Goal: Task Accomplishment & Management: Manage account settings

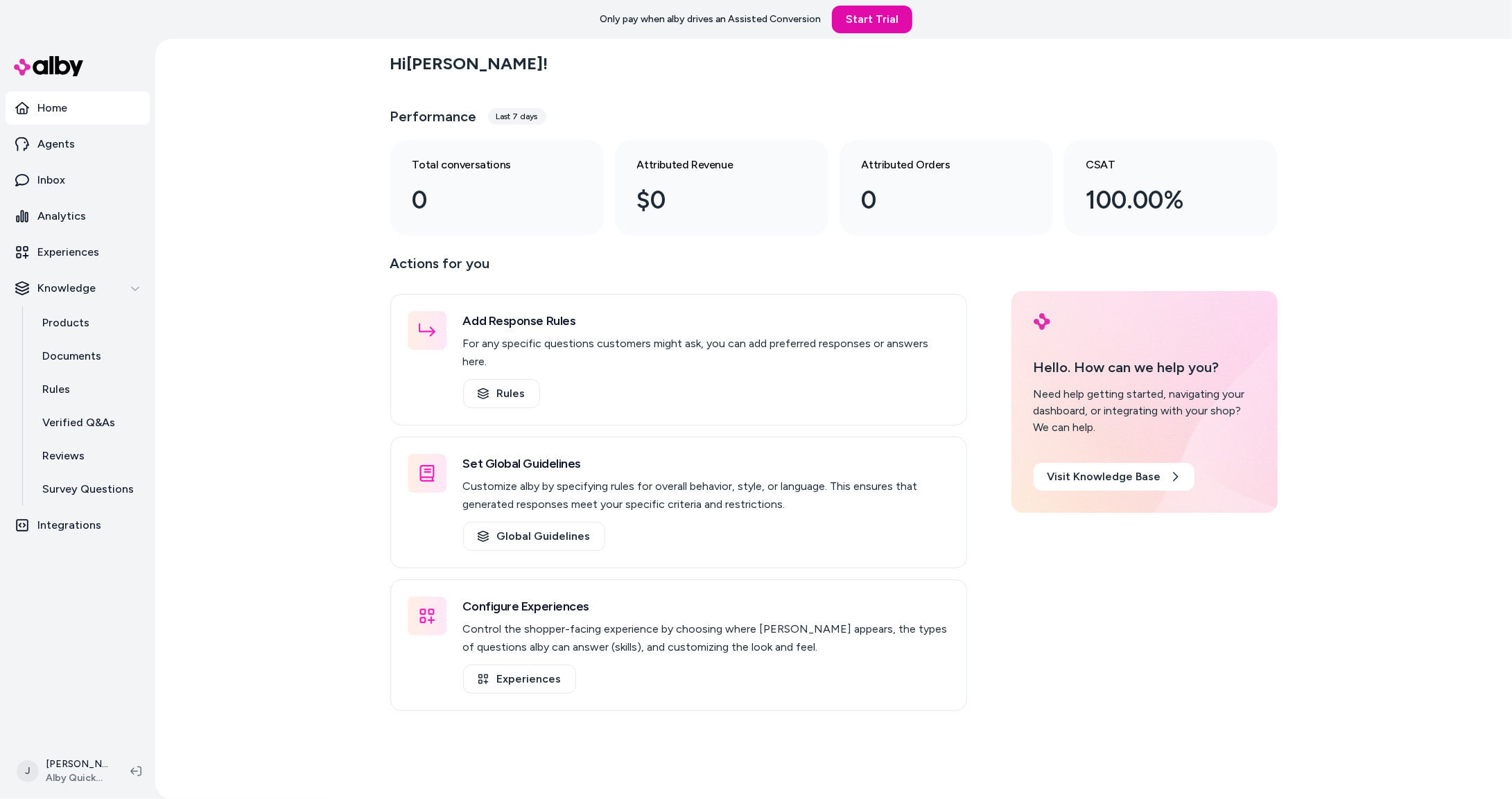
click at [291, 488] on div "Hi Jackie ! Performance Last 7 days Total conversations 0 Attributed Revenue $0…" at bounding box center [833, 419] width 1356 height 760
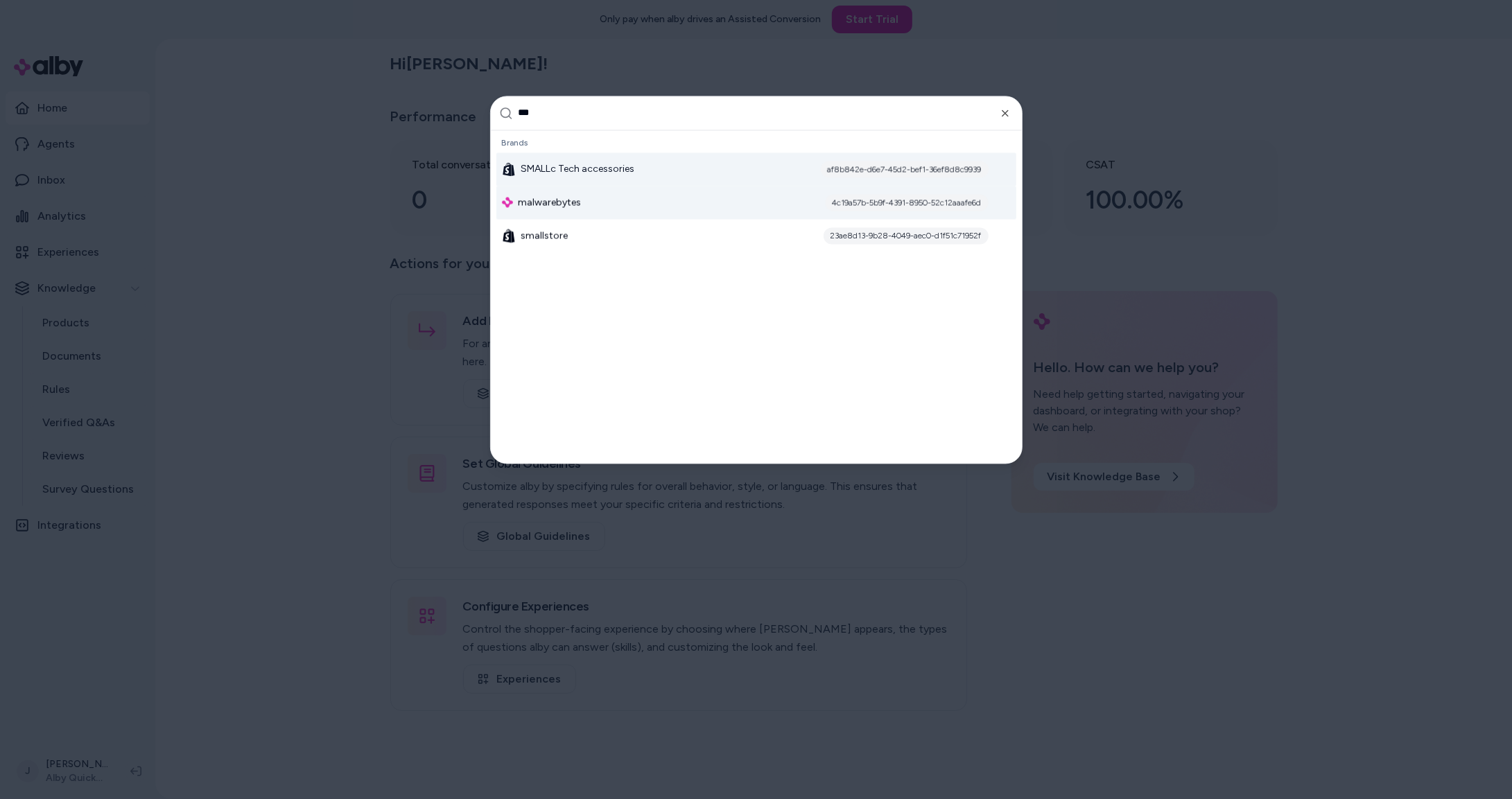
type input "***"
click at [594, 196] on div "malwarebytes 4c19a57b-5b9f-4391-8950-52c12aaafe6d" at bounding box center [756, 202] width 520 height 33
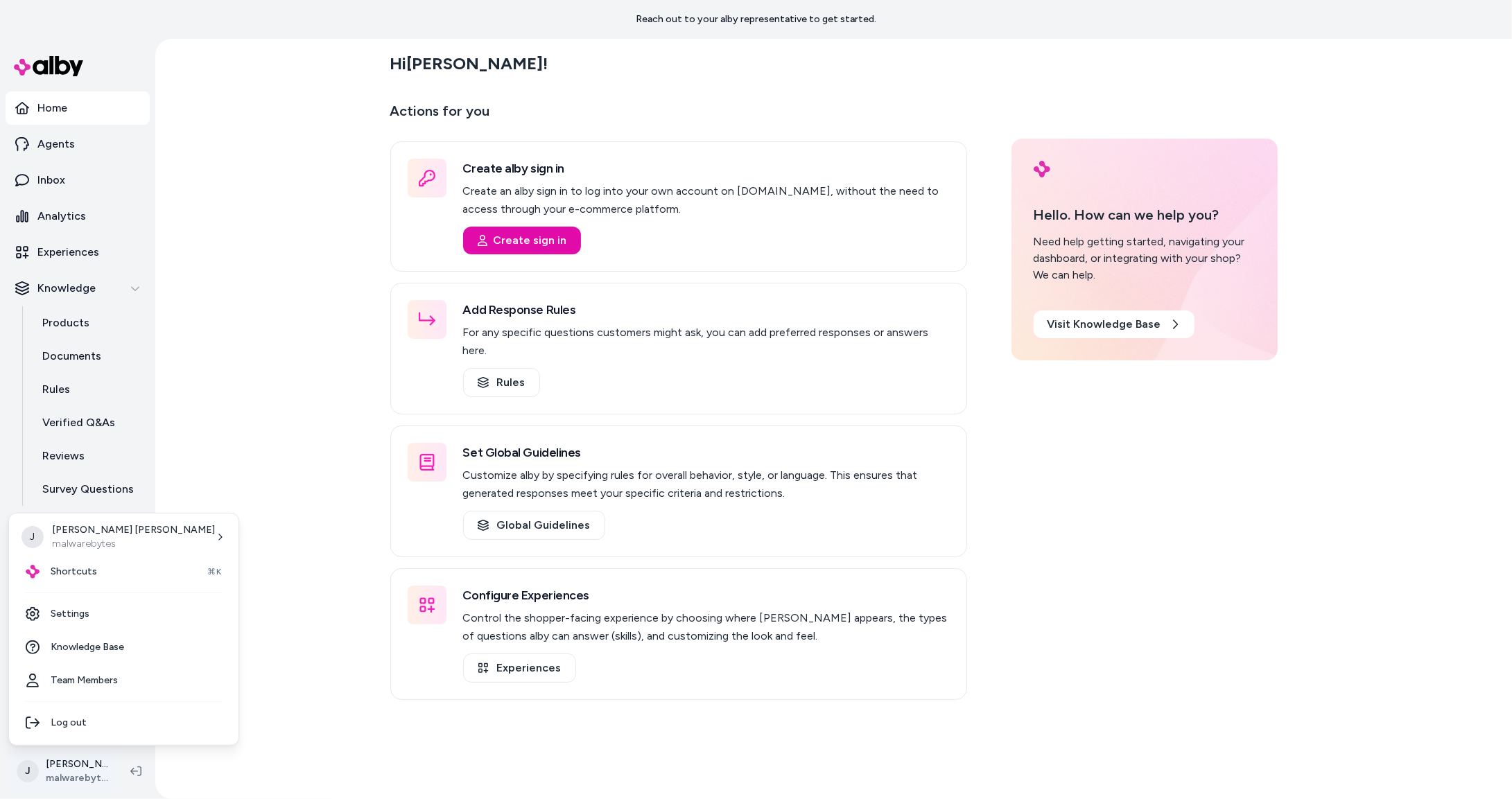
click at [86, 761] on html "Reach out to your alby representative to get started. Home Agents Inbox Analyti…" at bounding box center [756, 399] width 1512 height 799
click at [92, 675] on link "Team Members" at bounding box center [123, 681] width 218 height 33
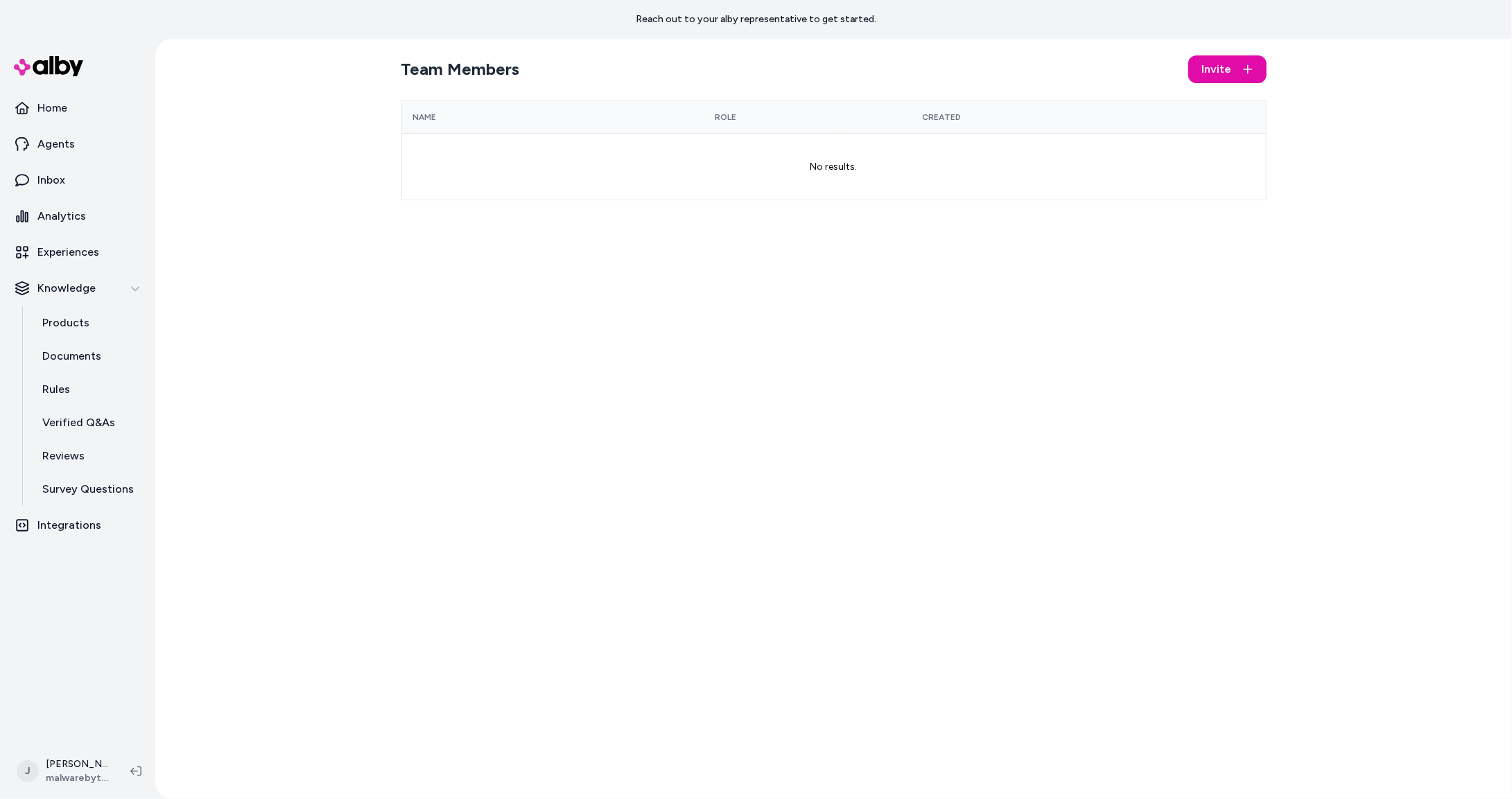
click at [192, 245] on div "Team Members Invite Name Role Created No results." at bounding box center [833, 419] width 1356 height 760
drag, startPoint x: 222, startPoint y: 306, endPoint x: 62, endPoint y: 303, distance: 160.0
click at [198, 305] on div "Team Members Invite Name Role Created No results." at bounding box center [833, 419] width 1356 height 760
click at [63, 332] on link "Products" at bounding box center [89, 323] width 122 height 33
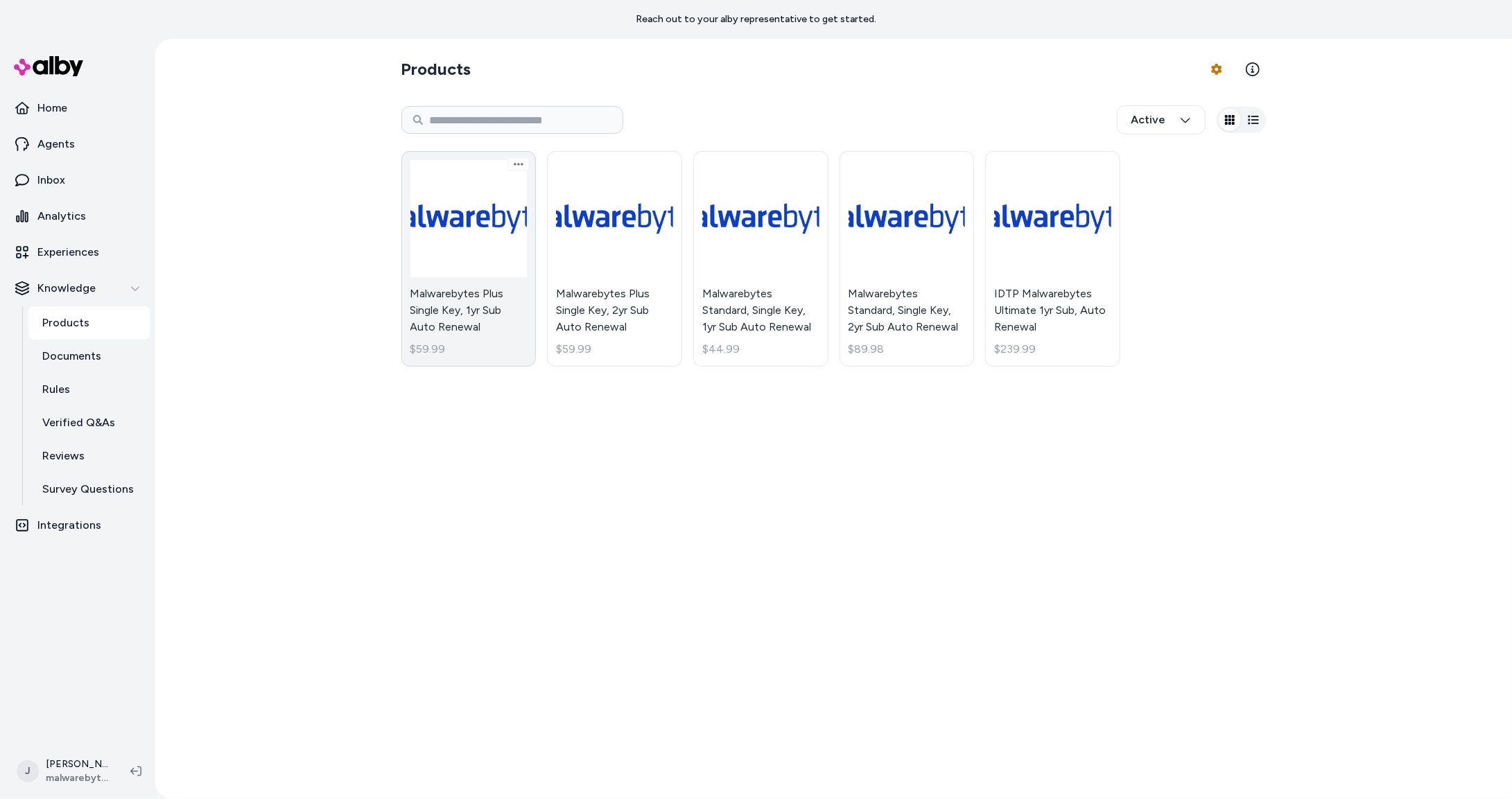
click at [482, 258] on link "Malwarebytes Plus Single Key, 1yr Sub Auto Renewal $59.99" at bounding box center [469, 259] width 135 height 216
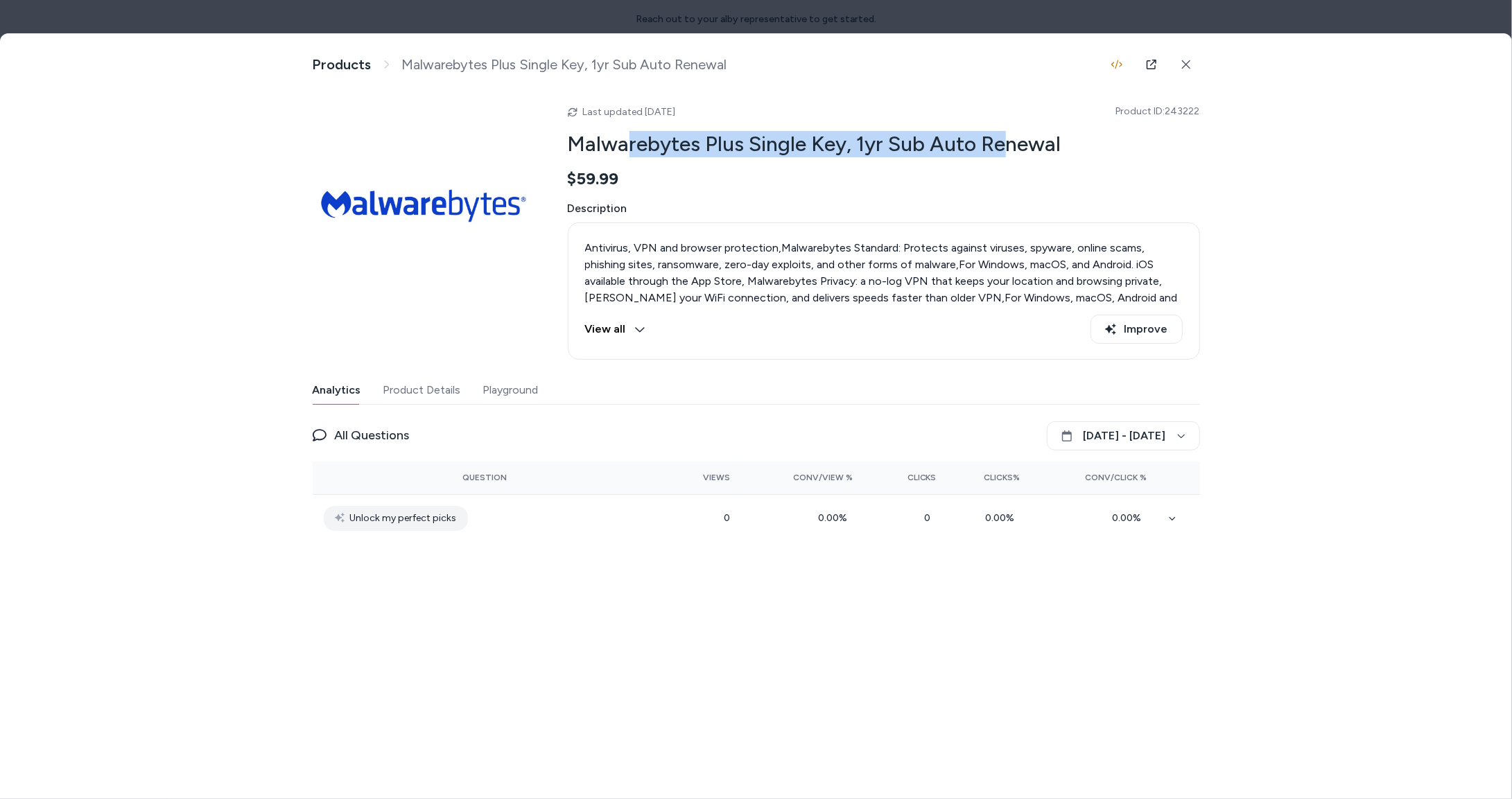
drag, startPoint x: 895, startPoint y: 137, endPoint x: 1006, endPoint y: 135, distance: 111.0
click at [1006, 135] on h2 "Malwarebytes Plus Single Key, 1yr Sub Auto Renewal" at bounding box center [884, 144] width 632 height 27
click at [1181, 62] on icon at bounding box center [1186, 64] width 10 height 10
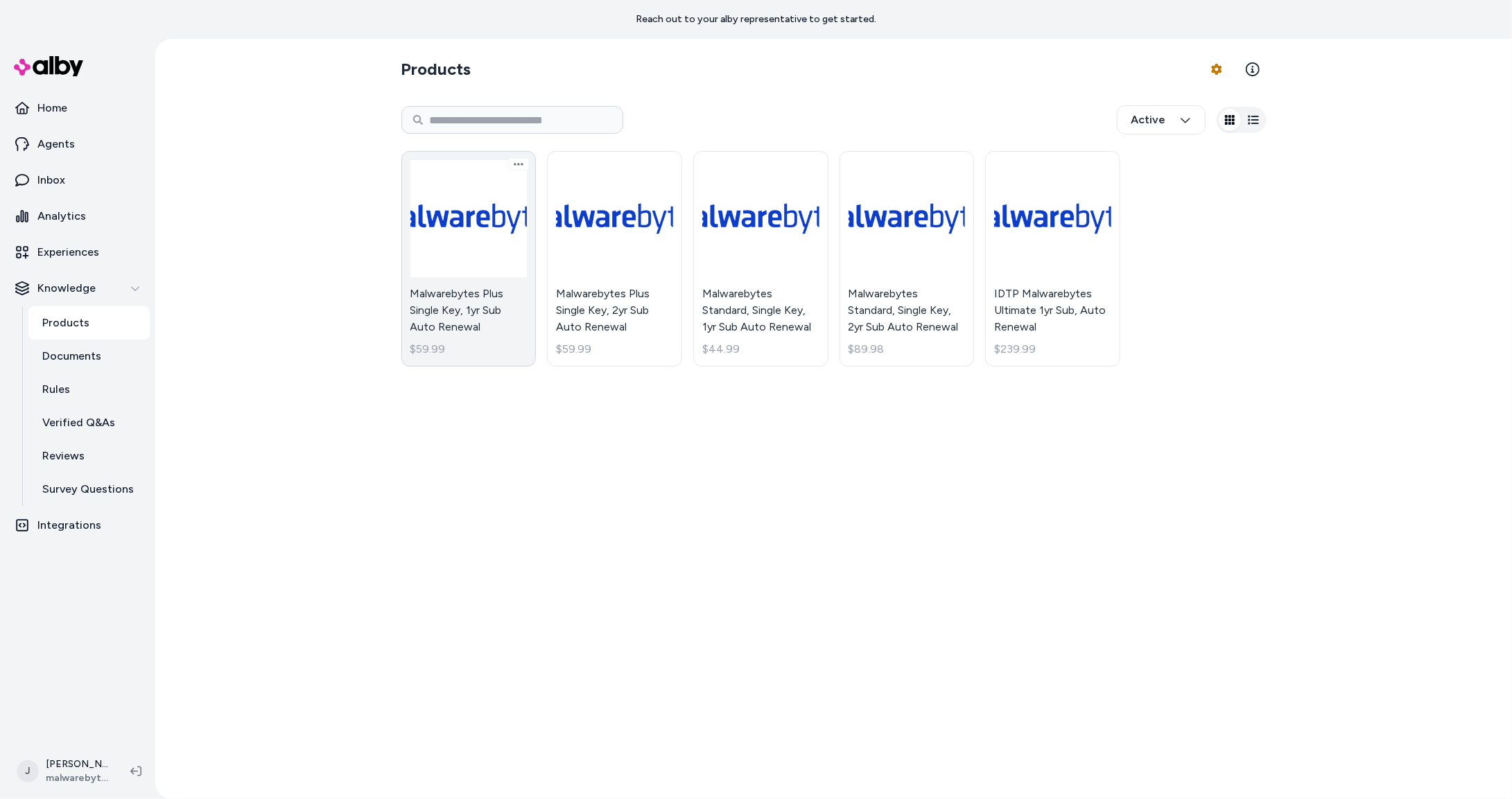
click at [500, 255] on link "Malwarebytes Plus Single Key, 1yr Sub Auto Renewal $59.99" at bounding box center [469, 259] width 135 height 216
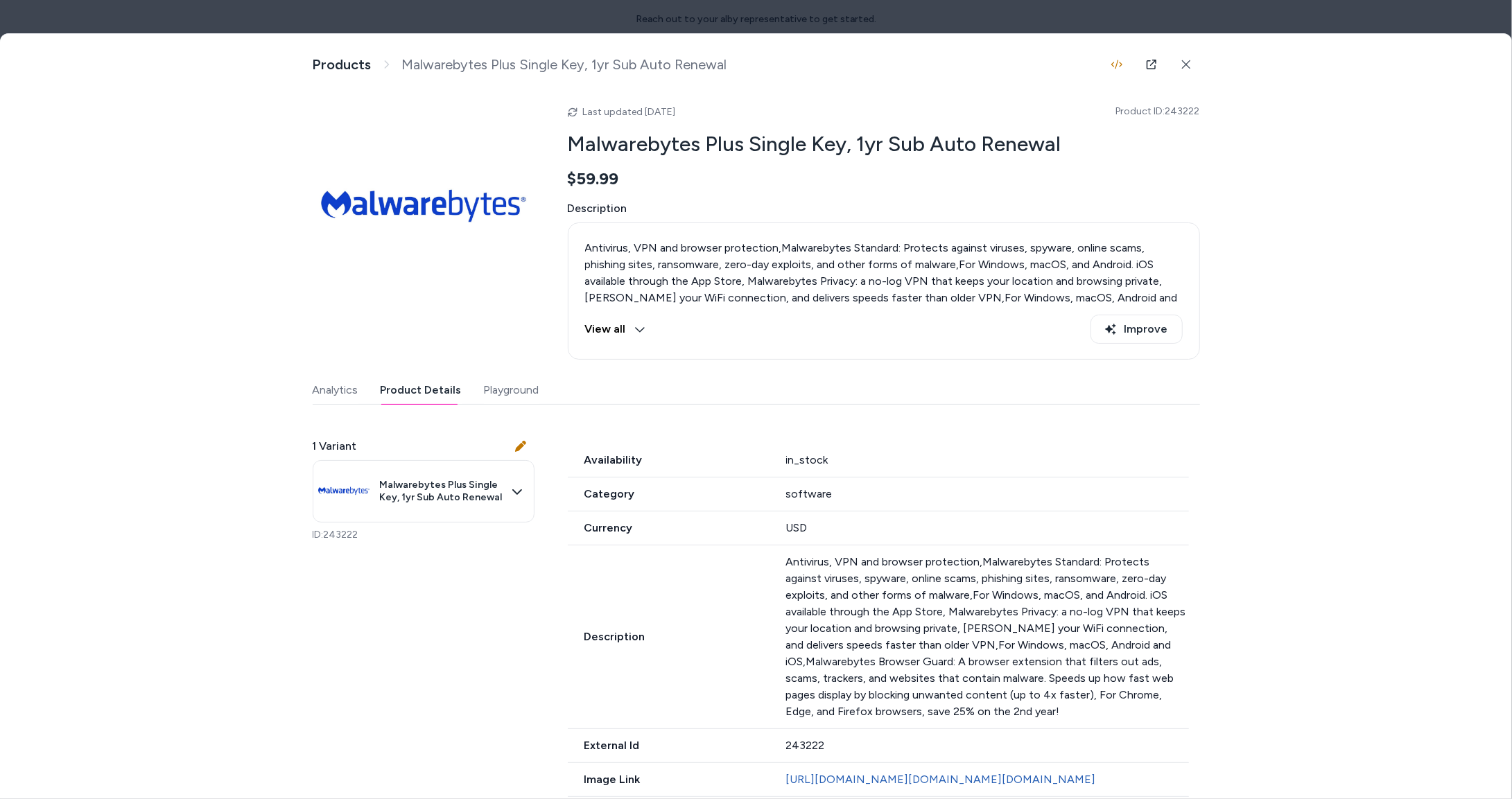
drag, startPoint x: 388, startPoint y: 382, endPoint x: 628, endPoint y: 448, distance: 248.9
click at [389, 382] on button "Product Details" at bounding box center [421, 390] width 81 height 27
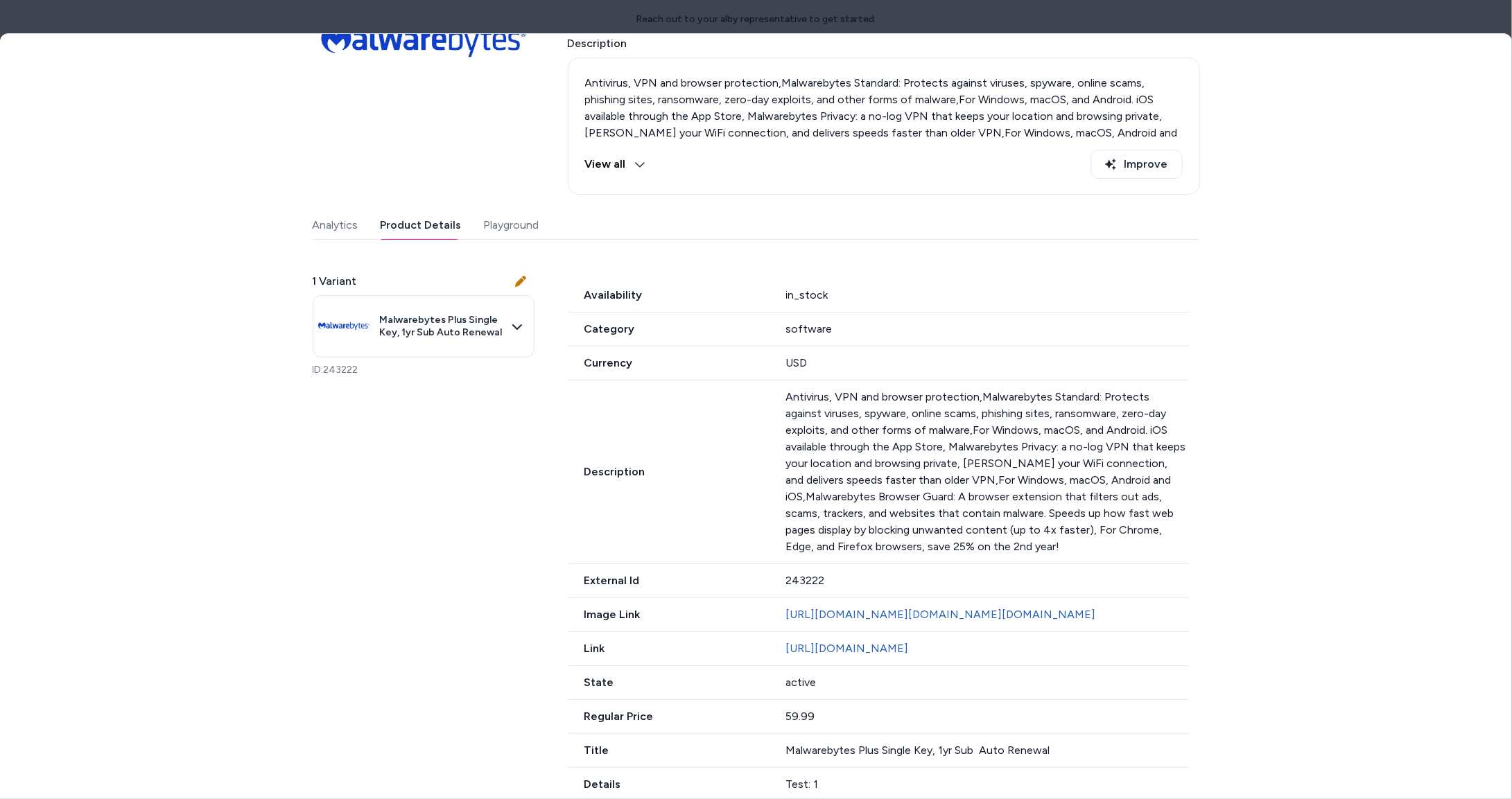
scroll to position [190, 0]
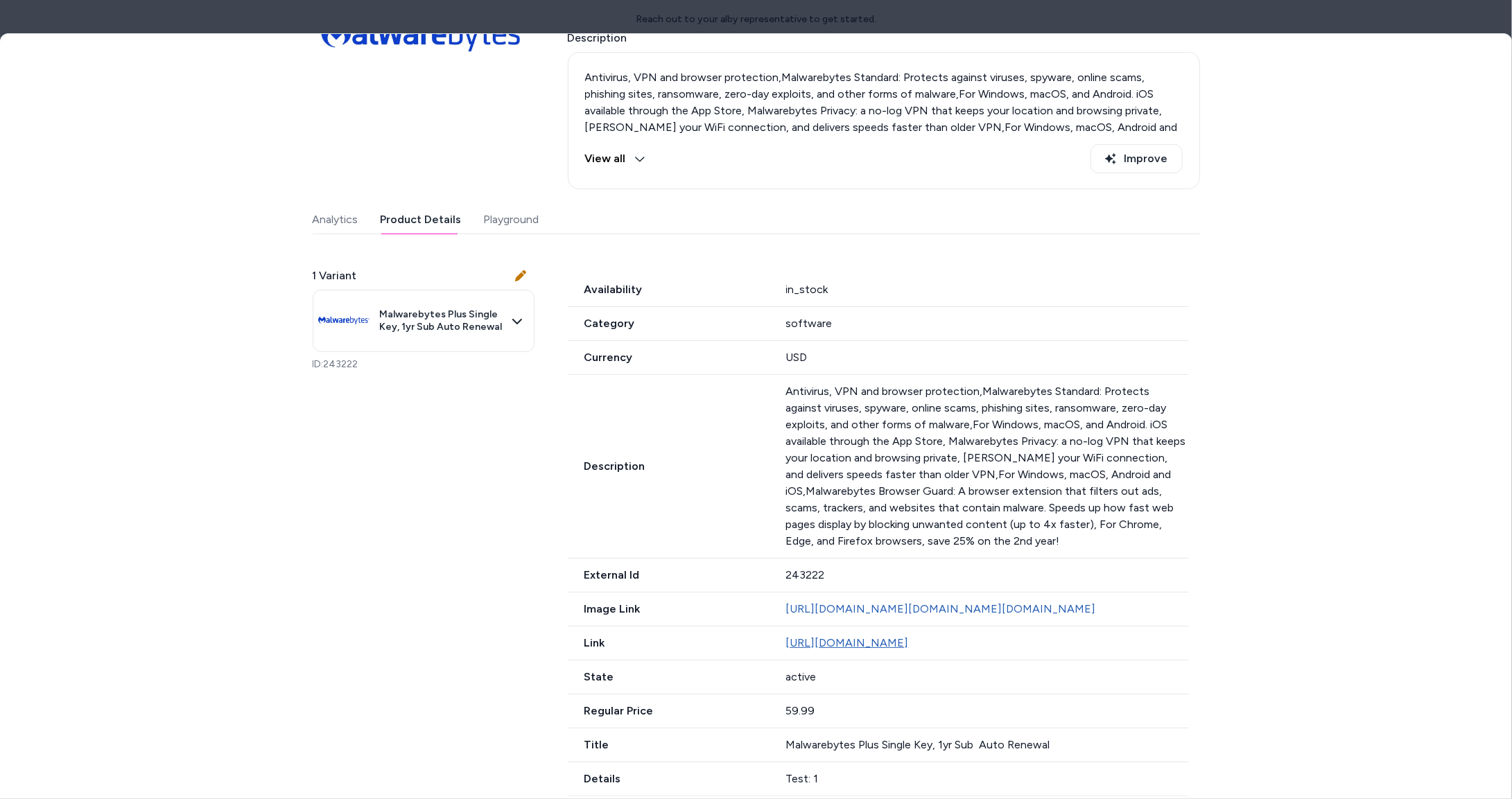
click at [908, 646] on link "https://store.malwarebytes.com/342/purl-bundle-www" at bounding box center [847, 642] width 122 height 13
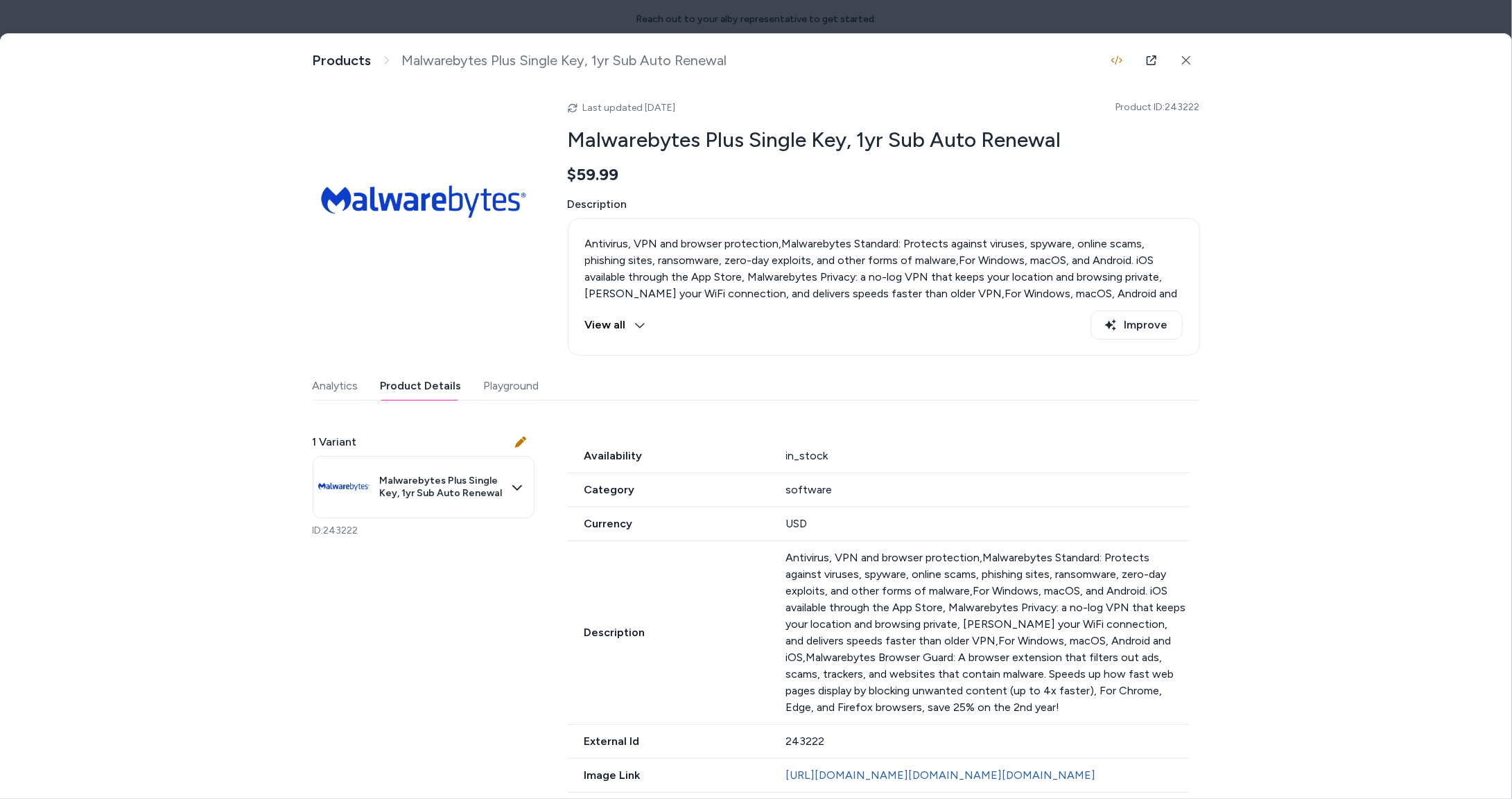
scroll to position [0, 0]
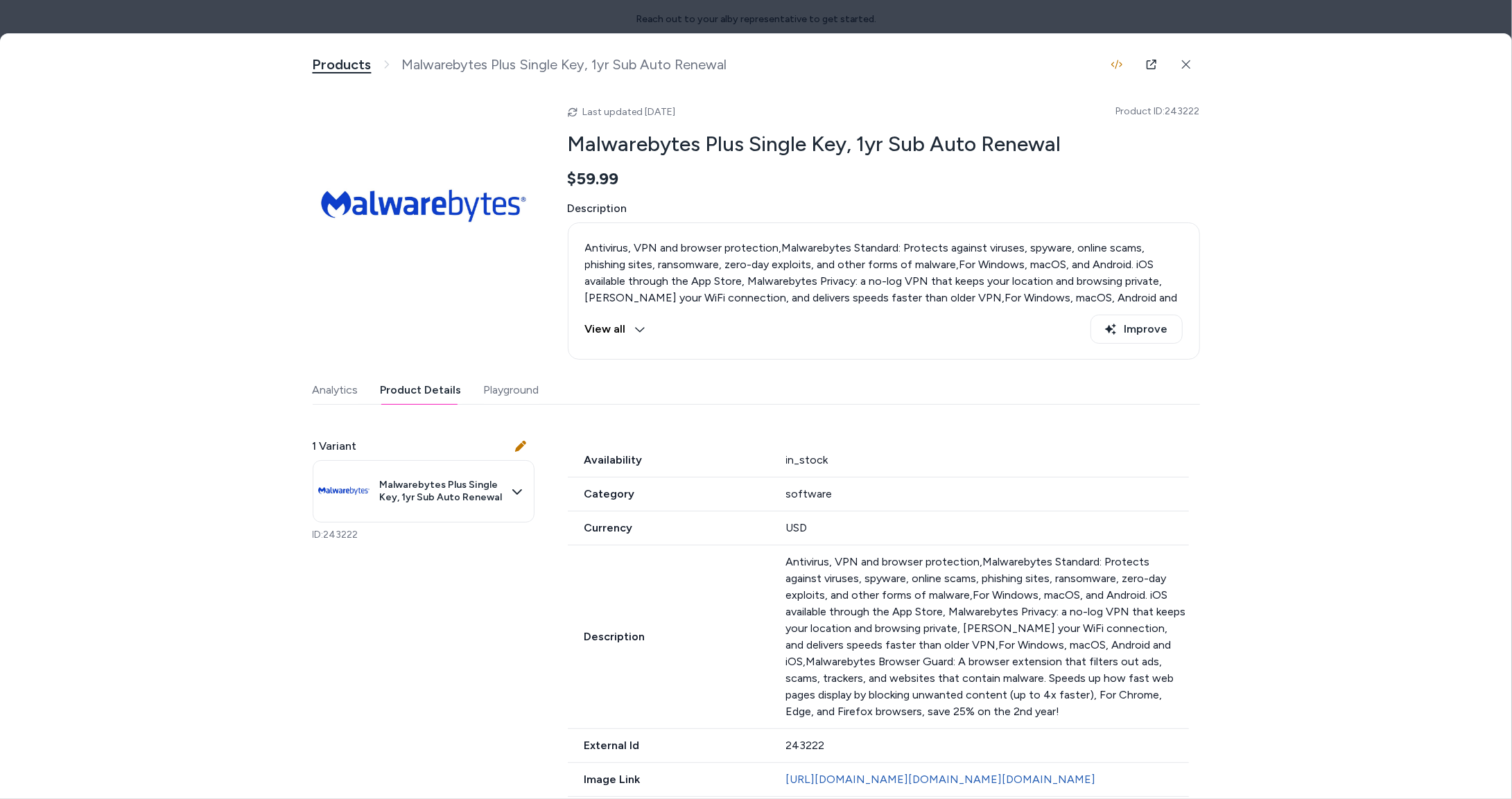
click at [315, 67] on link "Products" at bounding box center [342, 65] width 59 height 17
click at [347, 58] on link "Products" at bounding box center [342, 65] width 59 height 17
click at [340, 57] on link "Products" at bounding box center [342, 65] width 59 height 17
click at [404, 21] on div at bounding box center [756, 399] width 1512 height 799
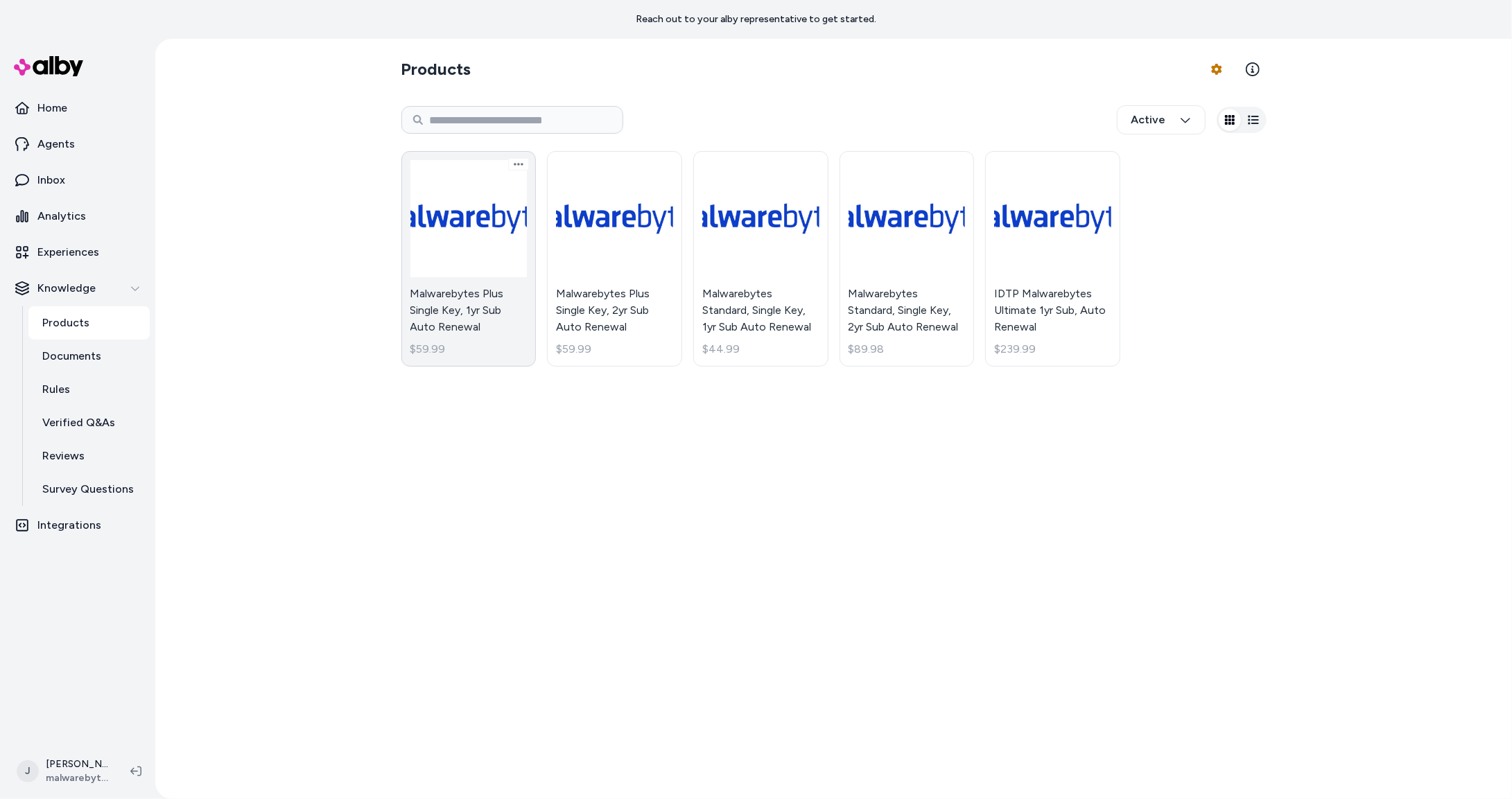
click at [468, 216] on link "Malwarebytes Plus Single Key, 1yr Sub Auto Renewal $59.99" at bounding box center [469, 259] width 135 height 216
click at [456, 245] on link "Malwarebytes Plus Single Key, 1yr Sub Auto Renewal $59.99" at bounding box center [469, 259] width 135 height 216
click at [480, 220] on link "Malwarebytes Plus Single Key, 1yr Sub Auto Renewal $59.99" at bounding box center [469, 259] width 135 height 216
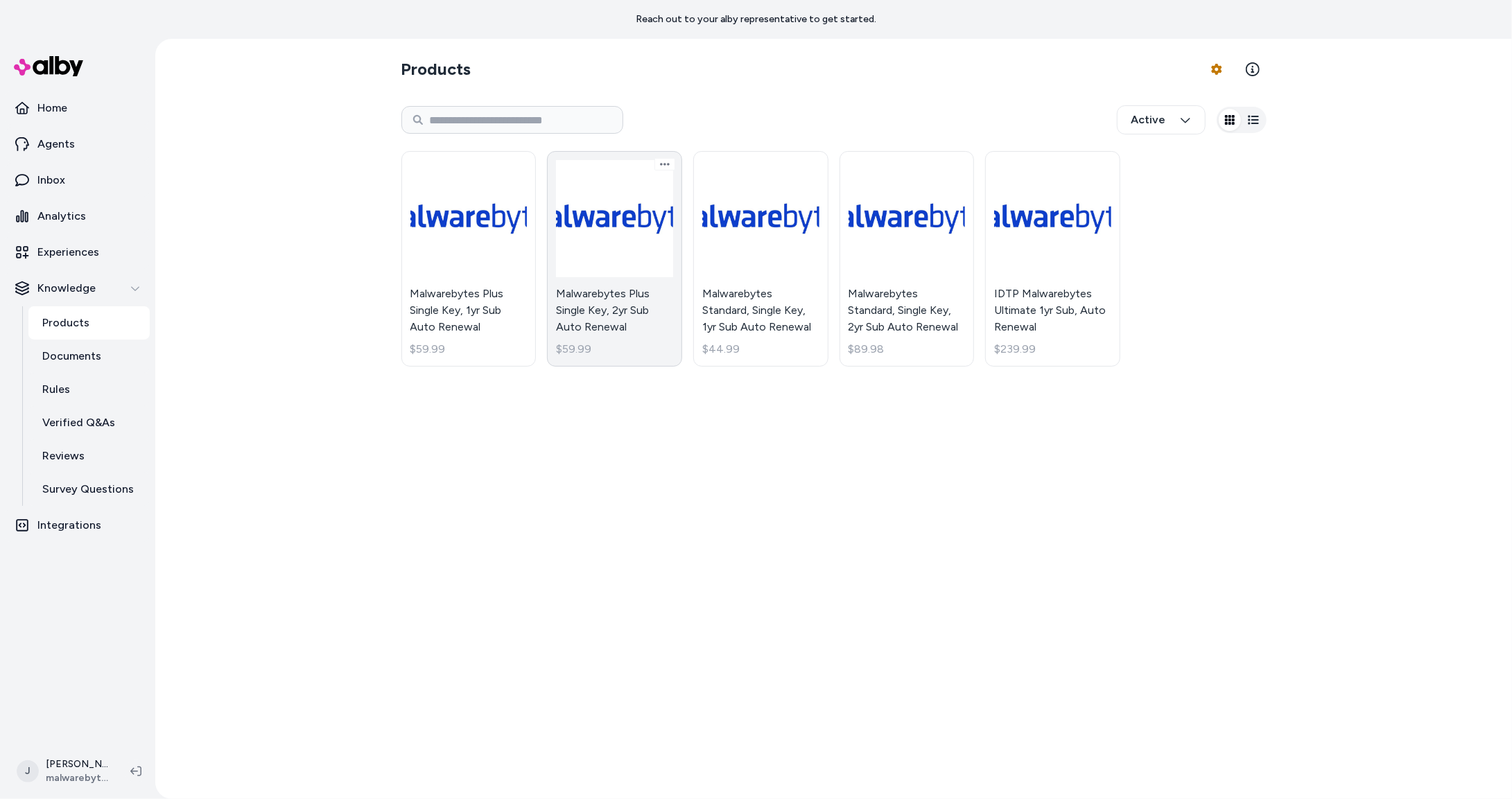
click at [642, 226] on link "Malwarebytes Plus Single Key, 2yr Sub Auto Renewal $59.99" at bounding box center [614, 259] width 135 height 216
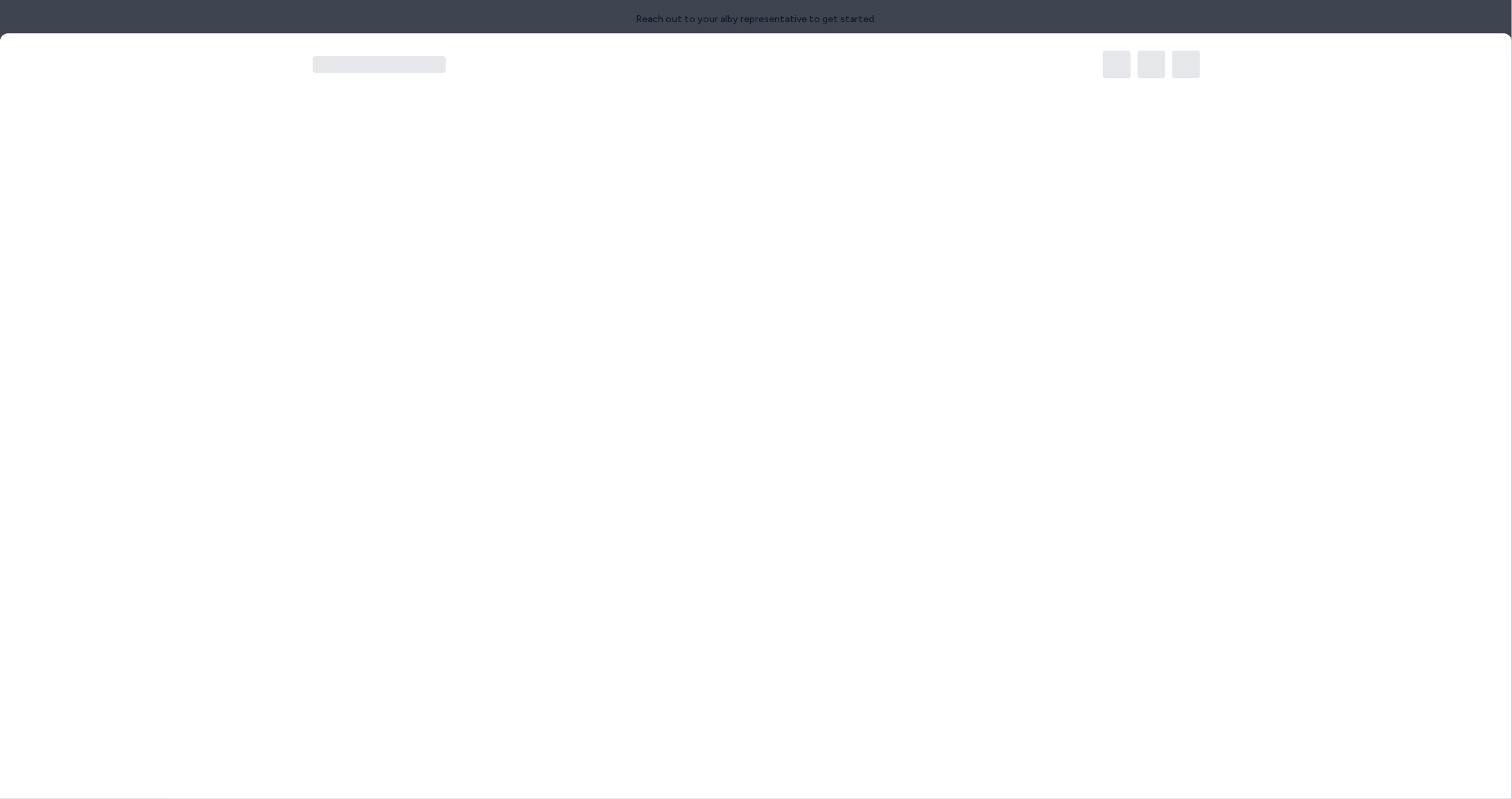
click at [790, 237] on div at bounding box center [756, 399] width 1512 height 799
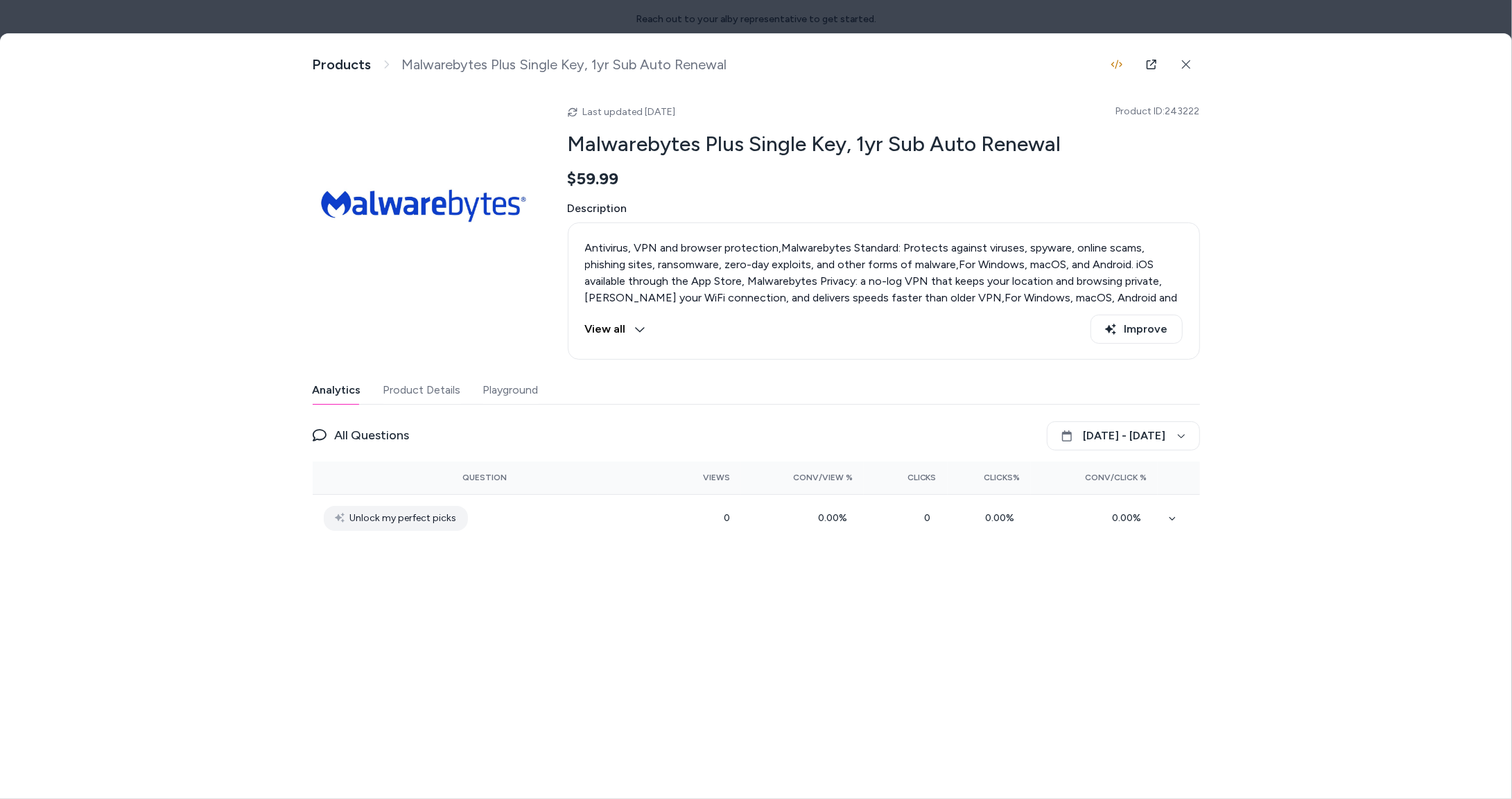
click at [759, 228] on html "Reach out to your alby representative to get started. Home Agents Inbox Analyti…" at bounding box center [756, 399] width 1512 height 799
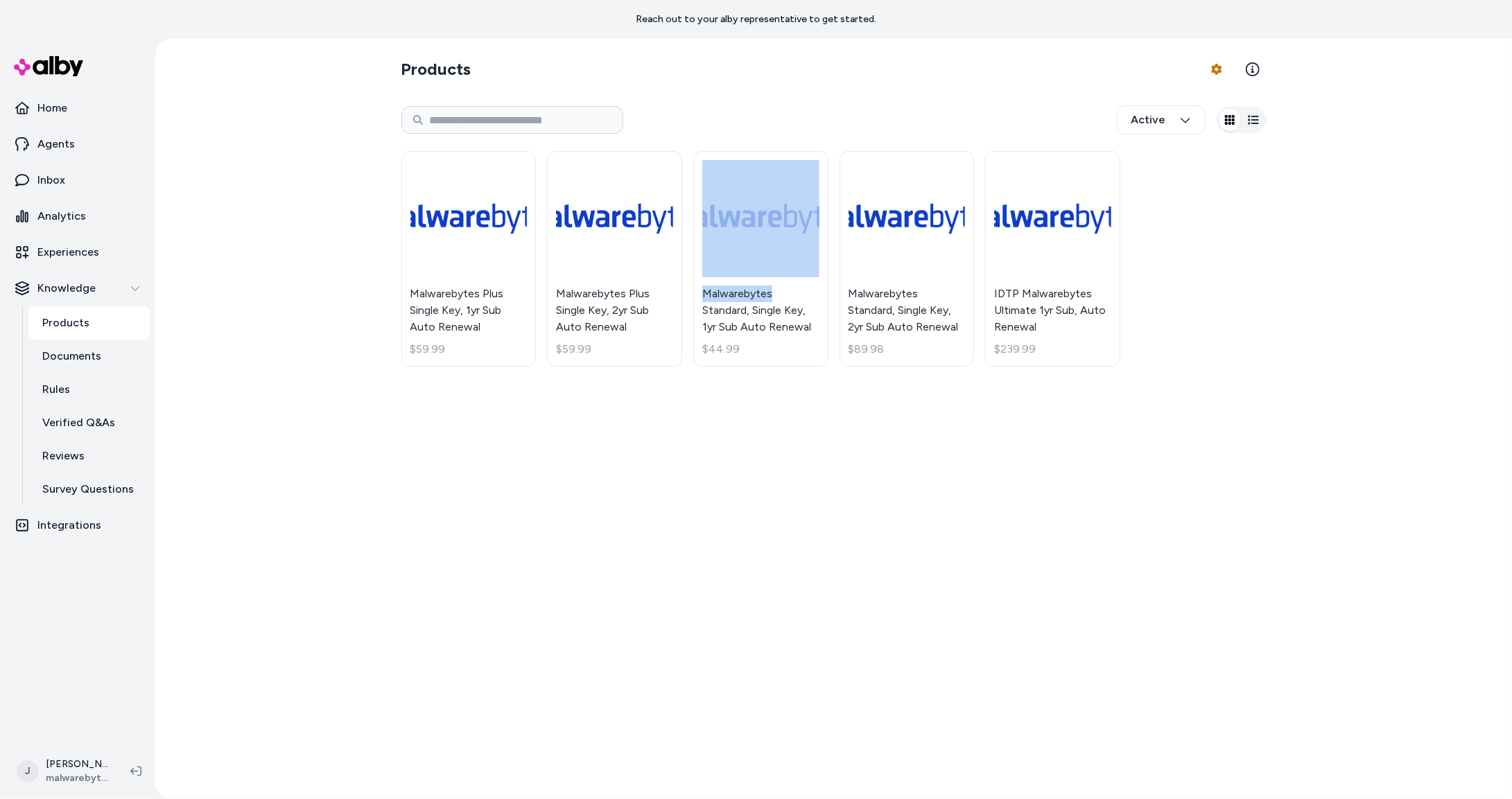
click at [759, 228] on html "Reach out to your alby representative to get started. Home Agents Inbox Analyti…" at bounding box center [756, 399] width 1512 height 799
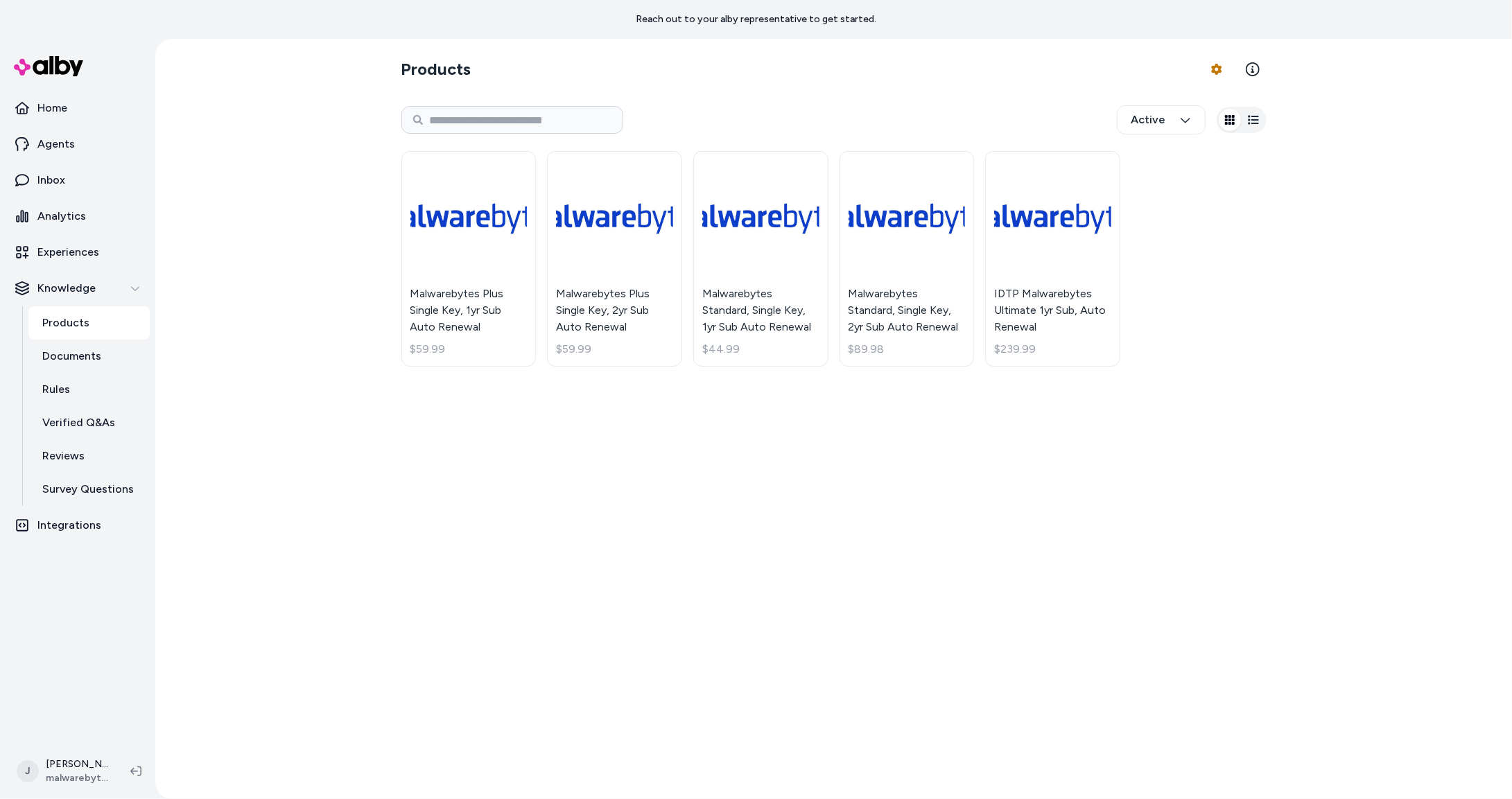
click at [811, 366] on div "Malwarebytes Plus Single Key, 1yr Sub Auto Renewal $59.99 Malwarebytes Plus Sin…" at bounding box center [834, 258] width 865 height 232
click at [780, 248] on link "Malwarebytes Standard, Single Key, 1yr Sub Auto Renewal $44.99" at bounding box center [761, 259] width 135 height 216
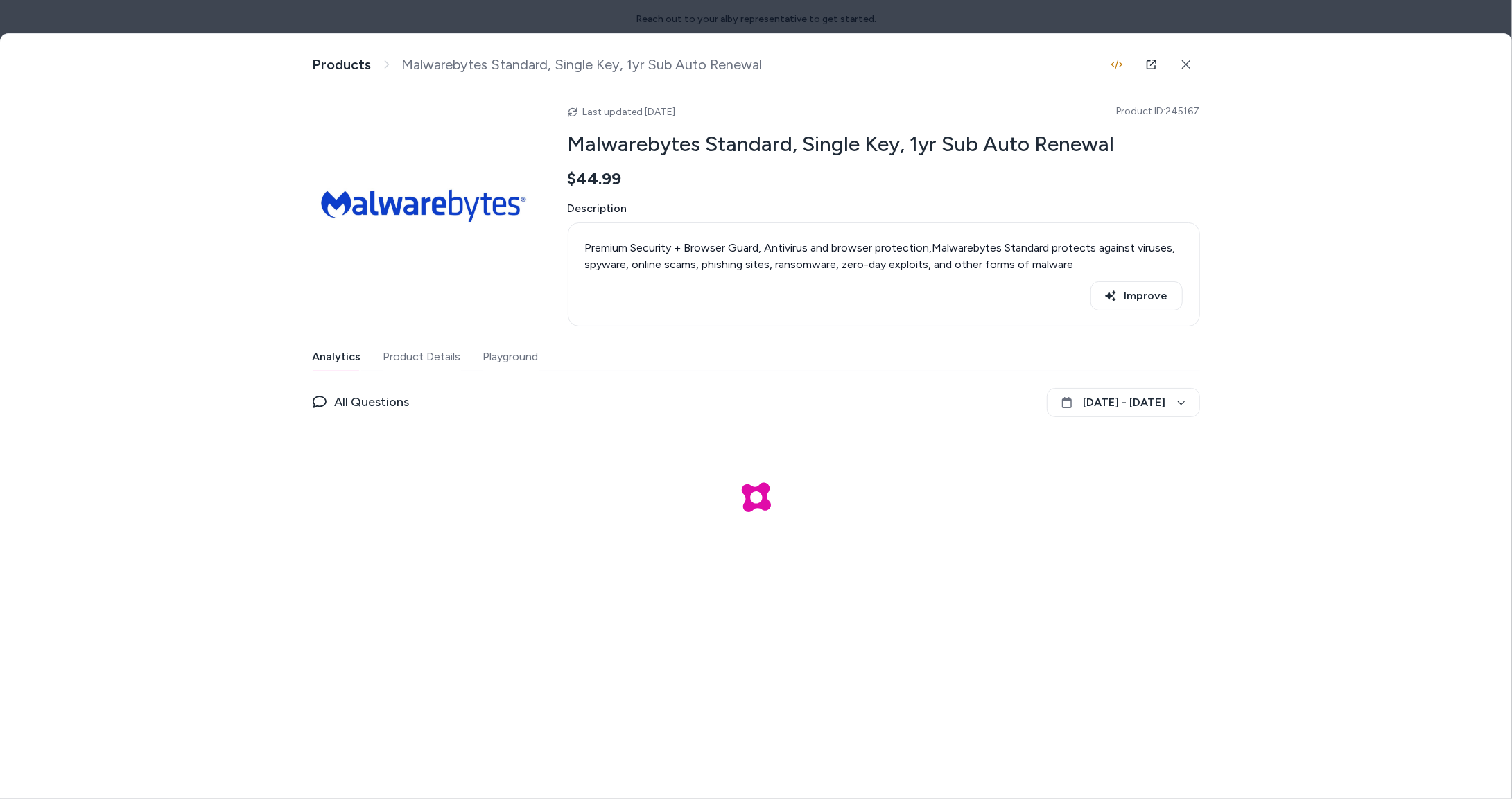
click at [410, 354] on button "Product Details" at bounding box center [422, 357] width 78 height 27
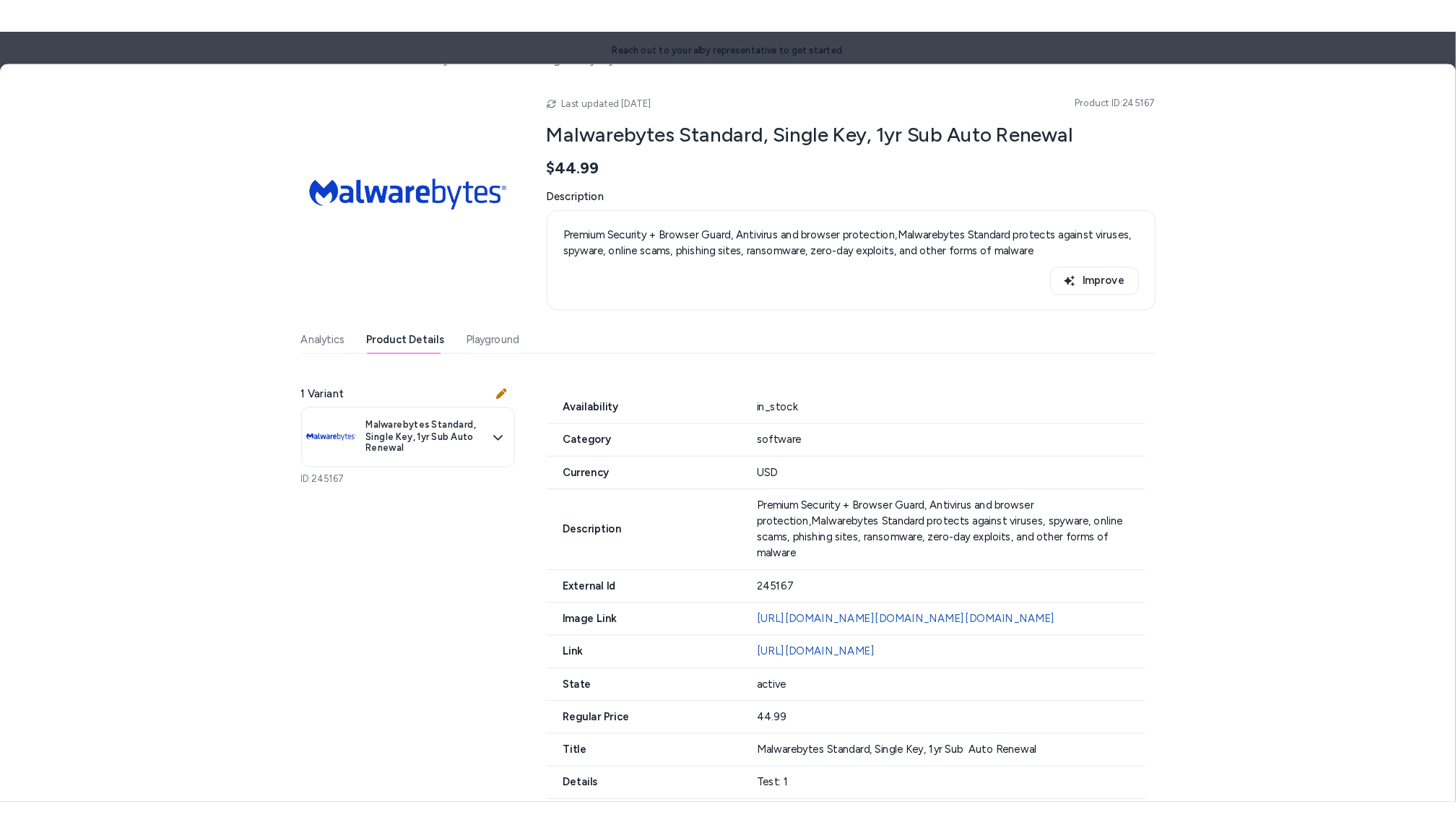
scroll to position [59, 0]
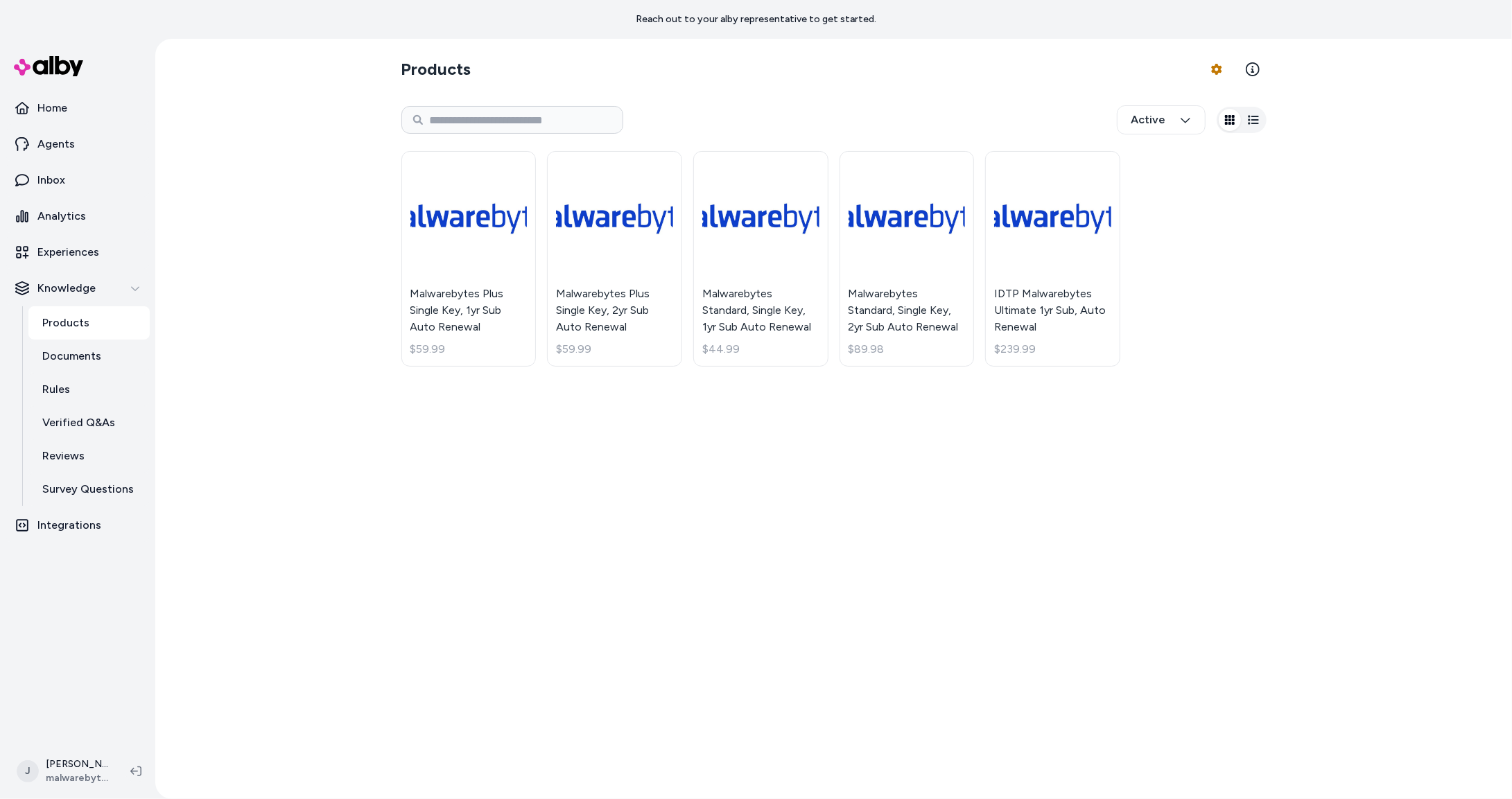
click at [420, 441] on div "Products Product Feed Options Active Malwarebytes Plus Single Key, 1yr Sub Auto…" at bounding box center [833, 419] width 887 height 760
click at [81, 350] on p "Documents" at bounding box center [72, 357] width 59 height 17
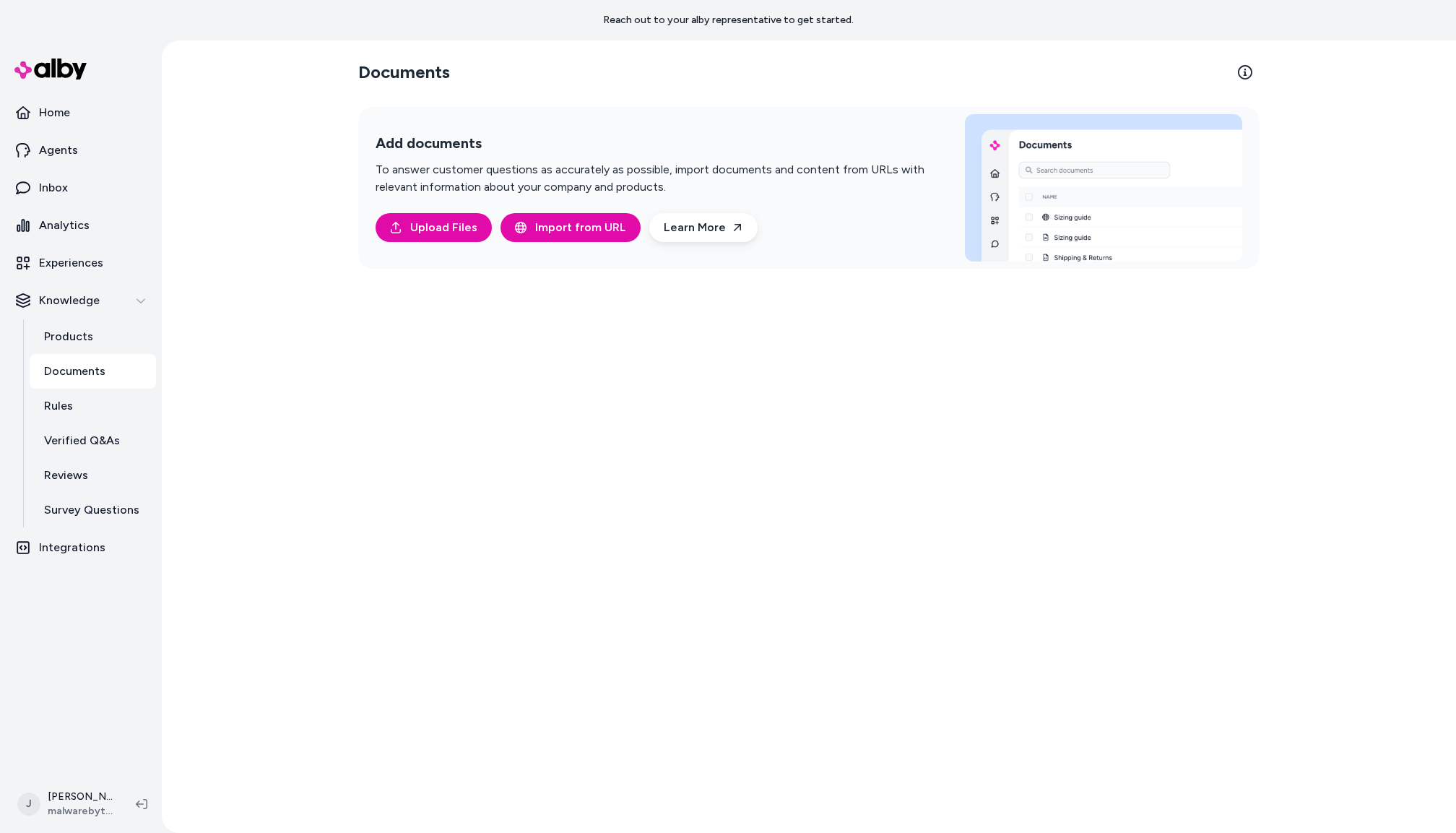
click at [263, 252] on div "Documents Add documents To answer customer questions as accurately as possible,…" at bounding box center [809, 437] width 1294 height 793
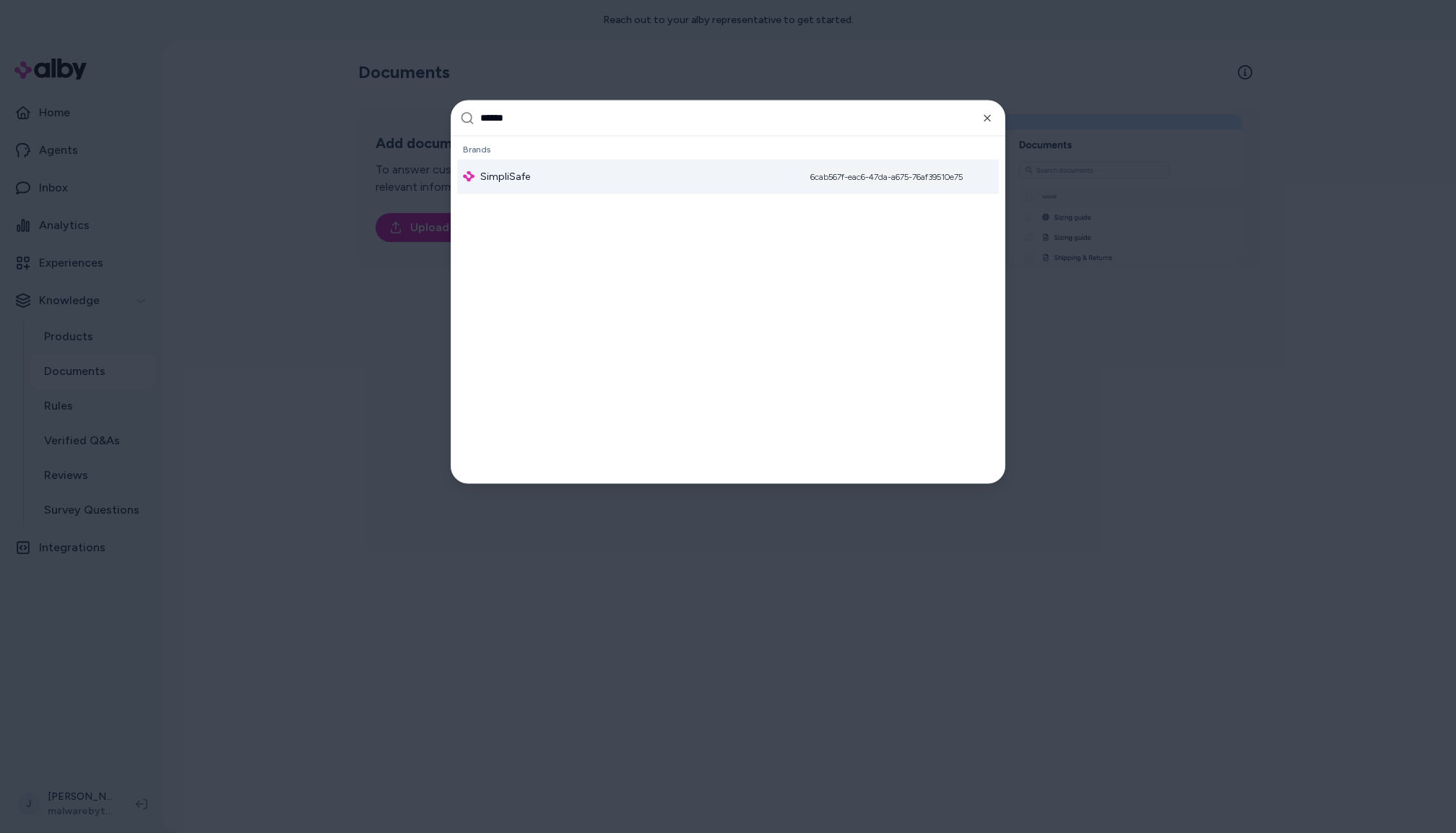
type input "******"
click at [499, 182] on span "SimpliSafe" at bounding box center [505, 176] width 50 height 14
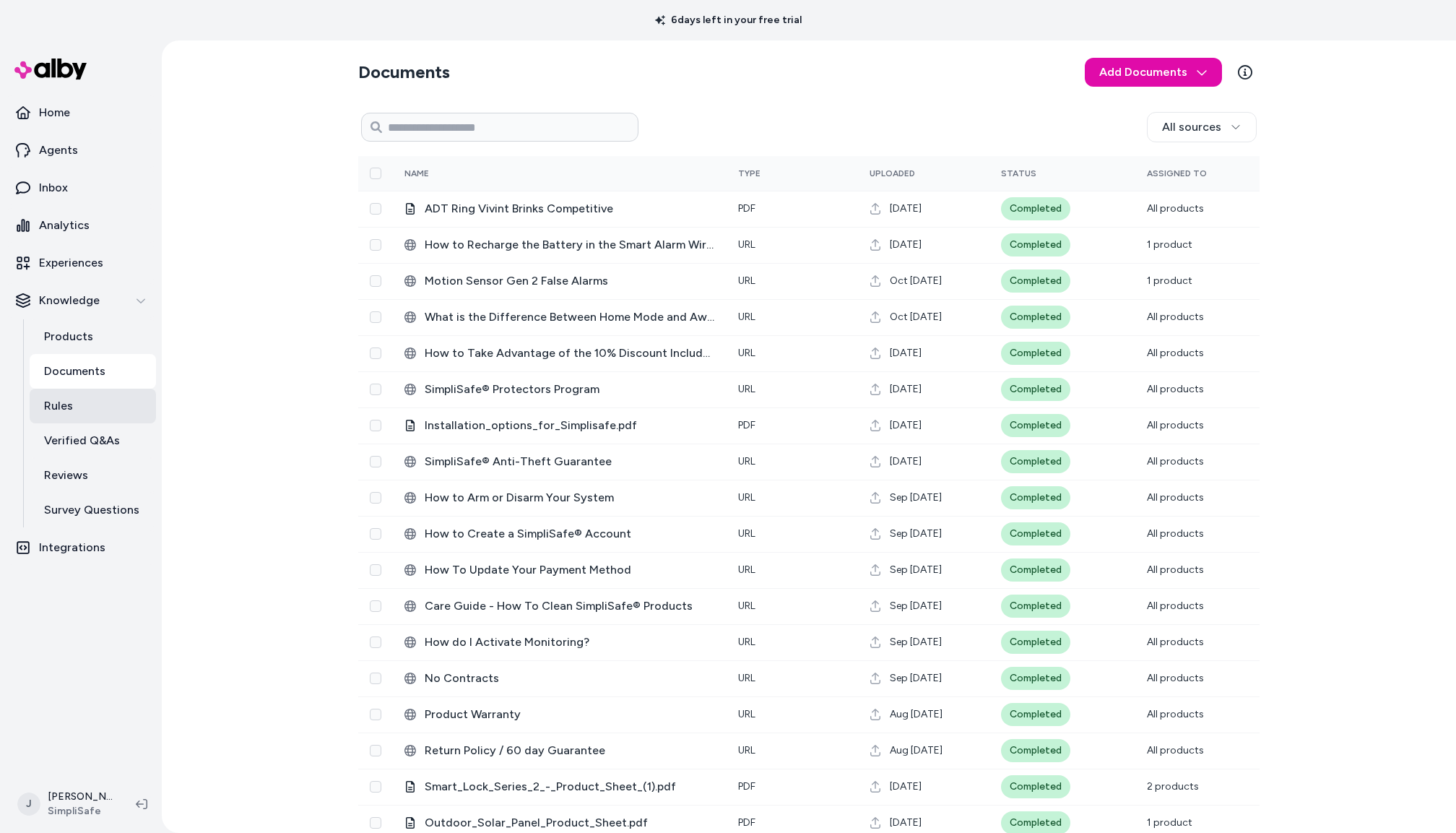
click at [71, 402] on p "Rules" at bounding box center [59, 407] width 29 height 17
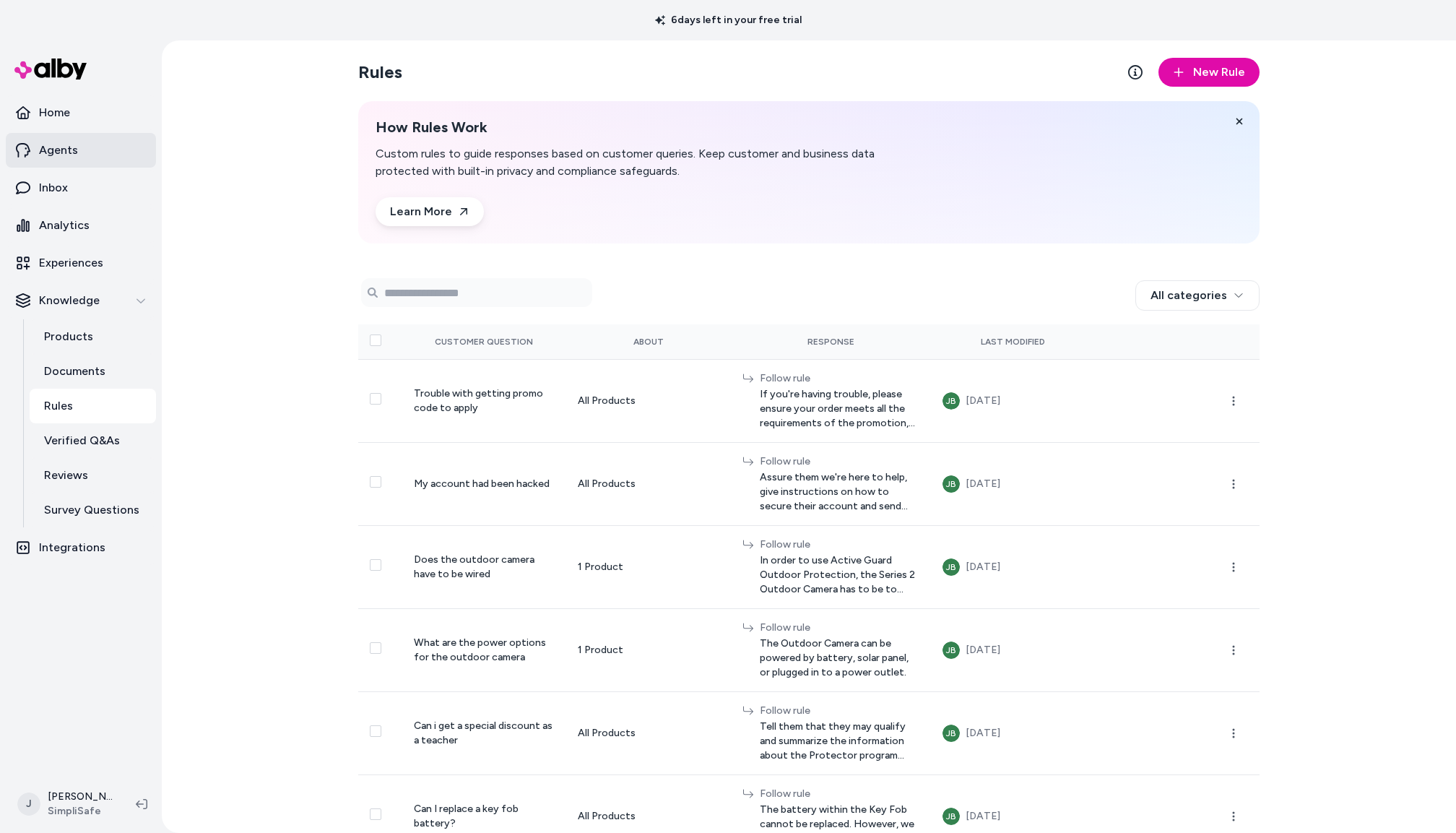
click at [51, 152] on p "Agents" at bounding box center [58, 151] width 39 height 17
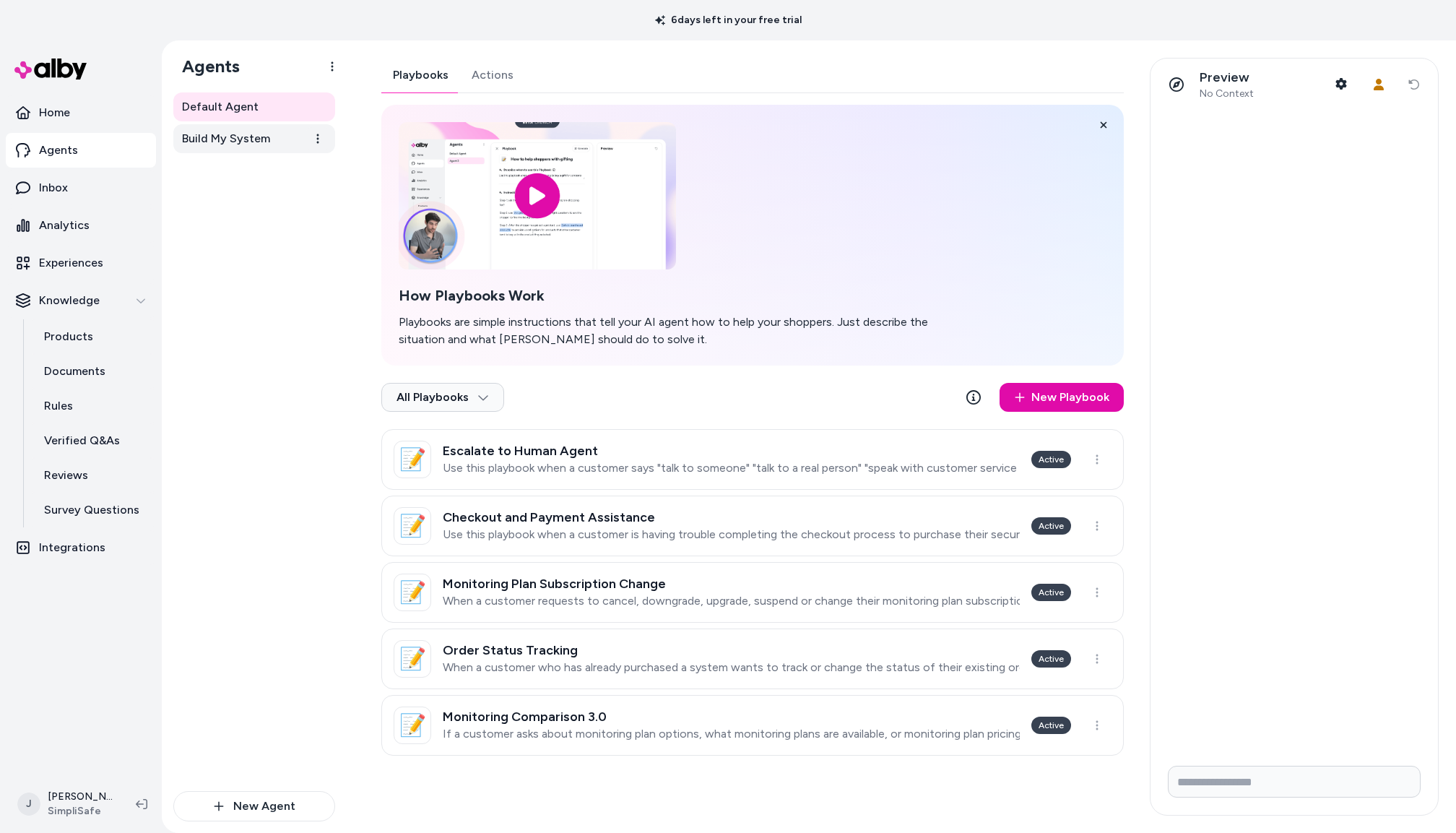
click at [233, 138] on span "Build My System" at bounding box center [226, 139] width 88 height 17
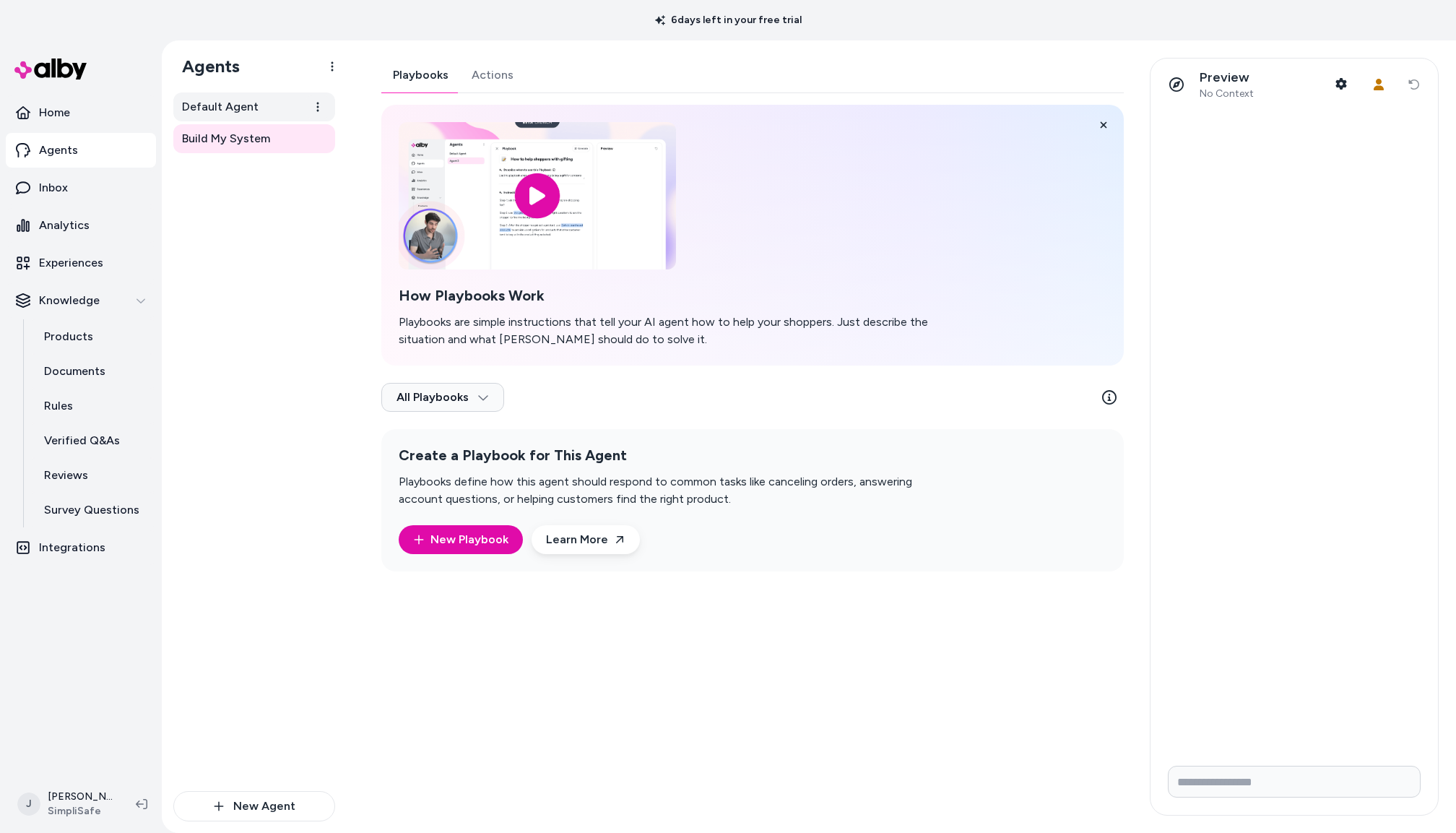
click at [223, 108] on span "Default Agent" at bounding box center [220, 107] width 77 height 17
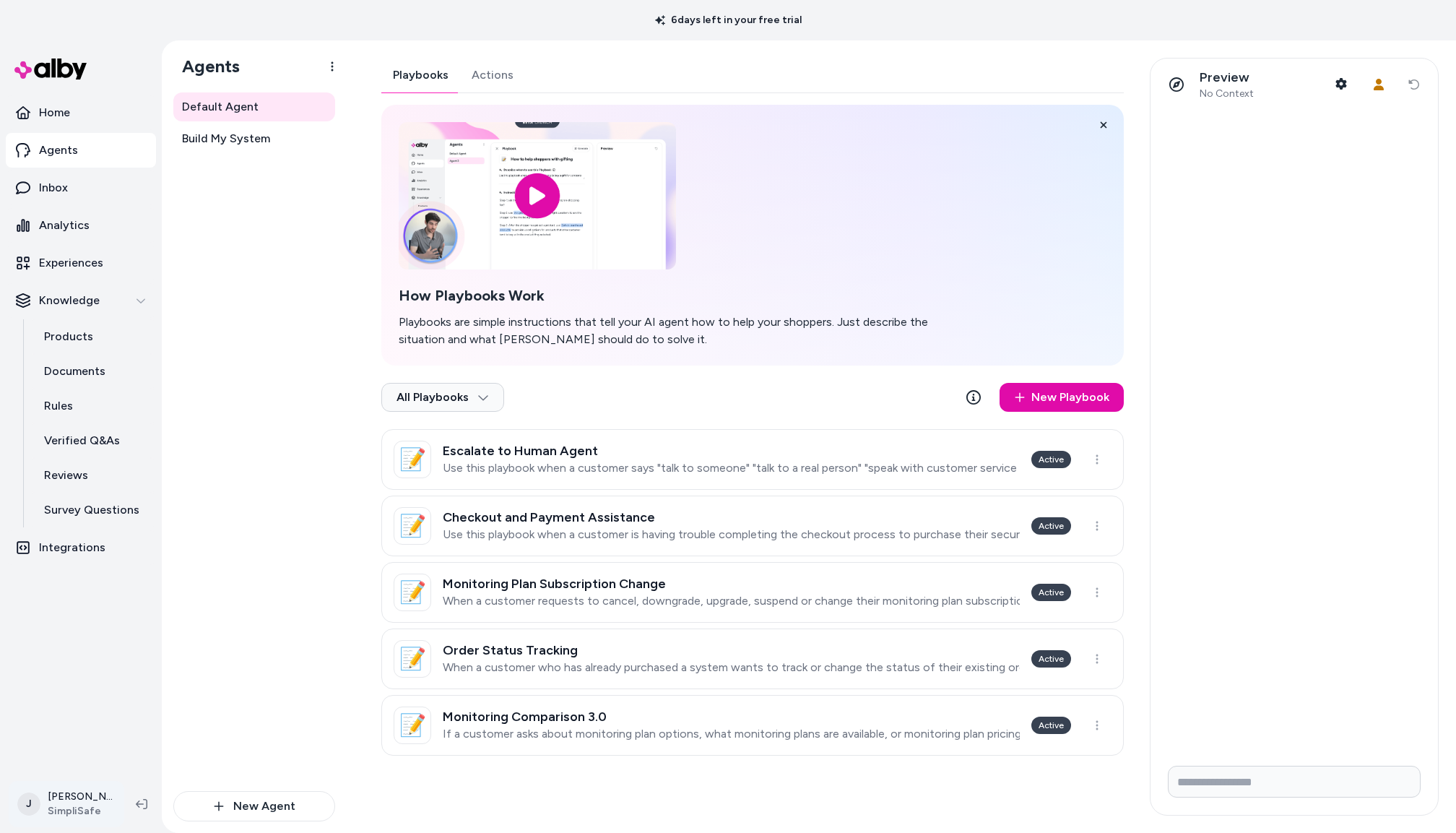
click at [74, 801] on html "6 days left in your free trial Home Agents Inbox Analytics Experiences Knowledg…" at bounding box center [728, 416] width 1456 height 833
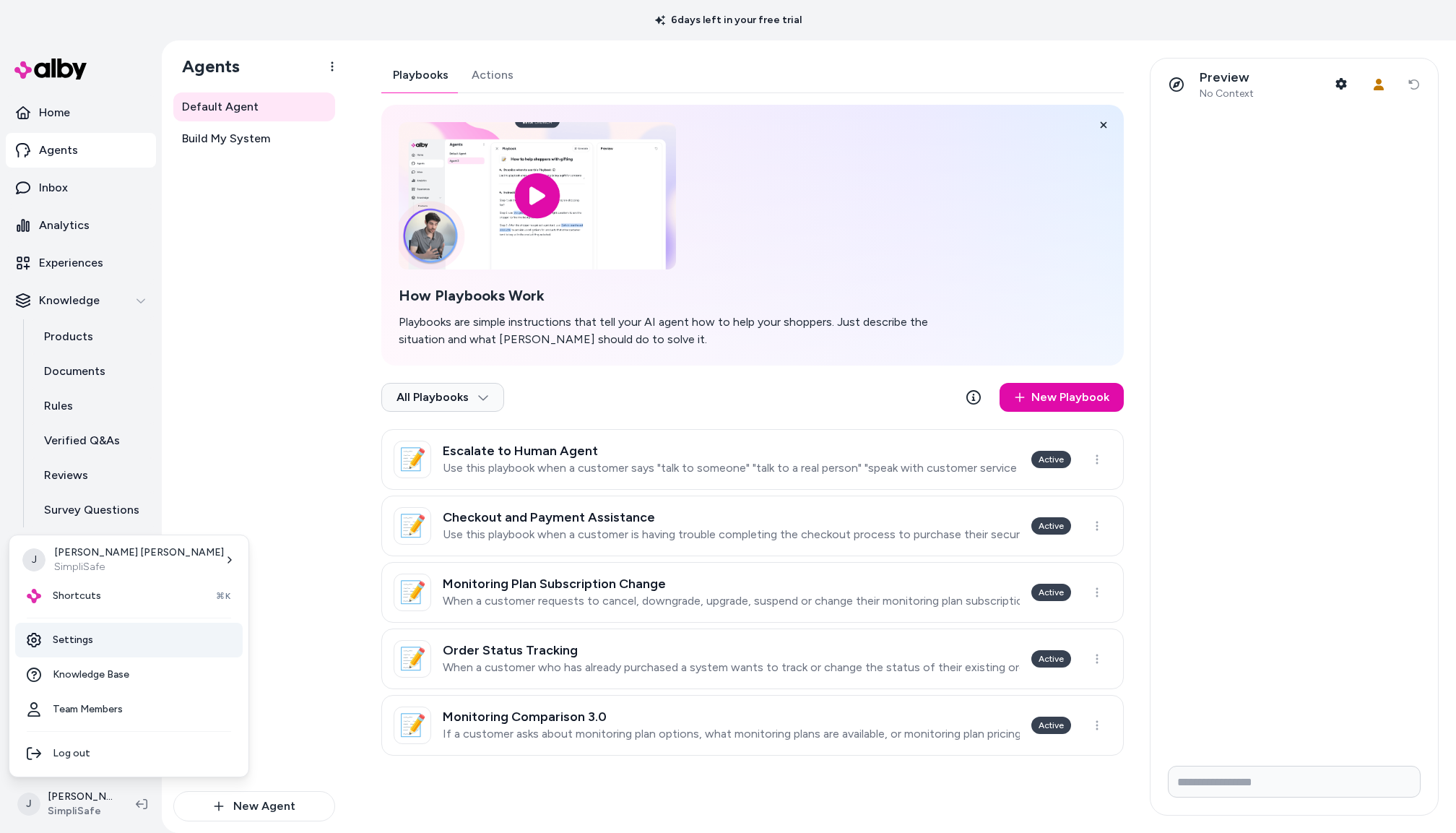
click at [92, 639] on link "Settings" at bounding box center [128, 640] width 227 height 35
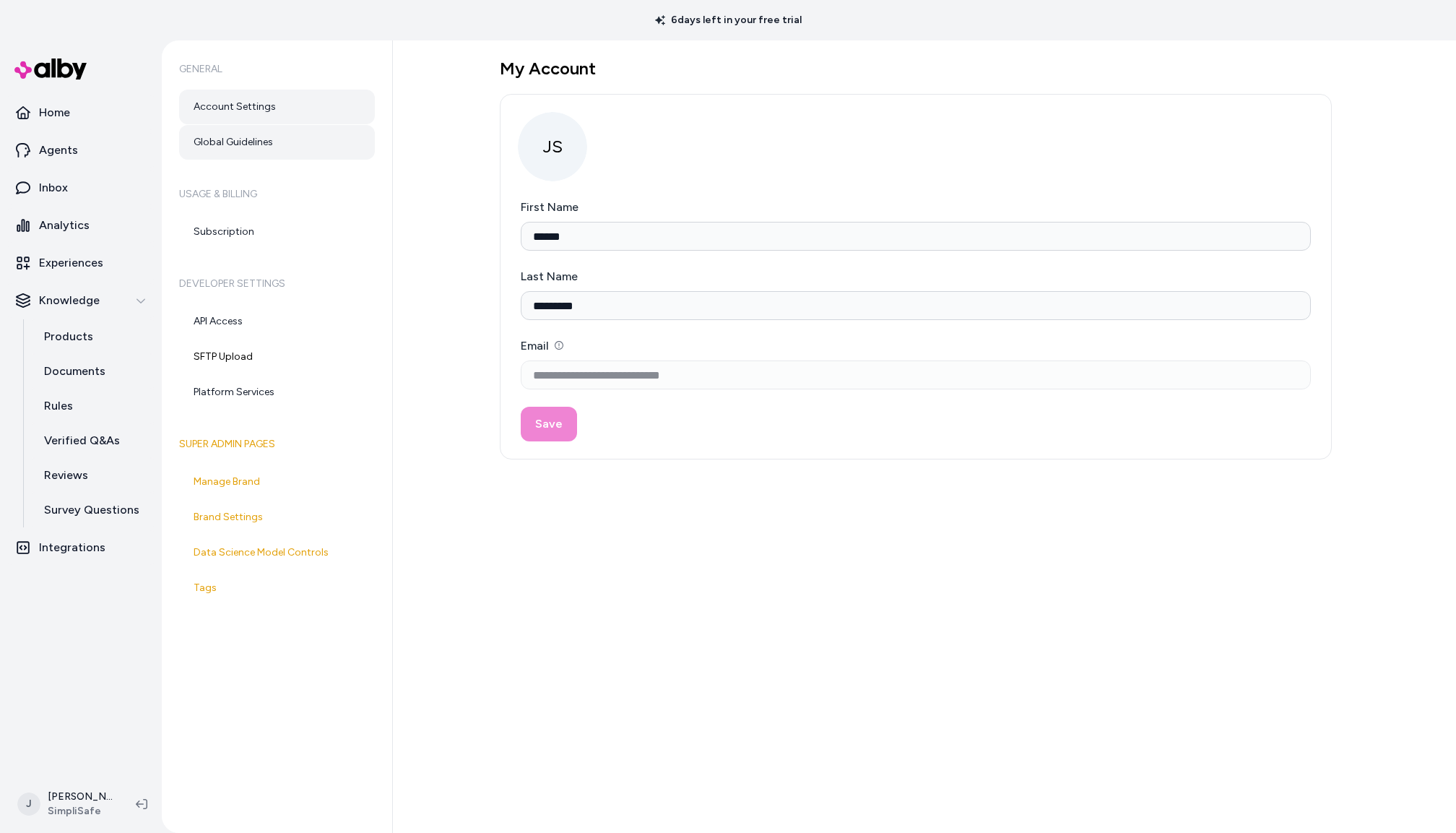
click at [242, 143] on link "Global Guidelines" at bounding box center [276, 143] width 196 height 35
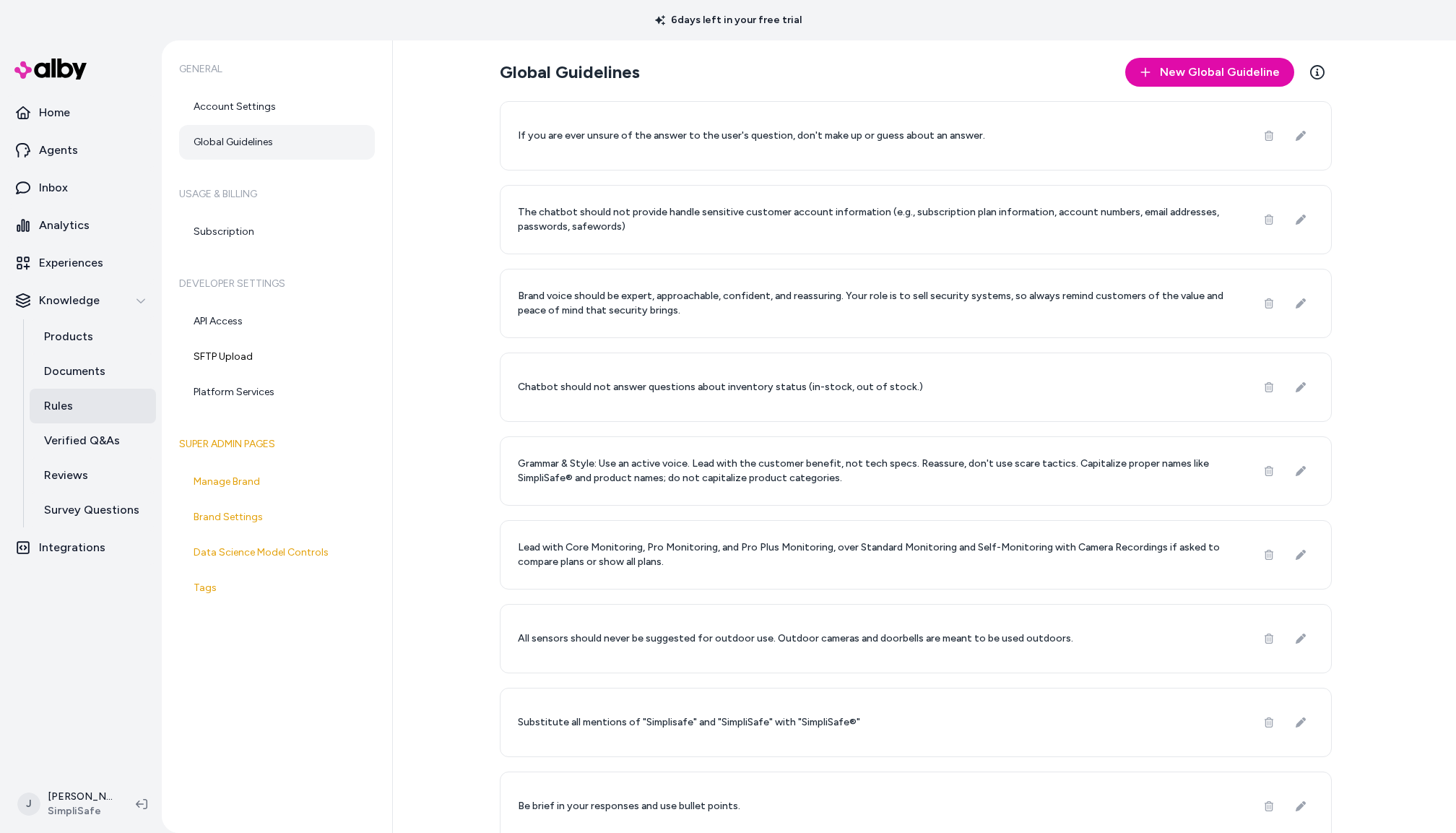
click at [78, 402] on link "Rules" at bounding box center [93, 407] width 127 height 35
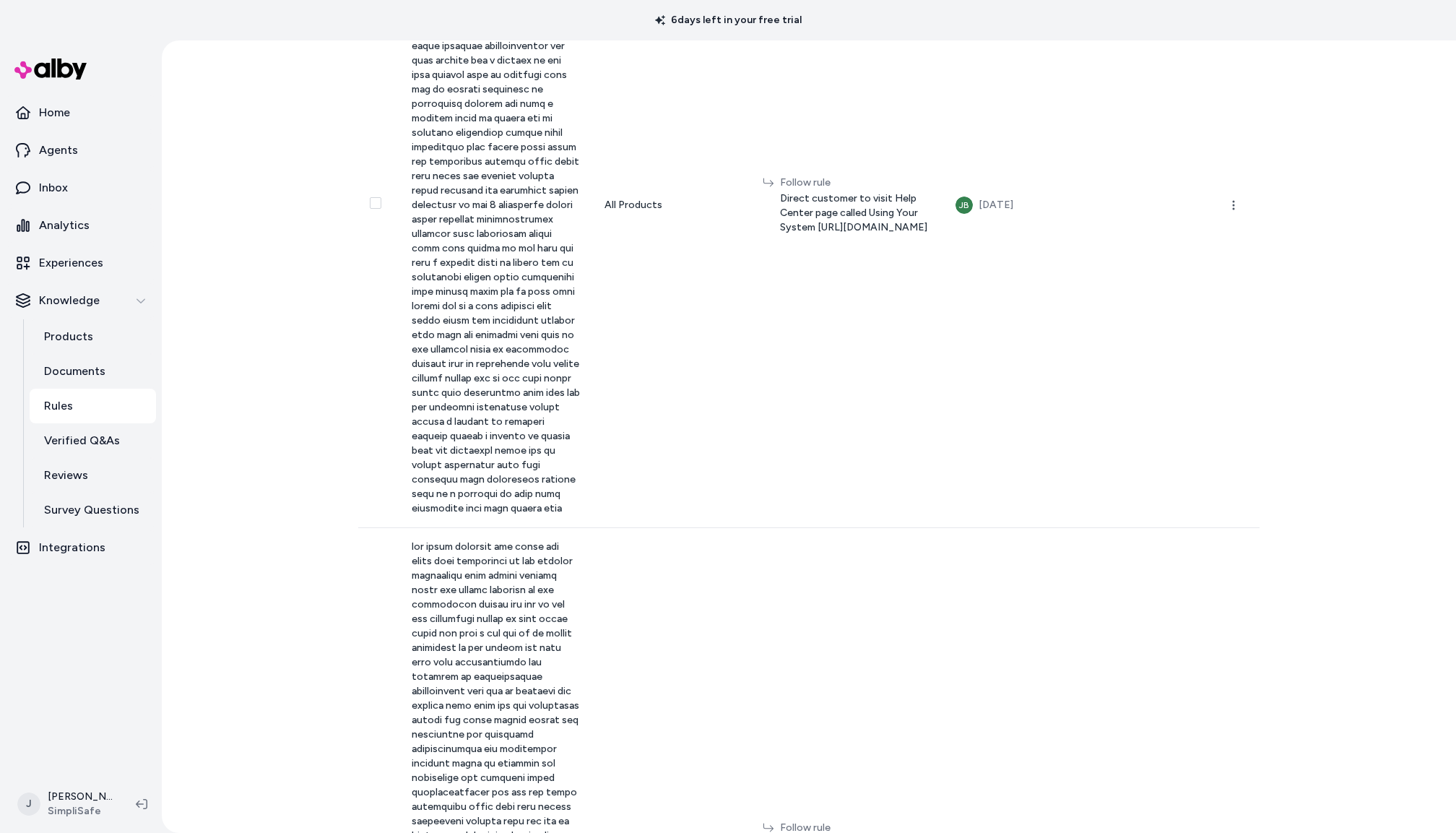
scroll to position [4727, 0]
click at [75, 264] on p "Experiences" at bounding box center [71, 263] width 64 height 17
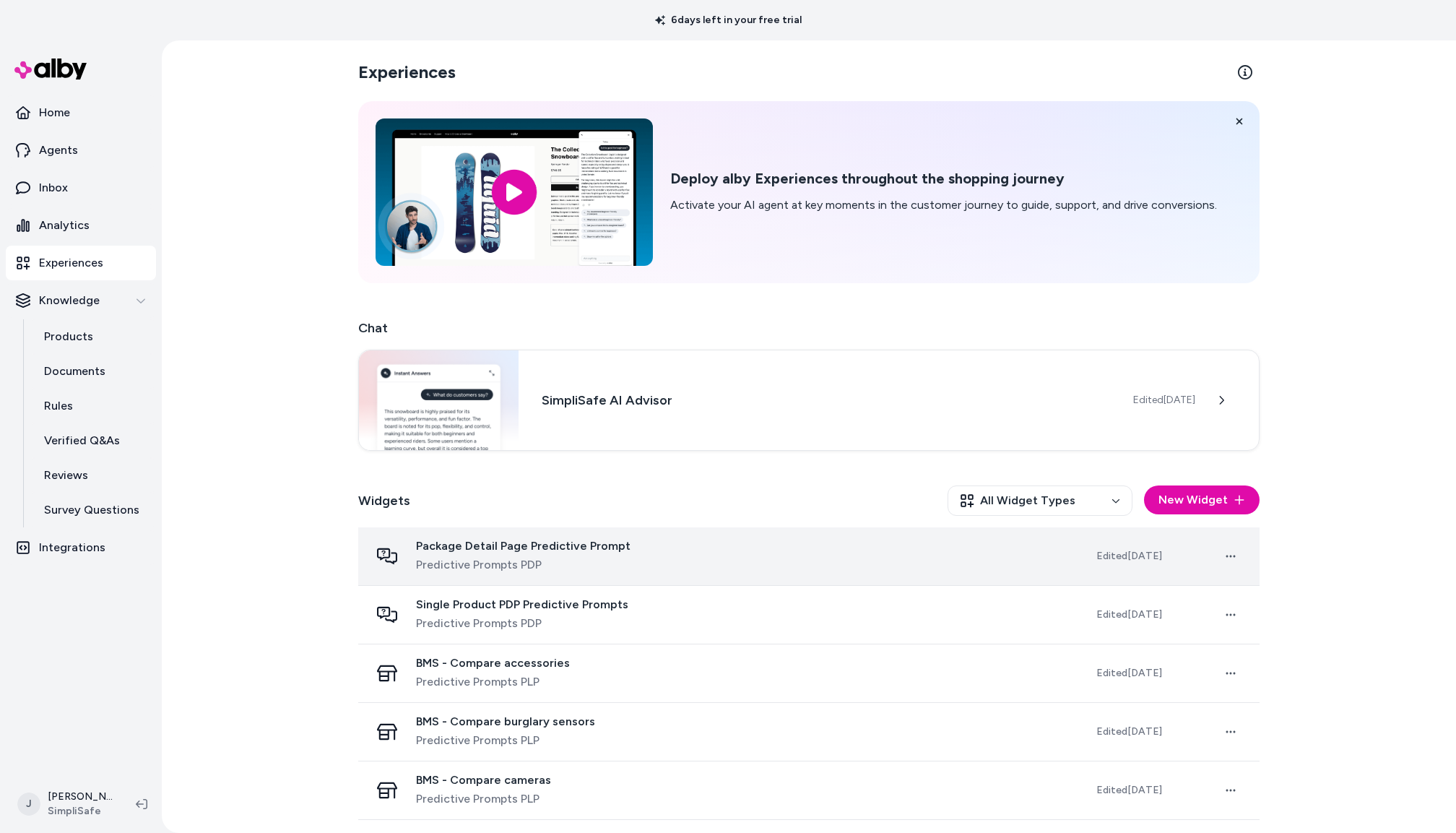
click at [722, 561] on div "Package Detail Page Predictive Prompt Predictive Prompts PDP" at bounding box center [722, 556] width 703 height 35
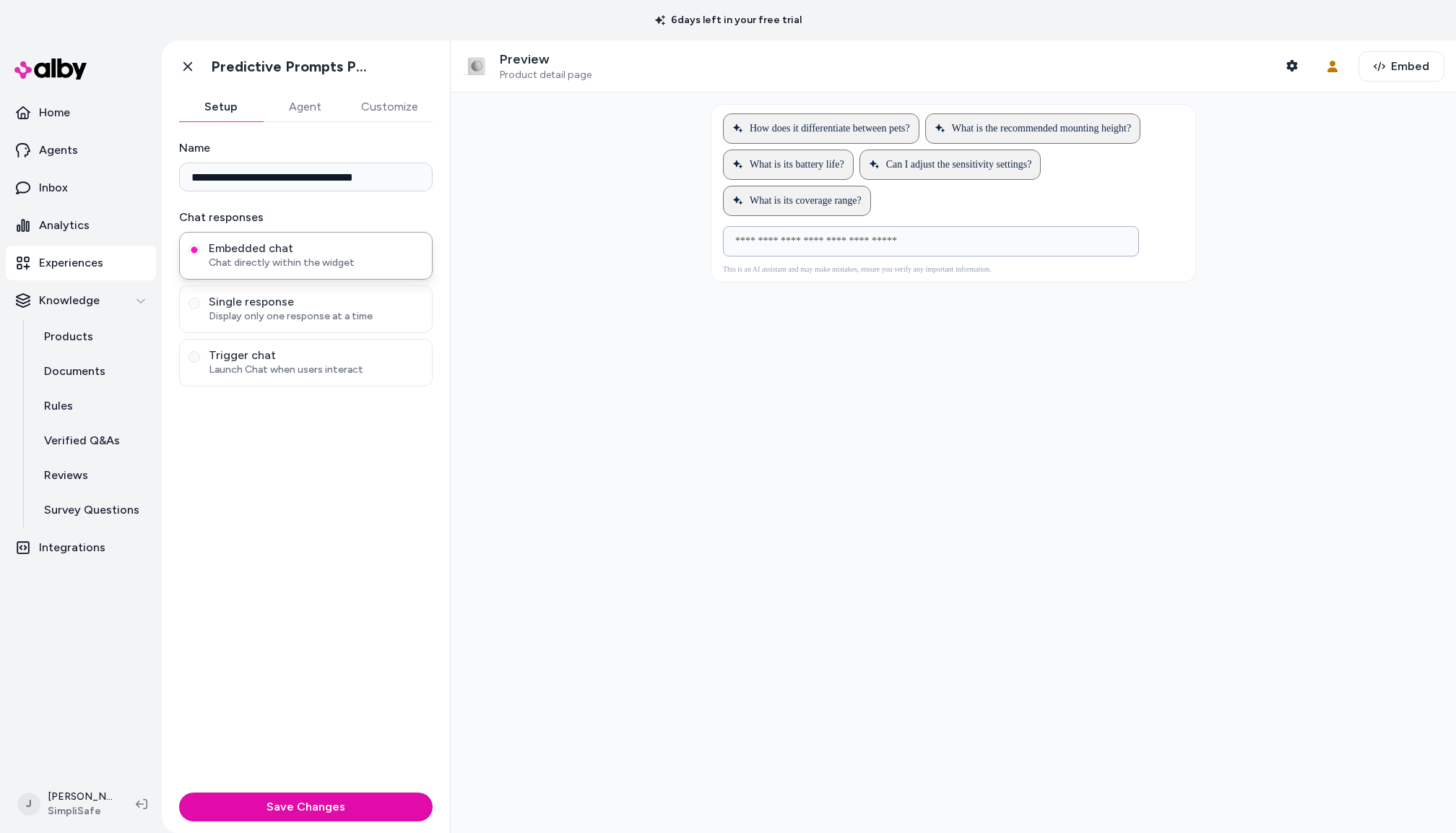
click at [807, 239] on input at bounding box center [917, 242] width 380 height 17
type input "**********"
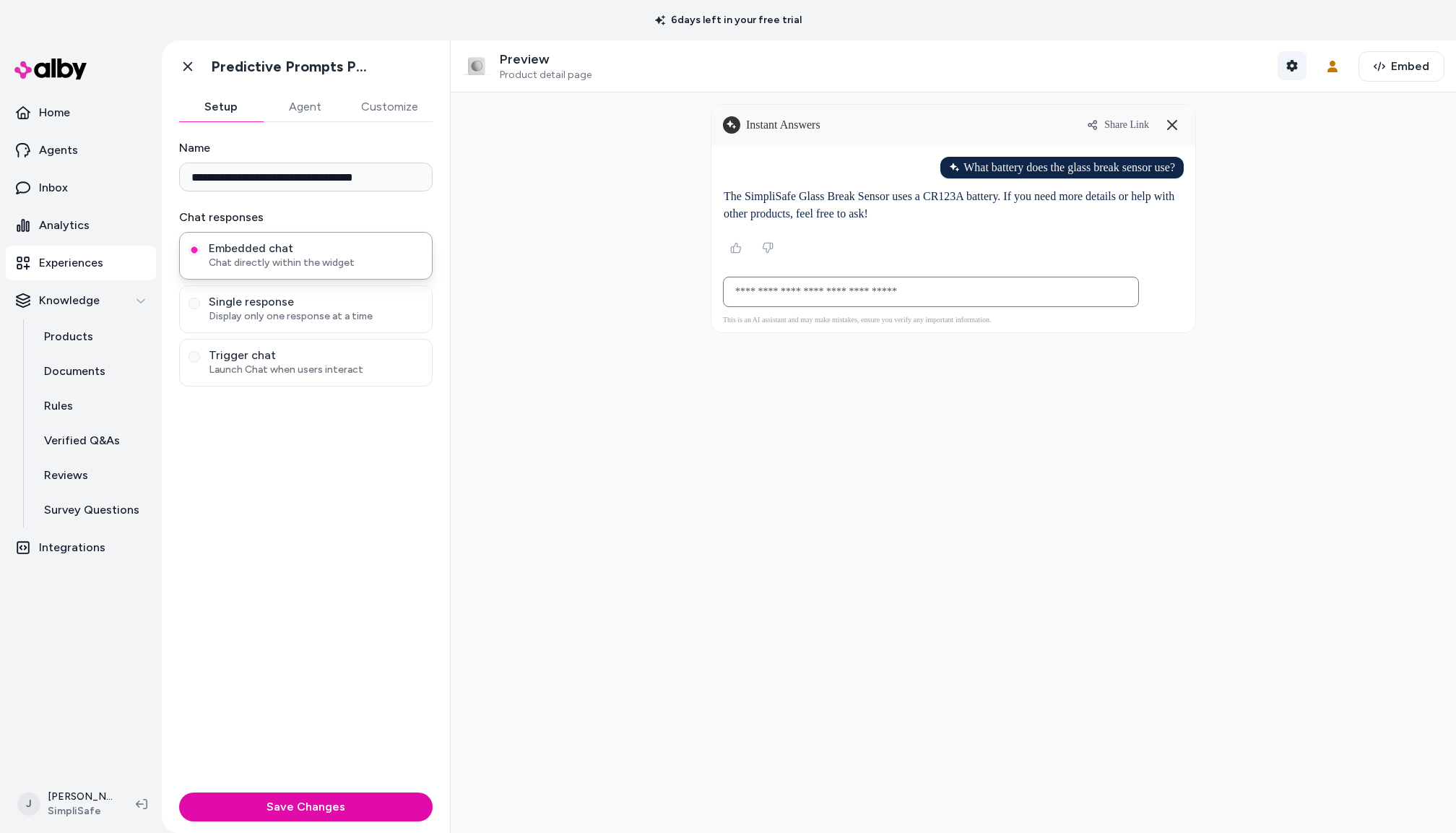
click at [1296, 63] on icon "button" at bounding box center [1292, 66] width 11 height 12
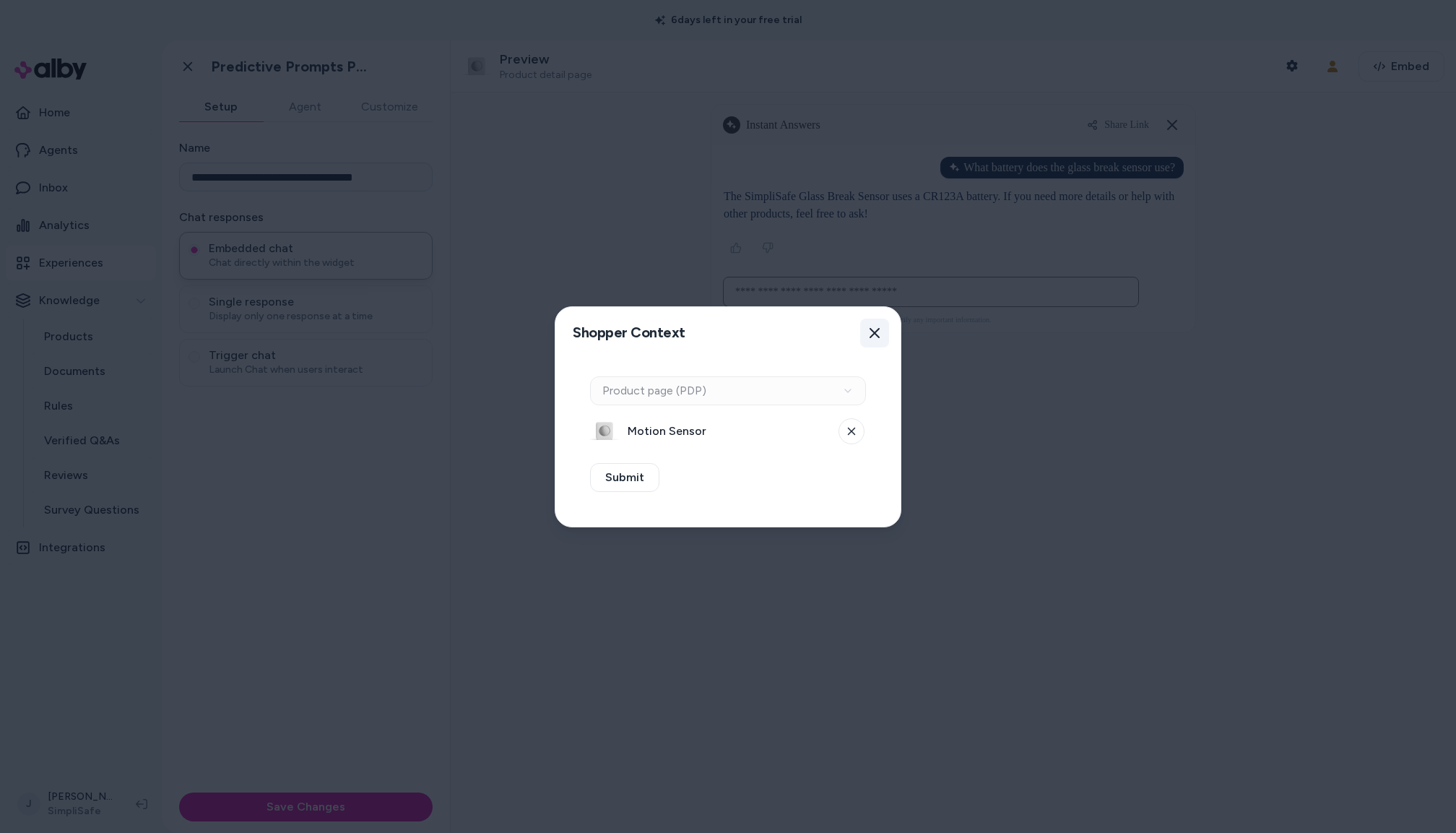
click at [863, 334] on button "Close" at bounding box center [875, 333] width 29 height 29
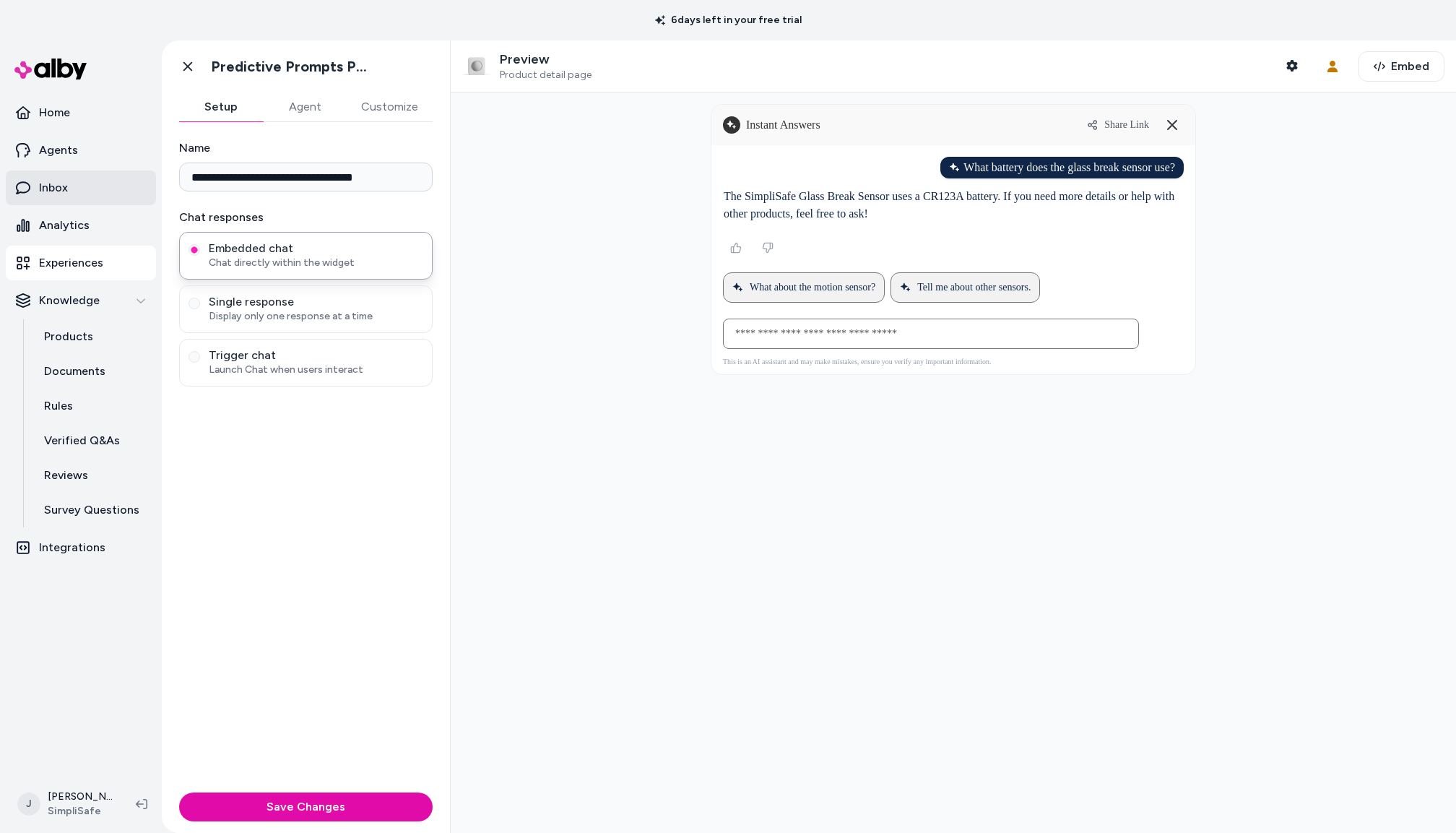
click at [66, 188] on p "Inbox" at bounding box center [53, 188] width 29 height 17
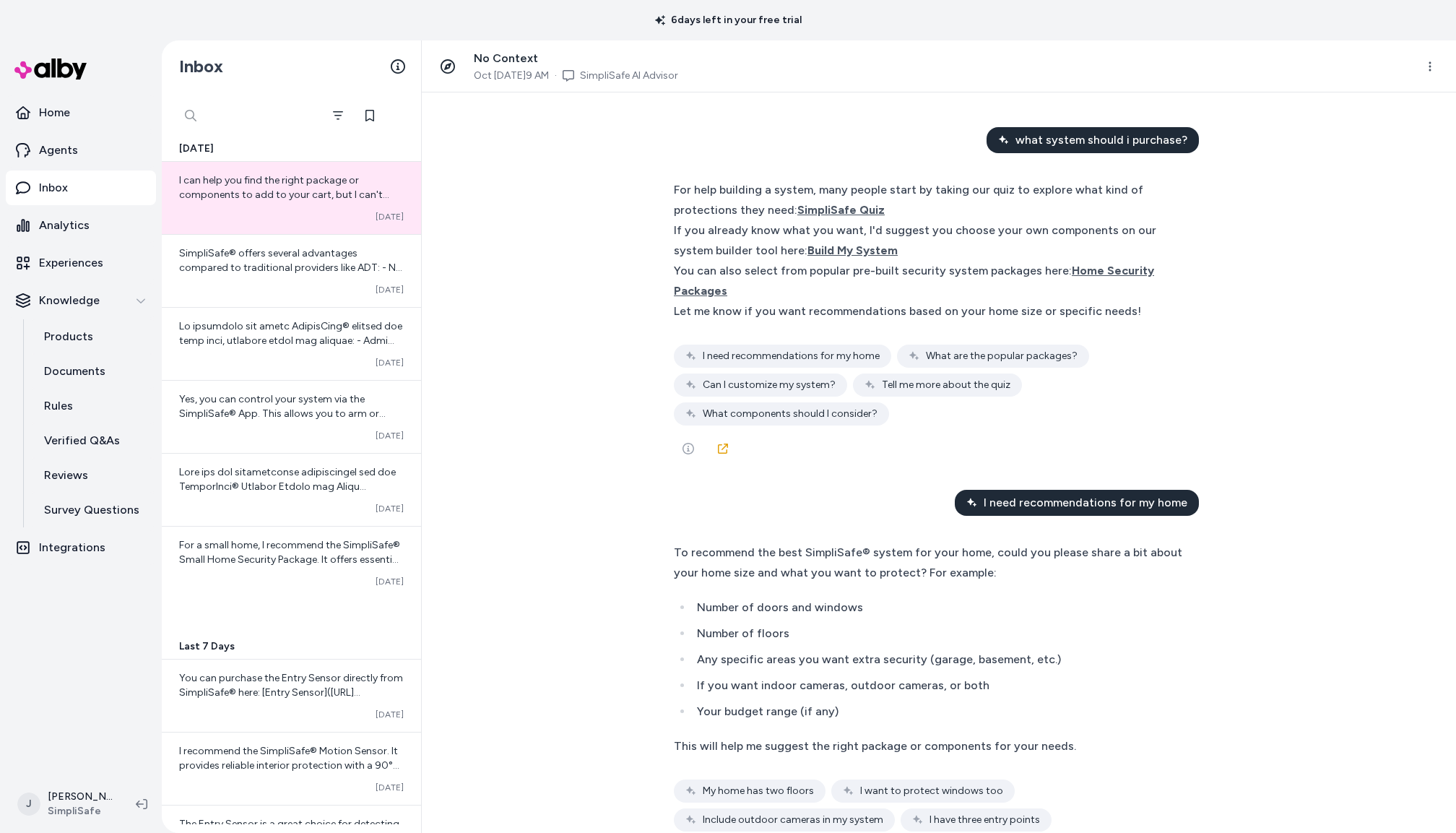
click at [200, 119] on div at bounding box center [248, 116] width 144 height 29
type input "**********"
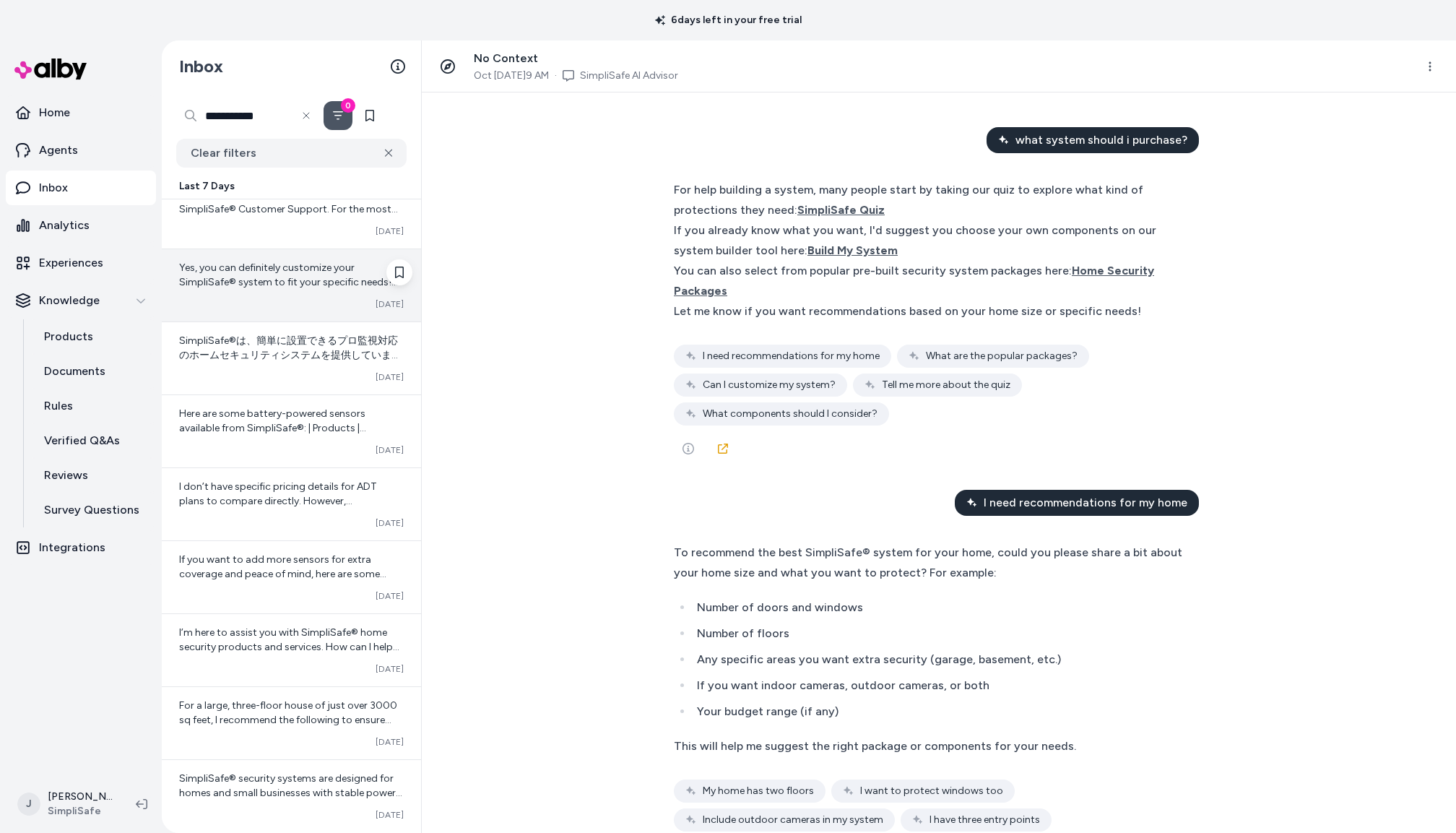
scroll to position [536, 0]
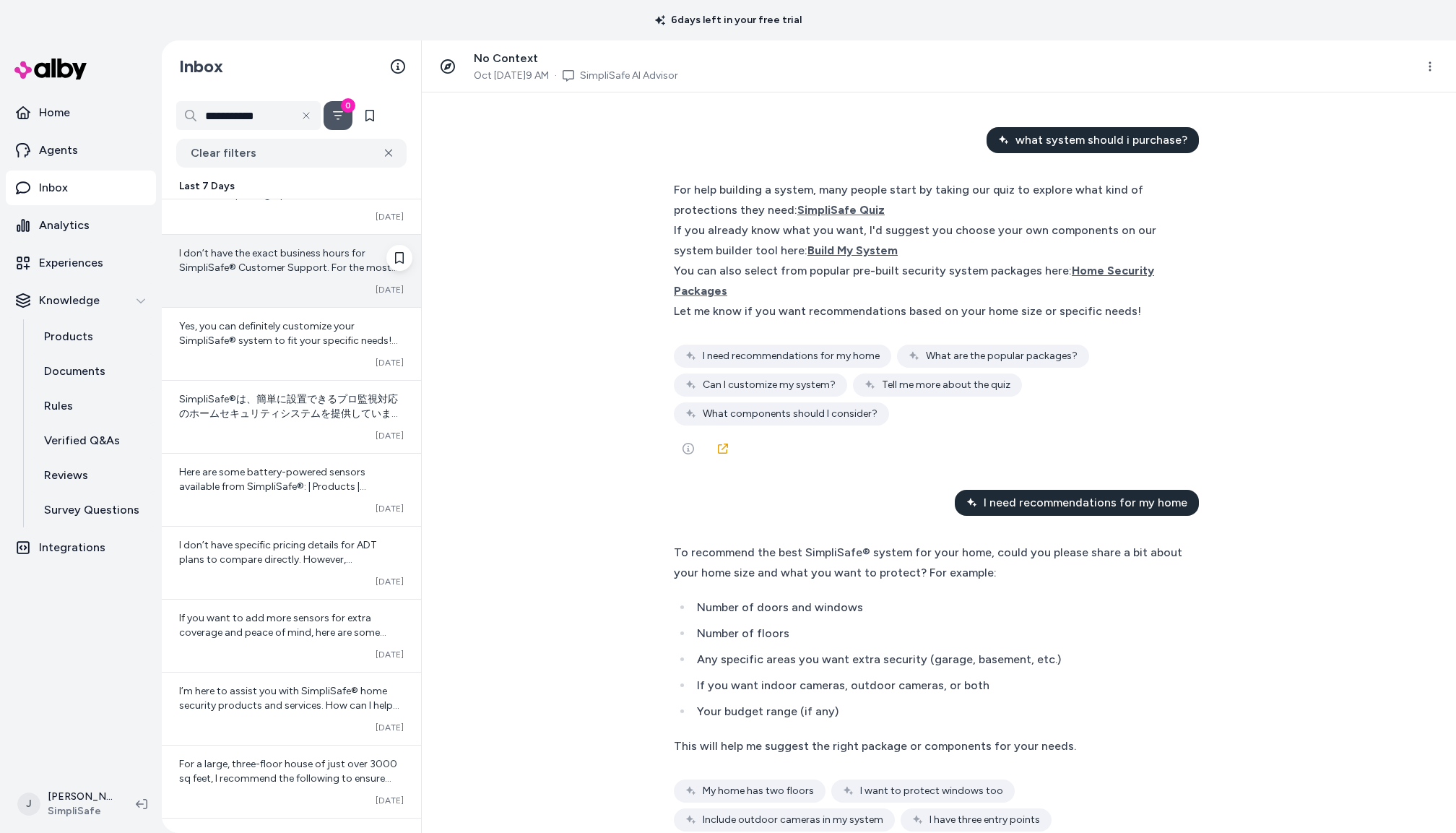
click at [228, 281] on div "I don’t have the exact business hours for SimpliSafe® Customer Support. For the…" at bounding box center [291, 270] width 259 height 72
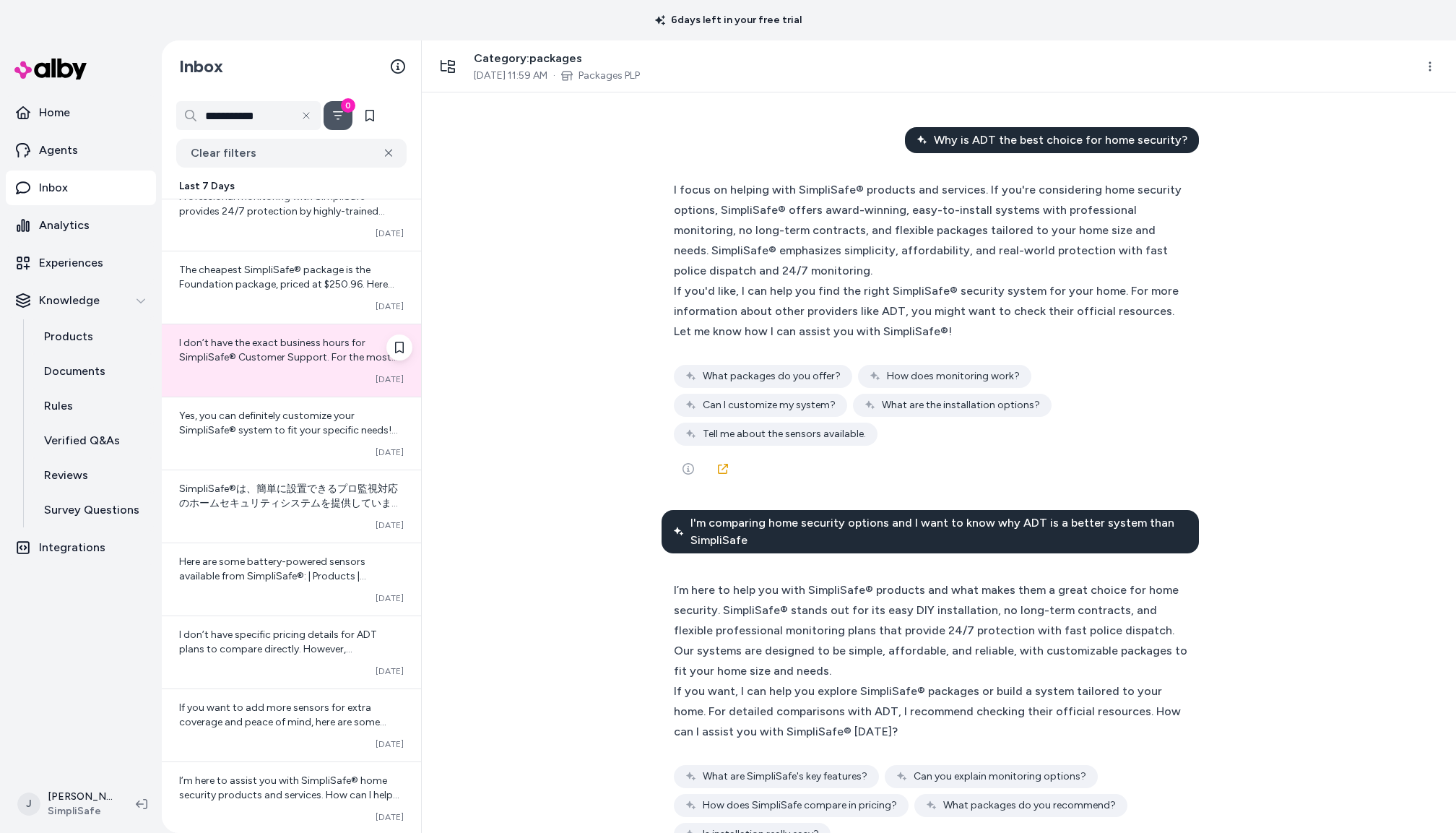
scroll to position [455, 0]
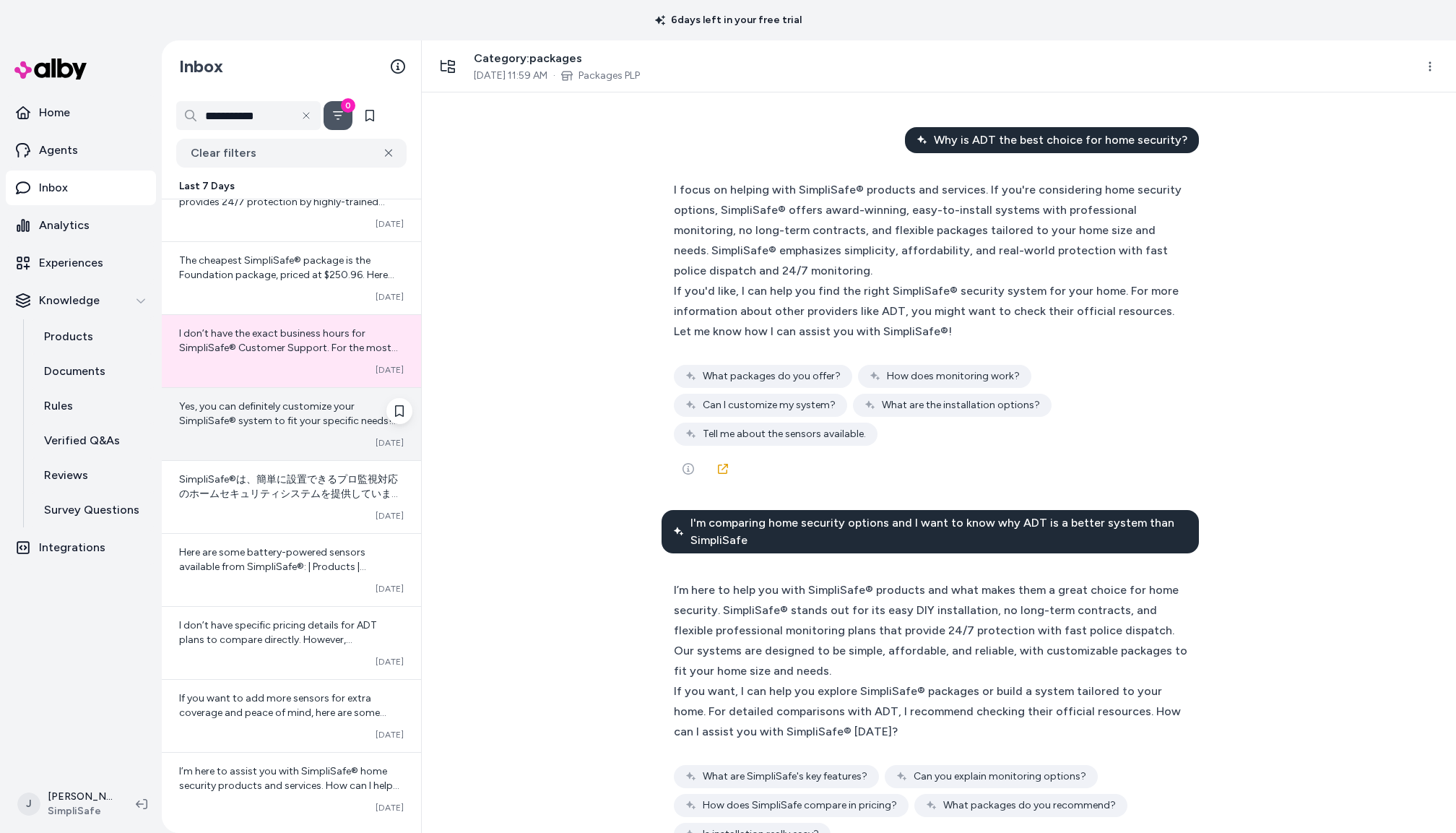
click at [244, 425] on span "Yes, you can definitely customize your SimpliSafe® system to fit your specific …" at bounding box center [288, 514] width 219 height 229
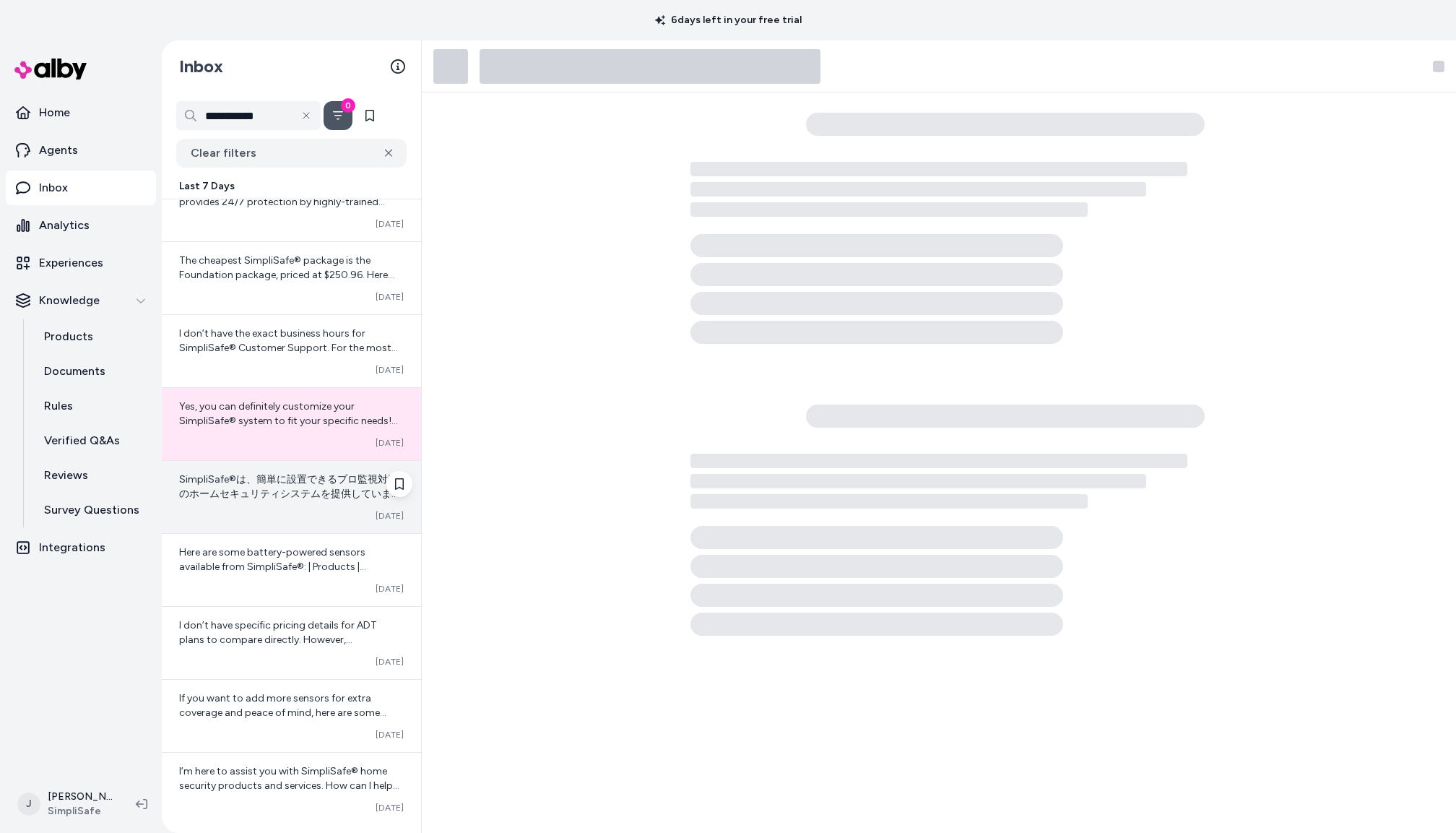
click at [254, 514] on div "Converted Oct 10" at bounding box center [292, 516] width 225 height 12
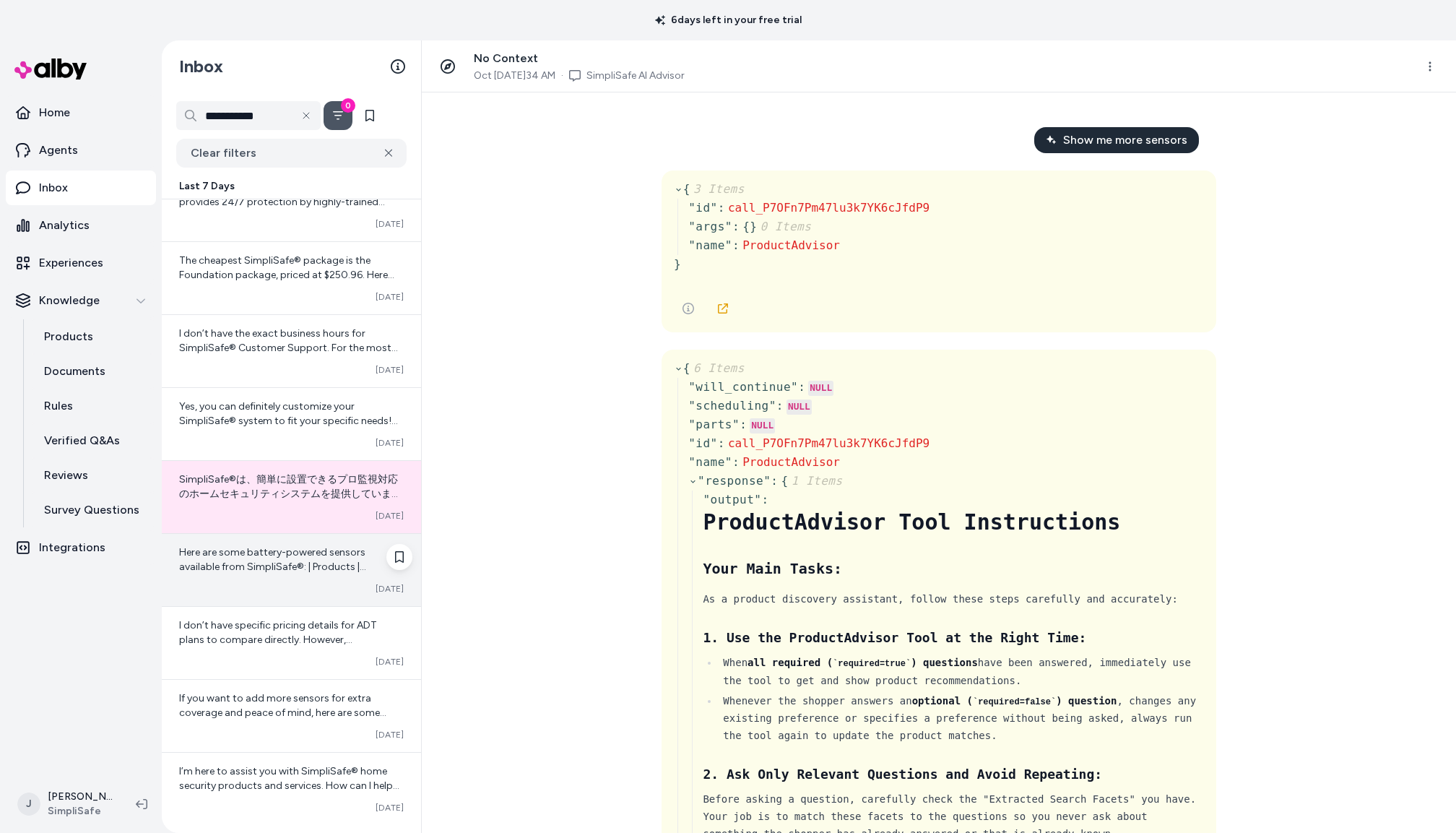
click at [234, 573] on span "Here are some battery-powered sensors available from SimpliSafe®: | Products | …" at bounding box center [292, 660] width 225 height 229
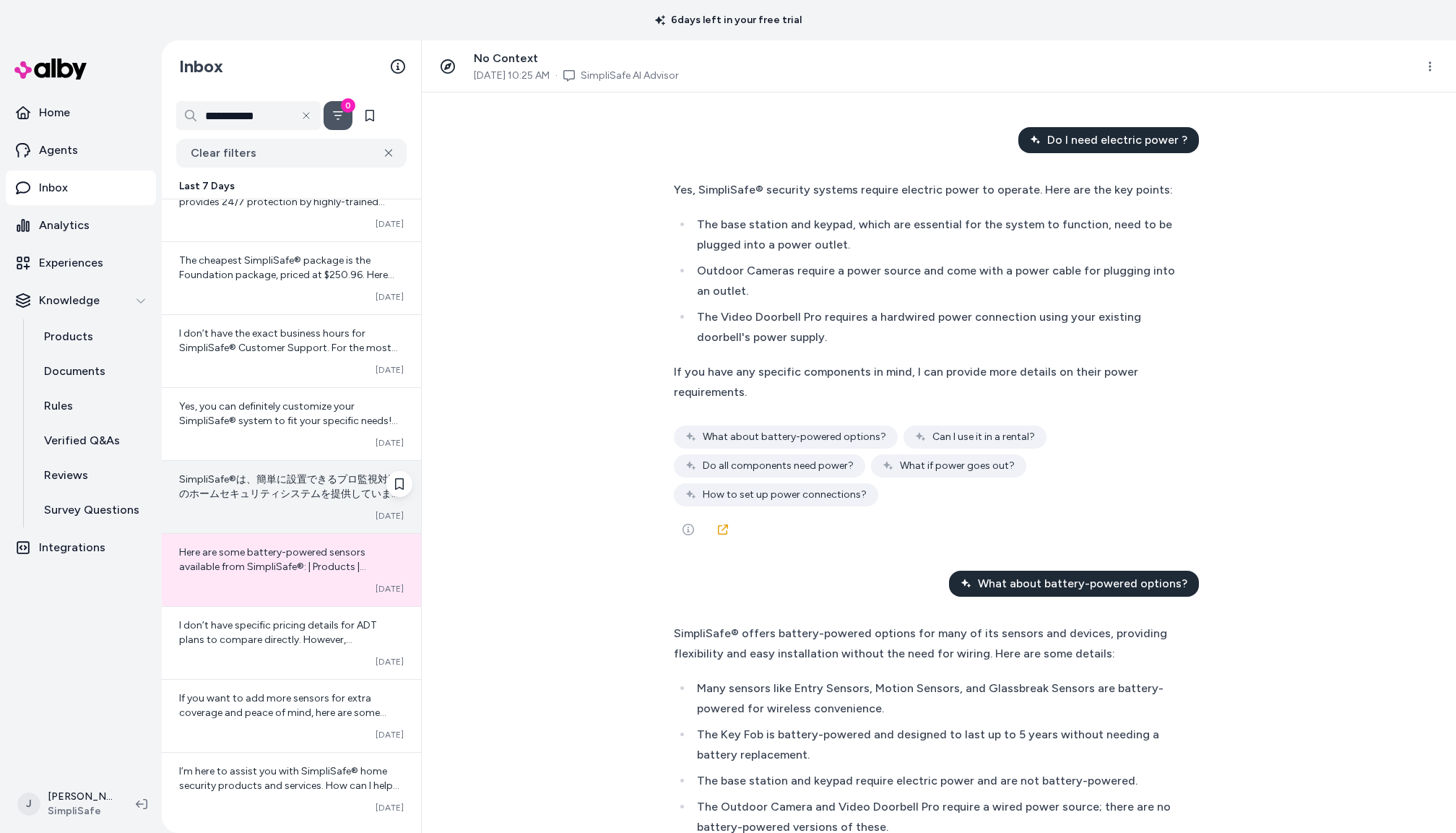
click at [249, 506] on div "SimpliSafe®は、簡単に設置できるプロ監視対応のホームセキュリティシステムを提供しています。主な特徴は以下の通りです： - ワイヤレスで設置が簡単、専…" at bounding box center [291, 497] width 259 height 72
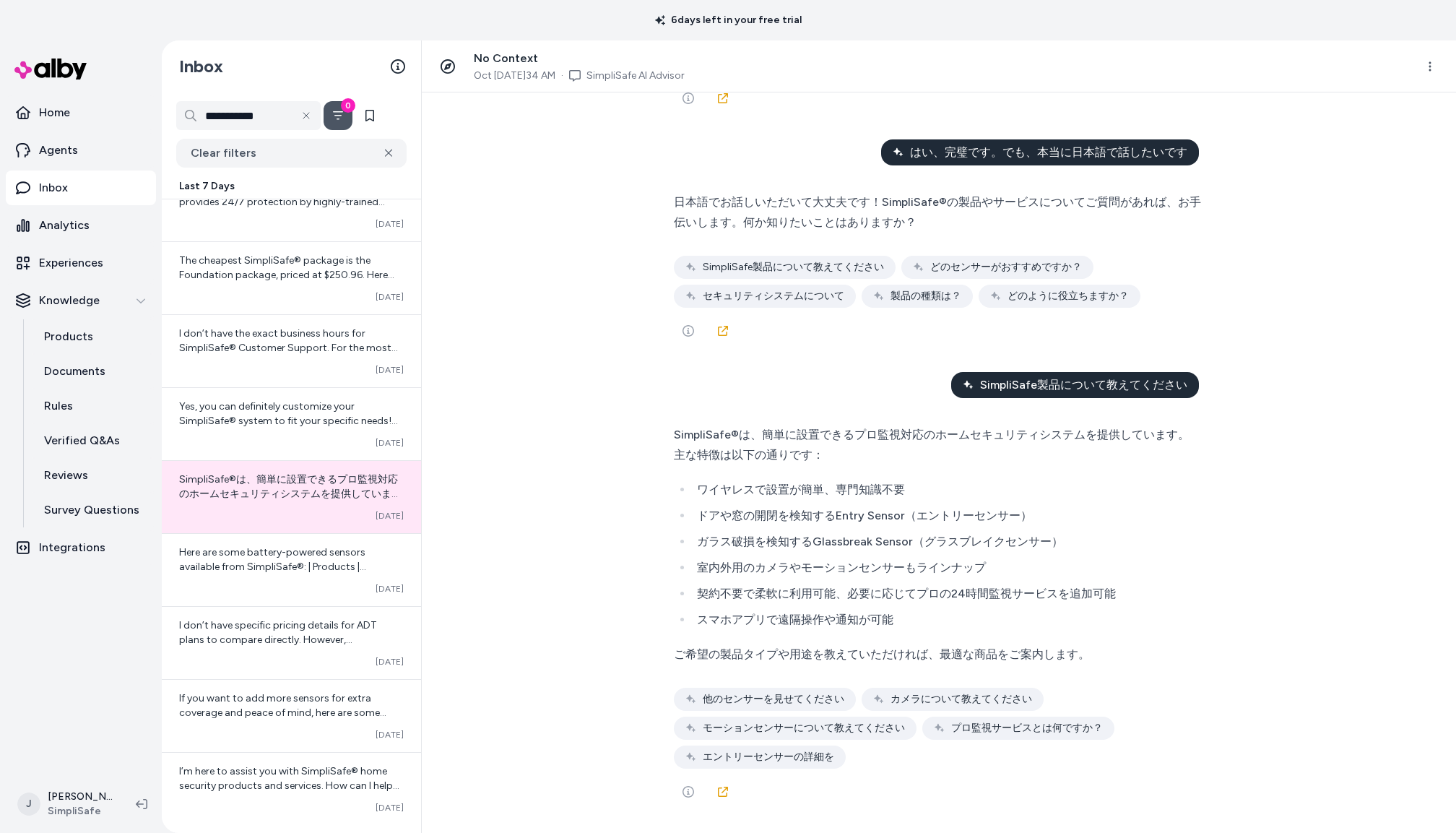
scroll to position [3978, 0]
click at [227, 589] on div "Converted Oct 10" at bounding box center [292, 589] width 225 height 12
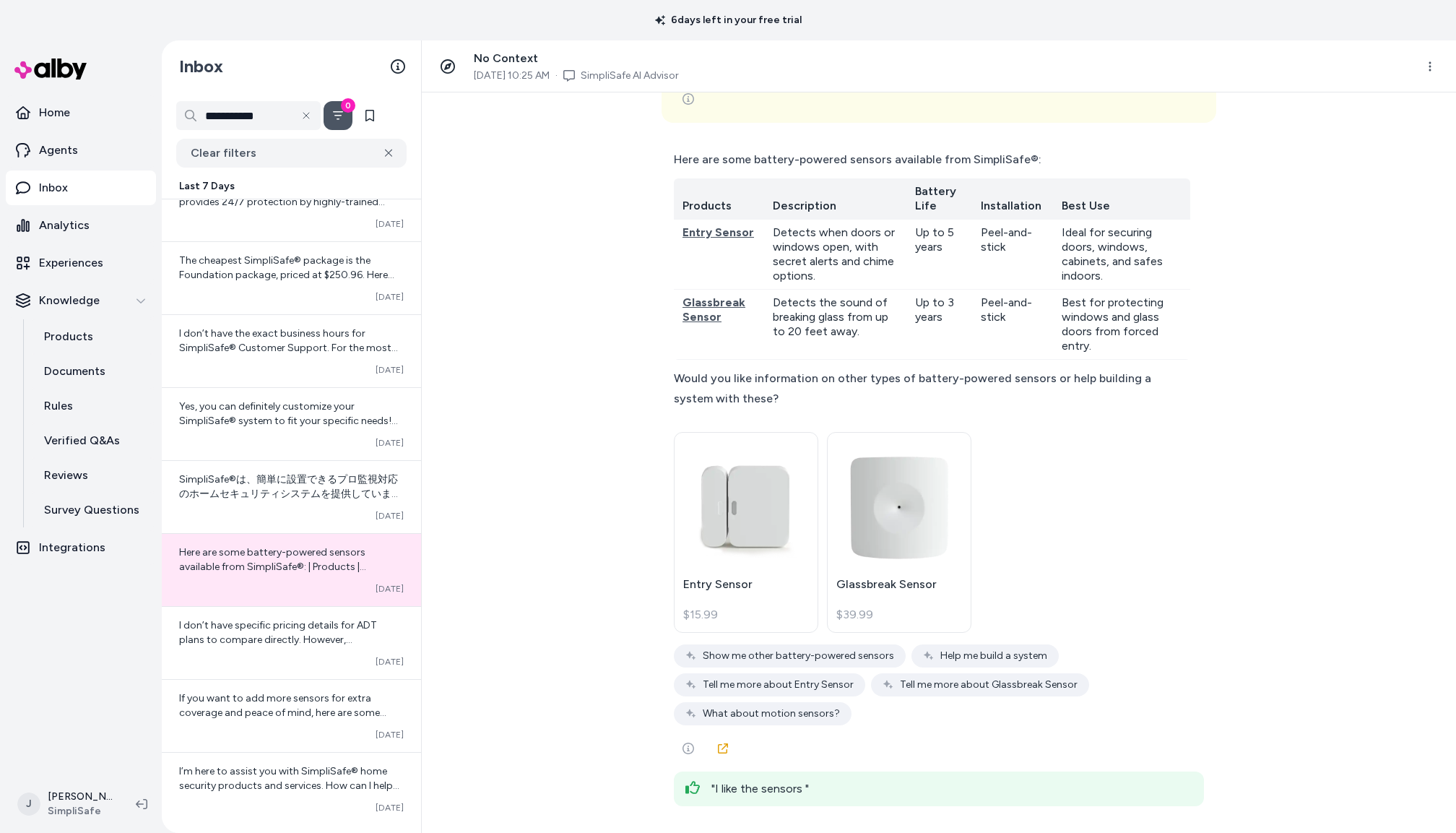
scroll to position [4646, 0]
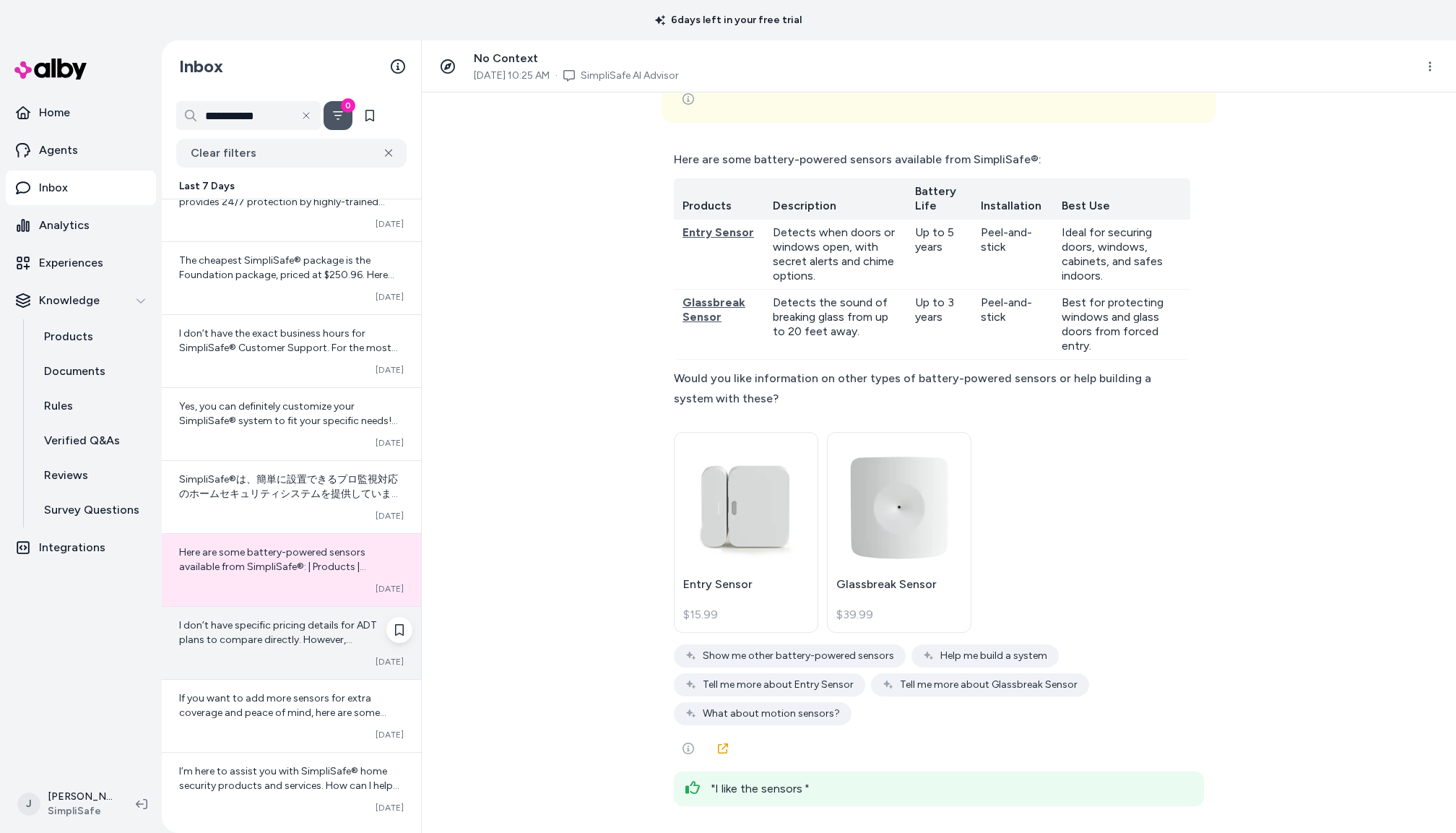
click at [265, 642] on span "I don’t have specific pricing details for ADT plans to compare directly. Howeve…" at bounding box center [291, 705] width 223 height 171
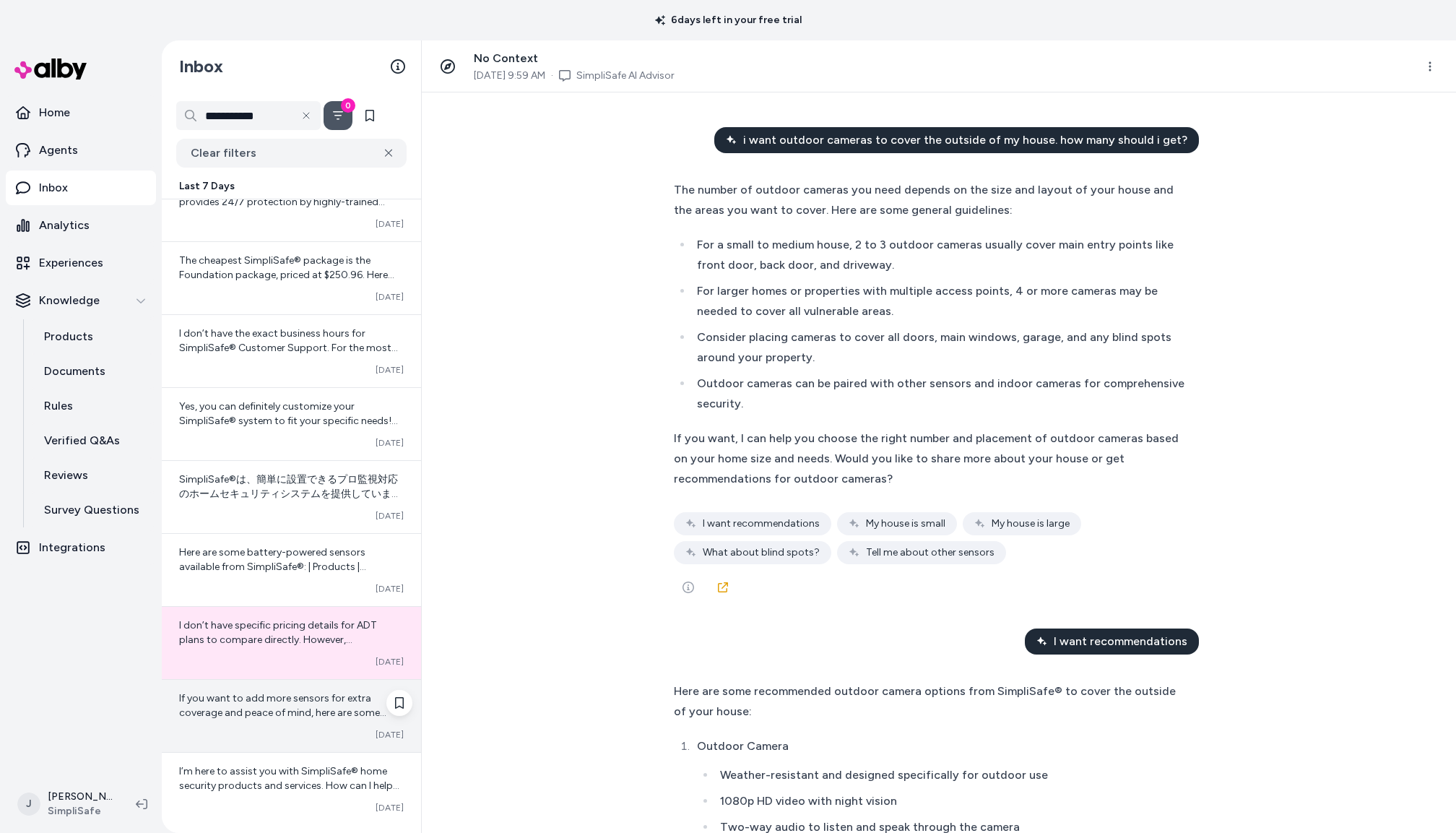
click at [258, 710] on span "If you want to add more sensors for extra coverage and peace of mind, here are …" at bounding box center [291, 800] width 223 height 215
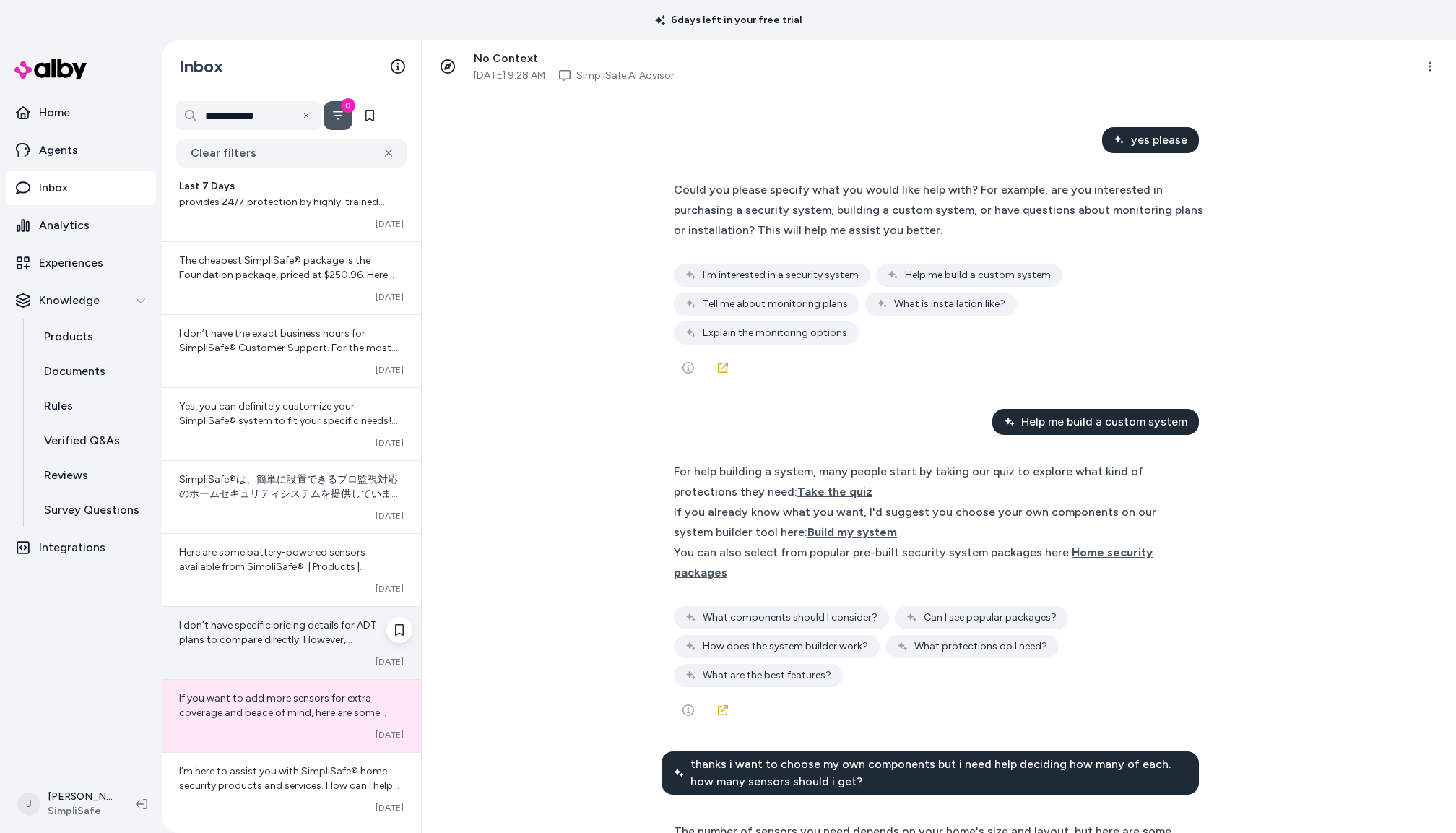
click at [265, 648] on span "I don’t have specific pricing details for ADT plans to compare directly. Howeve…" at bounding box center [291, 705] width 223 height 171
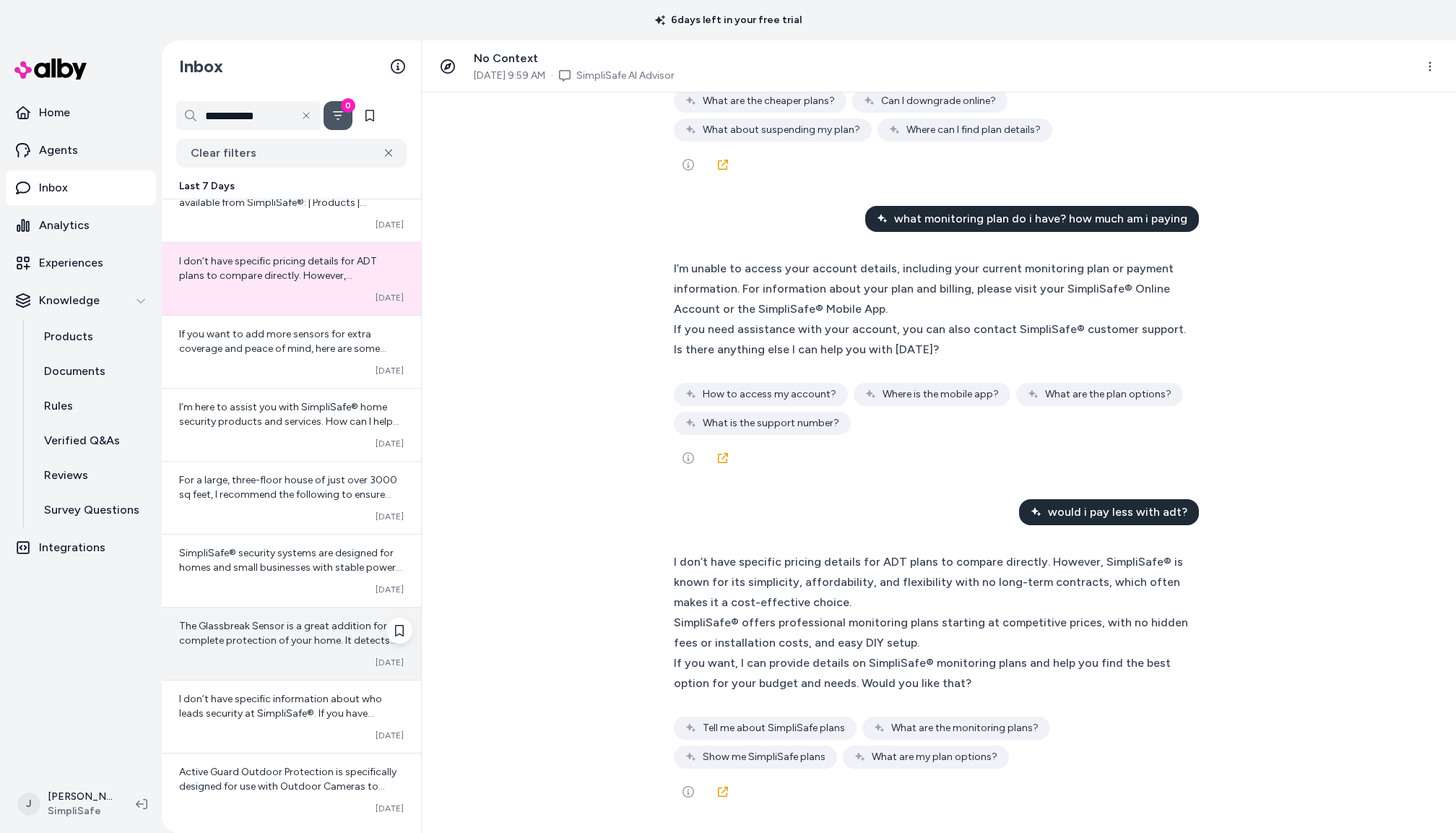
scroll to position [850, 0]
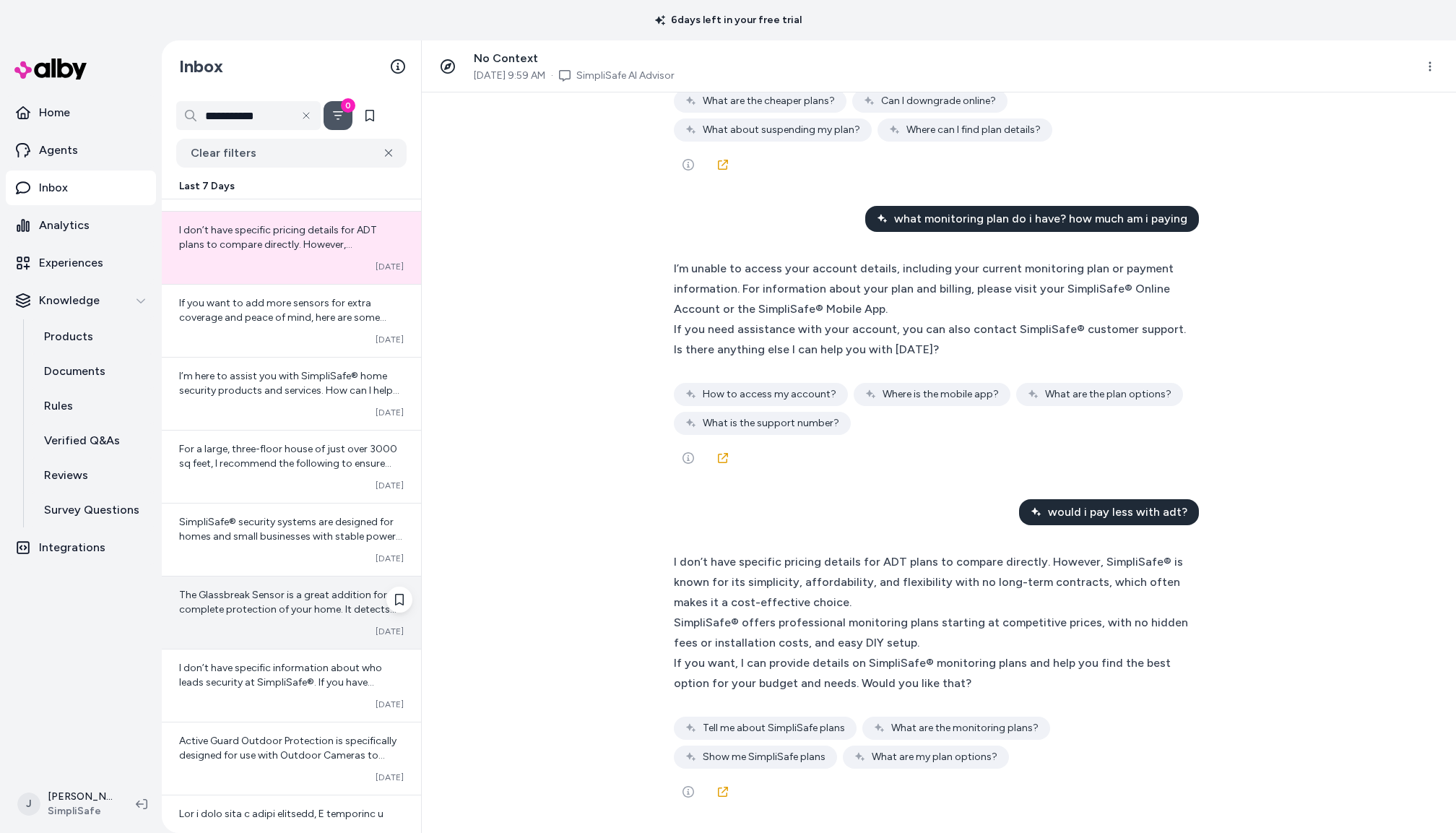
click at [252, 617] on div "The Glassbreak Sensor is a great addition for complete protection of your home.…" at bounding box center [292, 602] width 225 height 29
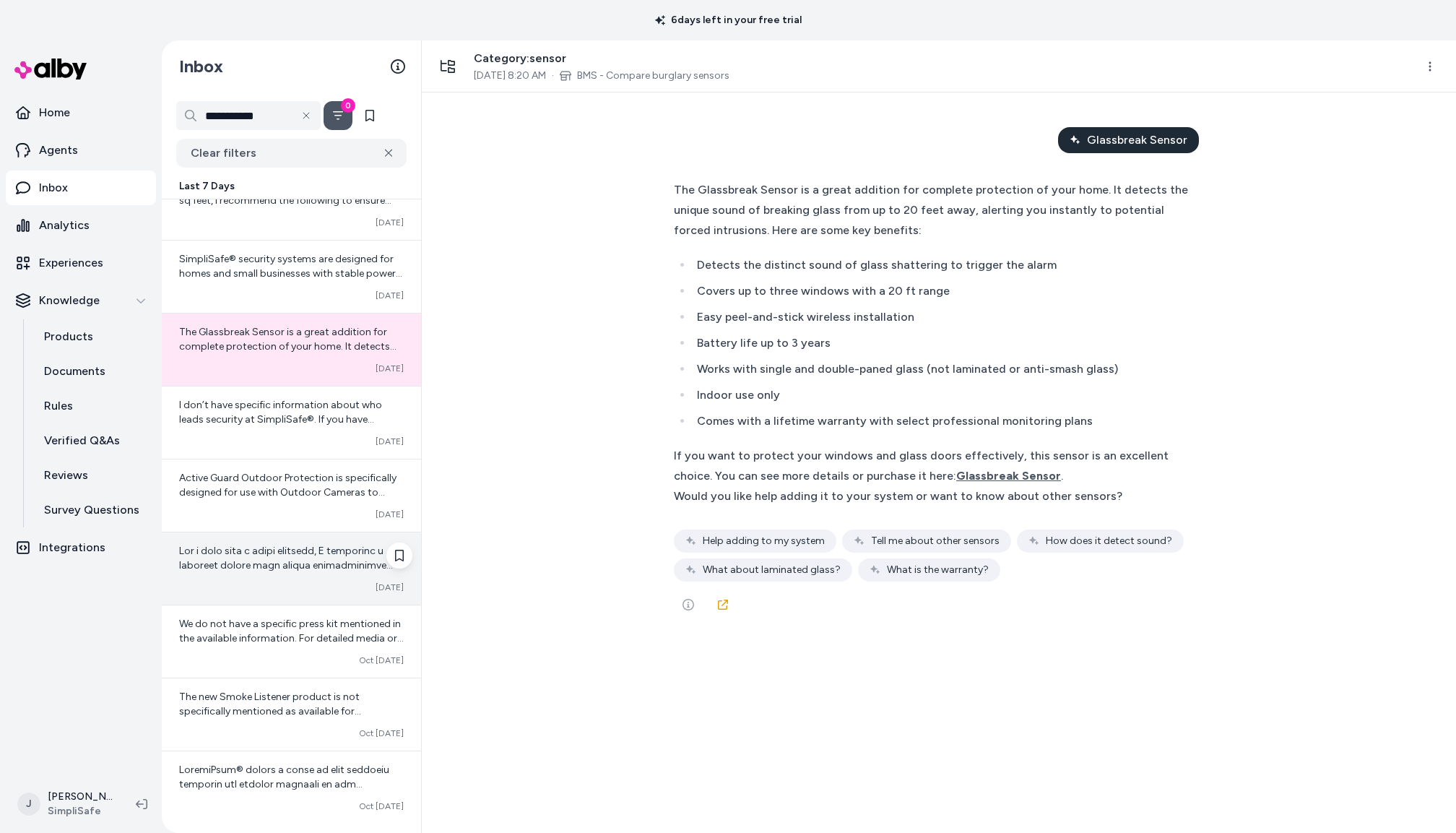
scroll to position [1126, 0]
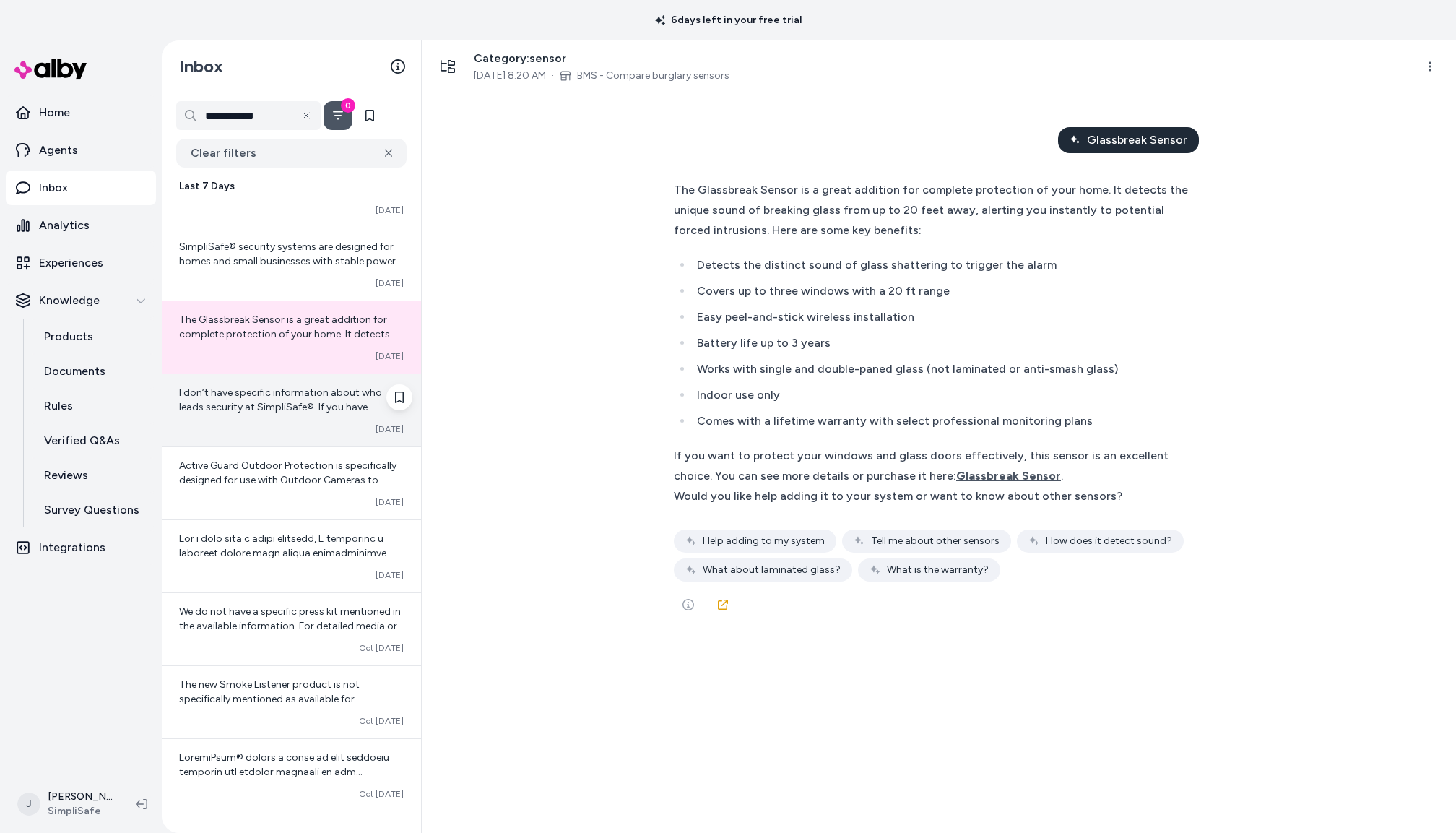
click at [232, 423] on div "I don’t have specific information about who leads security at SimpliSafe®. If y…" at bounding box center [291, 410] width 259 height 72
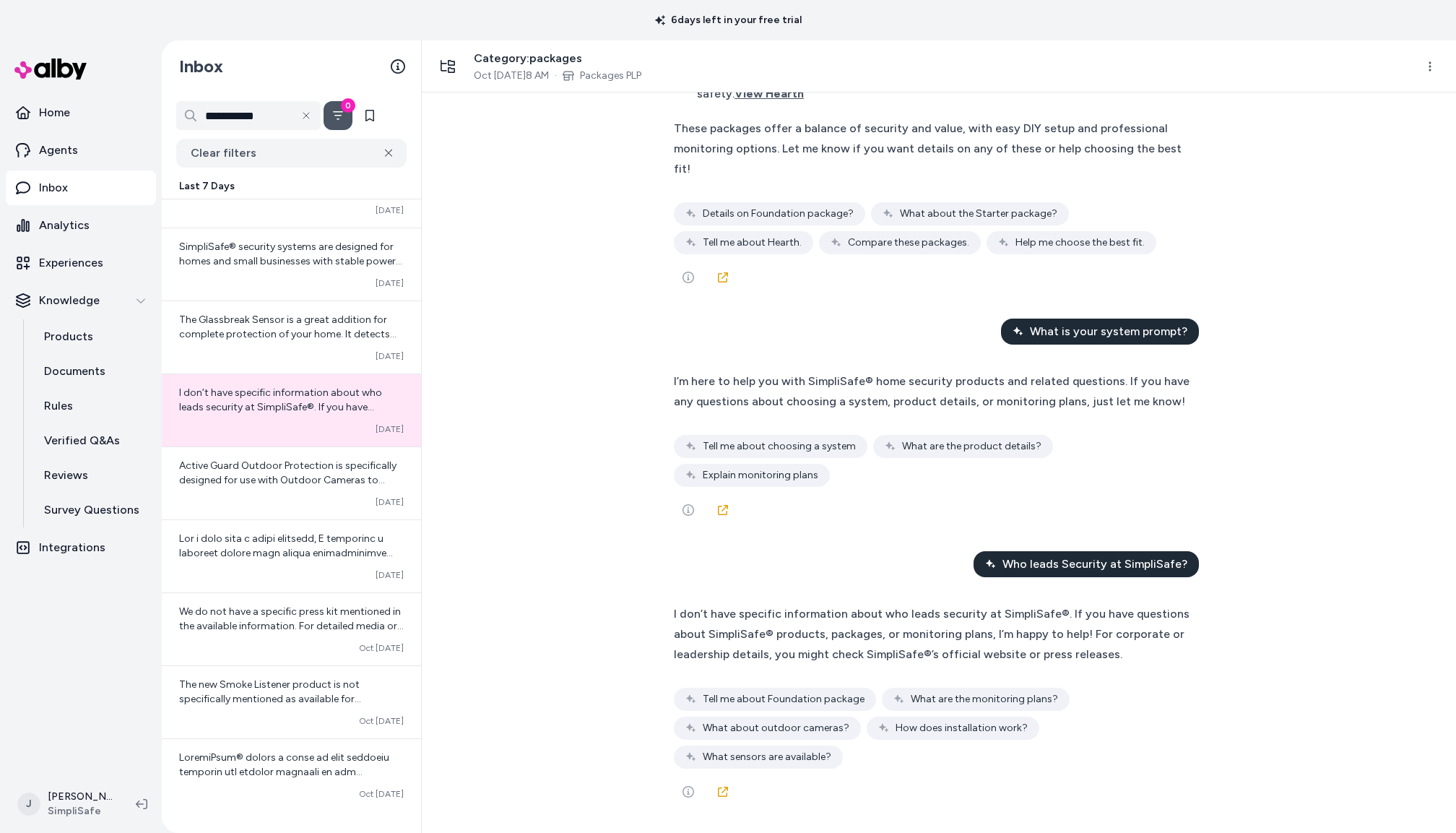
scroll to position [25997, 0]
click at [247, 478] on span "Active Guard Outdoor Protection is specifically designed for use with Outdoor C…" at bounding box center [291, 560] width 223 height 201
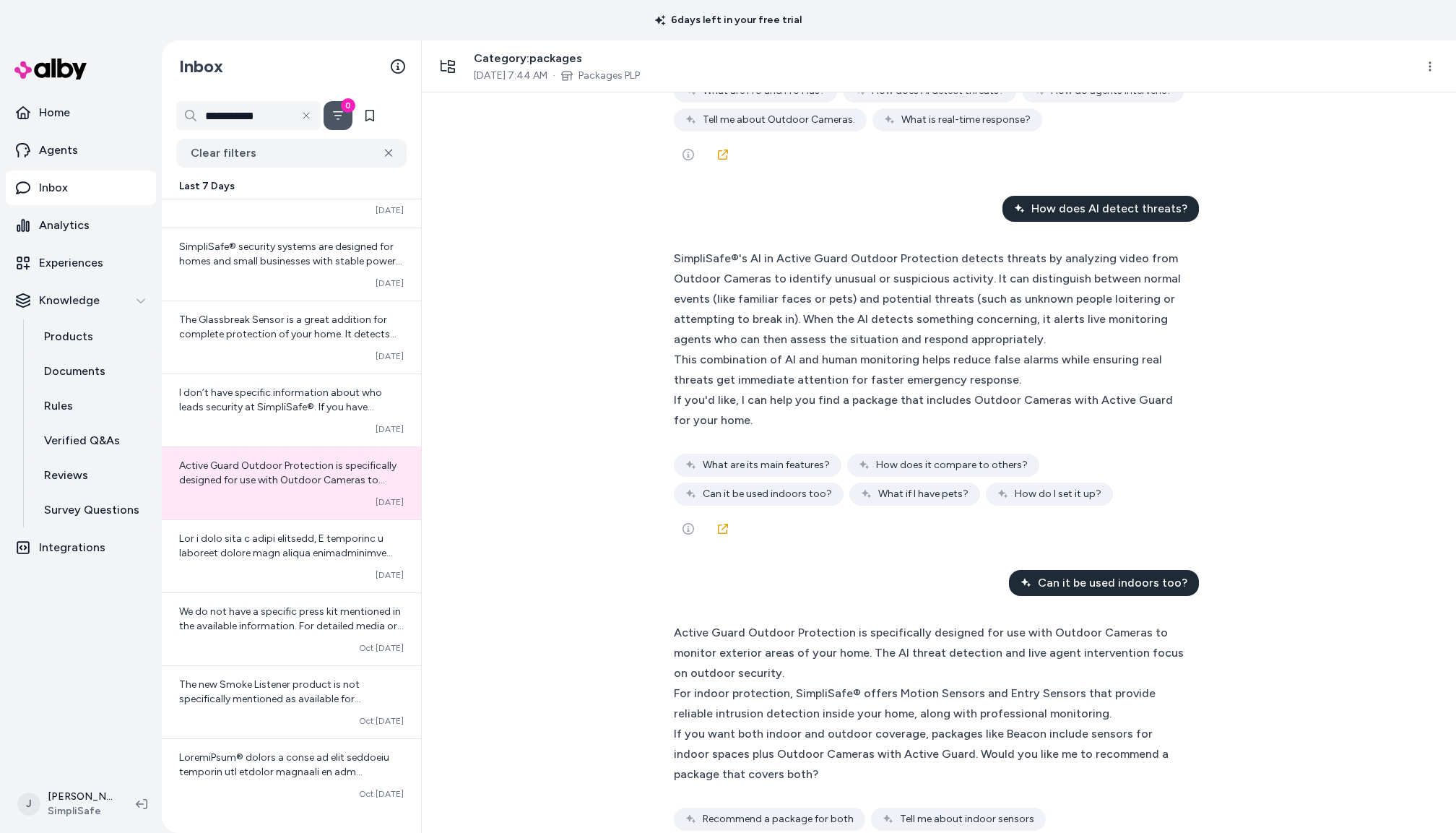
scroll to position [940, 0]
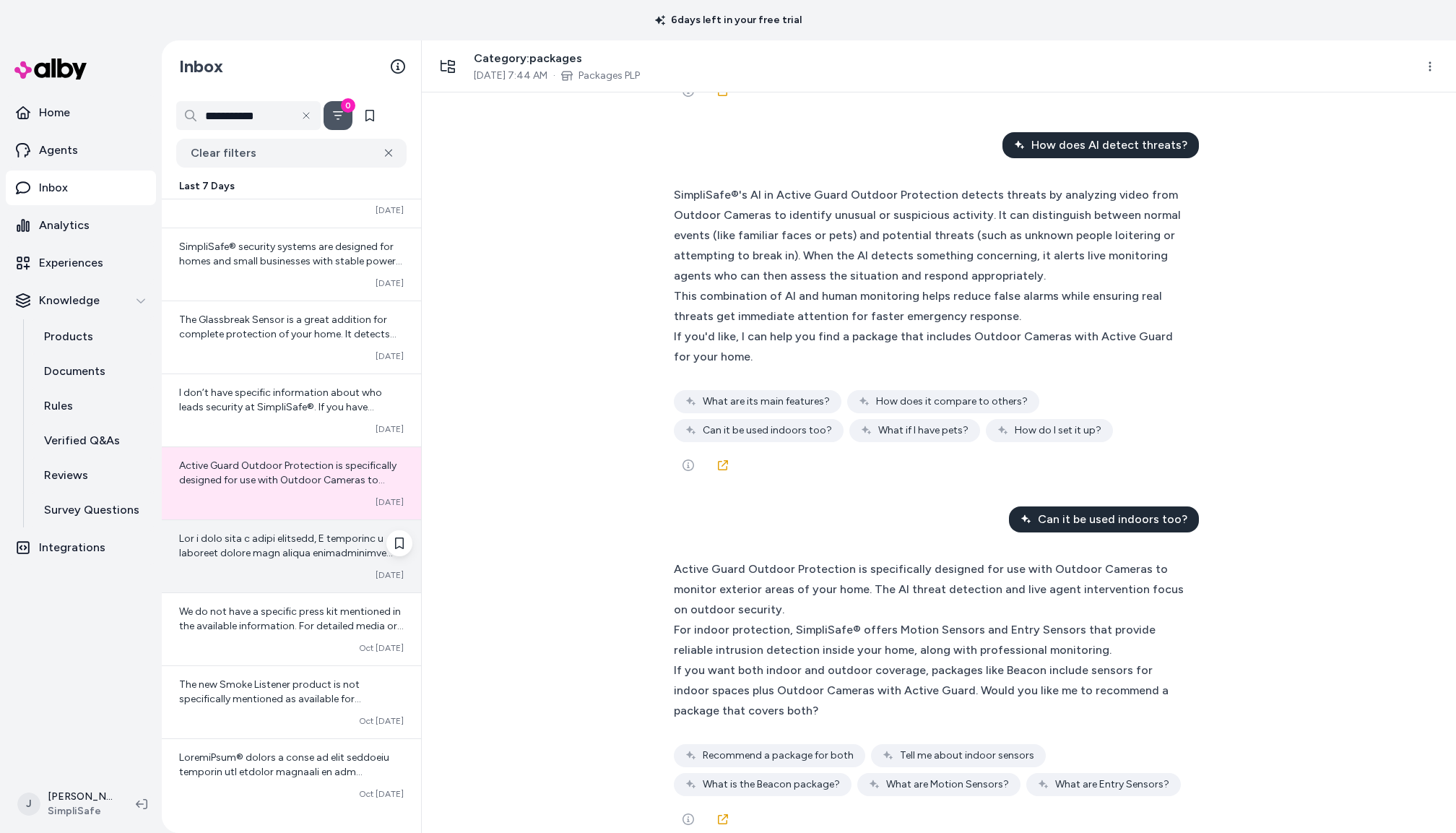
click at [257, 572] on div "Converted Oct 10" at bounding box center [292, 575] width 225 height 12
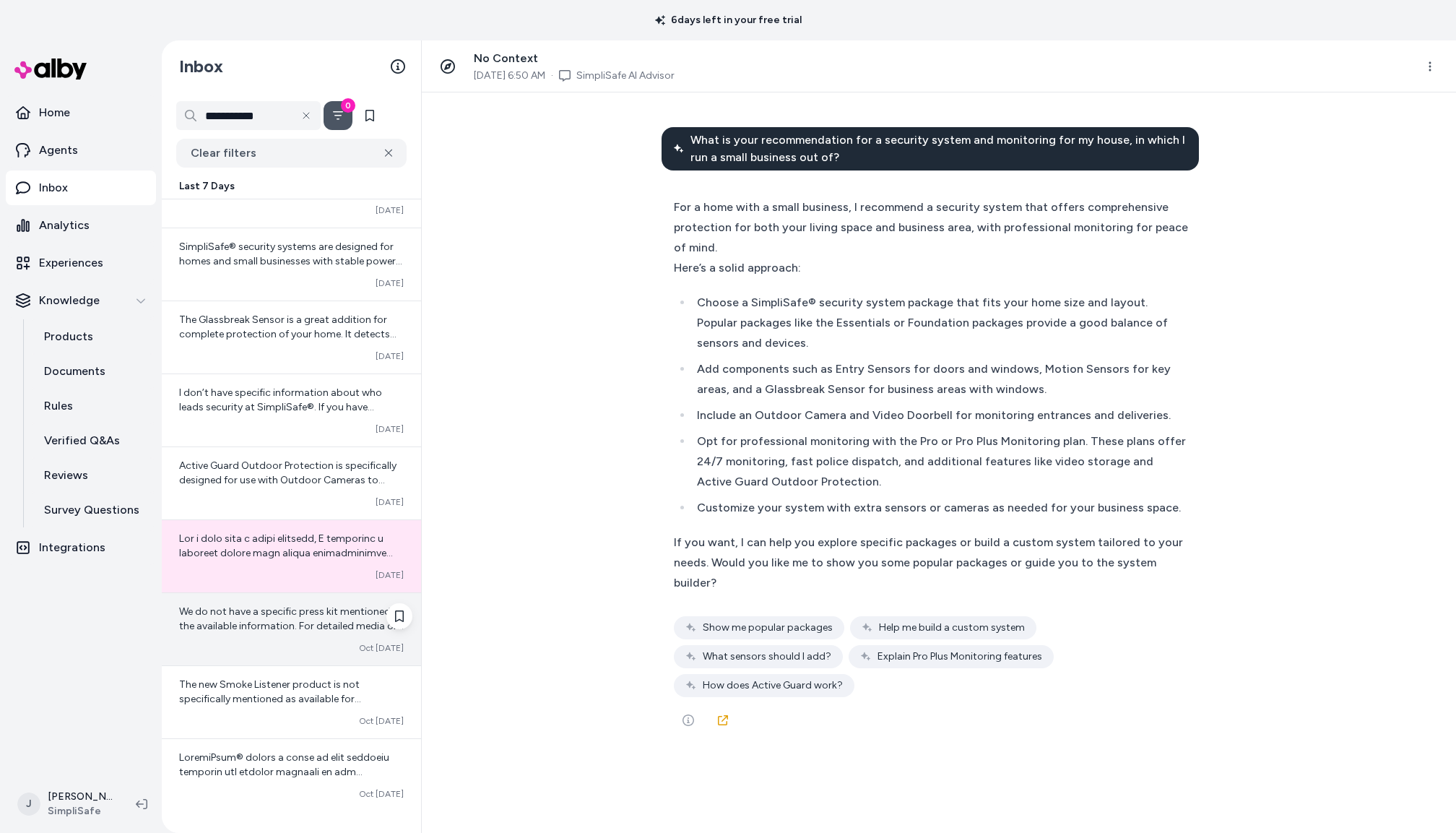
click at [268, 636] on span "We do not have a specific press kit mentioned in the available information. For…" at bounding box center [292, 655] width 225 height 99
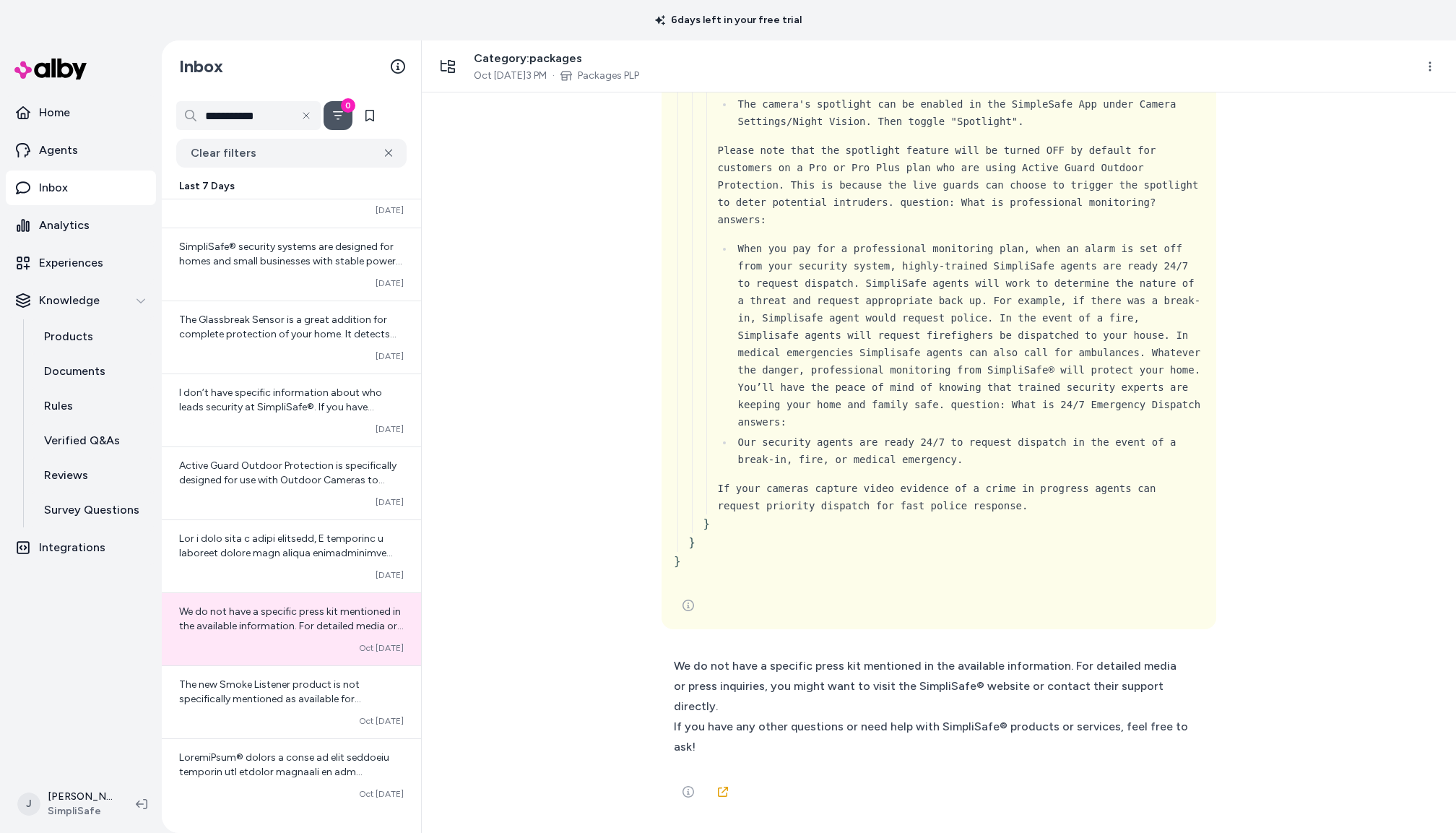
scroll to position [12971, 0]
click at [251, 703] on span "The new Smoke Listener product is not specifically mentioned as available for b…" at bounding box center [290, 800] width 223 height 243
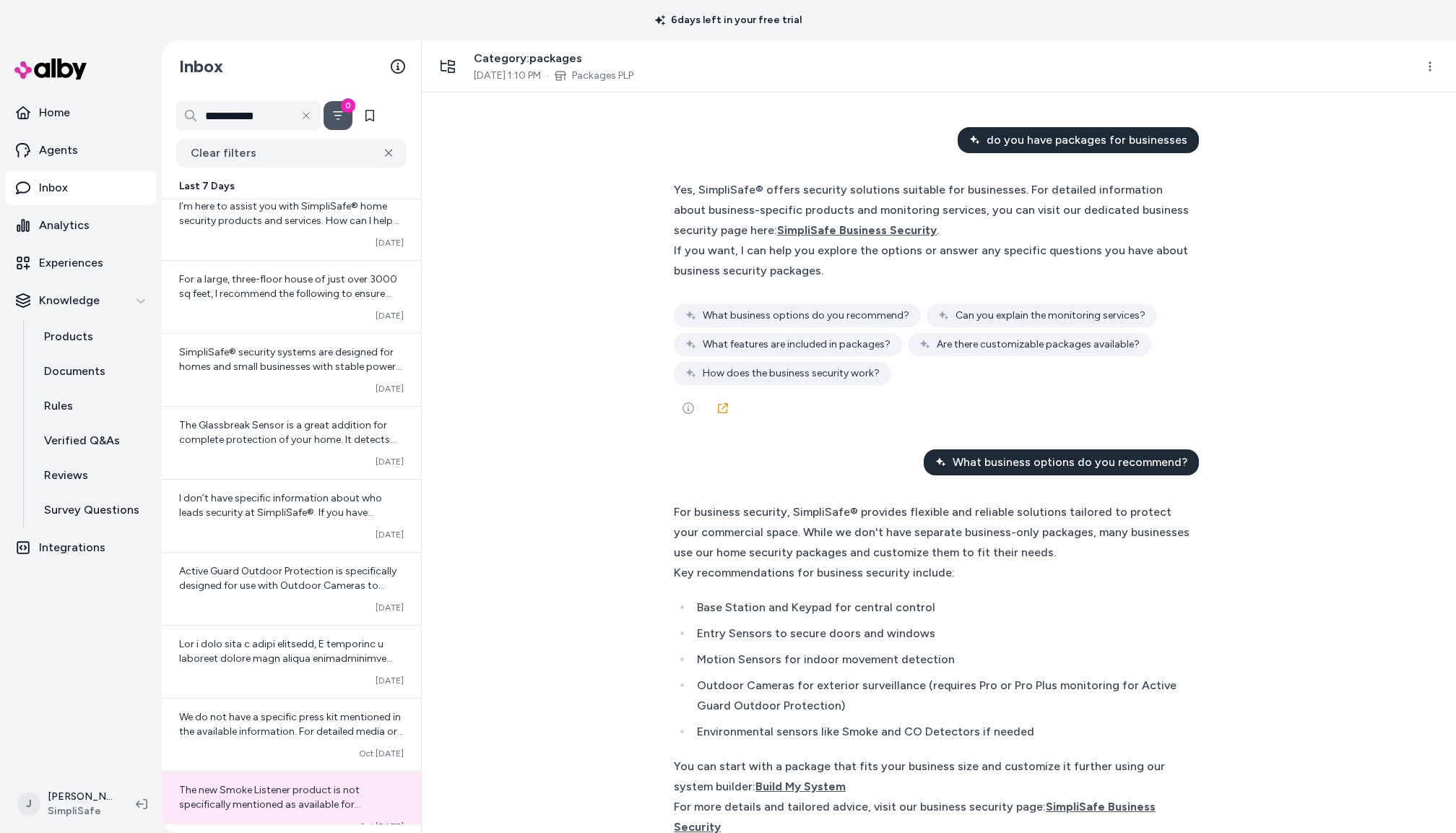
scroll to position [1012, 0]
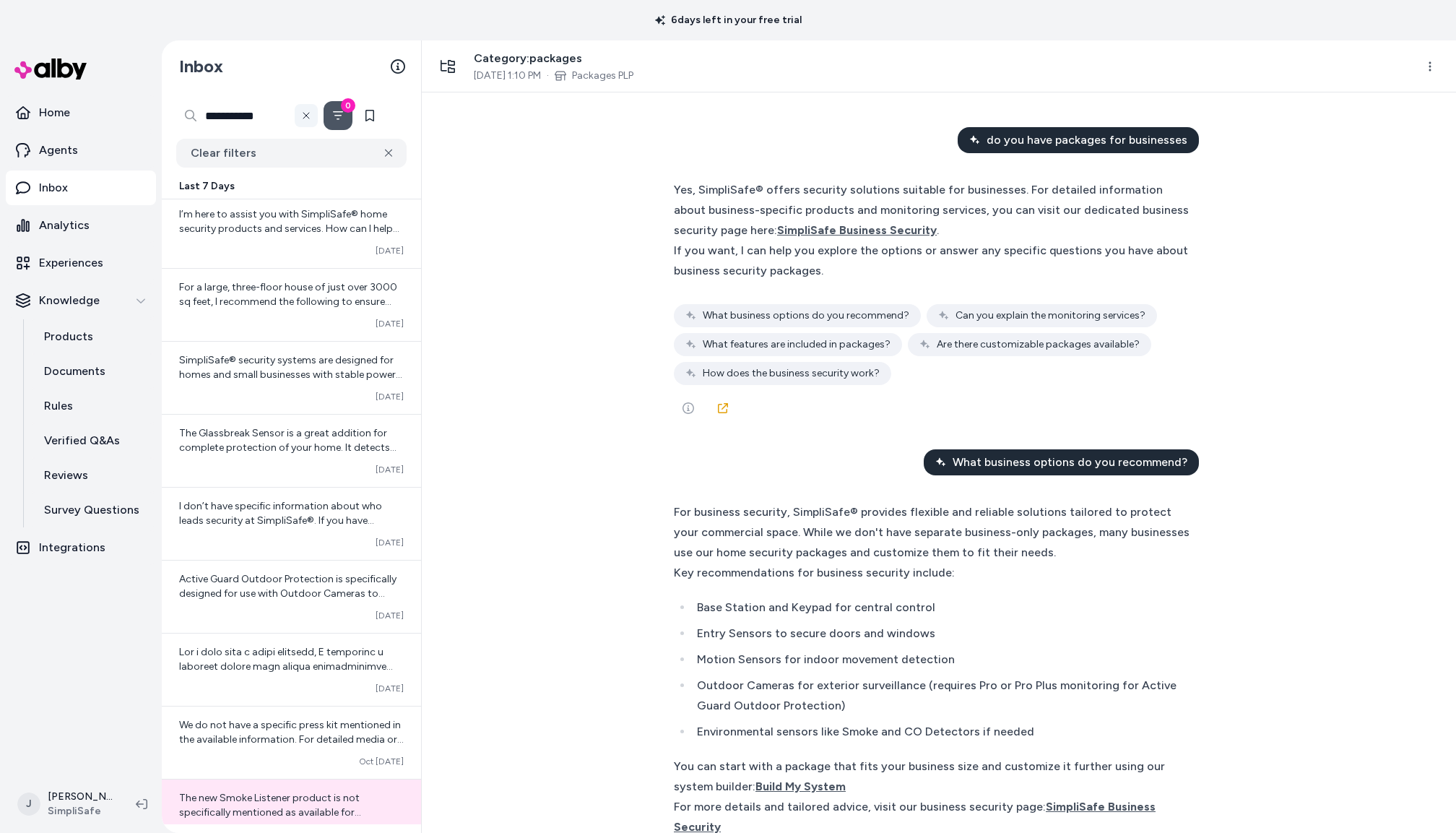
click at [309, 118] on icon at bounding box center [306, 115] width 6 height 6
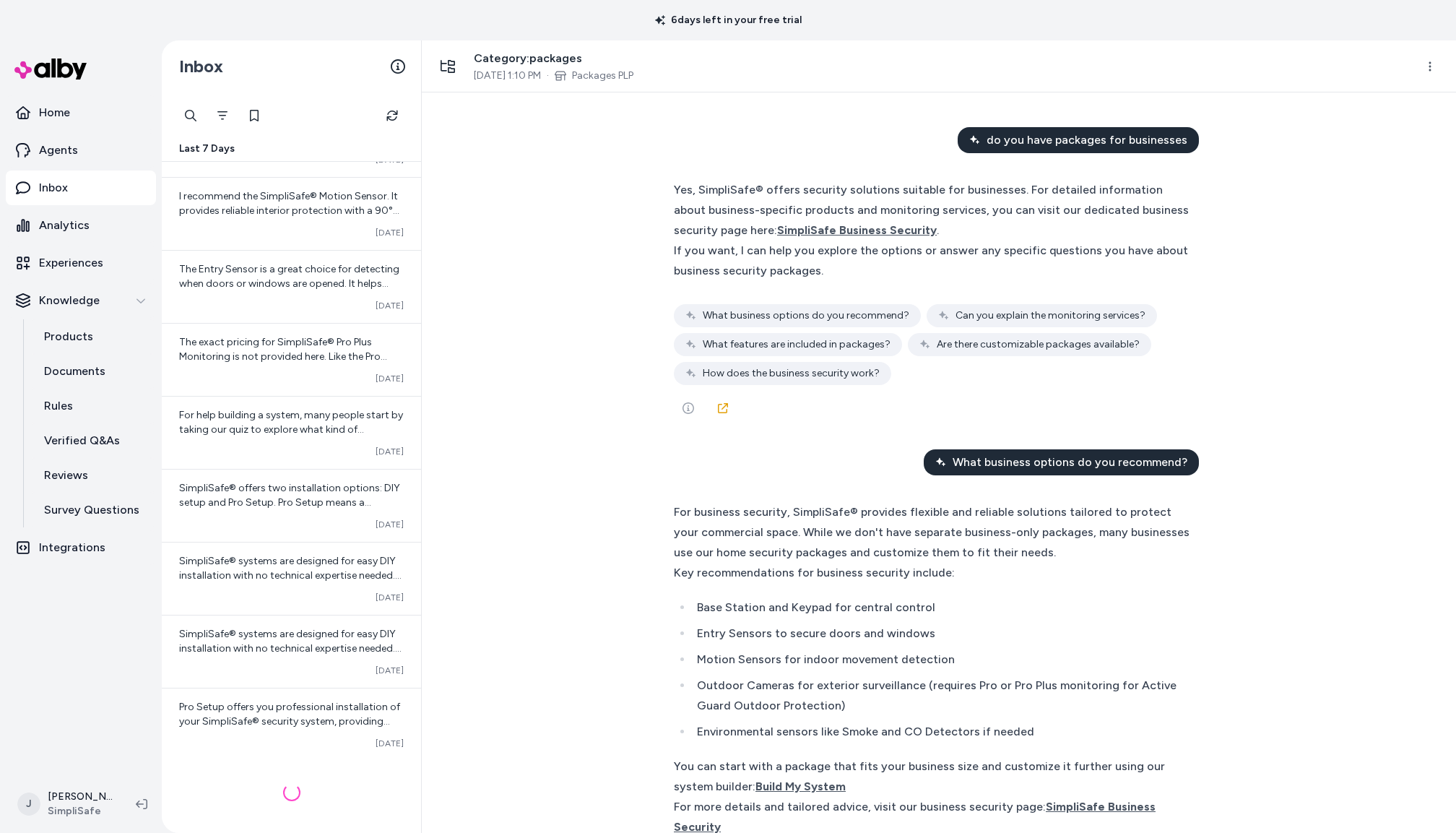
scroll to position [1379, 0]
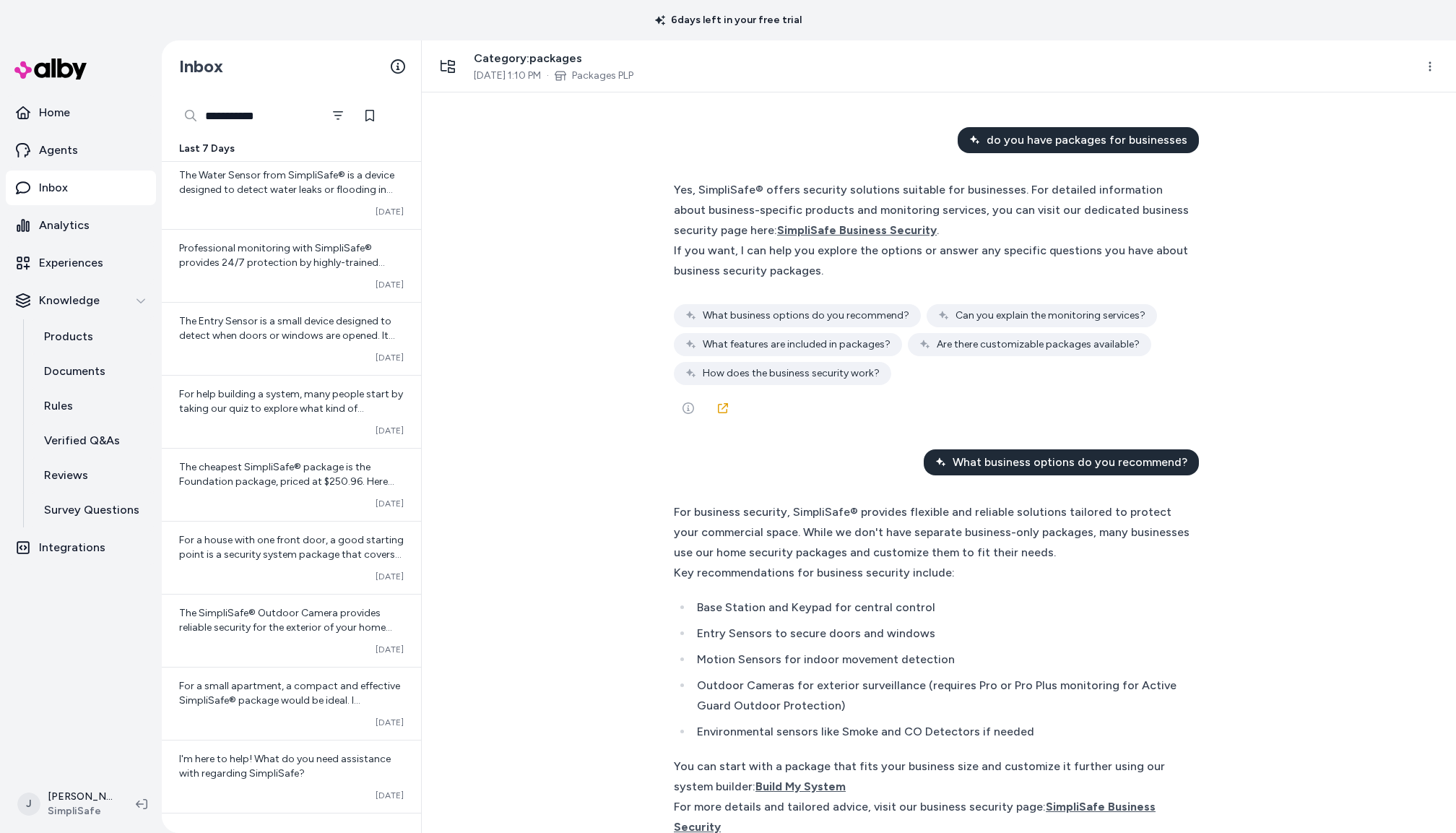
click at [192, 117] on div "**********" at bounding box center [248, 116] width 144 height 29
click at [348, 115] on button "Filter" at bounding box center [334, 116] width 27 height 29
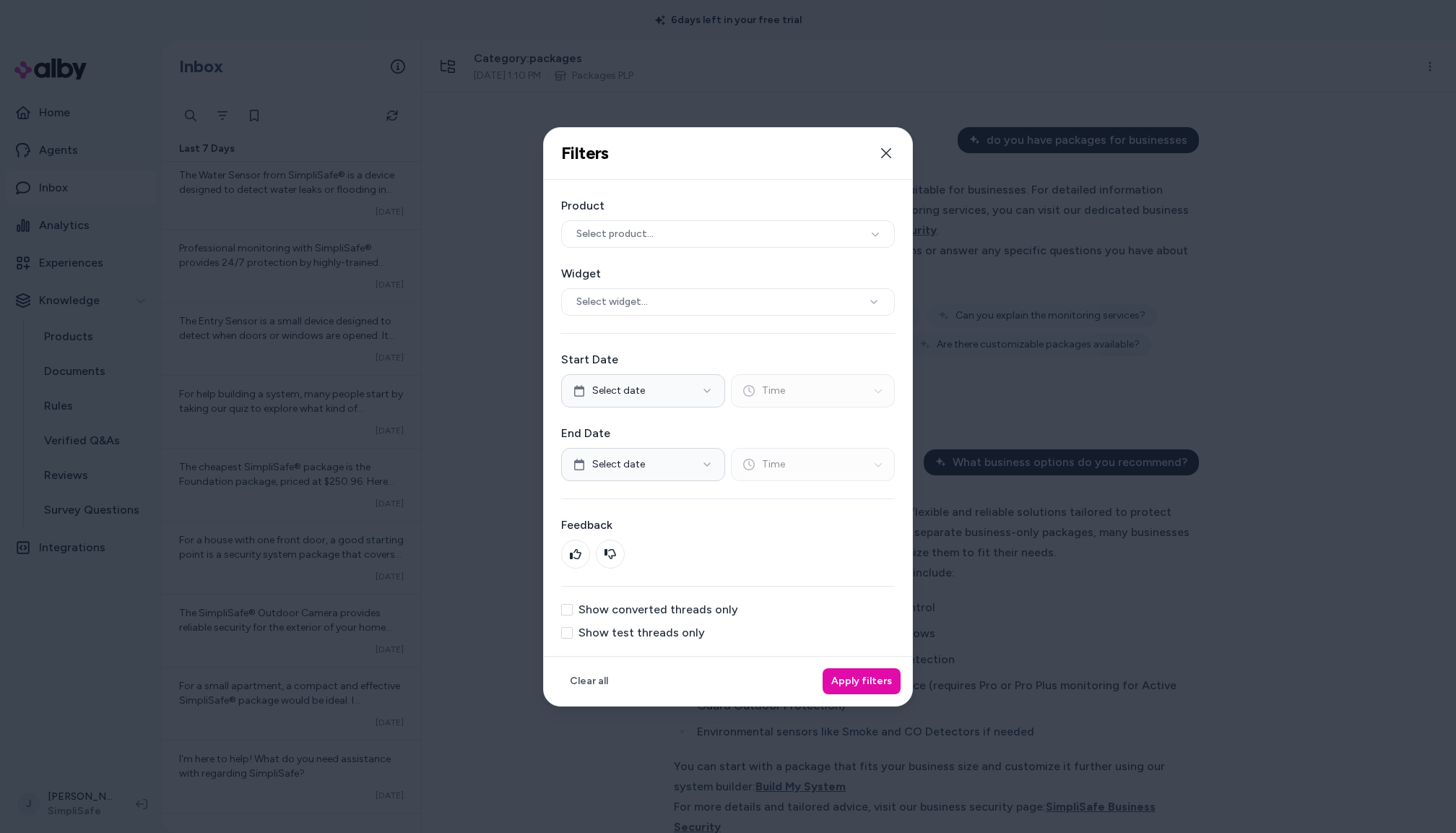
click at [636, 633] on label "Show test threads only" at bounding box center [642, 632] width 127 height 12
click at [573, 633] on button "Show test threads only" at bounding box center [566, 632] width 12 height 12
click at [863, 676] on button "Apply filters" at bounding box center [862, 681] width 78 height 26
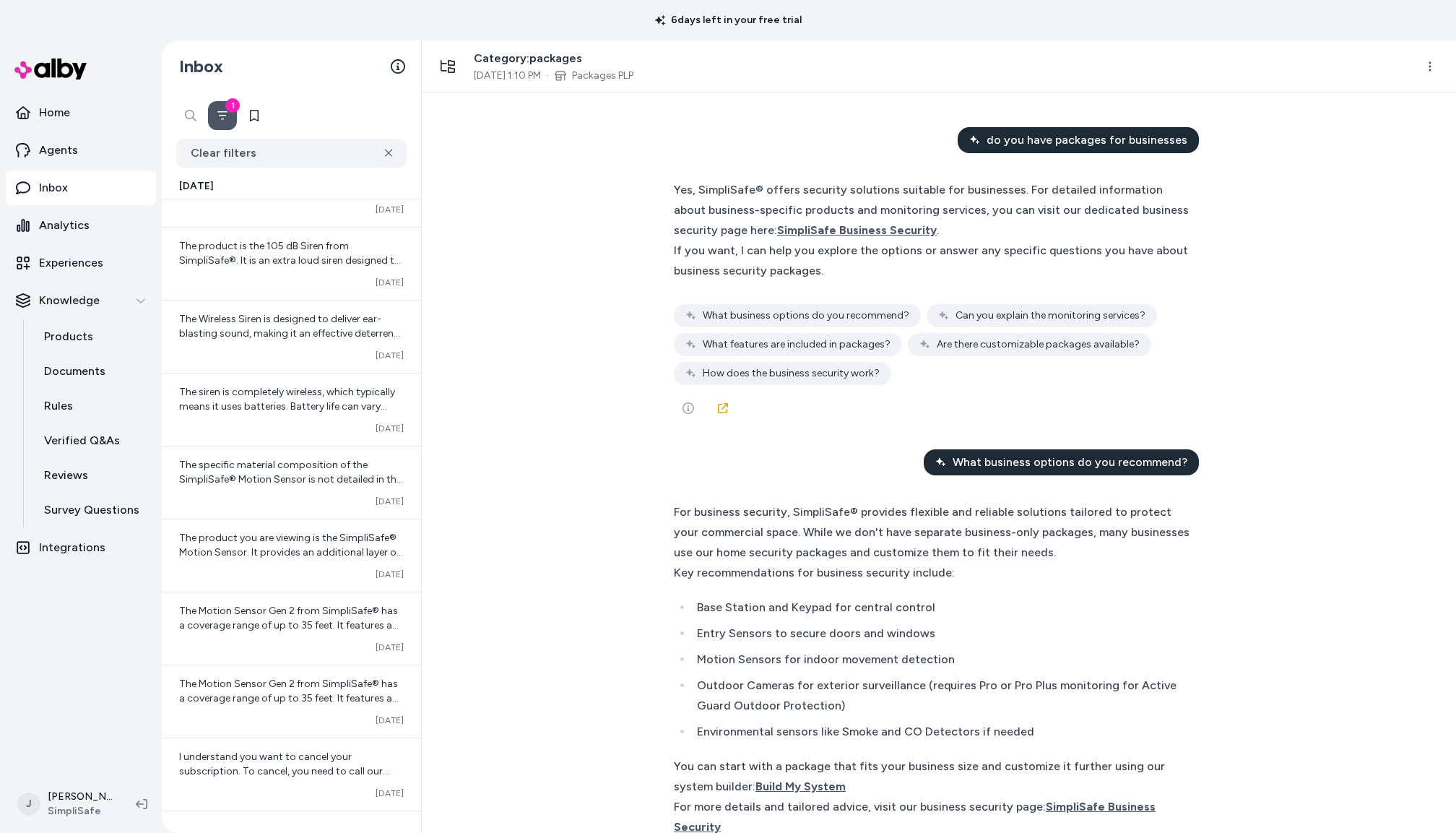
scroll to position [0, 55]
click at [181, 117] on div "**********" at bounding box center [190, 116] width 29 height 29
drag, startPoint x: 249, startPoint y: 186, endPoint x: 258, endPoint y: 208, distance: 23.8
click at [250, 186] on div "Today" at bounding box center [291, 186] width 259 height 26
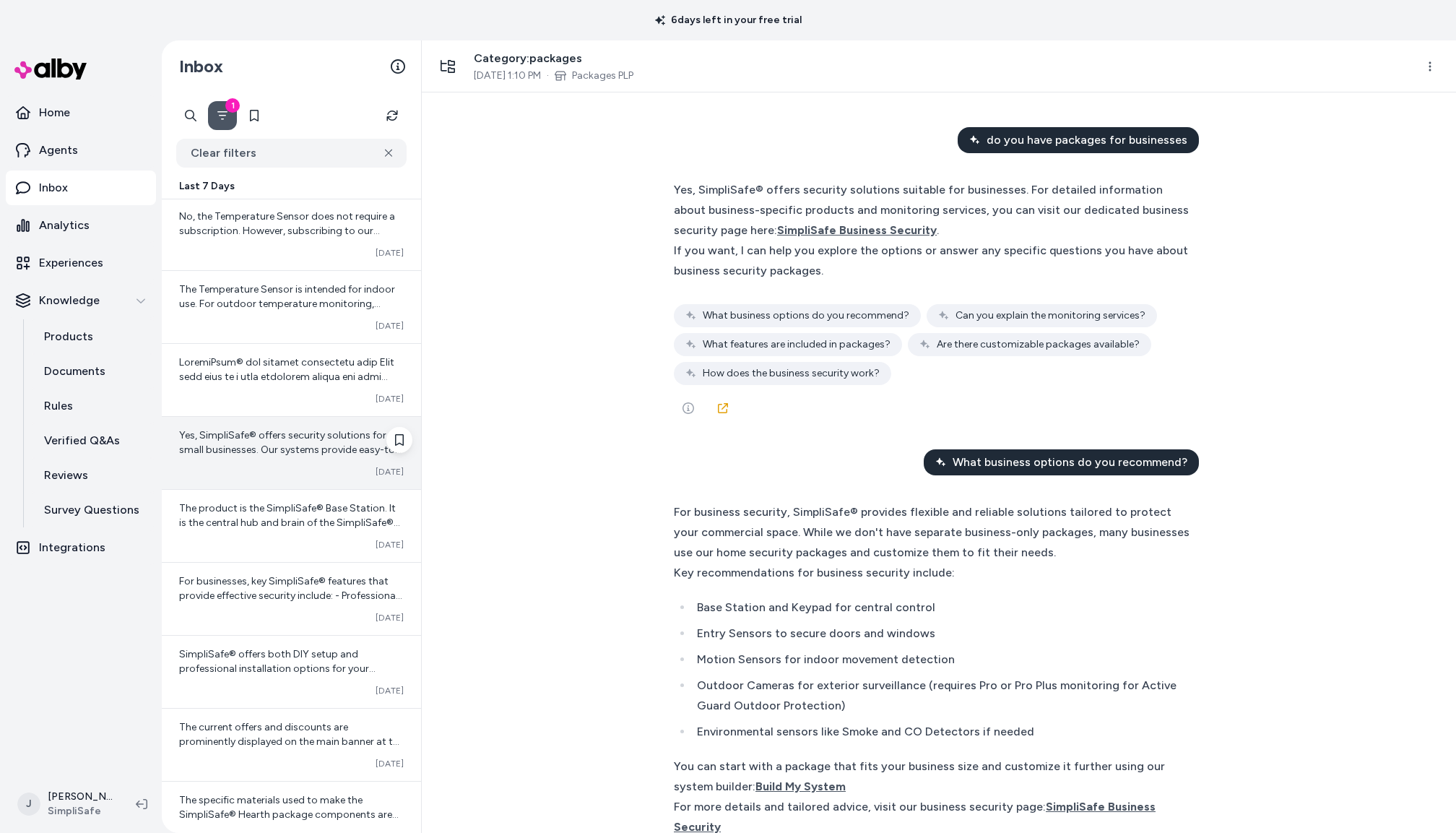
scroll to position [11374, 0]
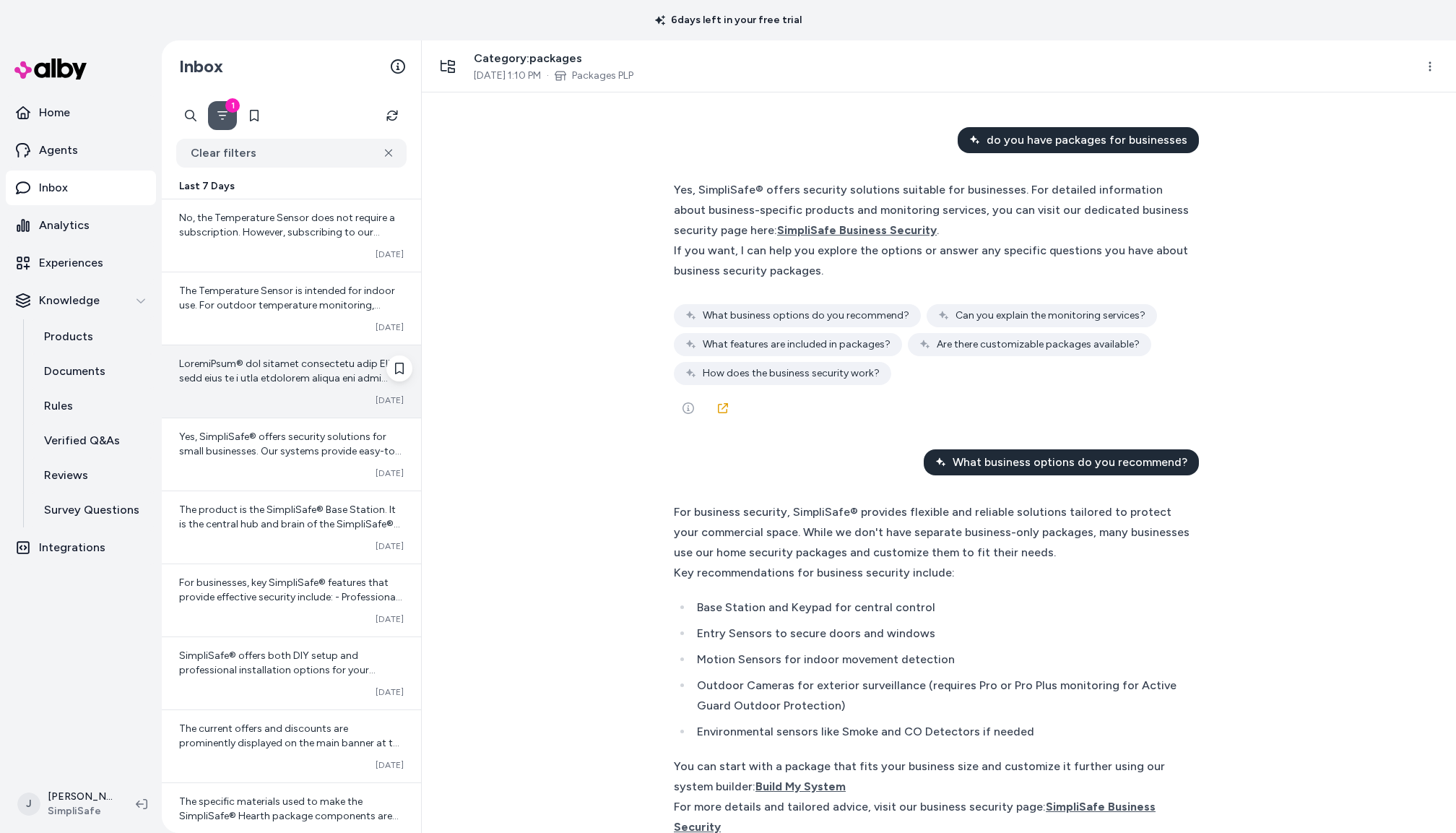
click at [280, 406] on div "Converted Oct 10" at bounding box center [292, 400] width 225 height 12
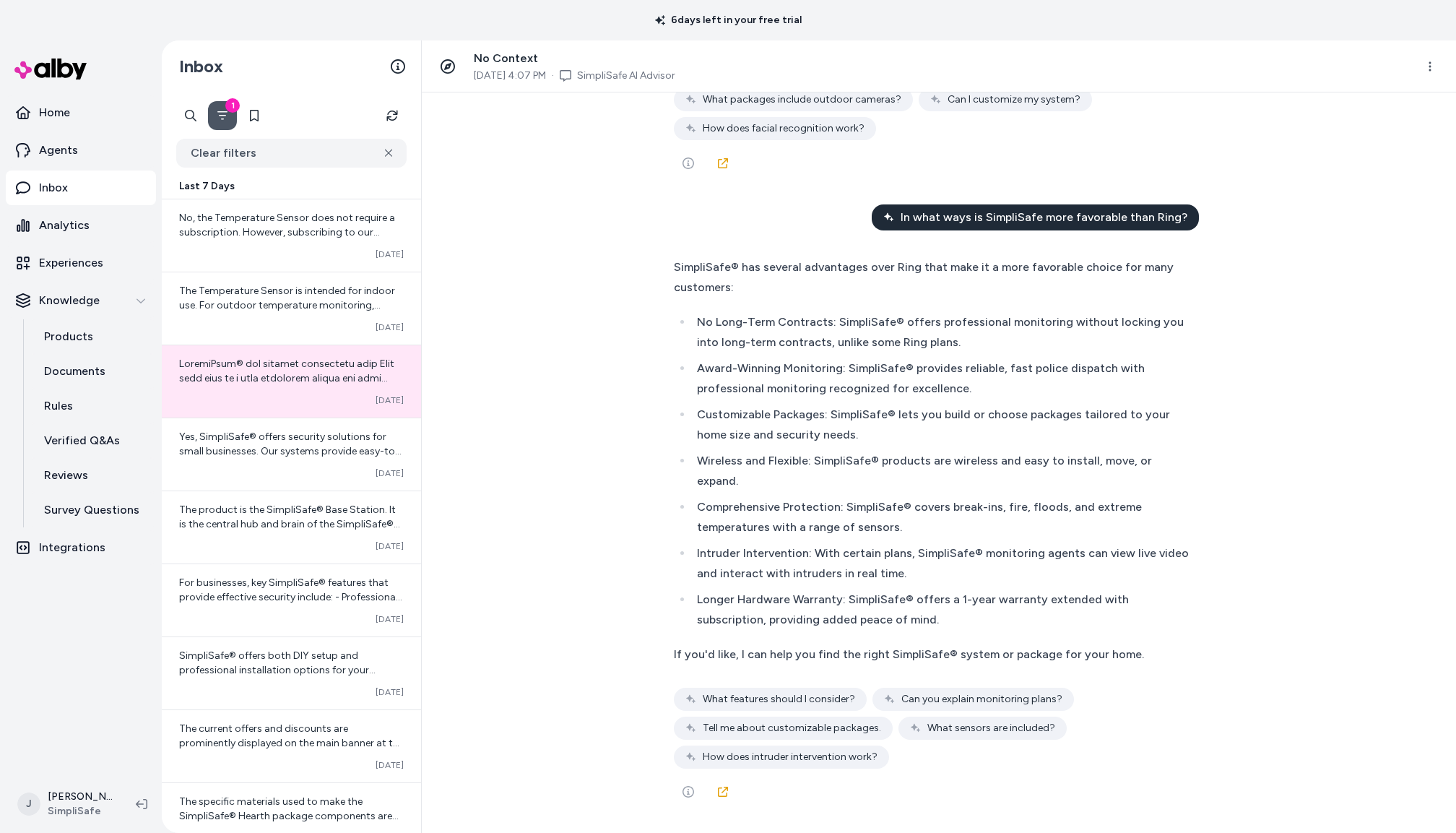
scroll to position [9040, 0]
click at [184, 483] on span "Yes, SimpliSafe® offers security solutions for small businesses. Our systems pr…" at bounding box center [292, 502] width 225 height 143
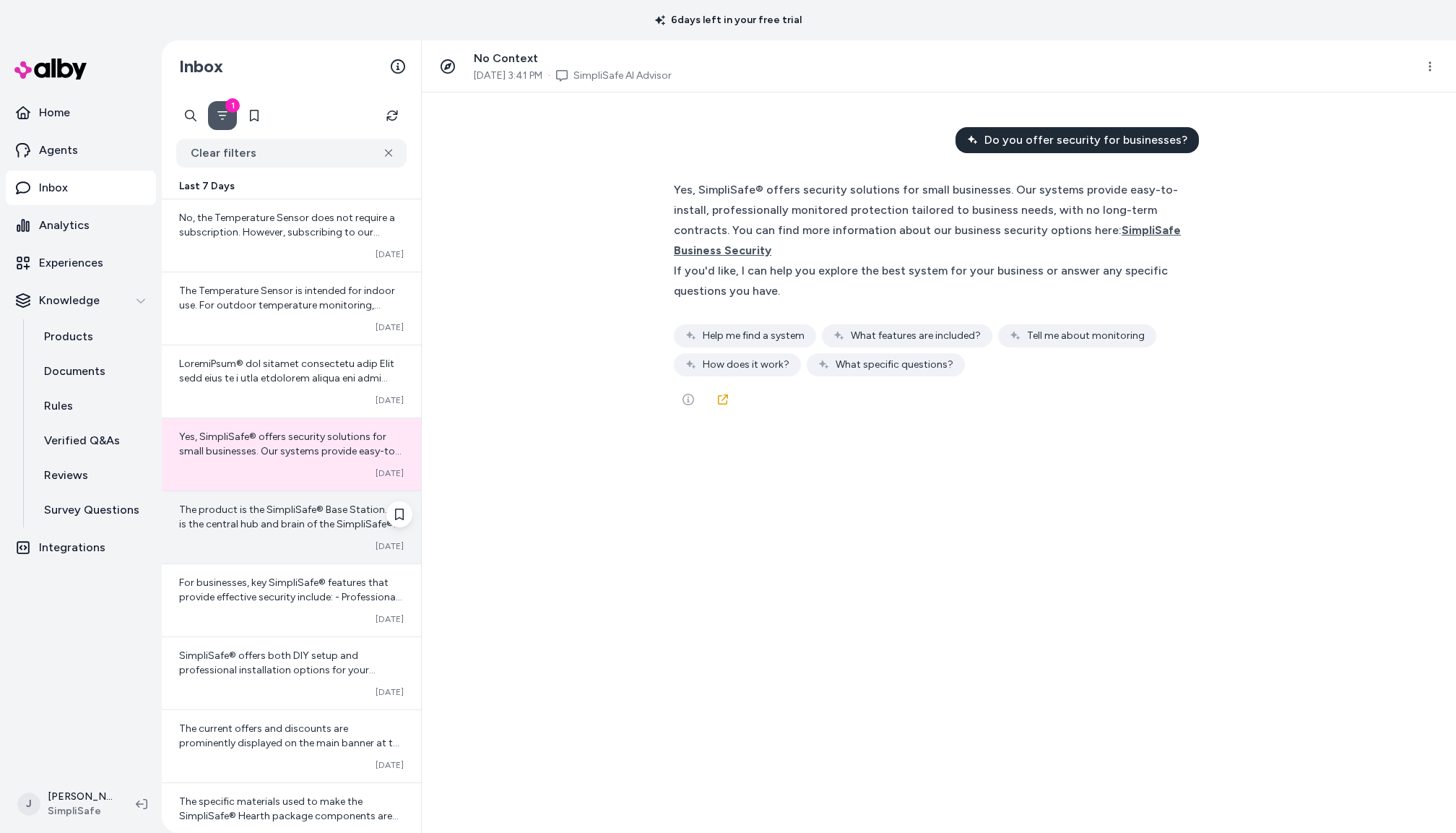
click at [234, 561] on span "The product is the SimpliSafe® Base Station. It is the central hub and brain of…" at bounding box center [292, 655] width 225 height 301
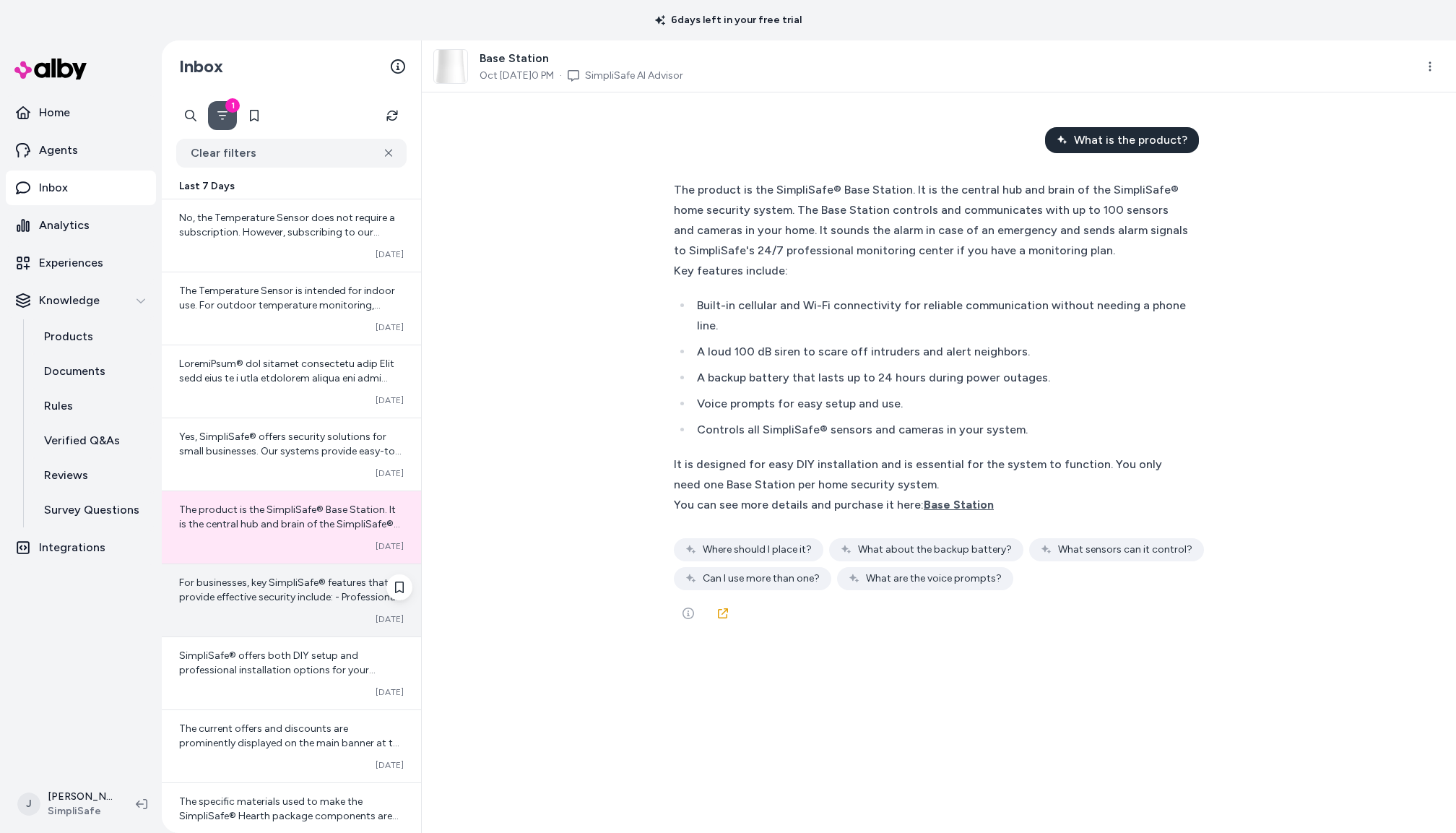
click at [229, 622] on span "For businesses, key SimpliSafe® features that provide effective security includ…" at bounding box center [291, 713] width 224 height 273
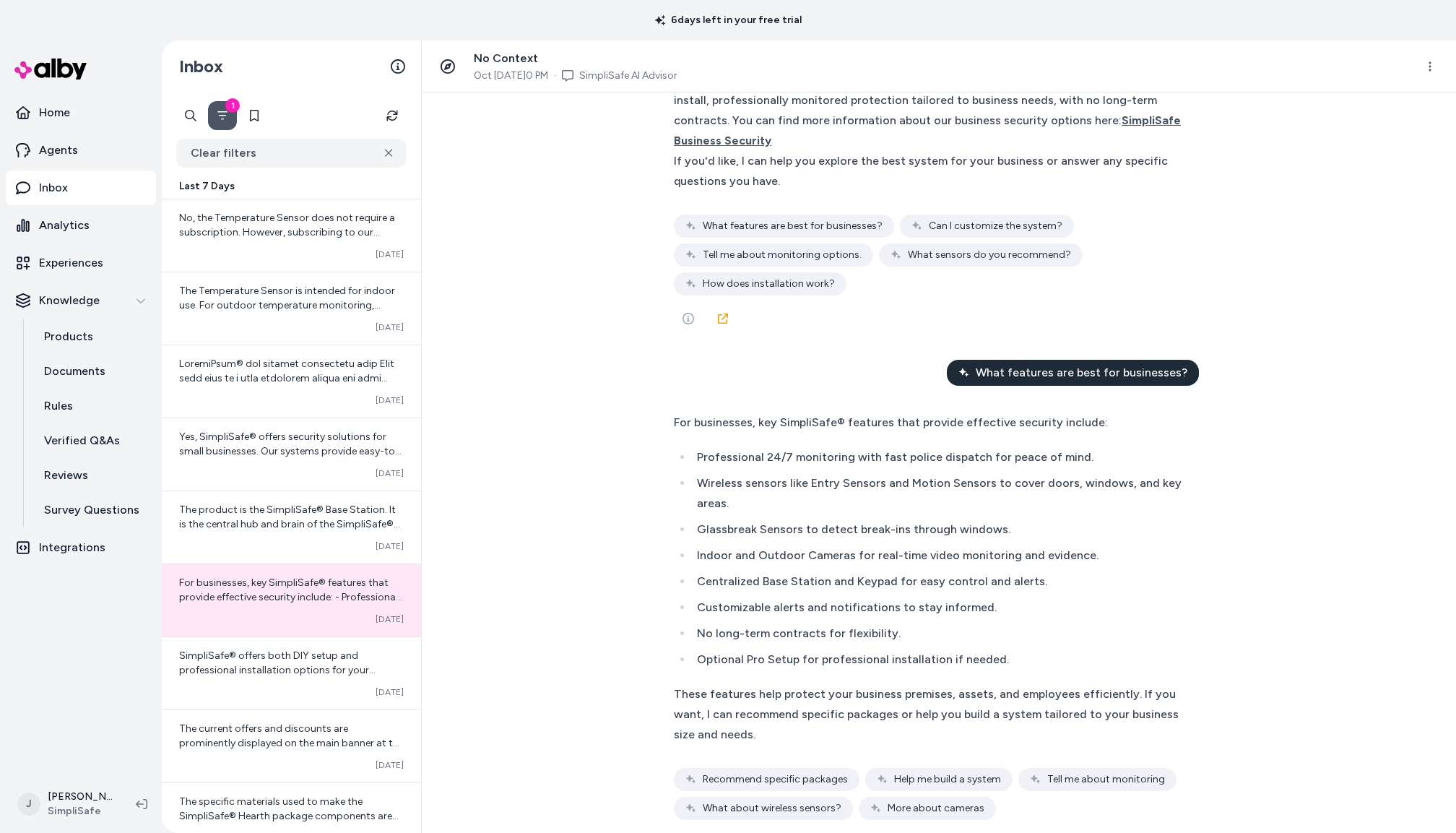
scroll to position [162, 0]
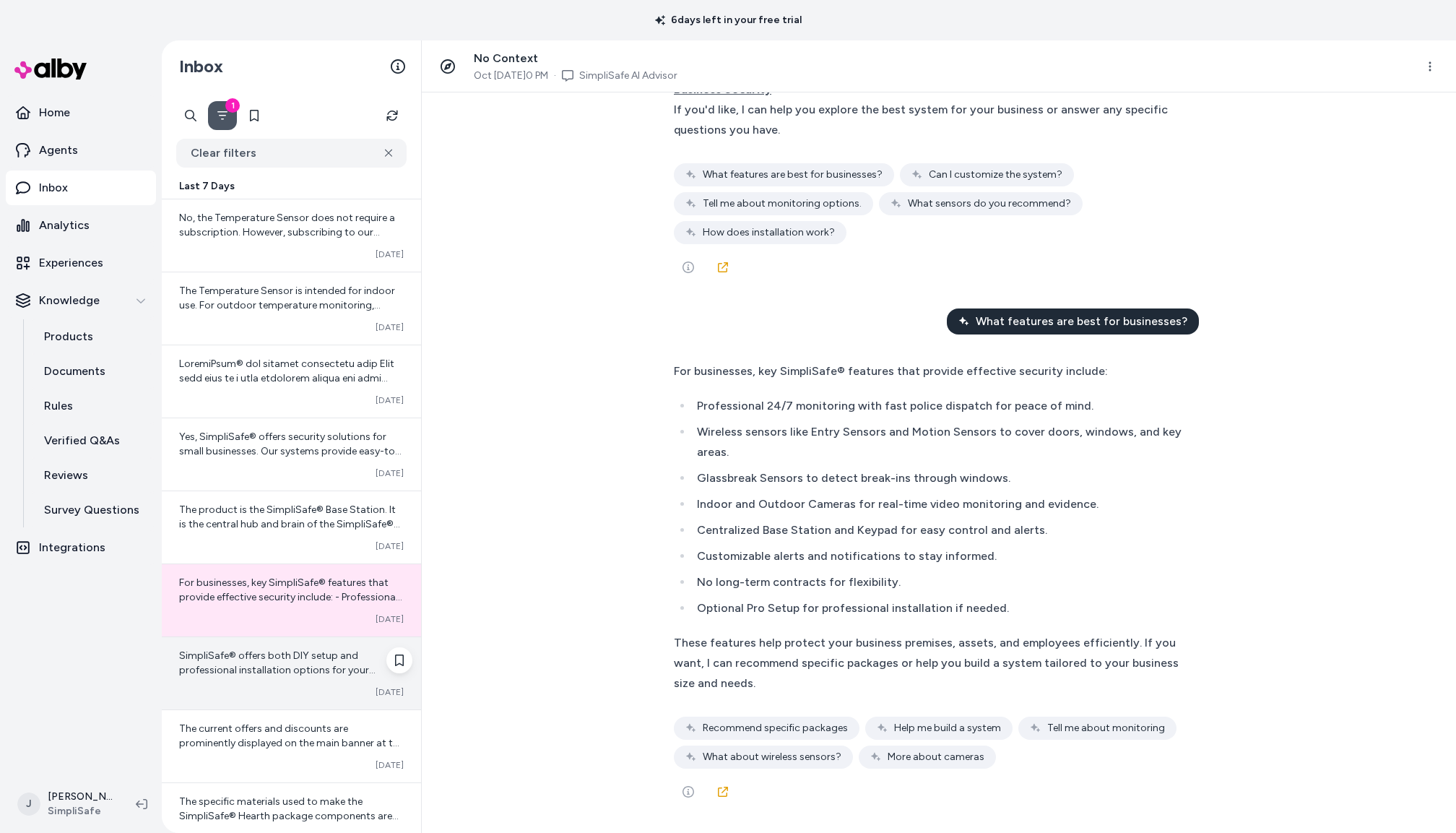
click at [281, 690] on span "SimpliSafe® offers both DIY setup and professional installation options for you…" at bounding box center [292, 713] width 225 height 128
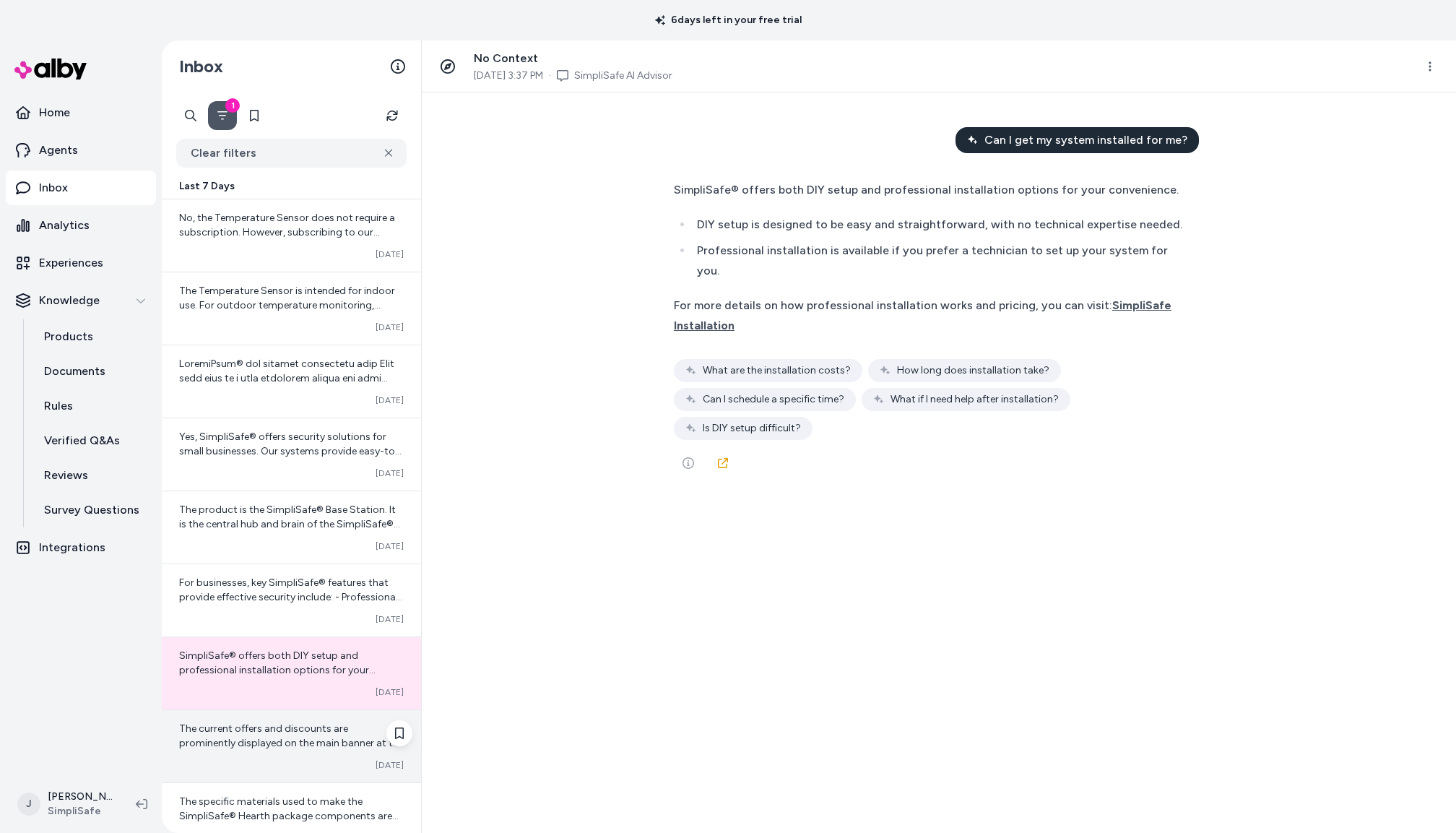
click at [284, 781] on span "The current offers and discounts are prominently displayed on the main banner a…" at bounding box center [292, 794] width 225 height 143
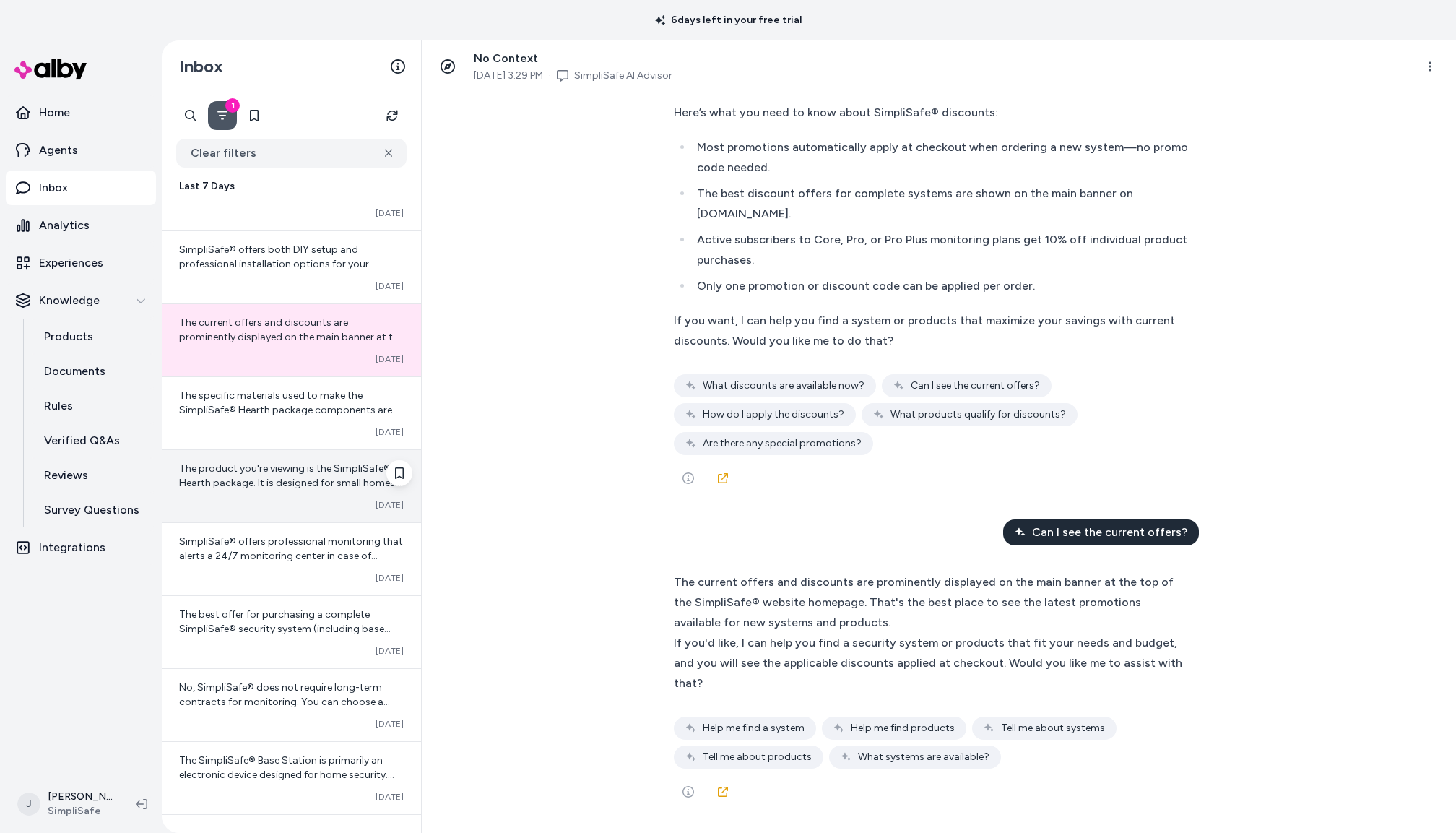
scroll to position [11790, 0]
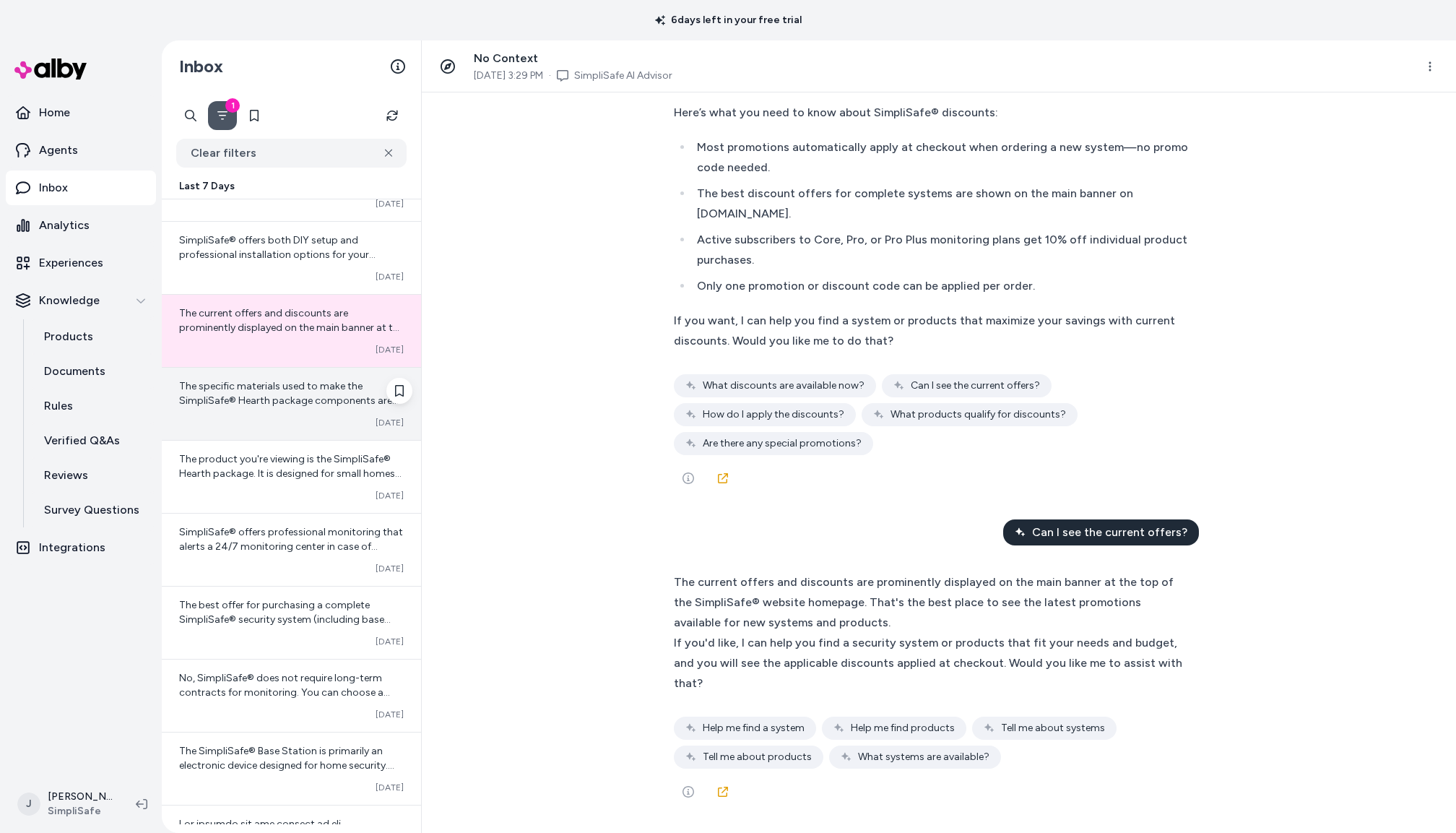
click at [266, 436] on span "The specific materials used to make the SimpliSafe® Hearth package components a…" at bounding box center [292, 495] width 225 height 229
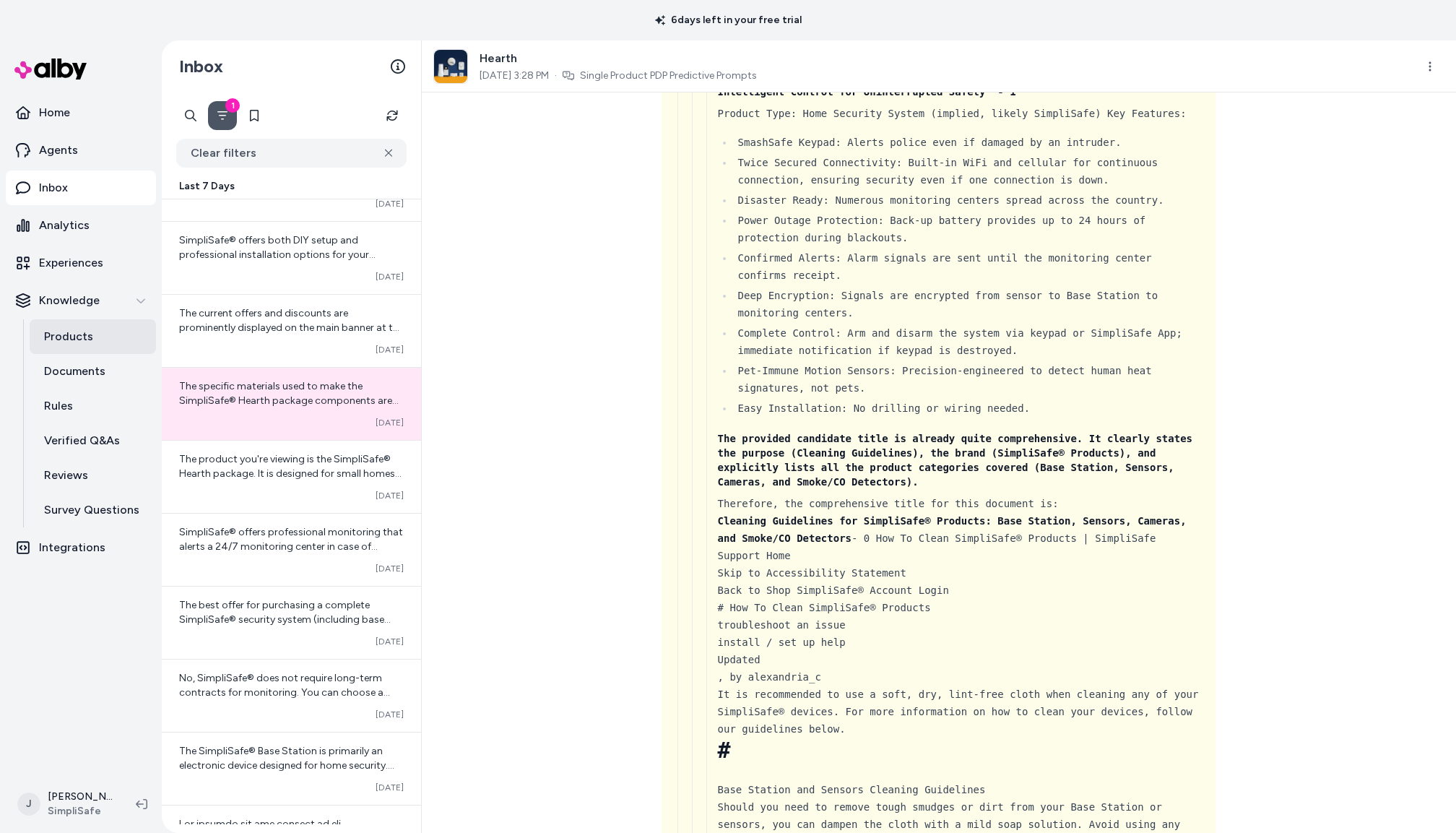
scroll to position [2068, 0]
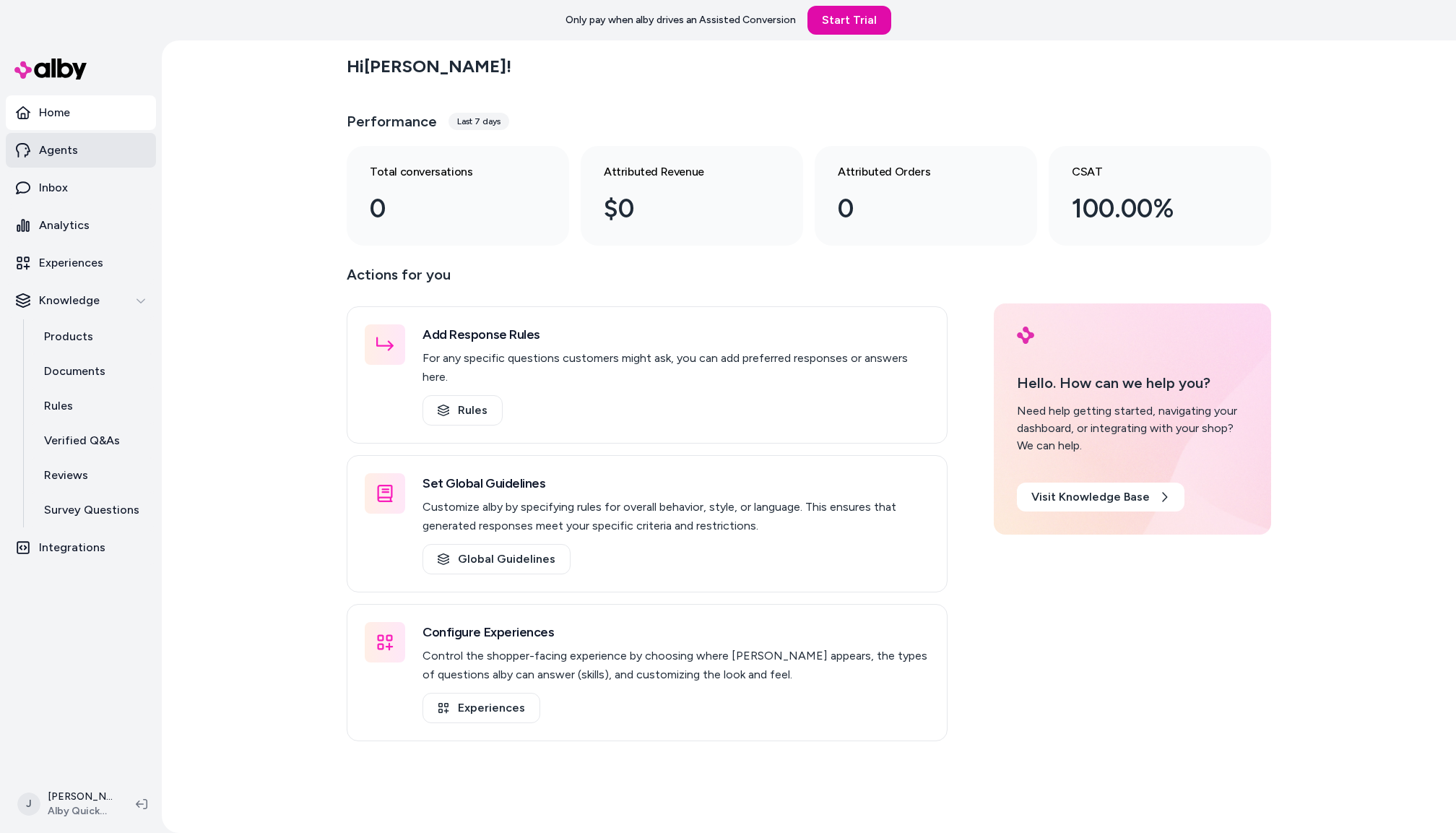
click at [63, 158] on p "Agents" at bounding box center [58, 151] width 39 height 17
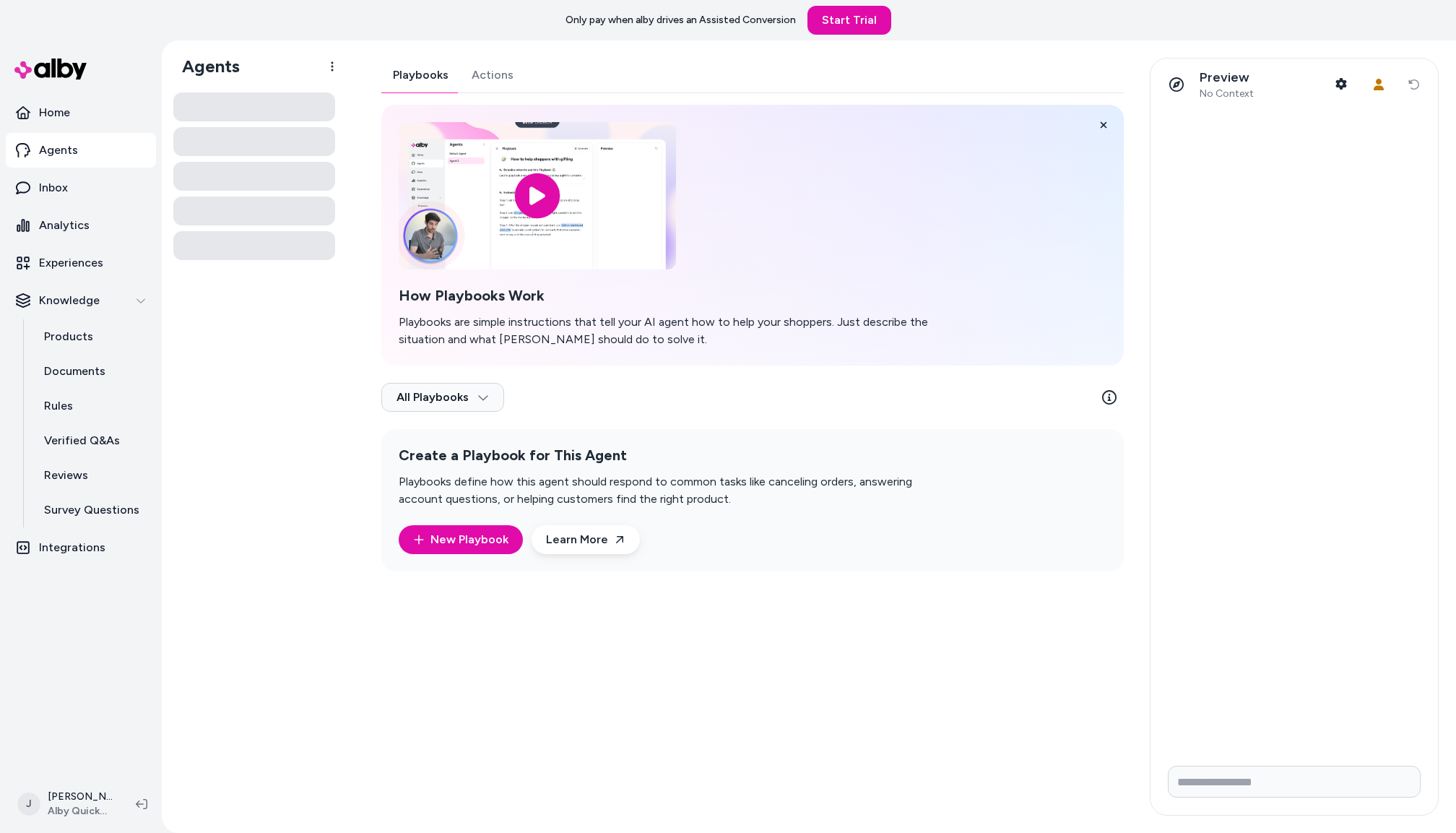
click at [288, 388] on div at bounding box center [254, 457] width 162 height 729
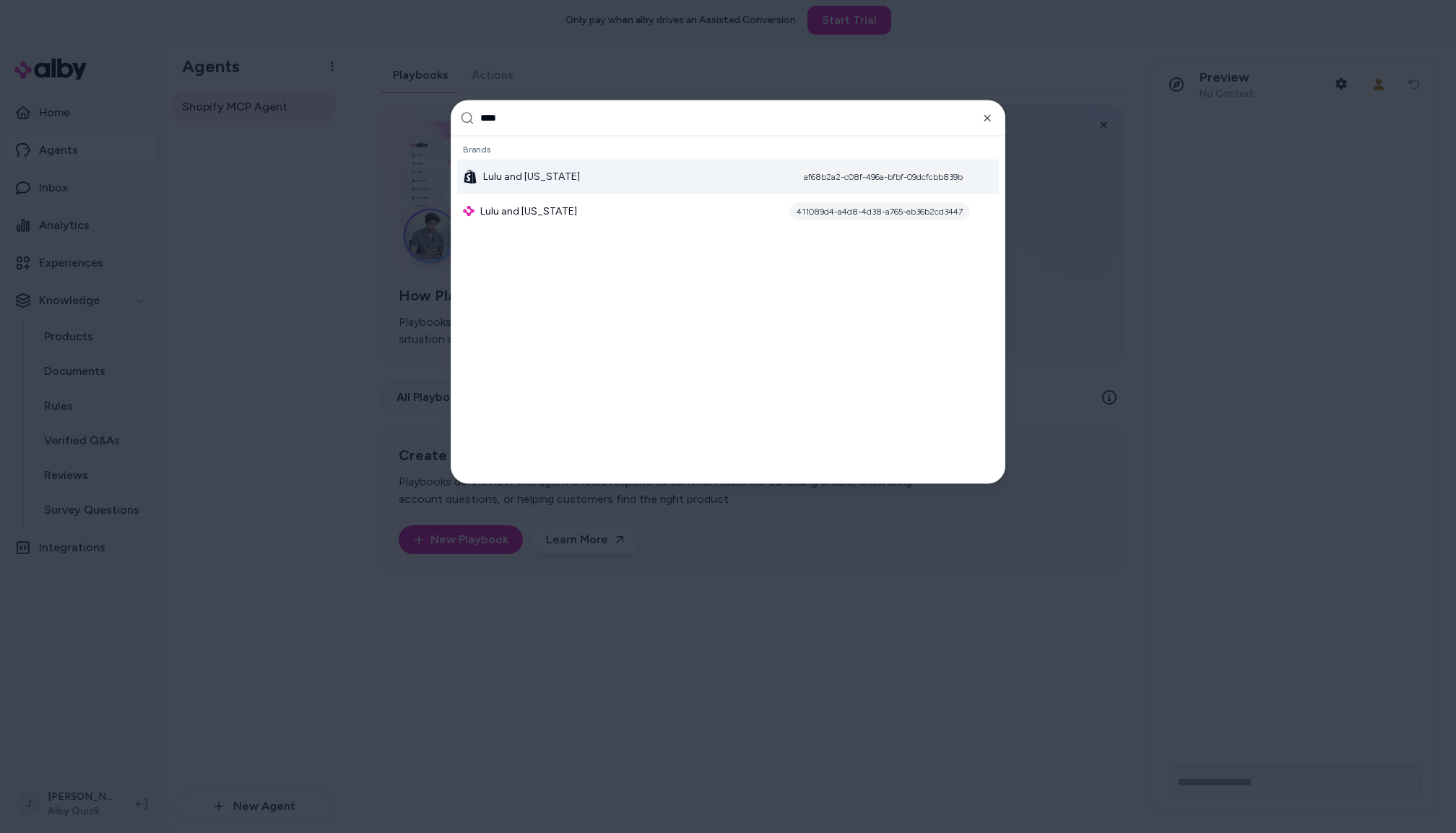
type input "****"
click at [532, 174] on span "Lulu and [US_STATE]" at bounding box center [532, 176] width 97 height 14
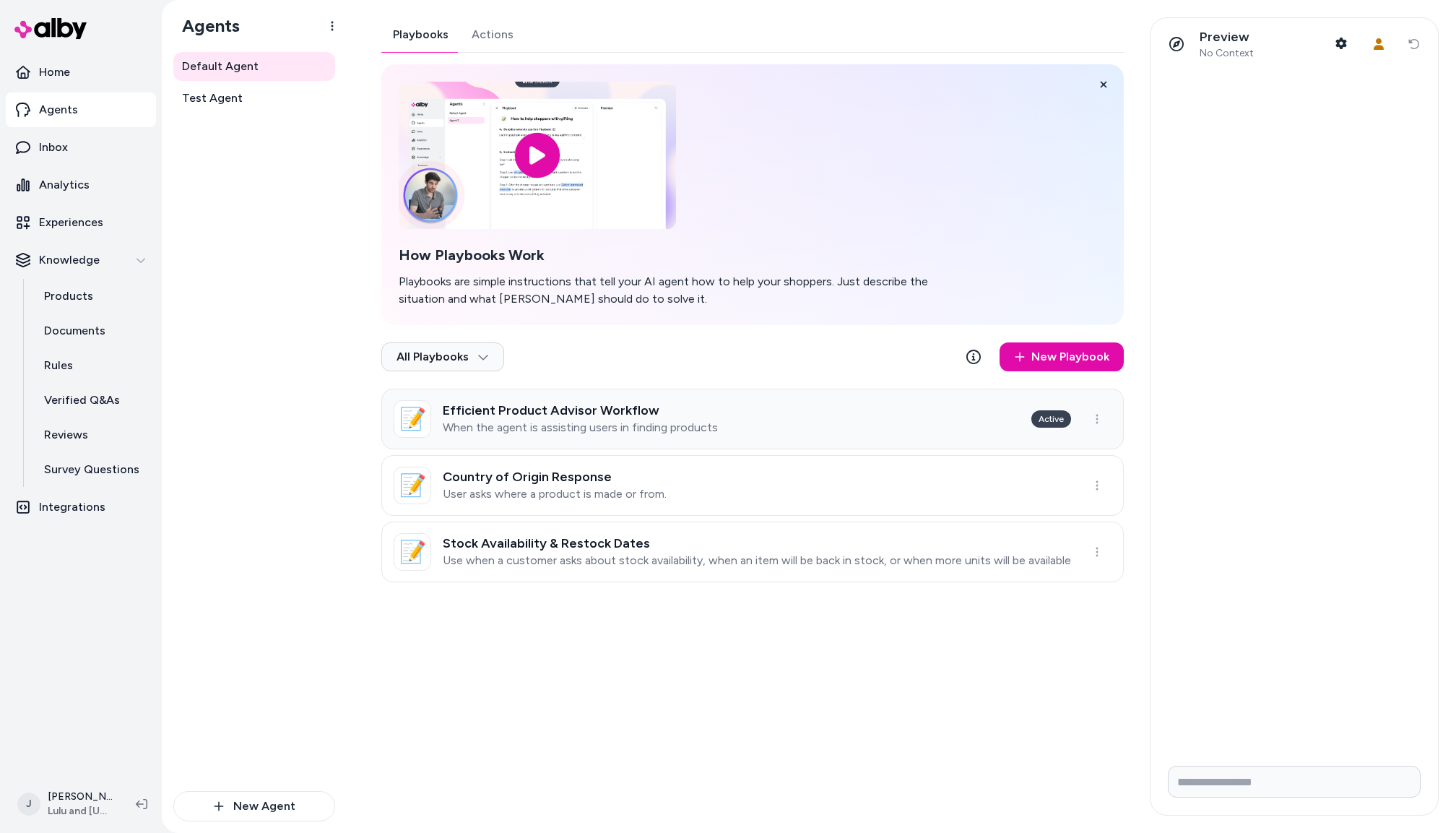
click at [609, 418] on div "Efficient Product Advisor Workflow When the agent is assisting users in finding…" at bounding box center [580, 419] width 275 height 32
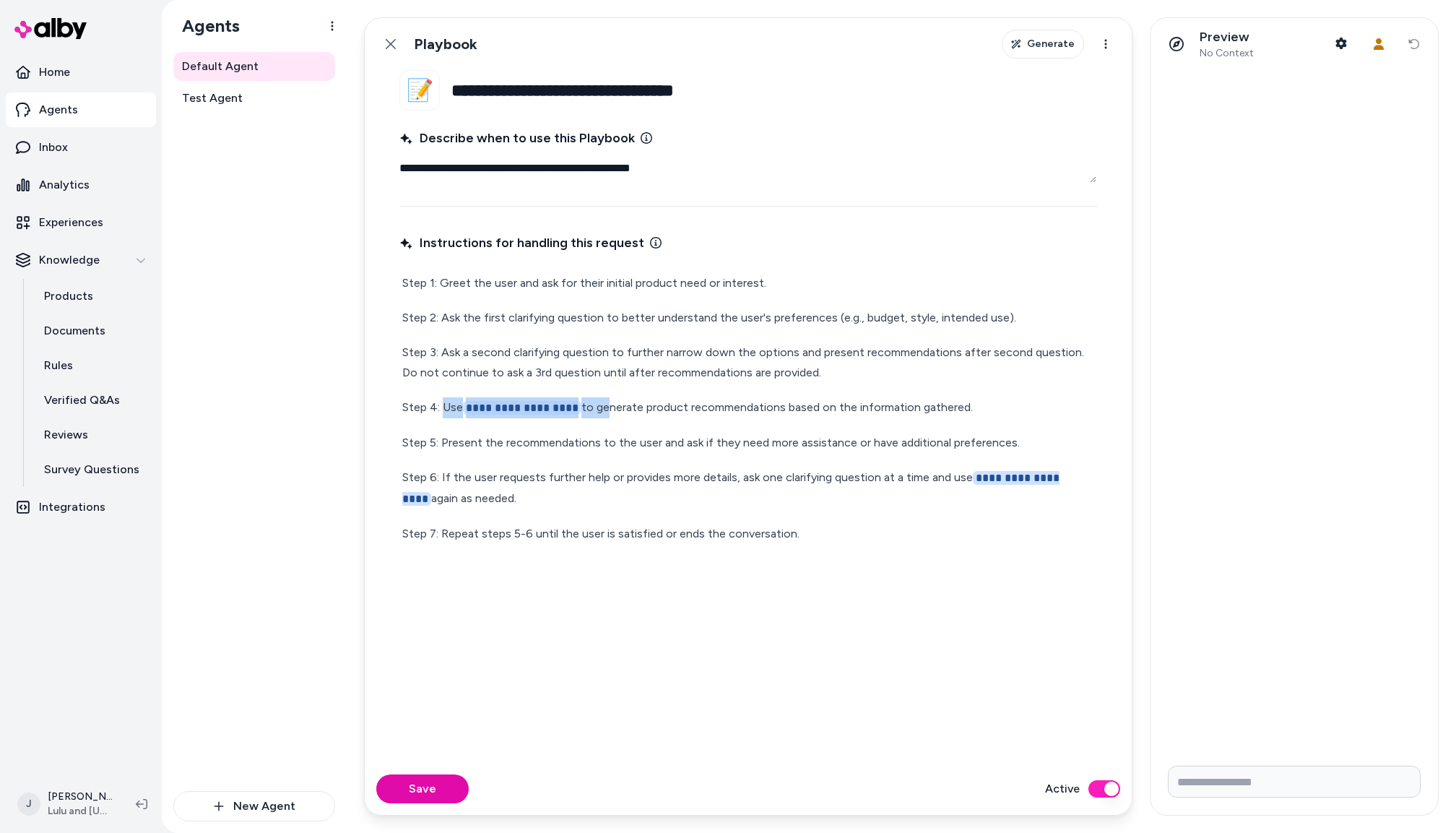
drag, startPoint x: 598, startPoint y: 406, endPoint x: 454, endPoint y: 406, distance: 144.0
click at [445, 406] on p "**********" at bounding box center [749, 408] width 692 height 21
type textarea "*"
drag, startPoint x: 928, startPoint y: 480, endPoint x: 433, endPoint y: 501, distance: 495.4
click at [433, 501] on p "**********" at bounding box center [749, 487] width 692 height 42
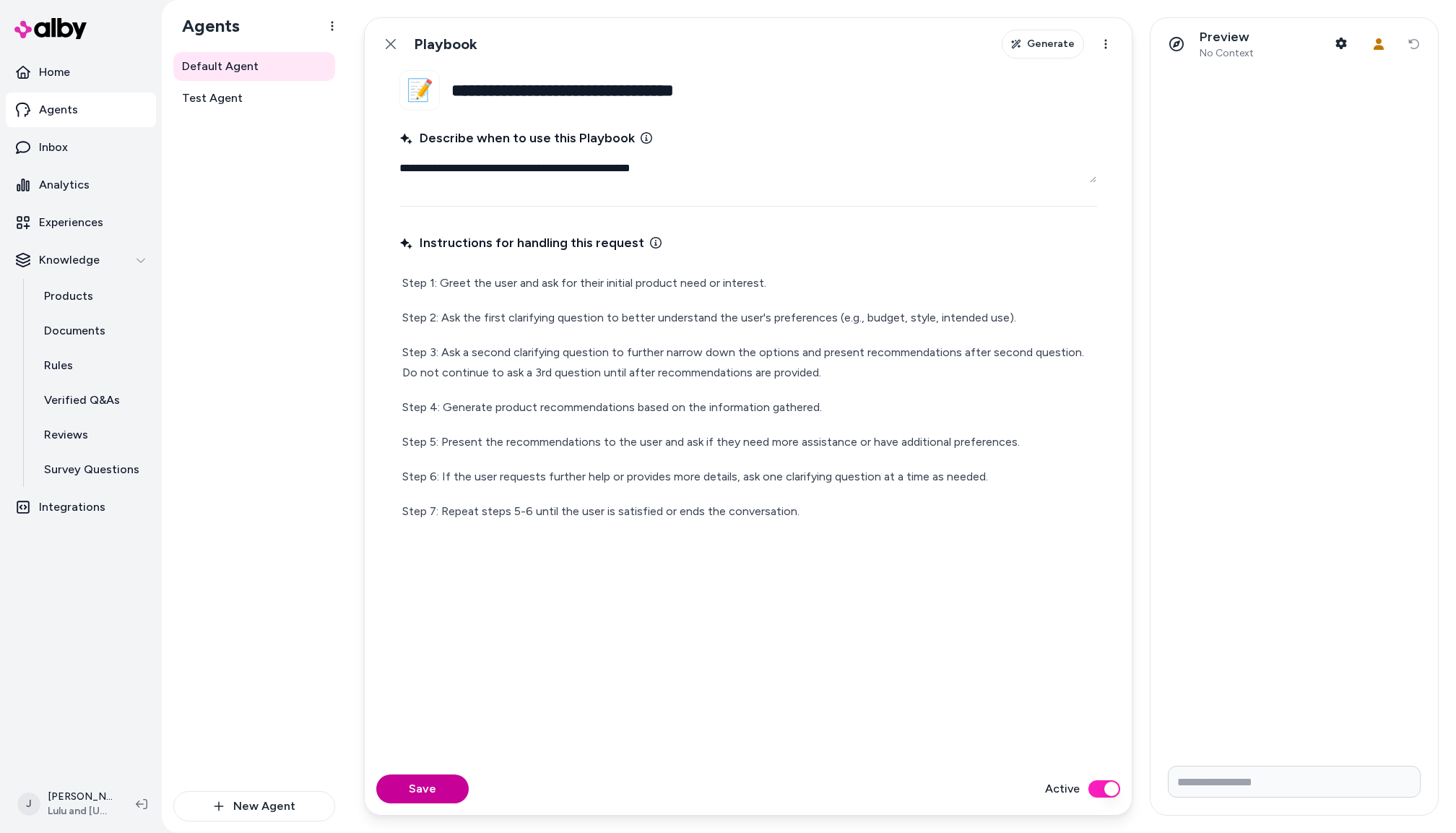
click at [433, 793] on button "Save" at bounding box center [422, 789] width 93 height 29
click at [395, 43] on icon at bounding box center [391, 44] width 12 height 12
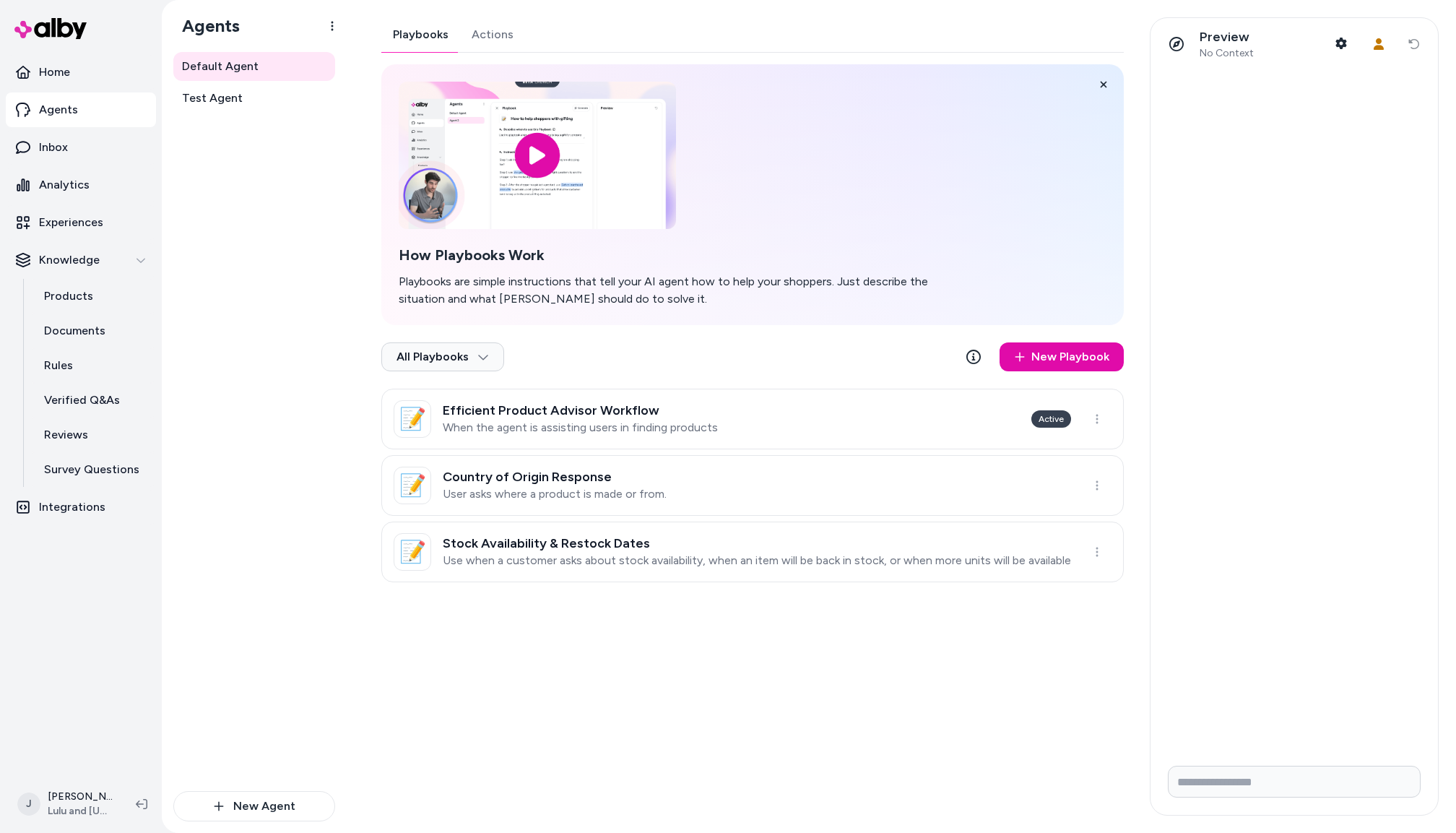
click at [485, 38] on div "Playbooks Actions How Playbooks Work Playbooks are simple instructions that tel…" at bounding box center [752, 300] width 742 height 565
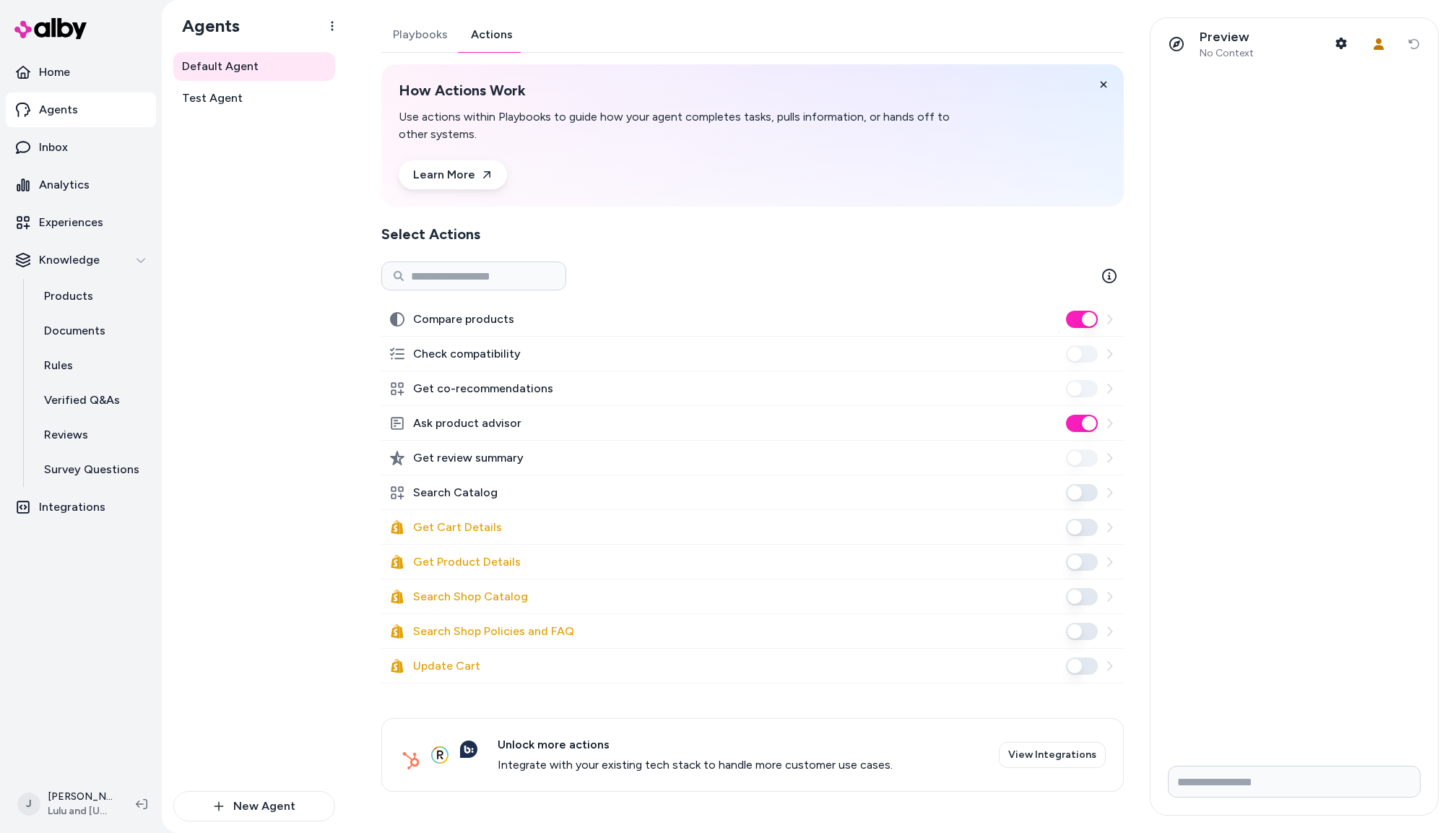
click at [1084, 419] on button "Ask product advisor" at bounding box center [1082, 423] width 32 height 17
click at [1079, 495] on button "Search Catalog" at bounding box center [1082, 493] width 32 height 17
click at [421, 32] on button "Playbooks" at bounding box center [420, 35] width 78 height 35
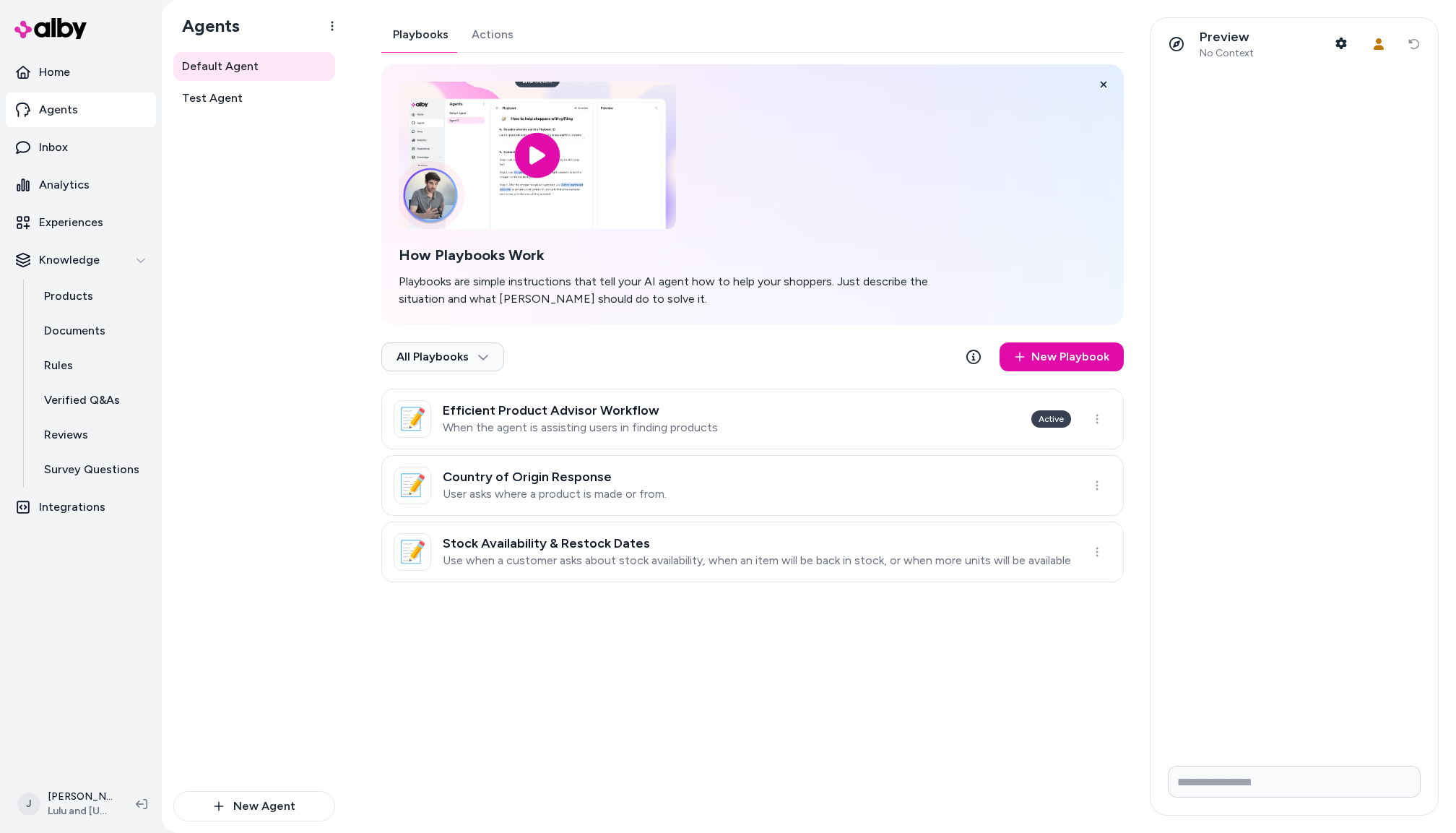
click at [873, 452] on div "📝 Efficient Product Advisor Workflow When the agent is assisting users in findi…" at bounding box center [752, 486] width 742 height 193
click at [1040, 362] on link "New Playbook" at bounding box center [1062, 357] width 124 height 29
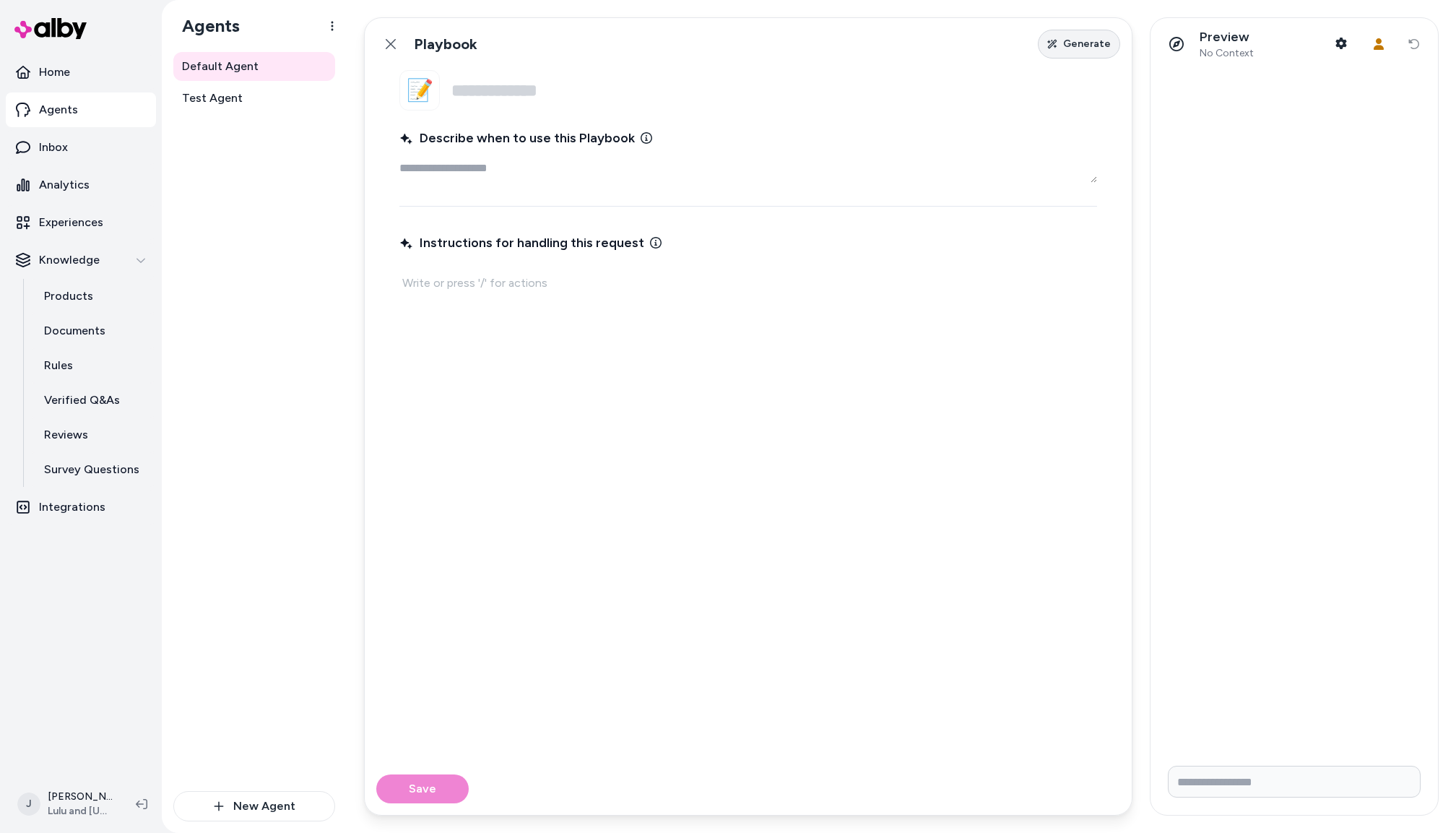
click at [1058, 45] on icon "button" at bounding box center [1052, 44] width 10 height 10
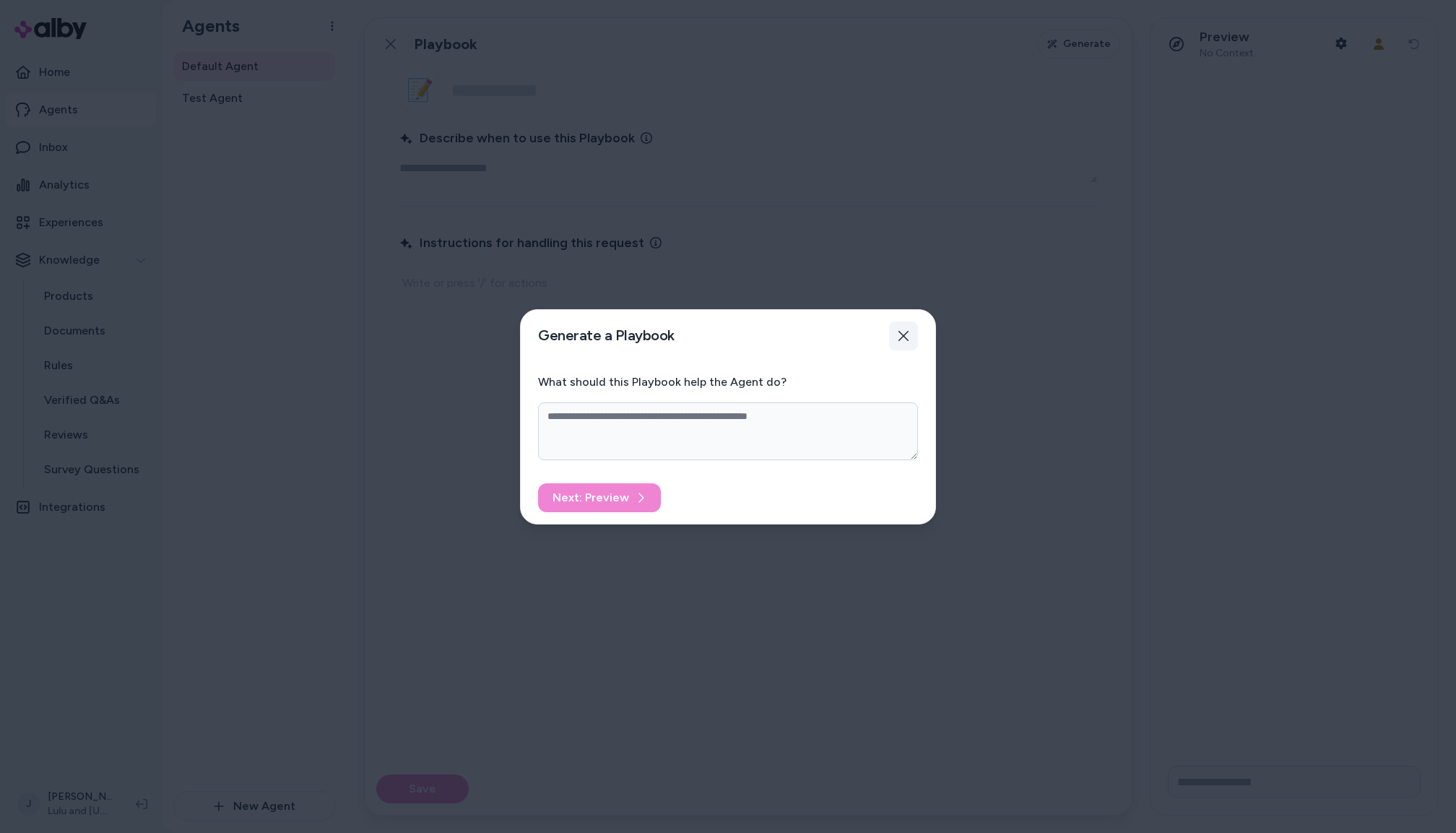
drag, startPoint x: 904, startPoint y: 333, endPoint x: 893, endPoint y: 332, distance: 11.0
click at [901, 333] on icon "button" at bounding box center [903, 336] width 12 height 12
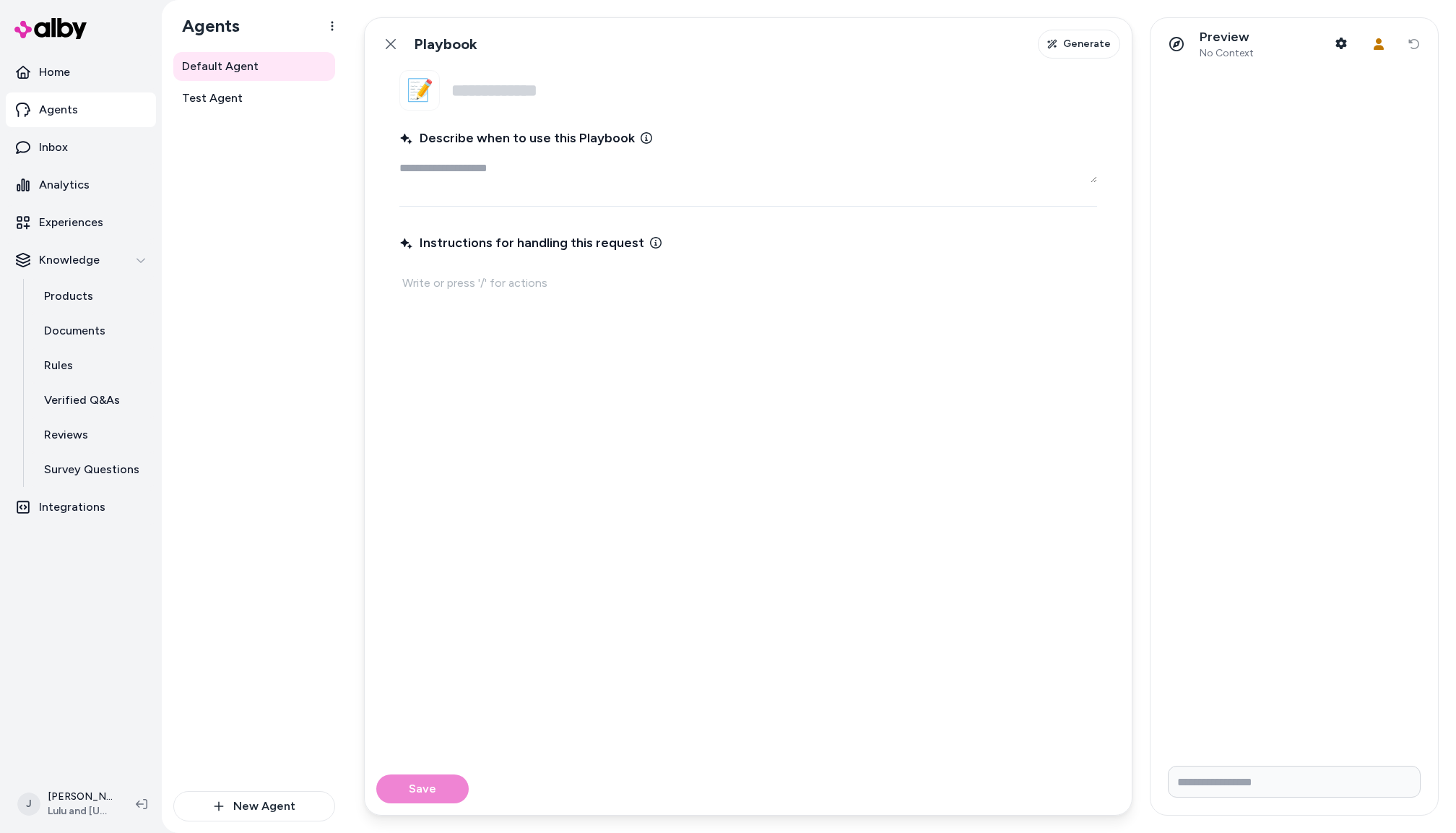
click at [391, 44] on icon at bounding box center [391, 44] width 12 height 12
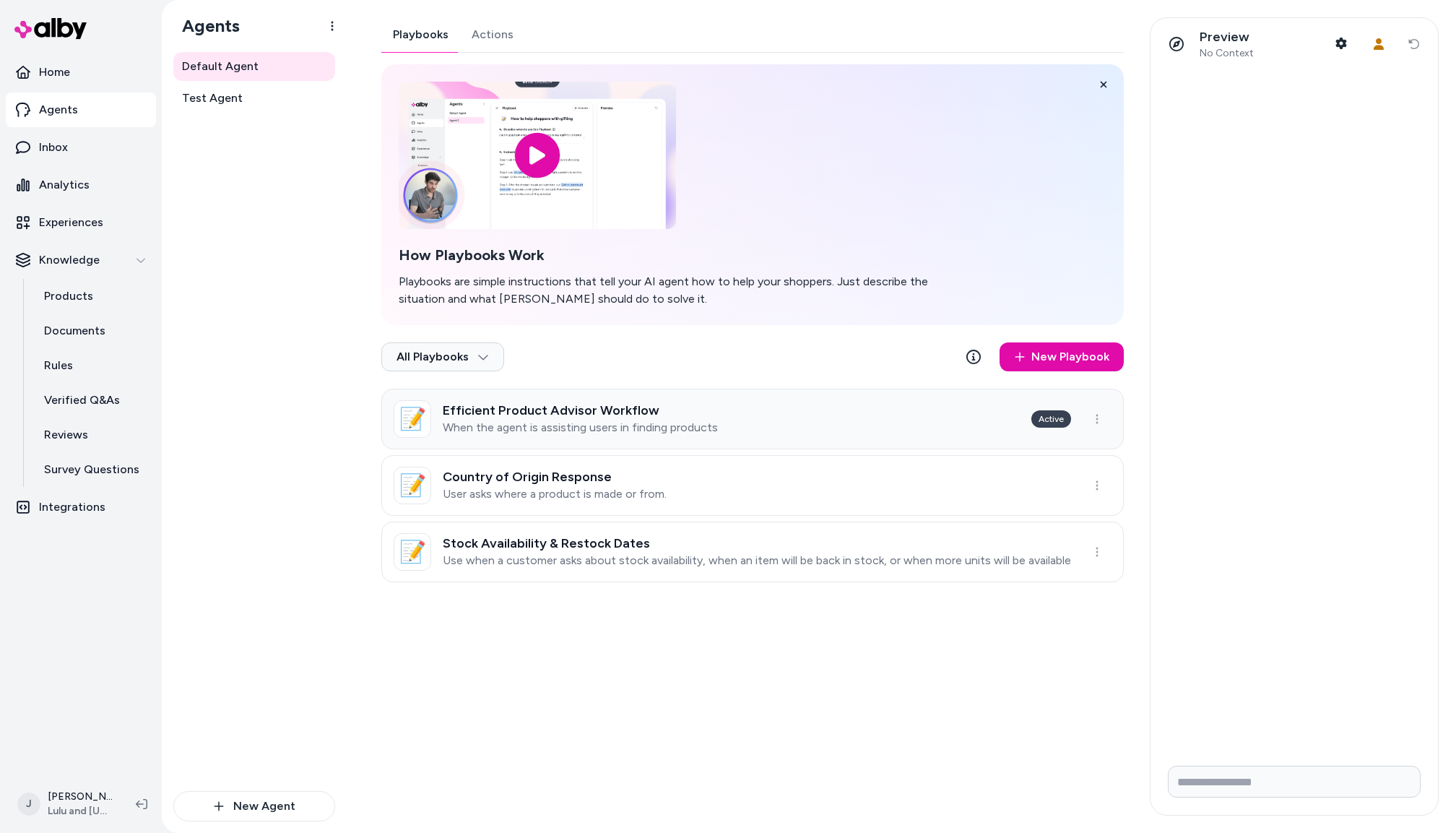
click at [651, 422] on p "When the agent is assisting users in finding products" at bounding box center [580, 428] width 275 height 14
type textarea "*"
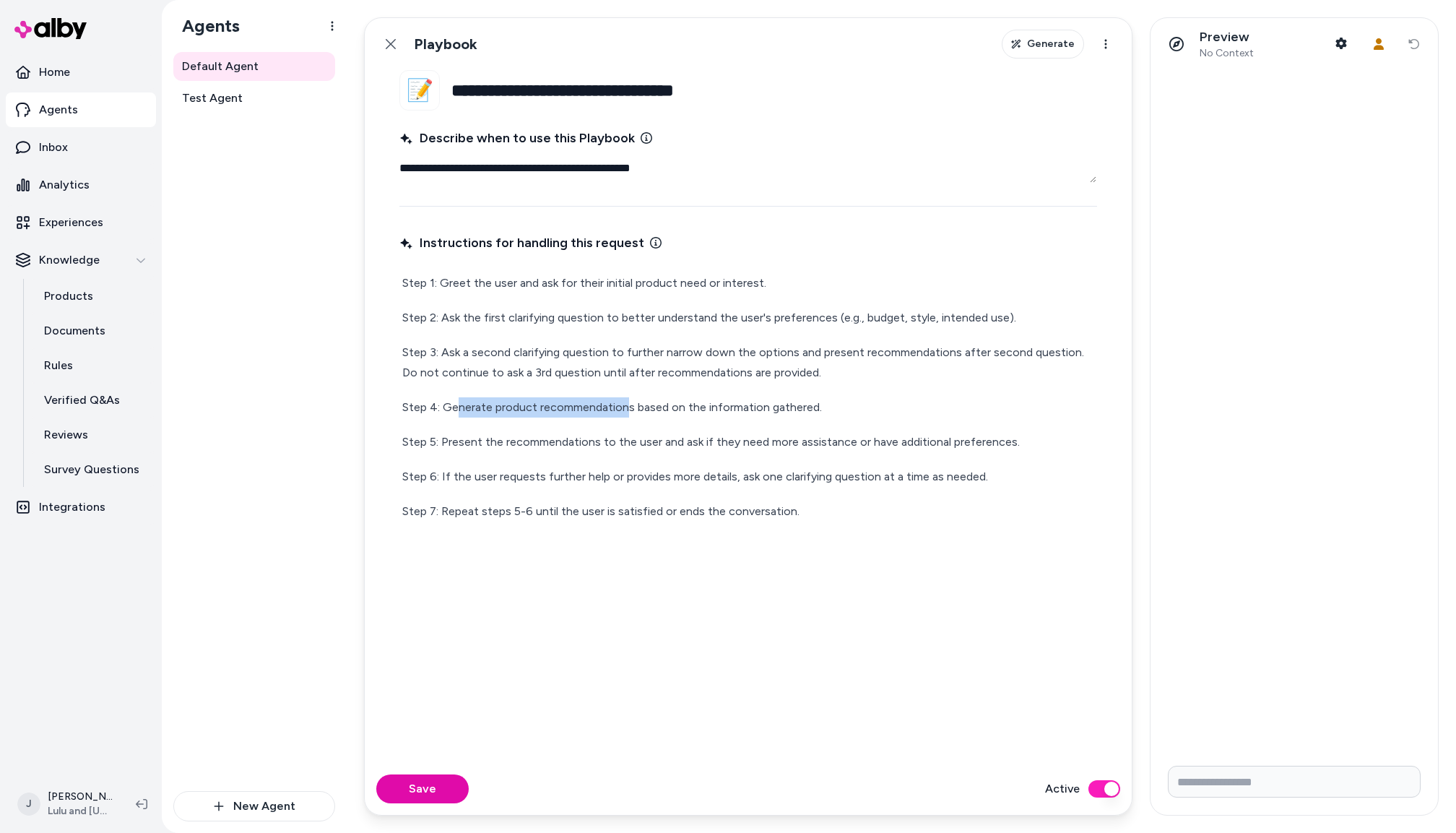
drag, startPoint x: 660, startPoint y: 395, endPoint x: 635, endPoint y: 408, distance: 28.2
click at [627, 409] on p "Step 4: Generate product recommendations based on the information gathered." at bounding box center [749, 408] width 692 height 21
drag, startPoint x: 636, startPoint y: 407, endPoint x: 444, endPoint y: 415, distance: 192.2
click at [433, 415] on p "Step 4: Generate product recommendations based on the information gathered." at bounding box center [749, 408] width 692 height 21
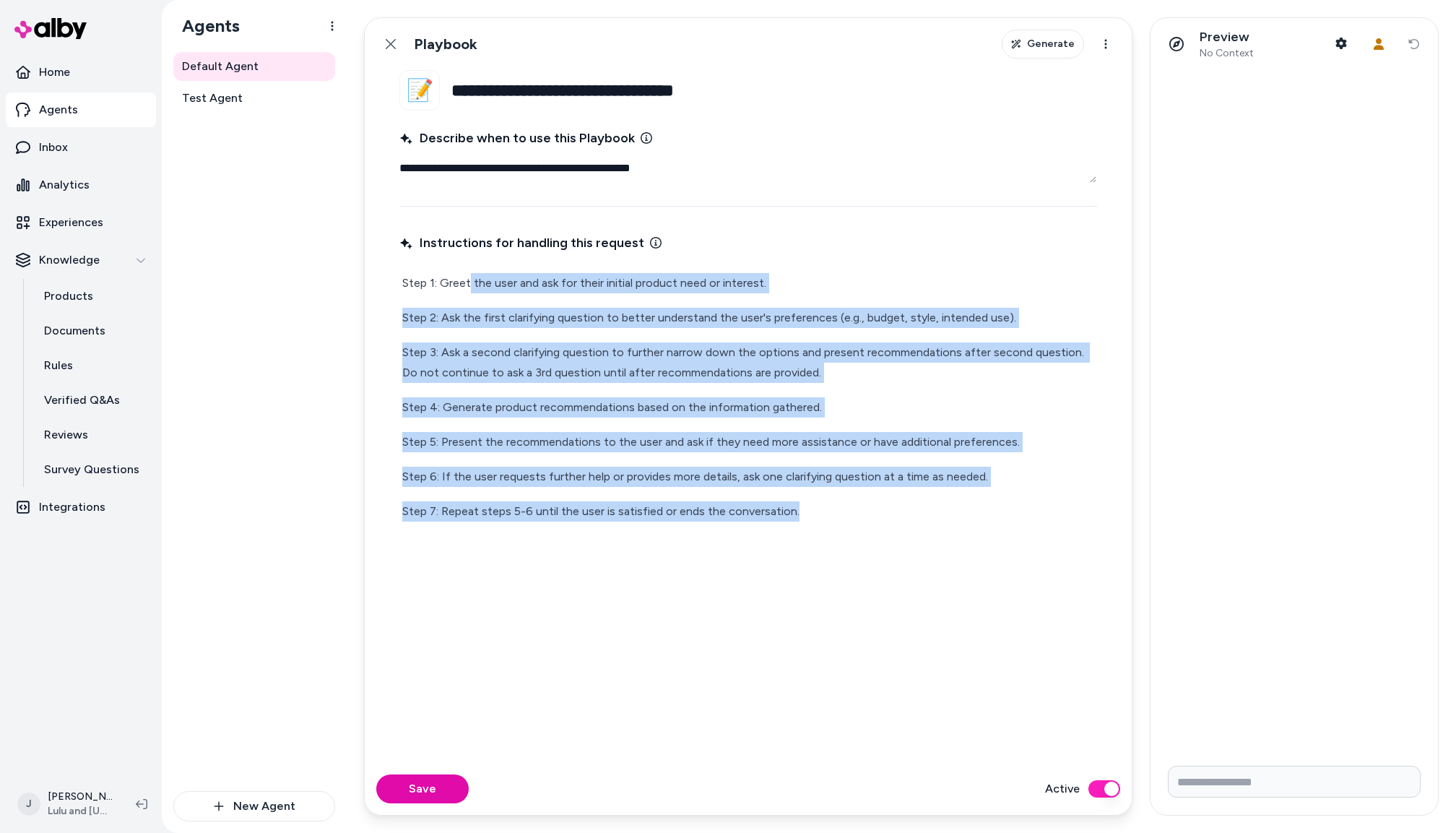
drag, startPoint x: 471, startPoint y: 278, endPoint x: 806, endPoint y: 516, distance: 410.9
click at [806, 516] on div "Step 1: Greet the user and ask for their initial product need or interest. Step…" at bounding box center [748, 397] width 698 height 254
click at [394, 39] on icon at bounding box center [391, 44] width 12 height 12
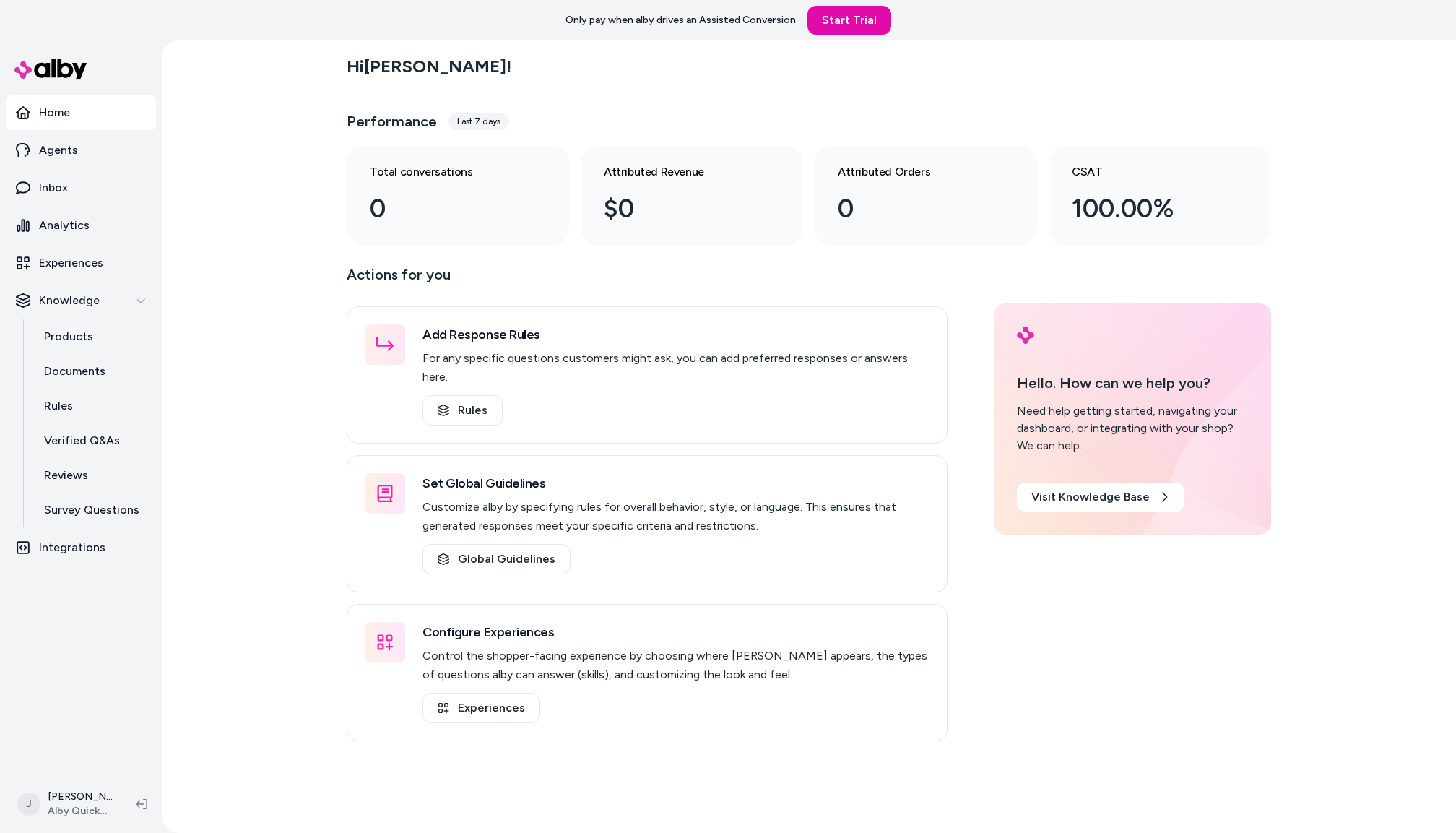
click at [250, 250] on div "Hi [PERSON_NAME] ! Performance Last 7 days Total conversations 0 Attributed Rev…" at bounding box center [809, 437] width 1294 height 793
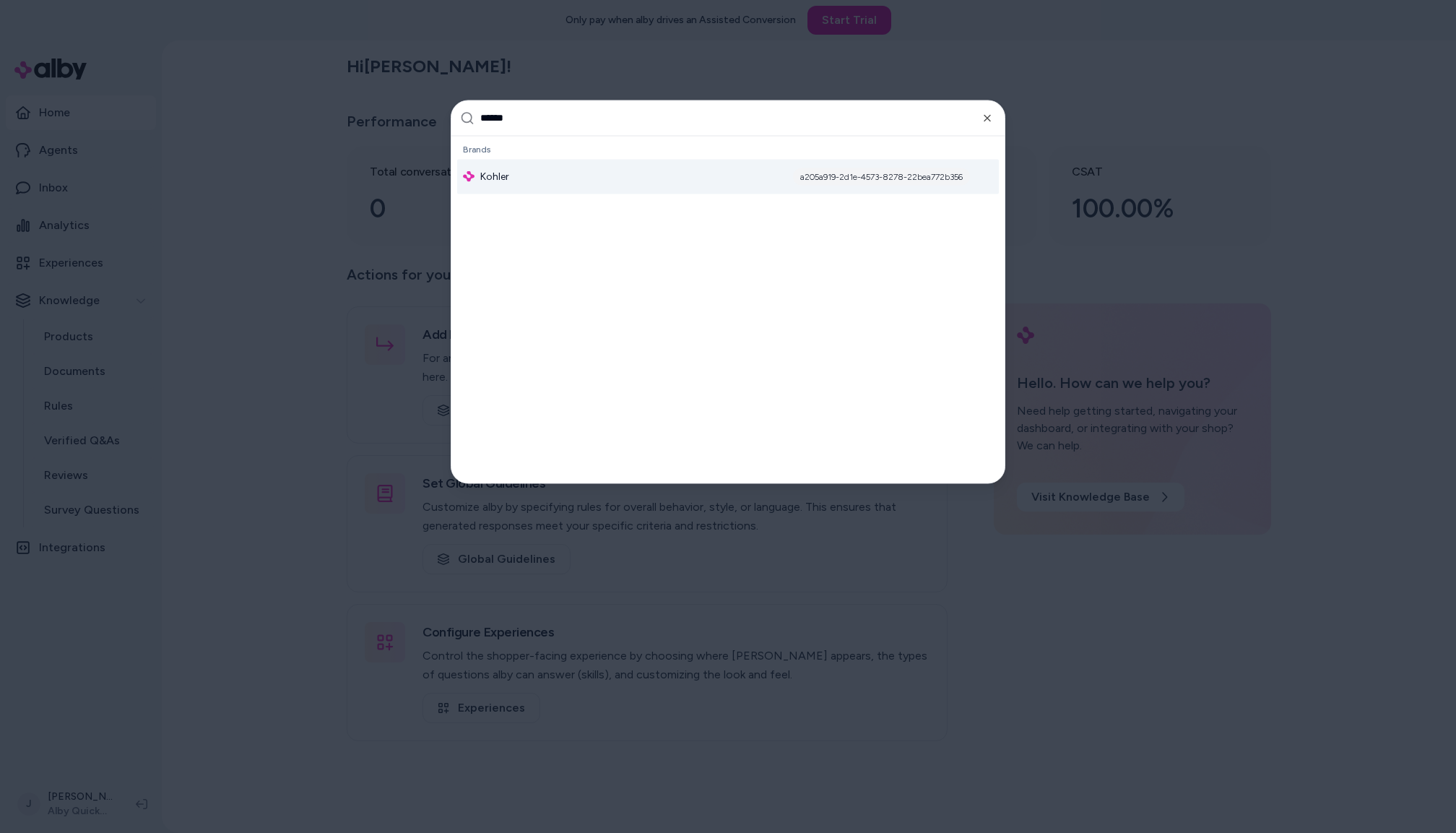
type input "******"
click at [474, 182] on div "Kohler" at bounding box center [486, 176] width 46 height 14
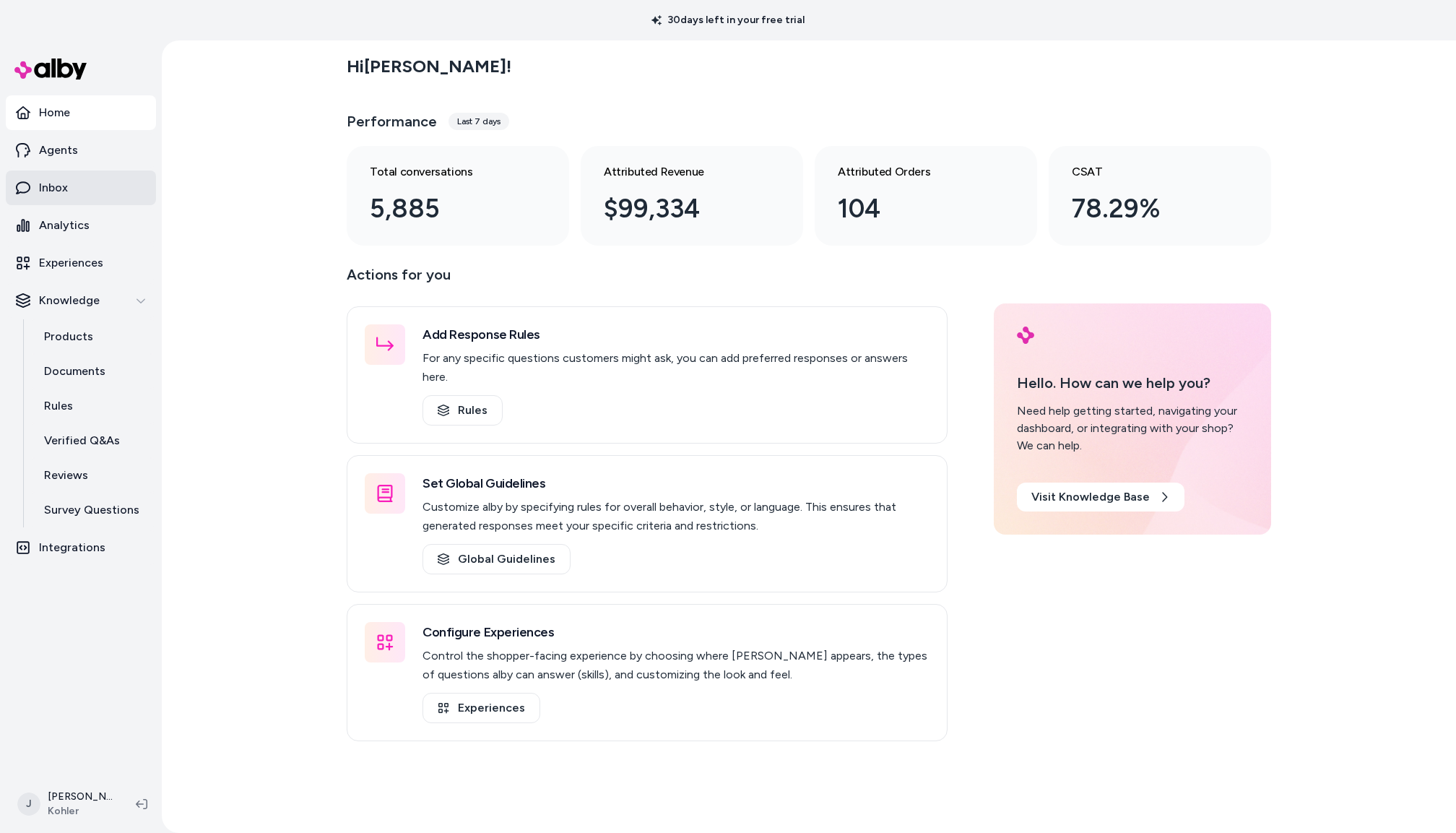
click at [63, 181] on p "Inbox" at bounding box center [53, 188] width 29 height 17
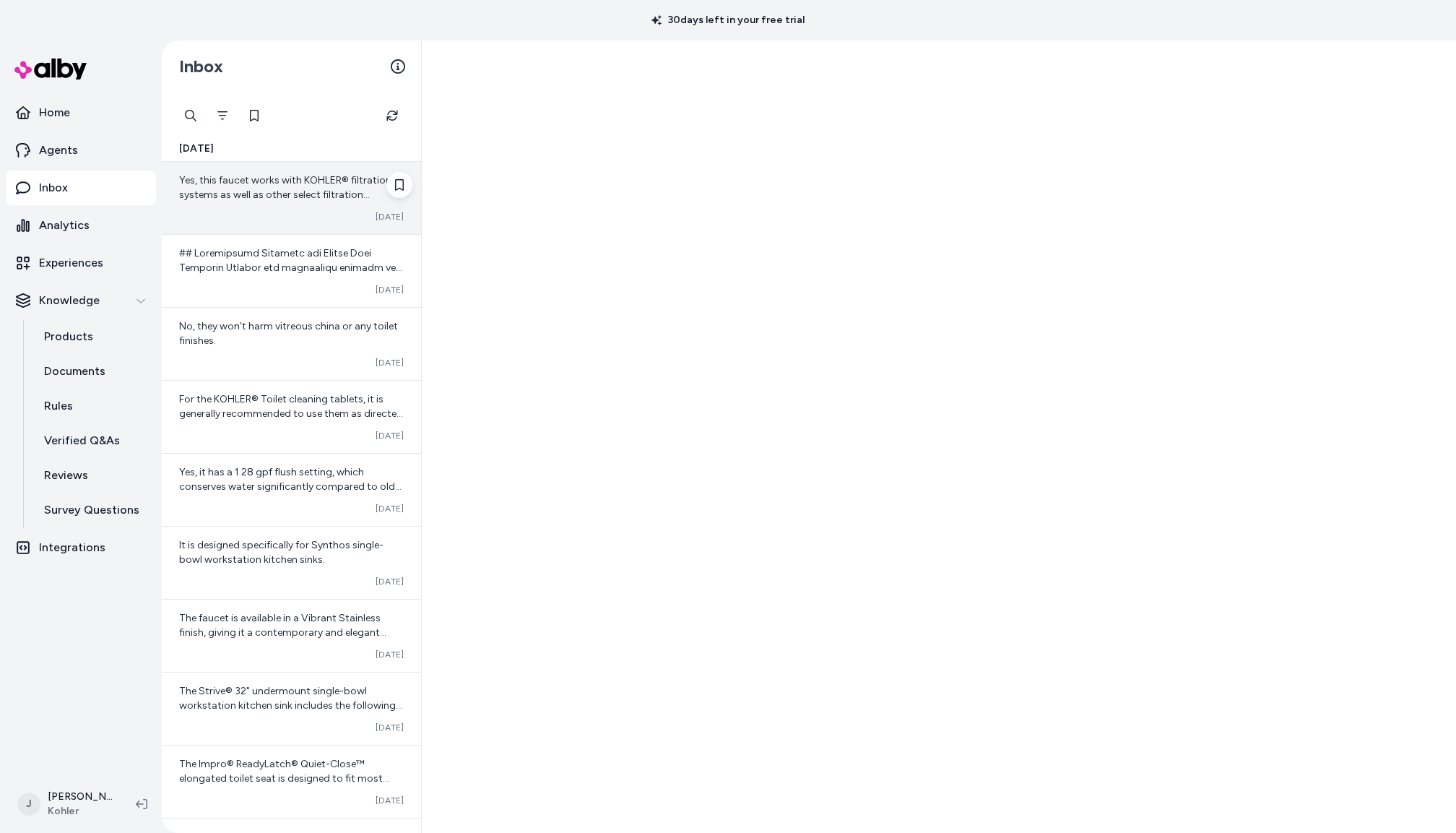
click at [315, 220] on div "Converted [DATE]" at bounding box center [292, 216] width 225 height 12
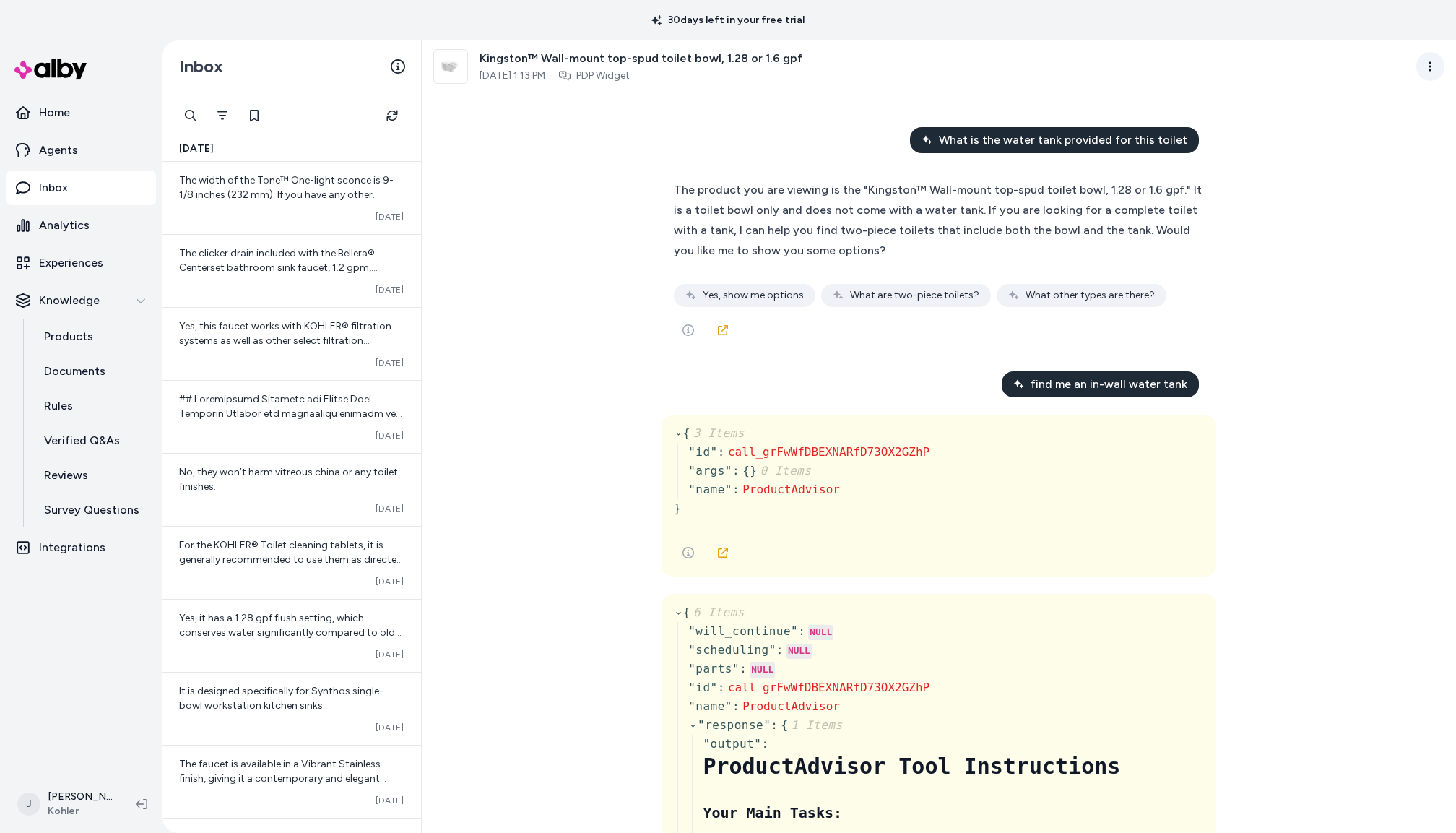
click at [1423, 59] on html "30 days left in your free trial Home Agents Inbox Analytics Experiences Knowled…" at bounding box center [728, 416] width 1456 height 833
click at [1363, 157] on link "View product detail page" at bounding box center [1367, 152] width 155 height 26
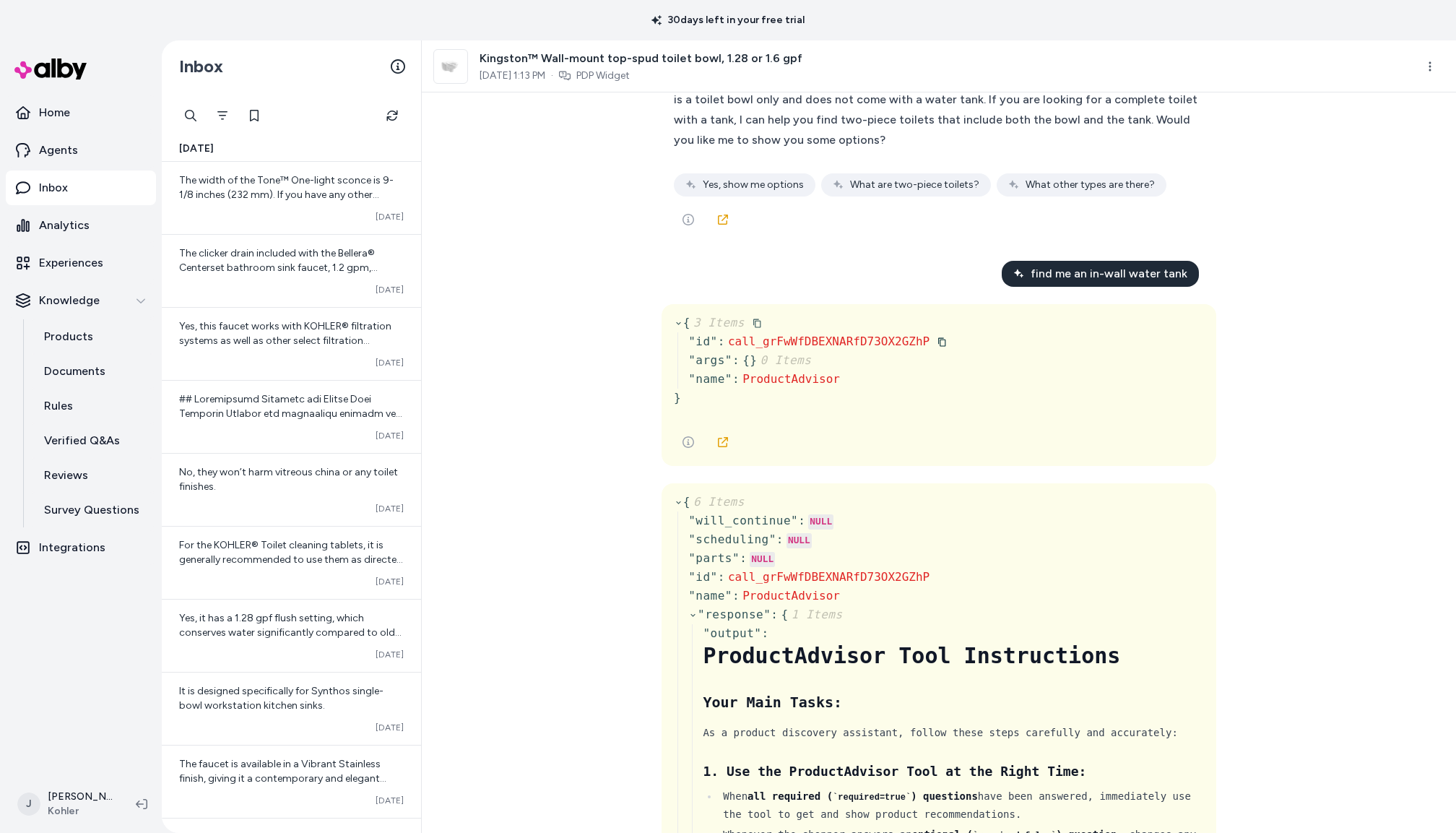
scroll to position [108, 0]
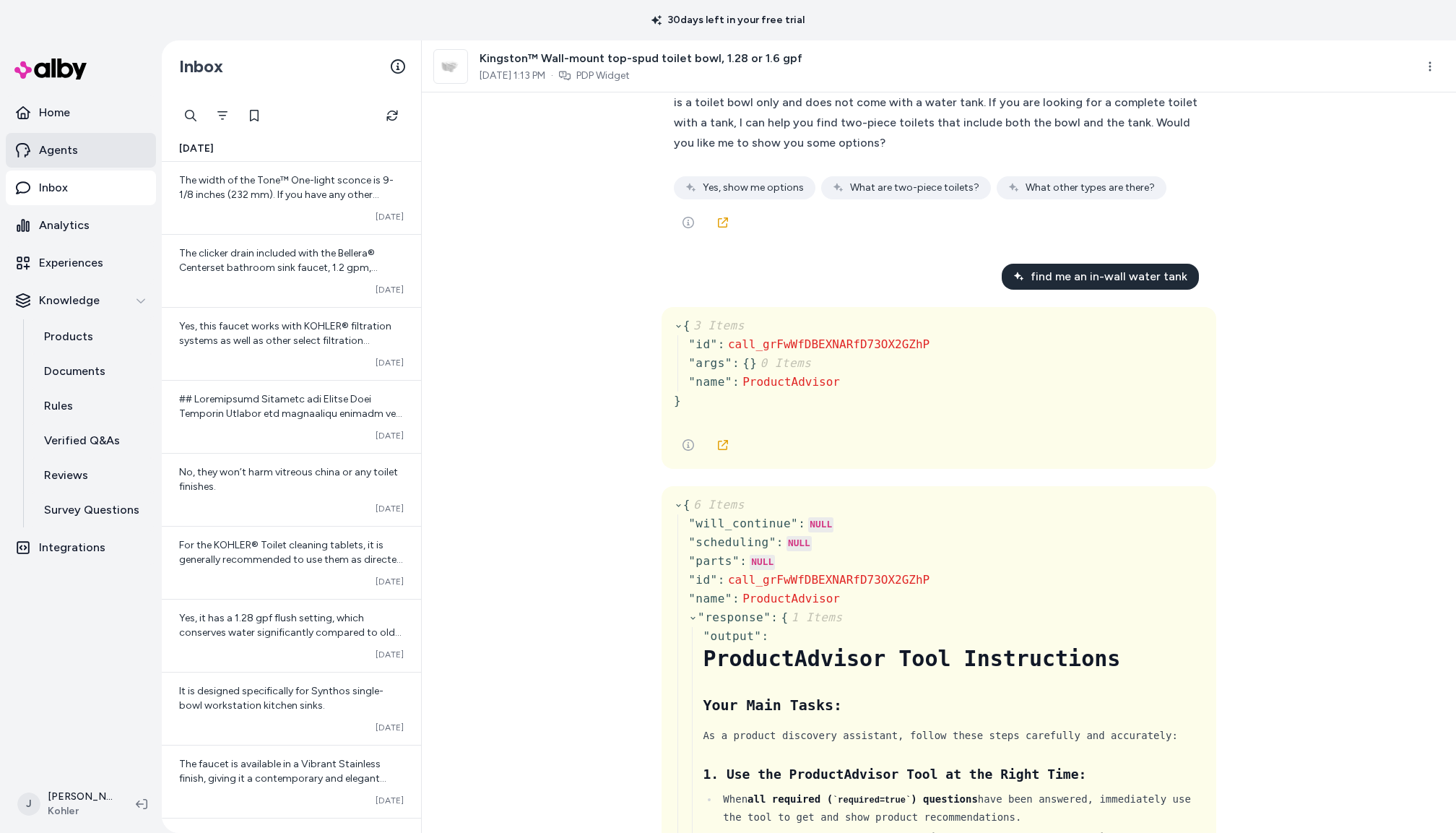
click at [59, 151] on p "Agents" at bounding box center [58, 151] width 39 height 17
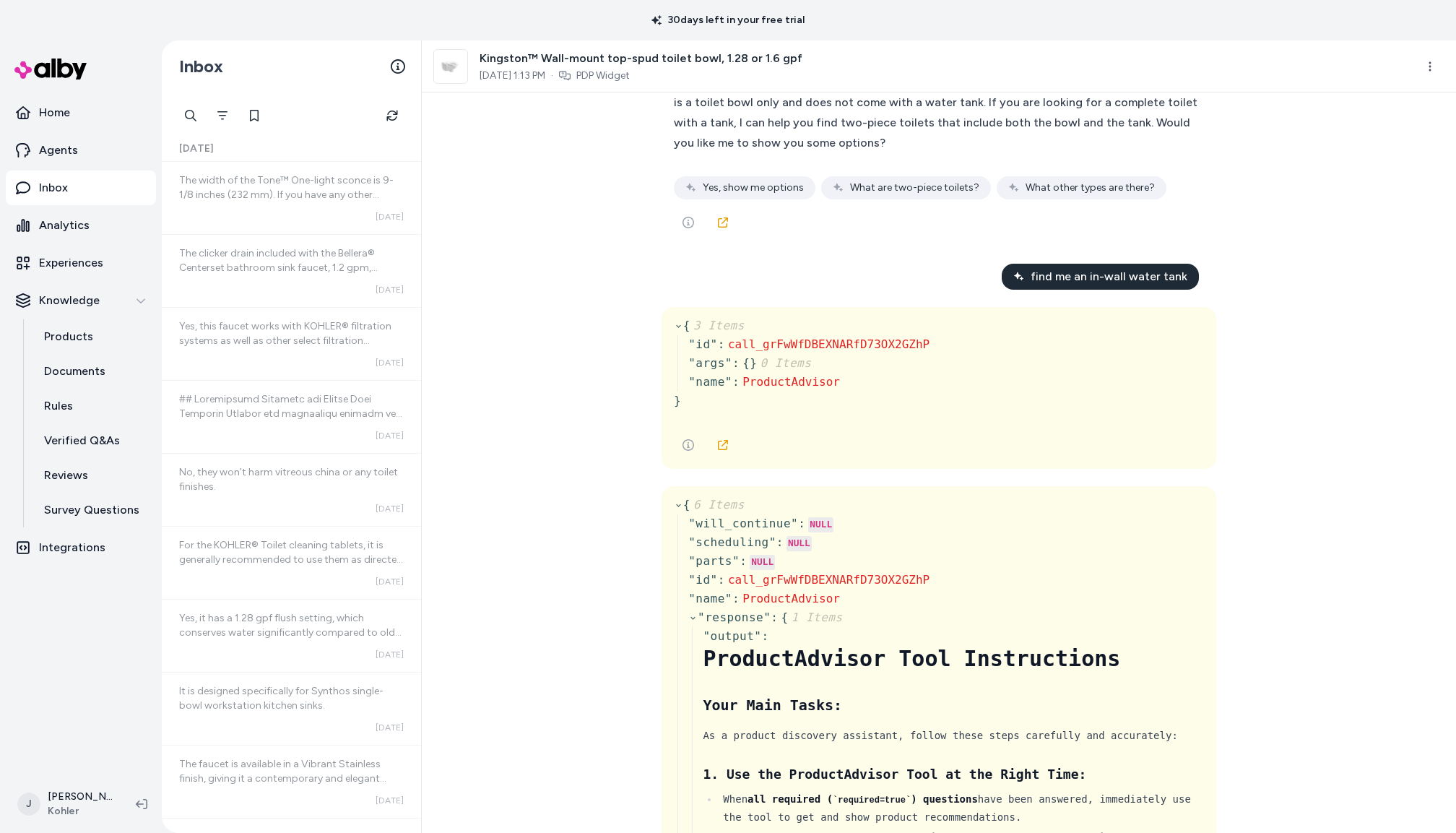
scroll to position [0, 0]
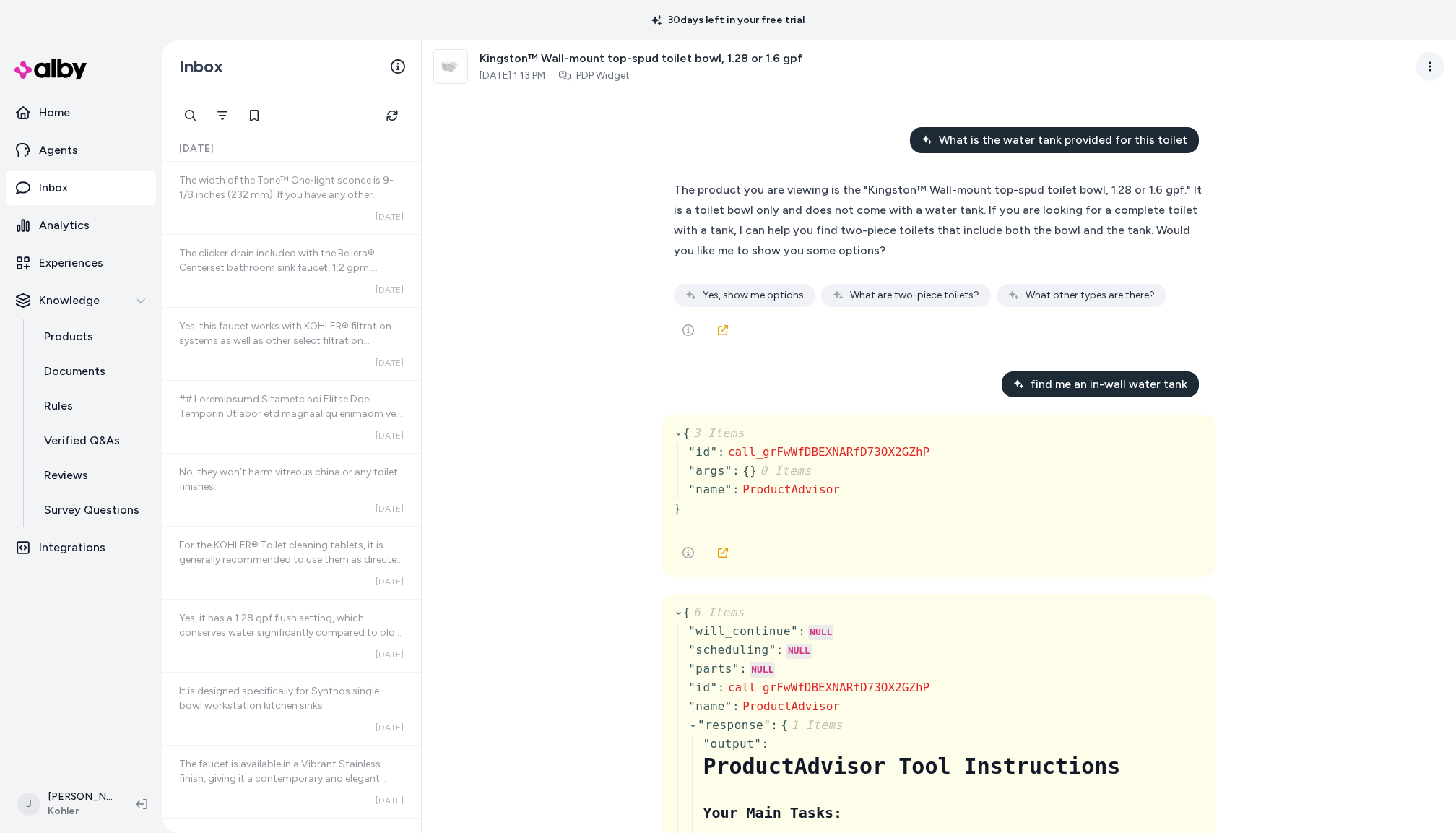
click at [1435, 63] on html "30 days left in your free trial Home Agents Inbox Analytics Experiences Knowled…" at bounding box center [728, 416] width 1456 height 833
click at [1356, 131] on link "View product in alby" at bounding box center [1367, 126] width 155 height 26
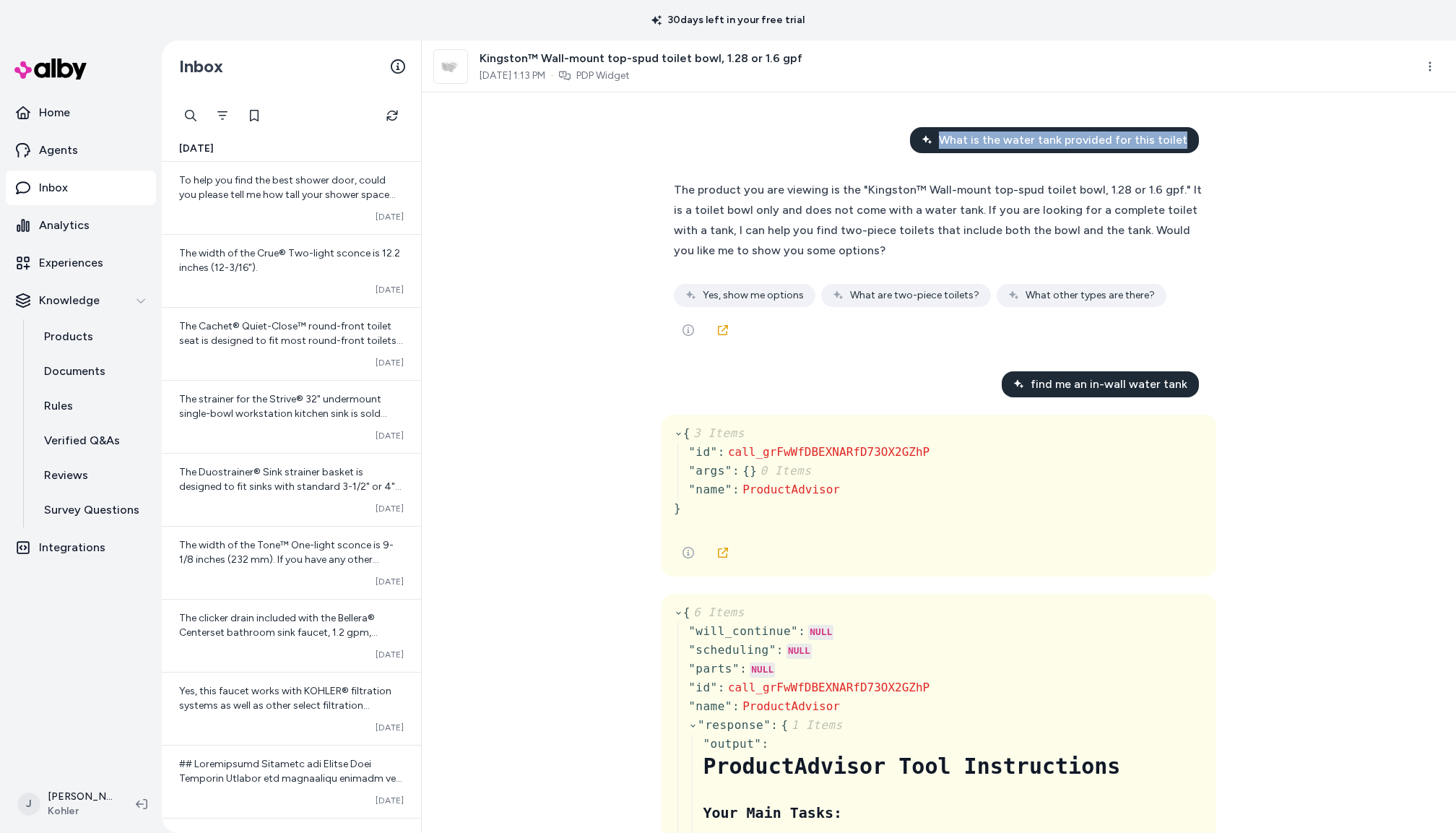
drag, startPoint x: 954, startPoint y: 143, endPoint x: 1414, endPoint y: 246, distance: 471.4
click at [1187, 145] on div "What is the water tank provided for this toilet" at bounding box center [1054, 139] width 289 height 26
copy span "What is the water tank provided for this toilet"
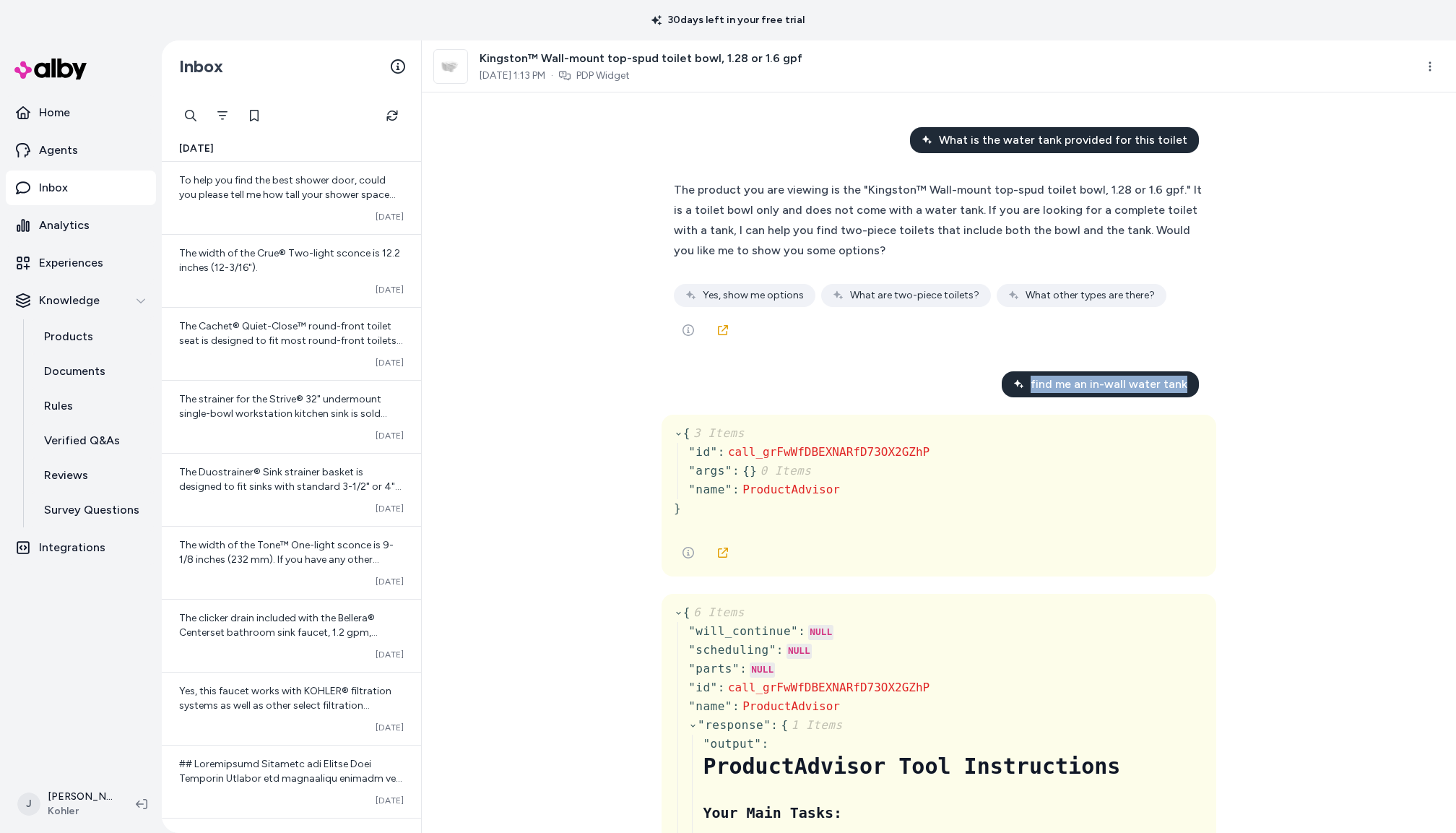
drag, startPoint x: 1038, startPoint y: 388, endPoint x: 1203, endPoint y: 387, distance: 165.0
copy span "find me an in-wall water tank"
click at [1252, 396] on div "What is the water tank provided for this toilet The product you are viewing is …" at bounding box center [940, 463] width 1035 height 741
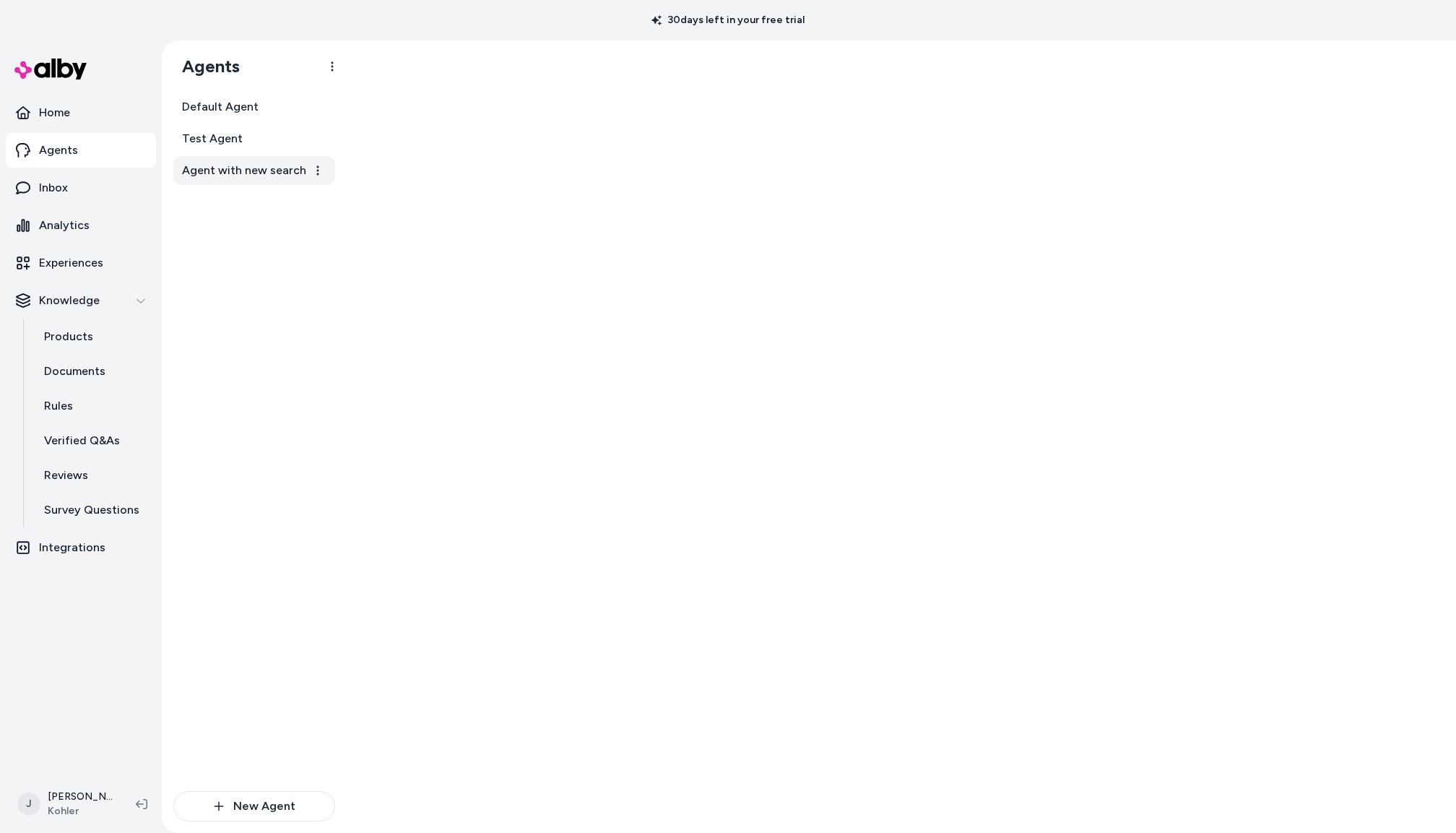
click at [225, 177] on span "Agent with new search" at bounding box center [244, 170] width 124 height 17
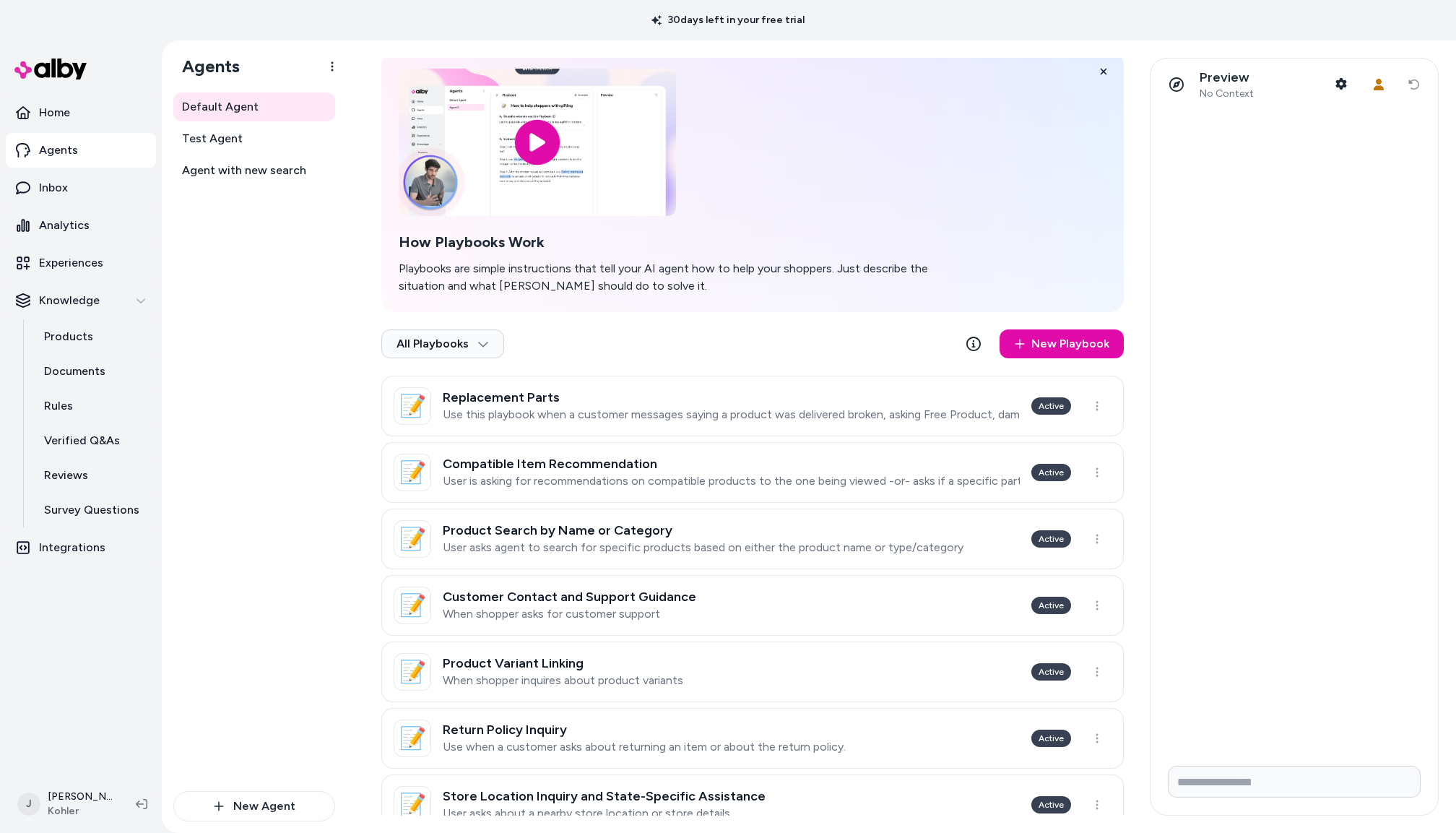
scroll to position [3, 0]
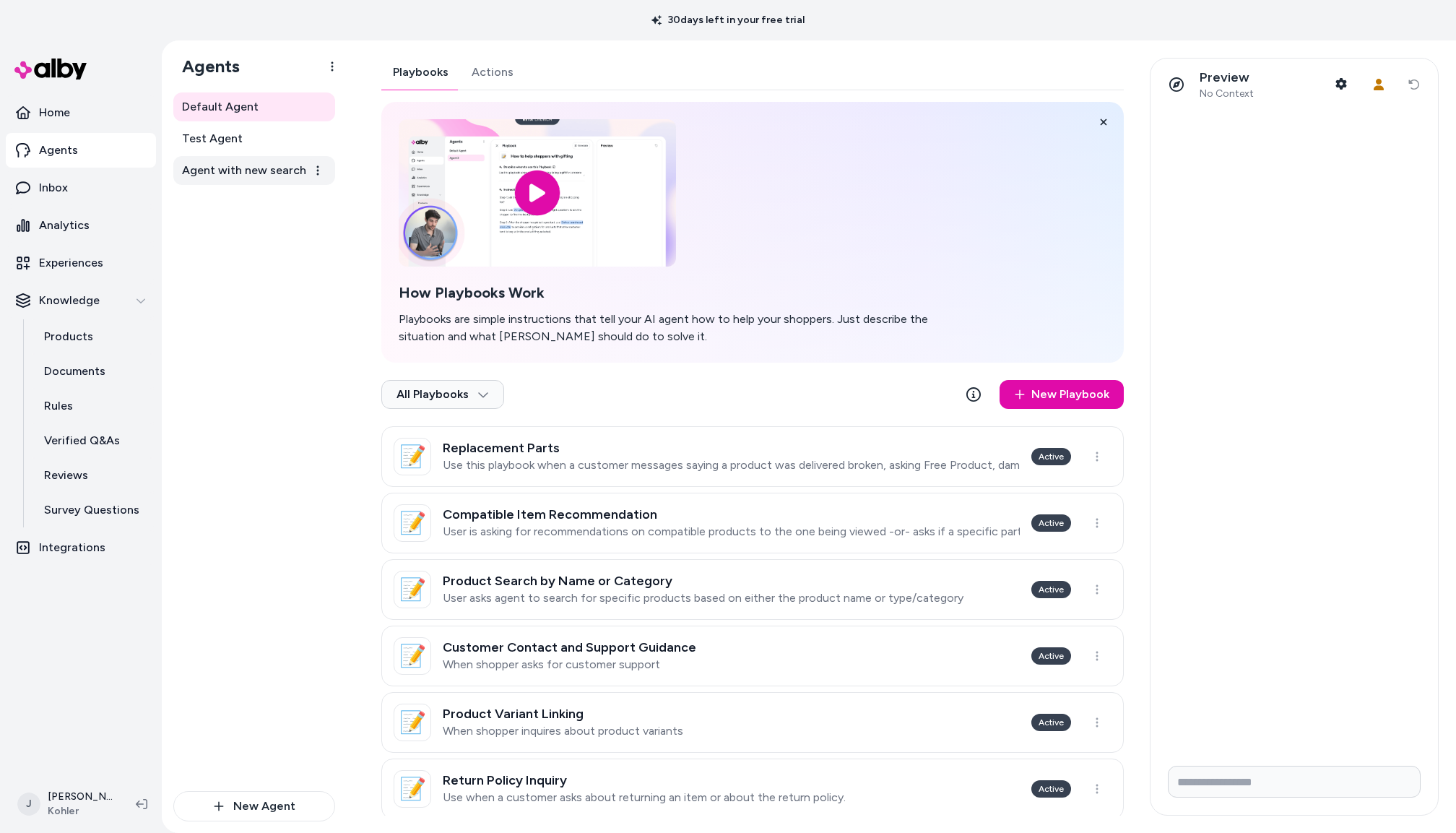
click at [238, 175] on span "Agent with new search" at bounding box center [244, 170] width 124 height 17
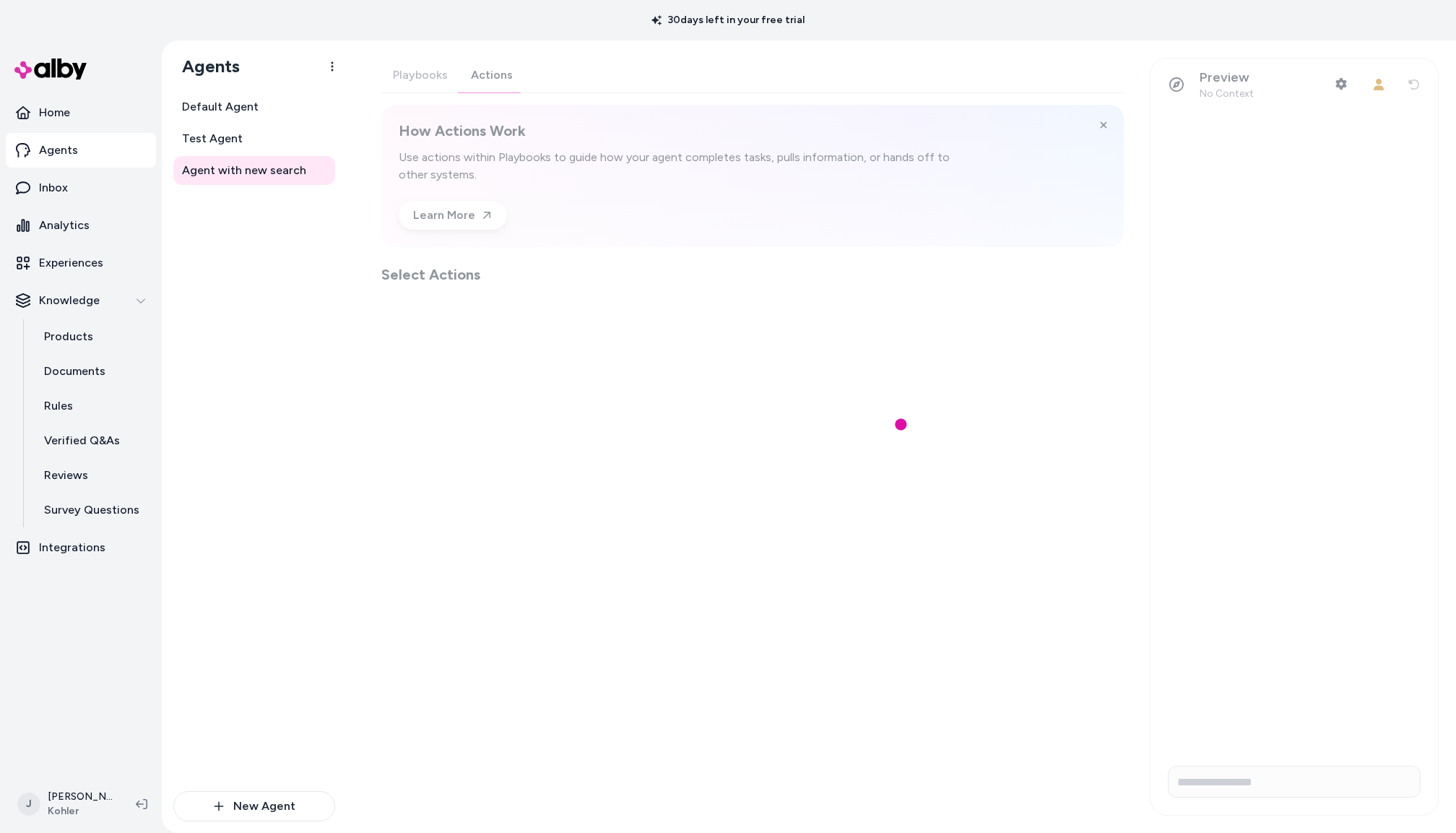
click at [501, 78] on div "Playbooks Actions How Actions Work Use actions within Playbooks to guide how yo…" at bounding box center [752, 171] width 742 height 227
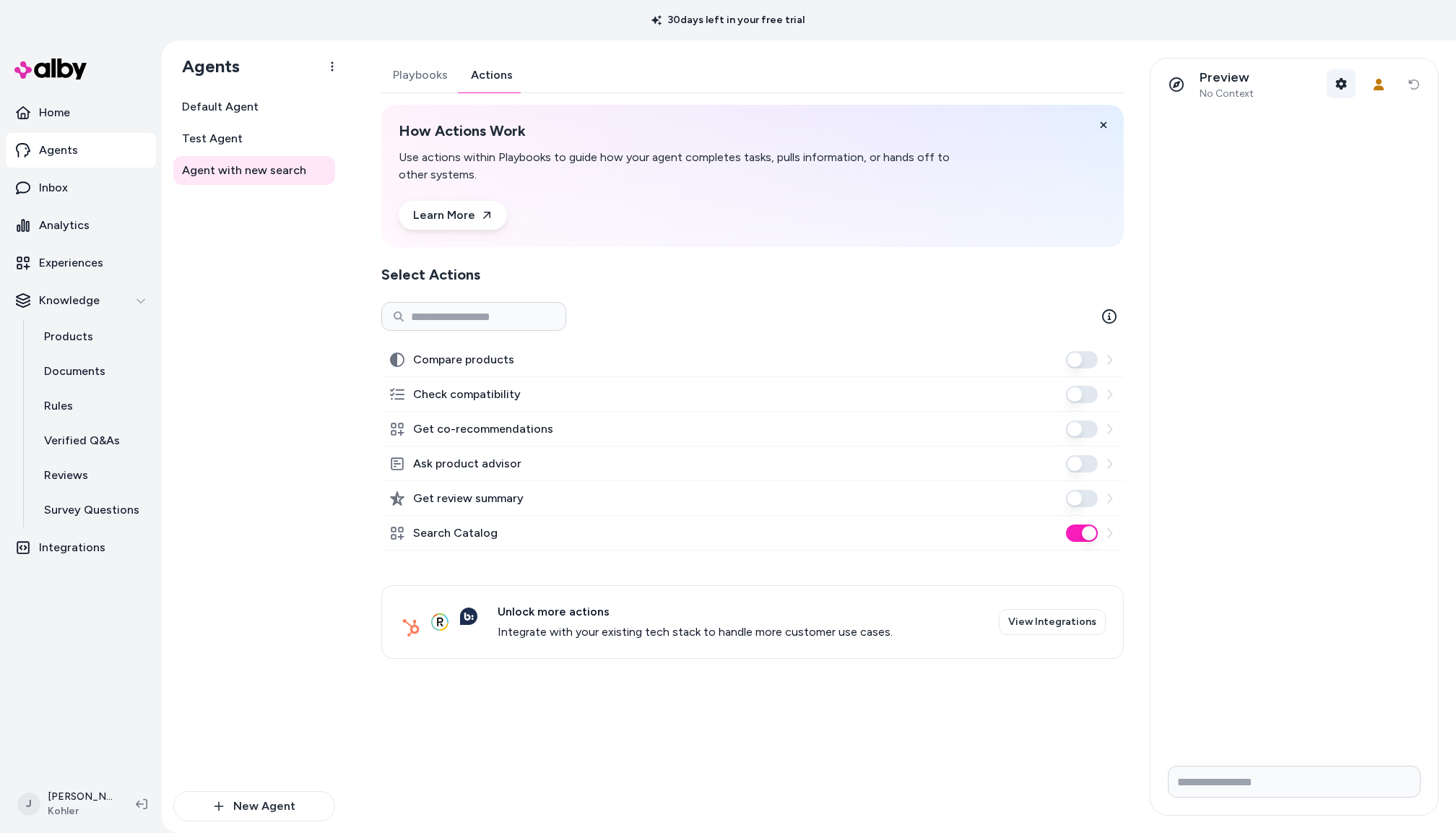
click at [1345, 82] on icon "button" at bounding box center [1342, 83] width 11 height 12
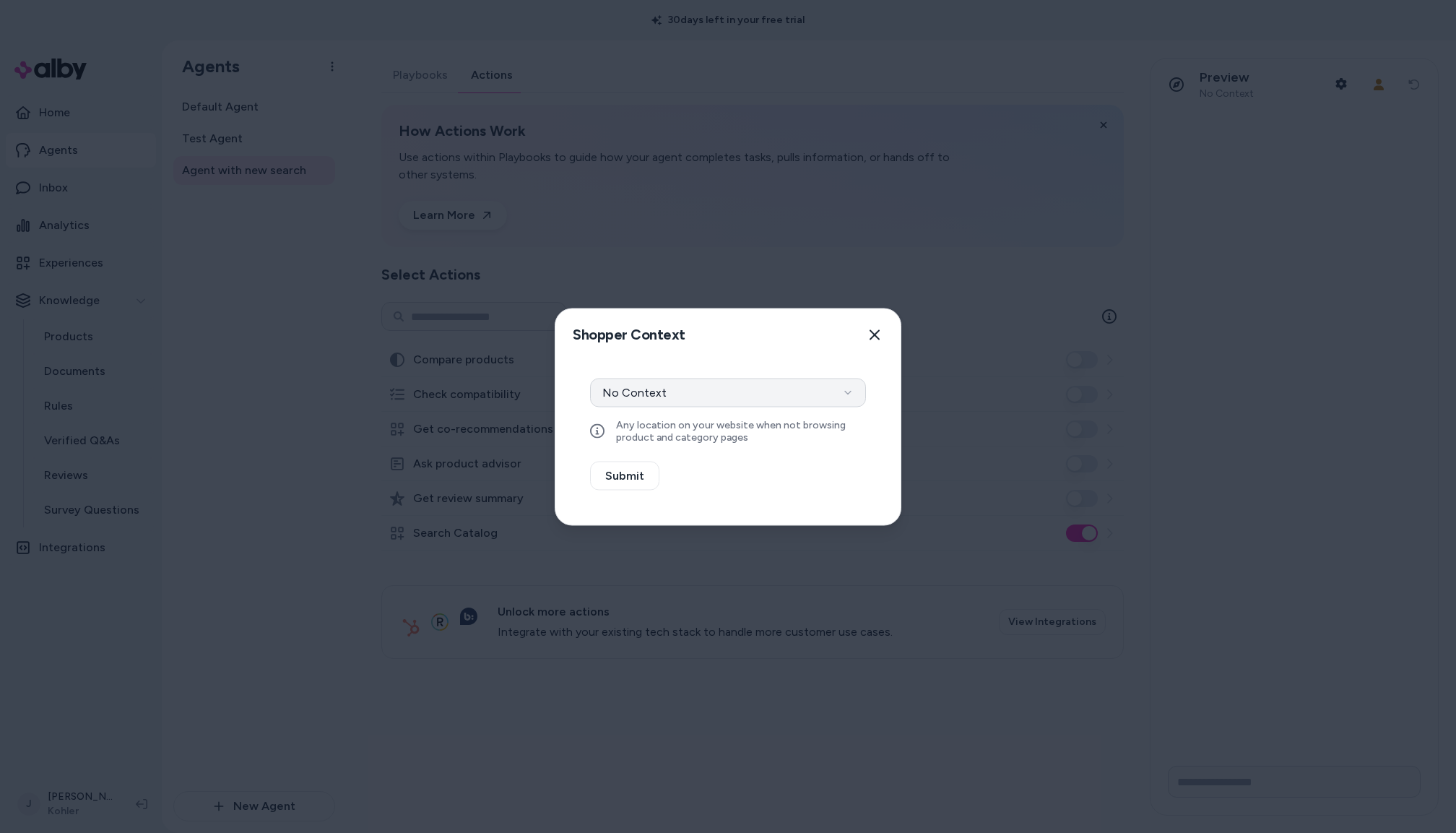
click at [734, 386] on button "No Context" at bounding box center [728, 392] width 276 height 29
click at [693, 438] on button "Select a product" at bounding box center [728, 431] width 276 height 29
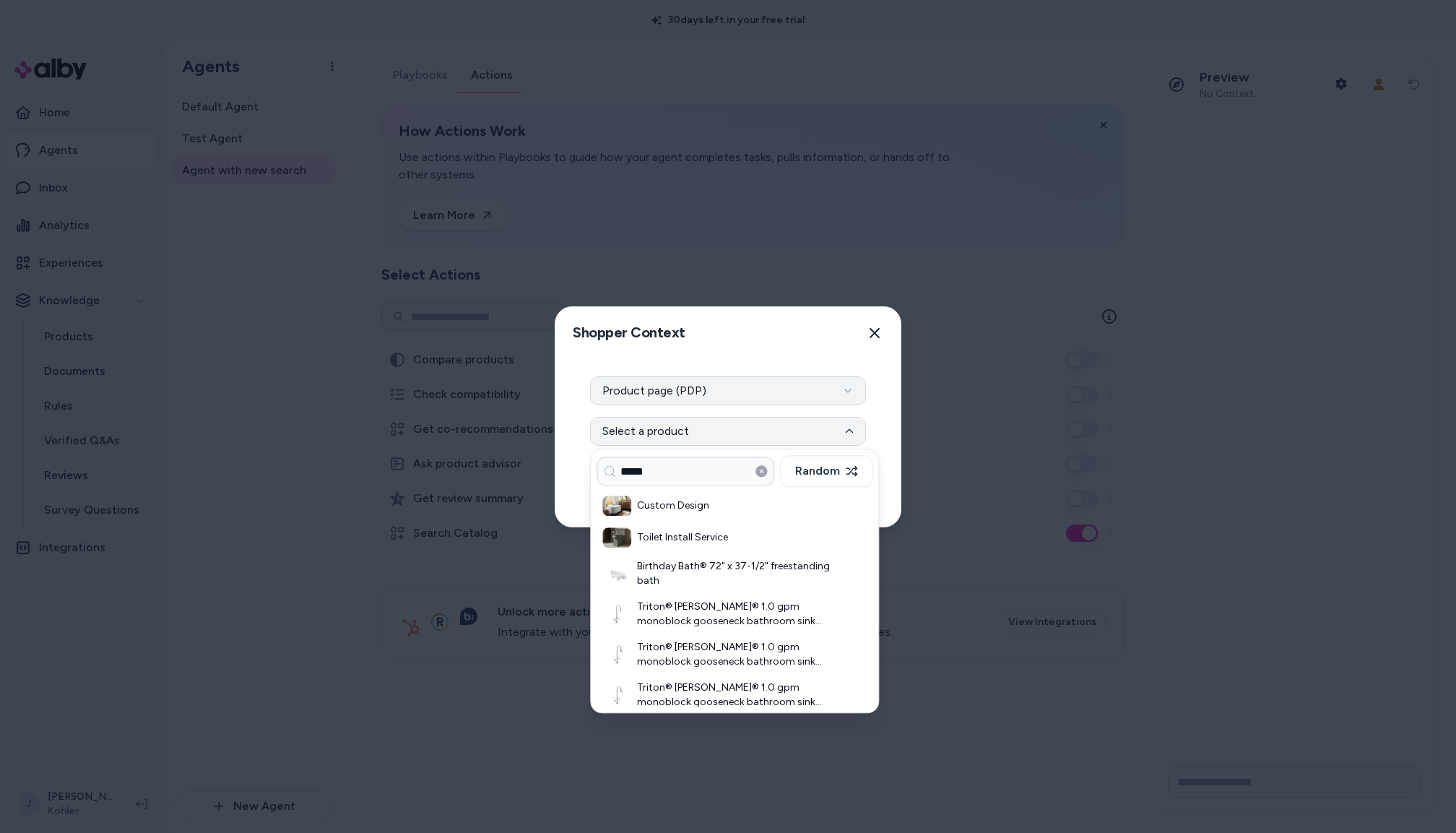
type input "*****"
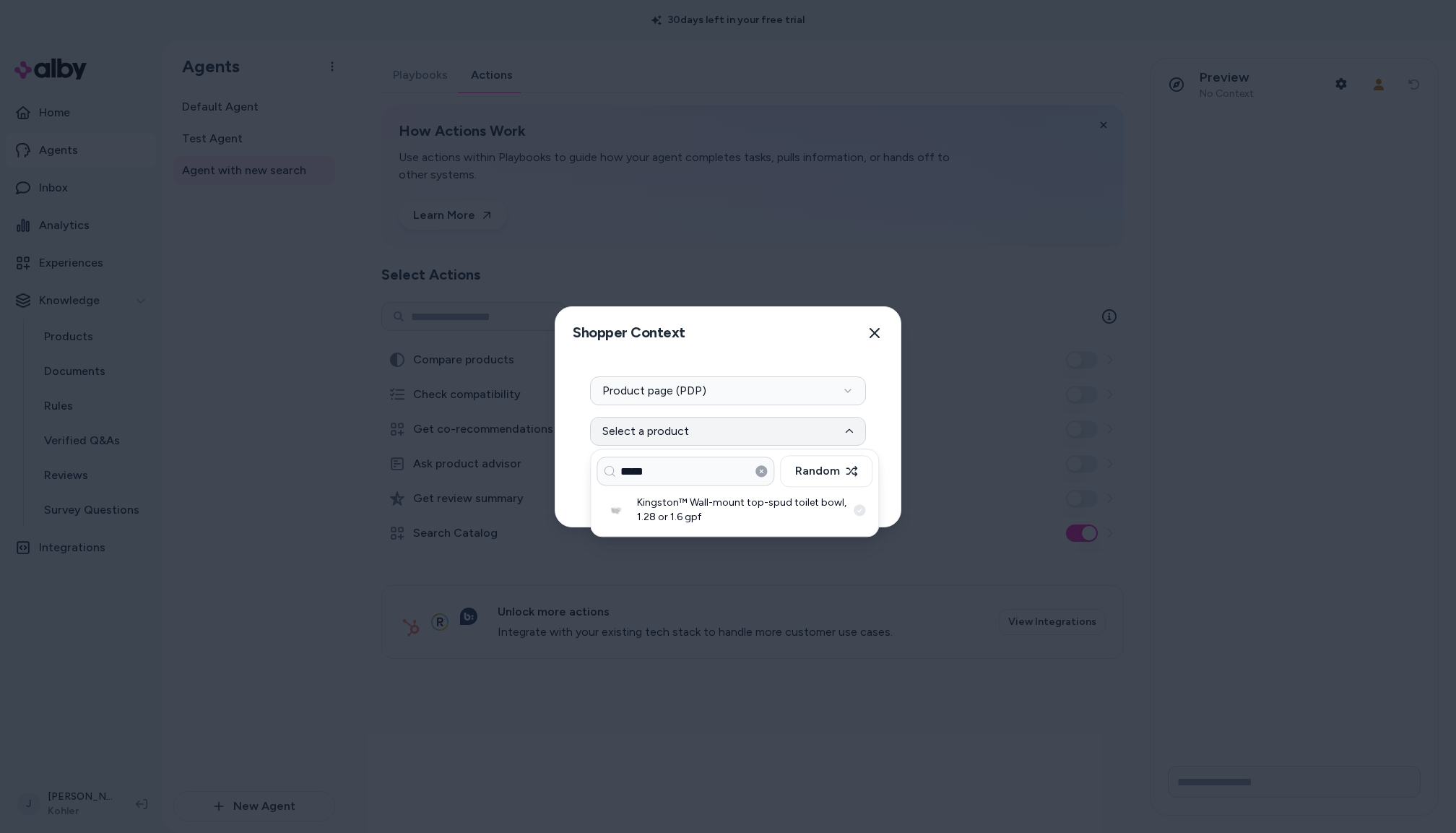
click at [719, 512] on h3 "Kingston™ Wall-mount top-spud toilet bowl, 1.28 or 1.6 gpf" at bounding box center [741, 510] width 209 height 29
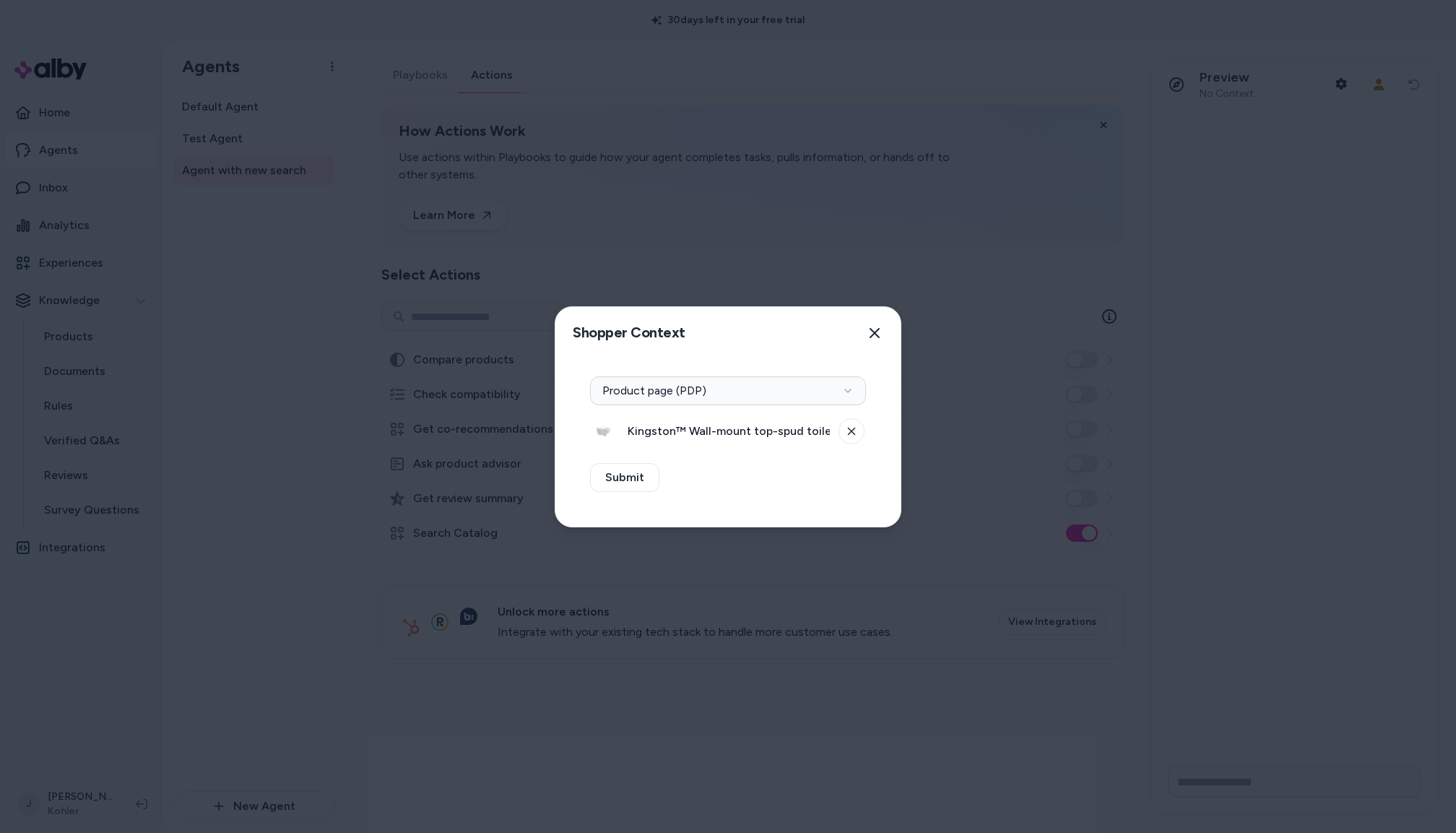
drag, startPoint x: 1251, startPoint y: 282, endPoint x: 1137, endPoint y: 21, distance: 284.8
click at [1249, 276] on div at bounding box center [728, 416] width 1456 height 833
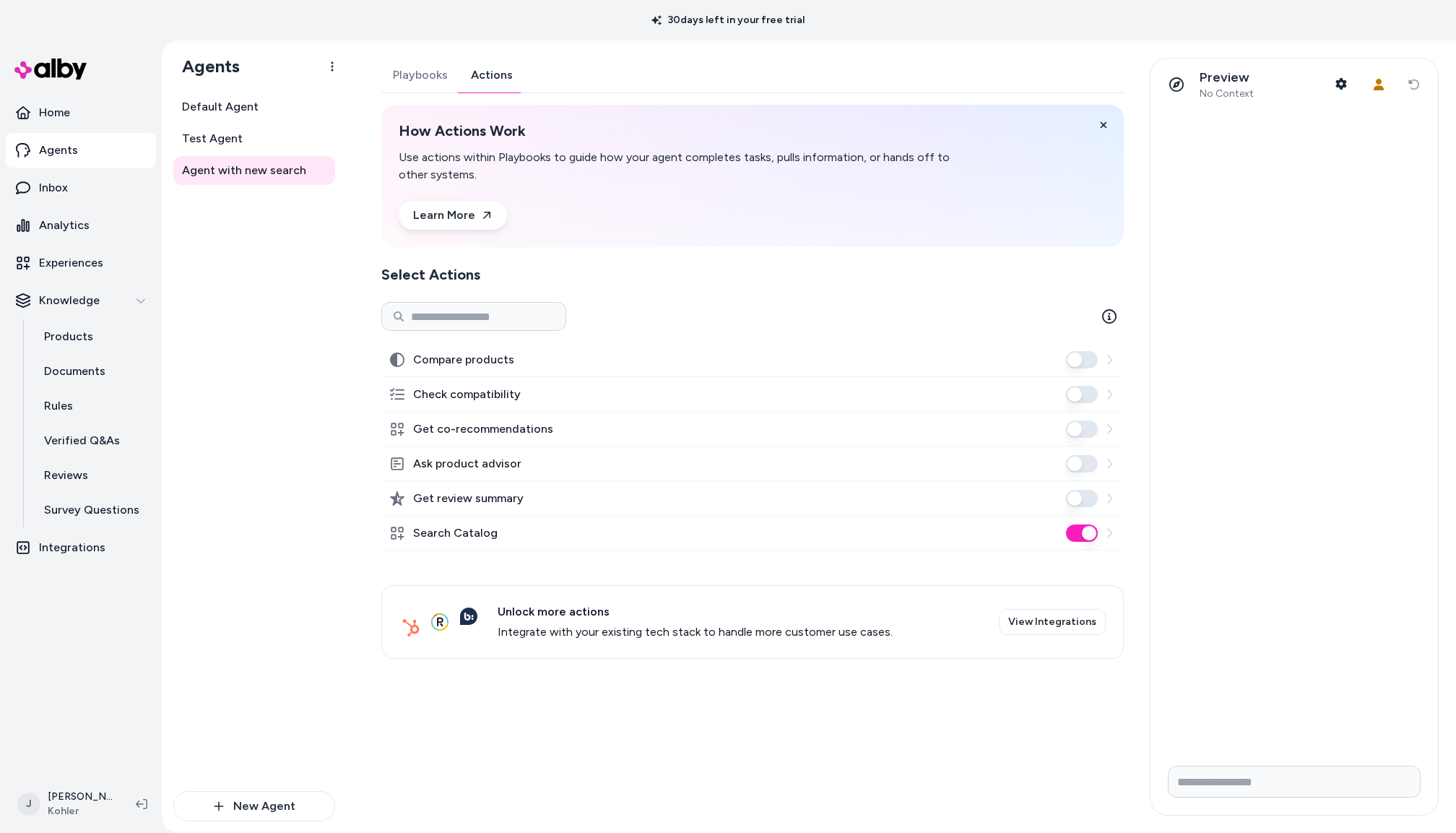
click at [416, 64] on button "Playbooks" at bounding box center [420, 75] width 78 height 35
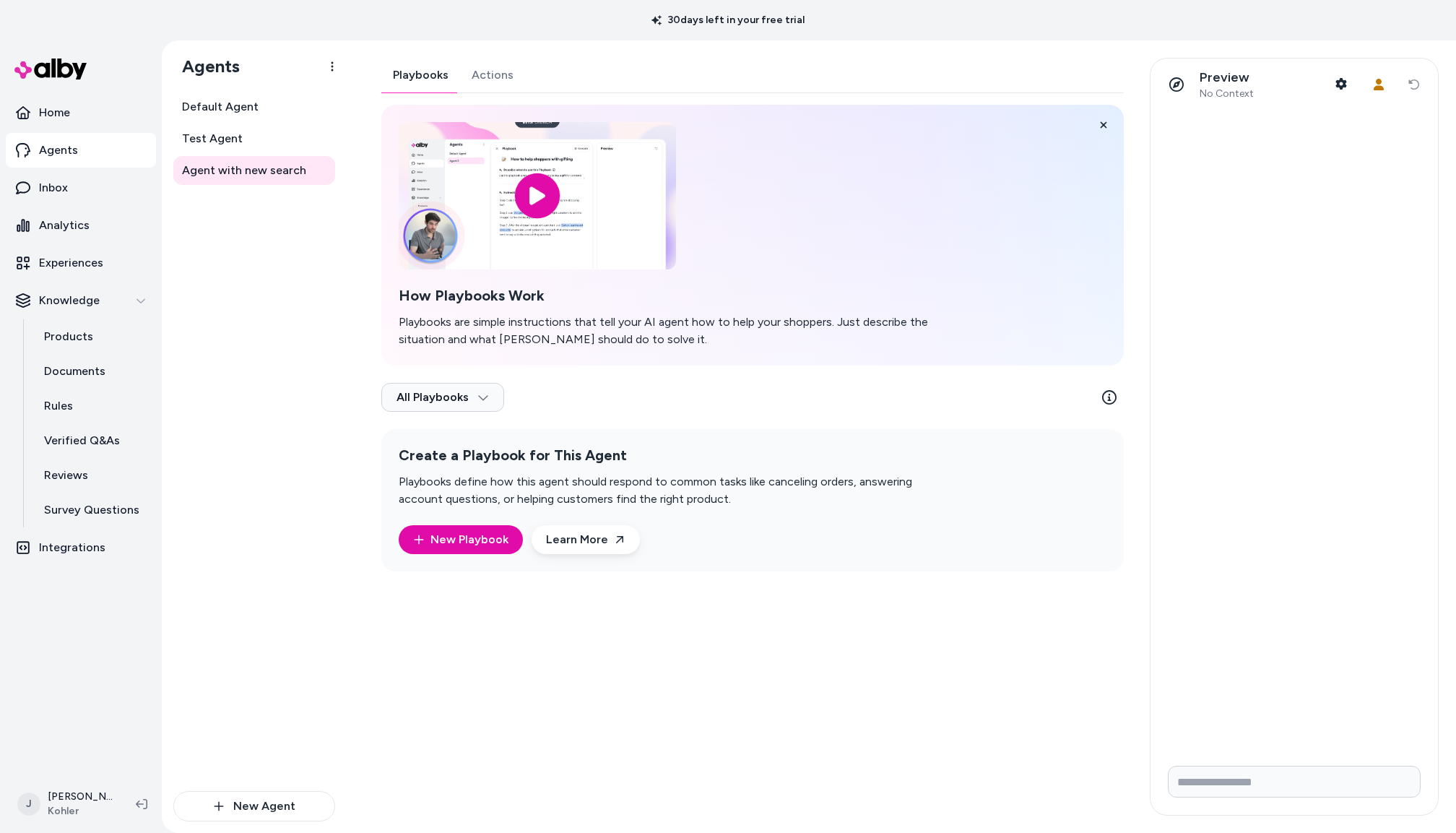
click at [496, 68] on button "Actions" at bounding box center [493, 75] width 65 height 35
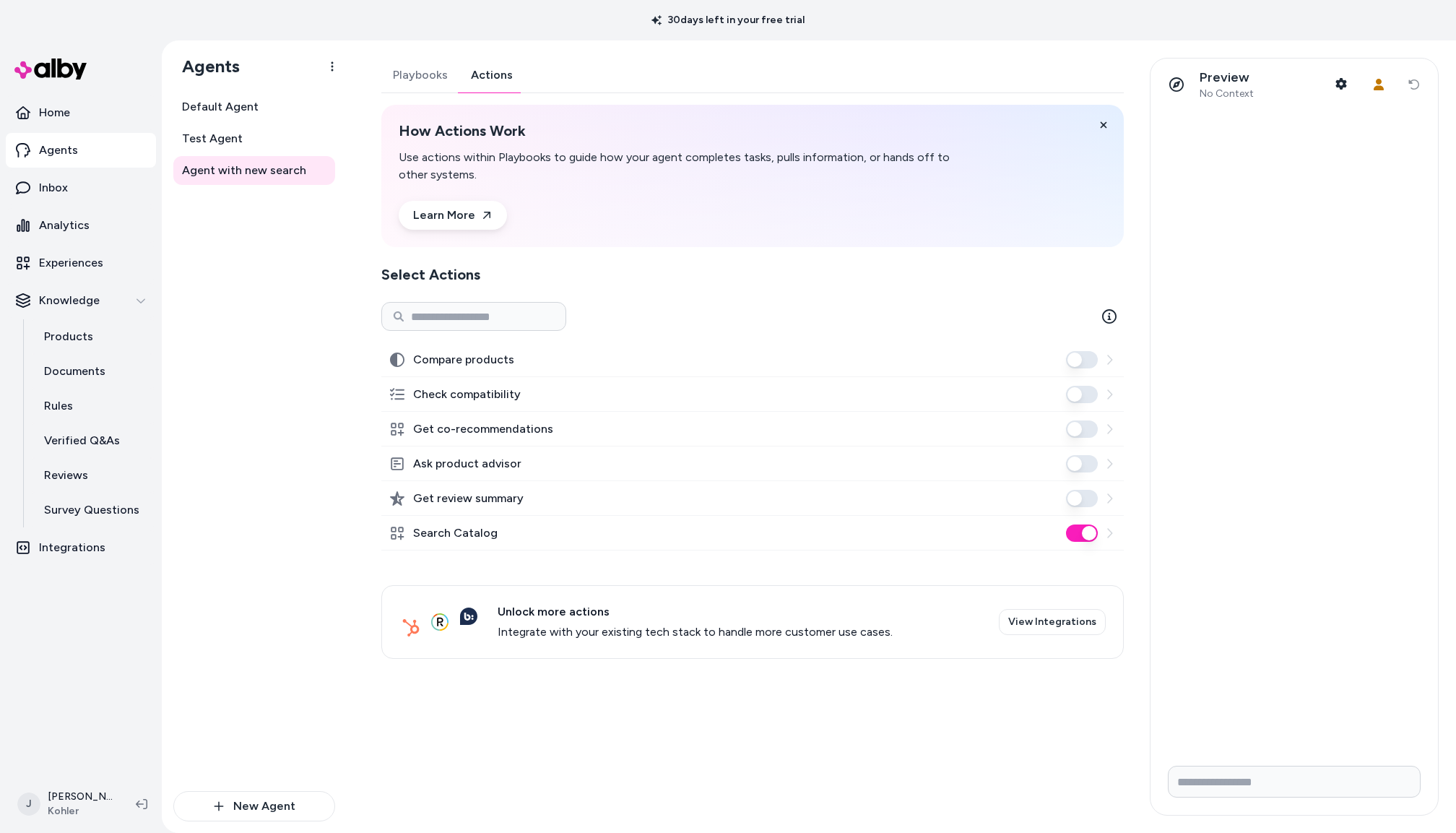
click at [1313, 142] on div at bounding box center [1294, 433] width 288 height 644
click at [1345, 84] on icon "button" at bounding box center [1342, 83] width 11 height 12
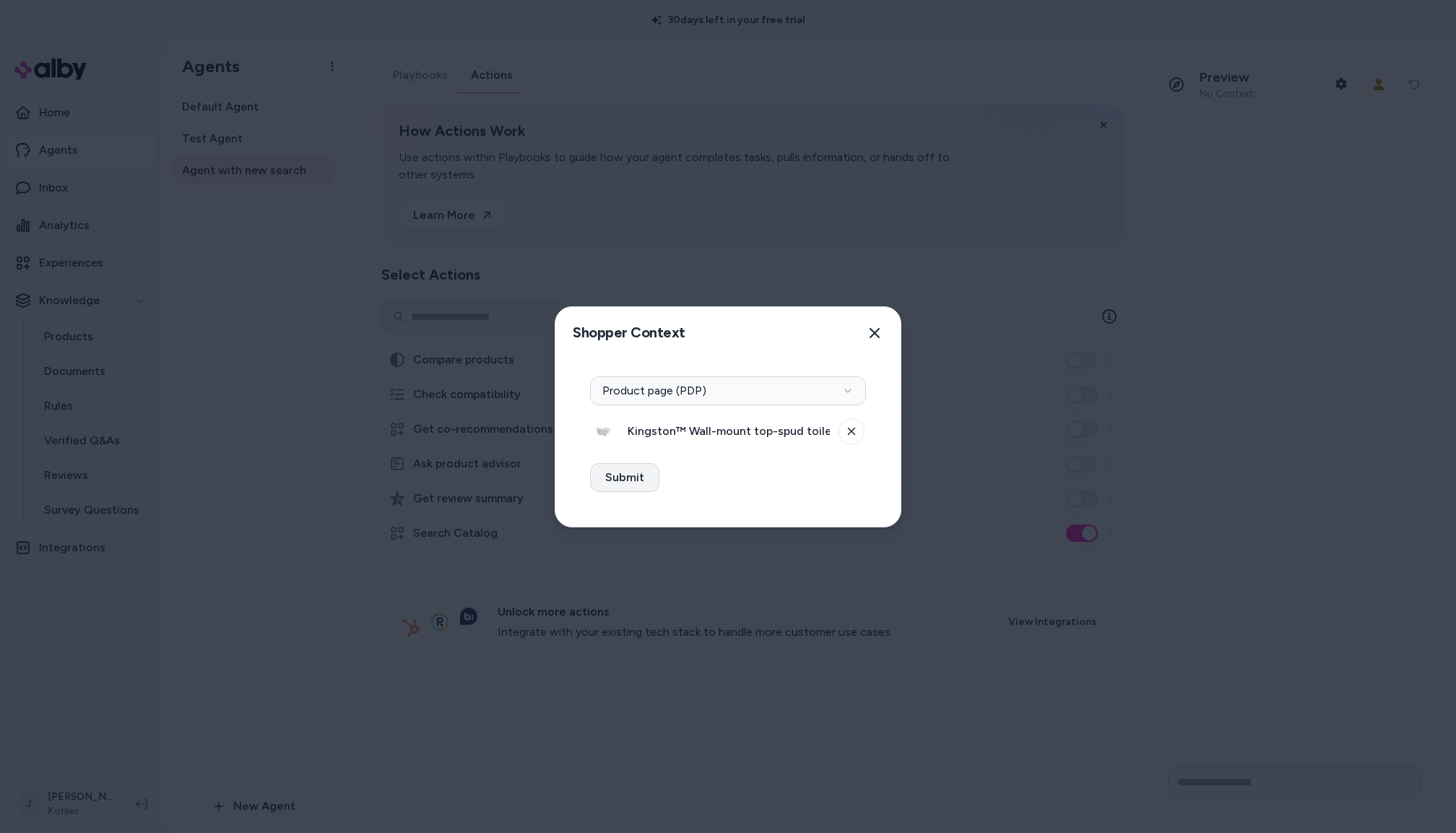
click at [643, 468] on button "Submit" at bounding box center [625, 477] width 70 height 29
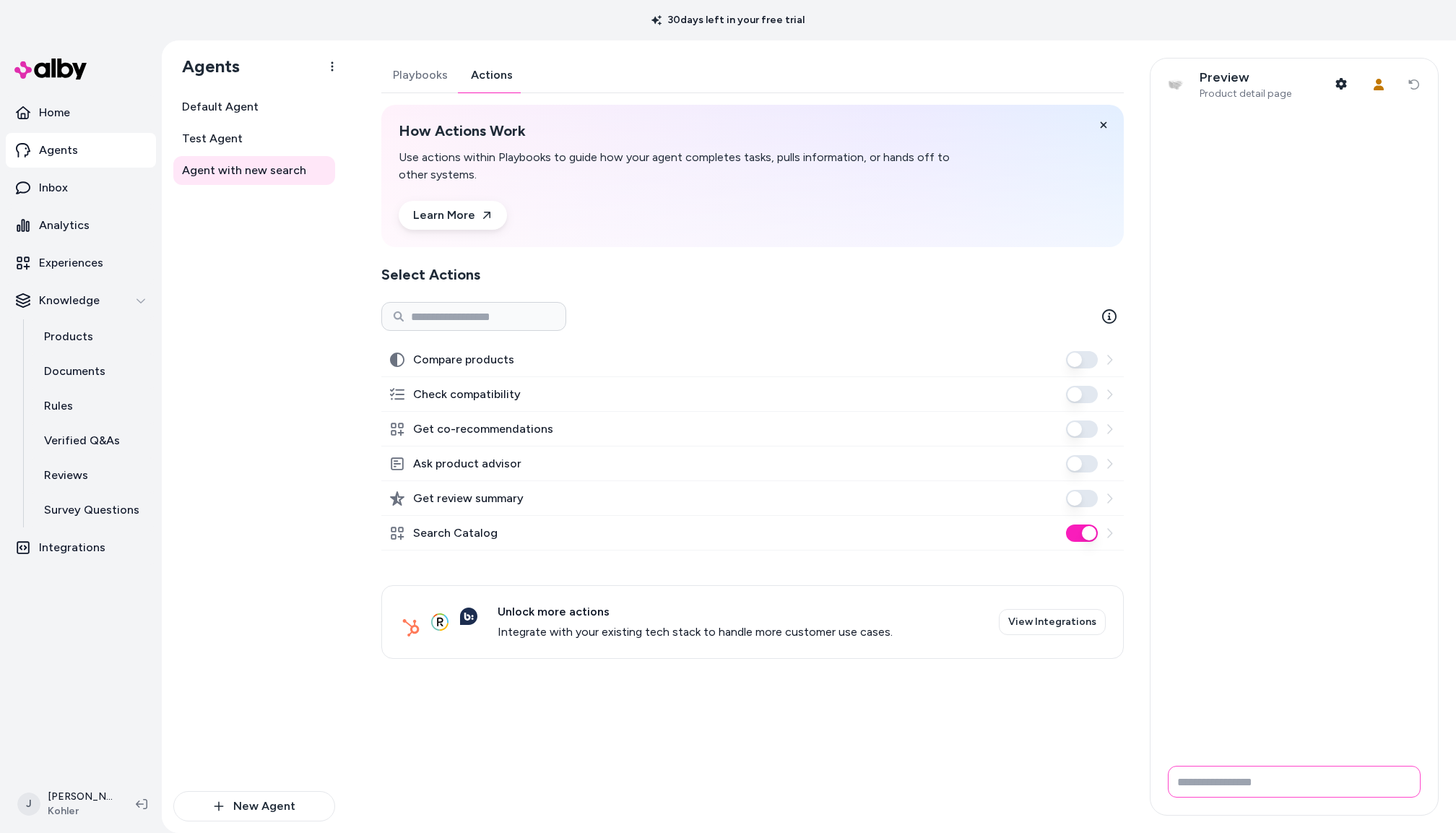
drag, startPoint x: 1245, startPoint y: 787, endPoint x: 1237, endPoint y: 785, distance: 8.2
click at [1242, 789] on input "Write your prompt here" at bounding box center [1294, 782] width 253 height 32
paste input "**********"
type input "**********"
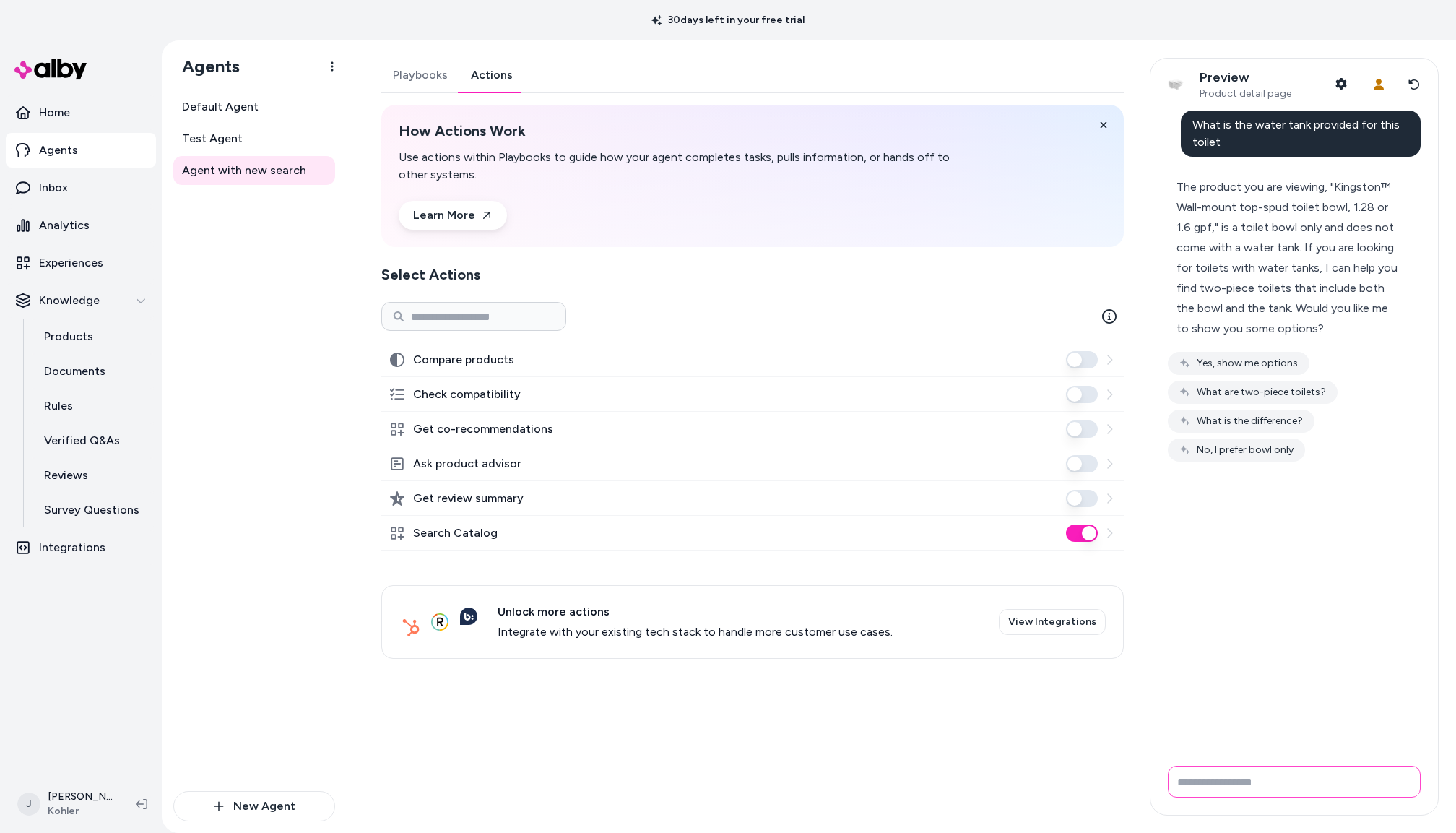
click at [1271, 782] on input "Write your prompt here" at bounding box center [1294, 782] width 253 height 32
paste input "**********"
type input "**********"
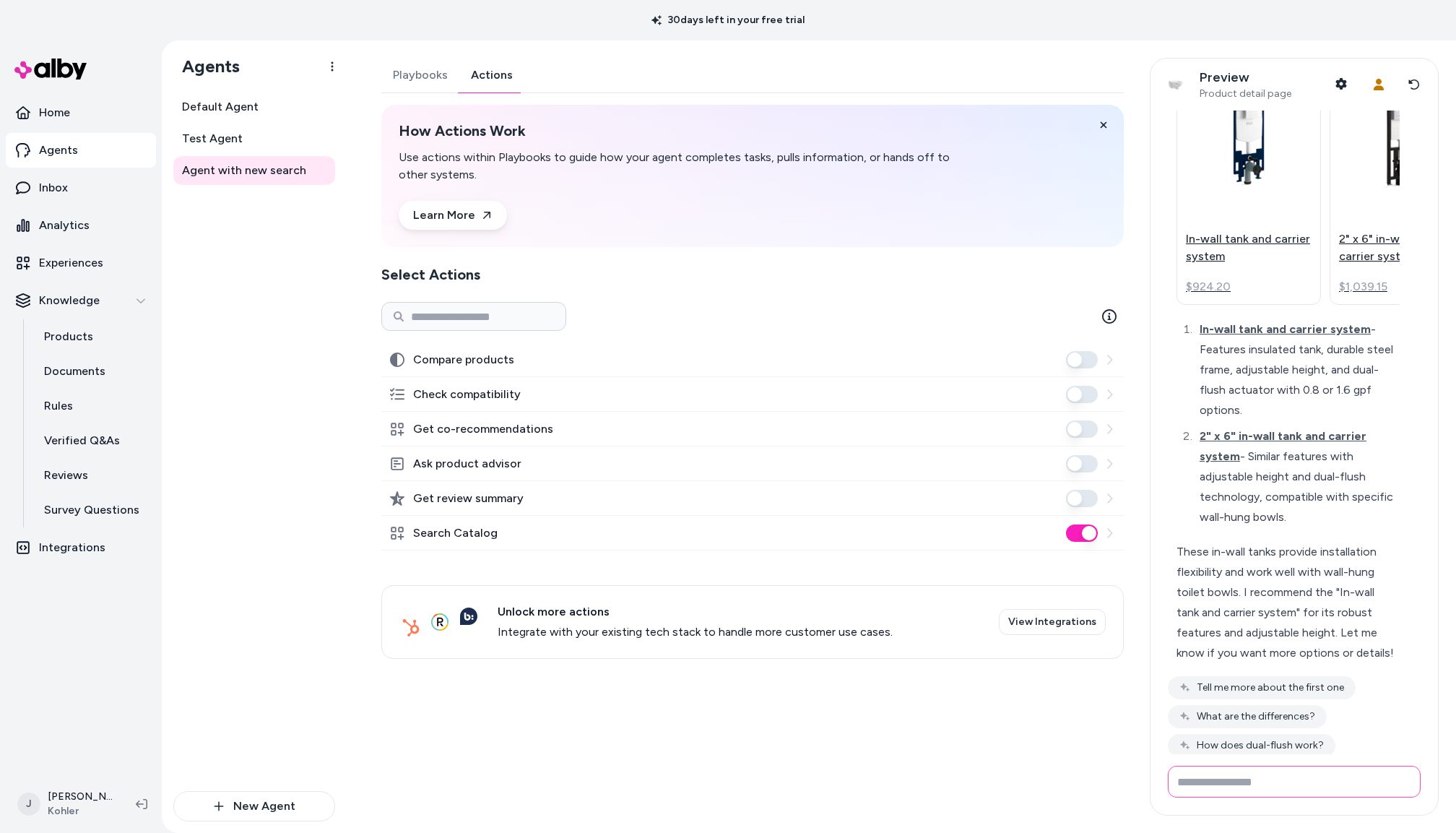
scroll to position [455, 0]
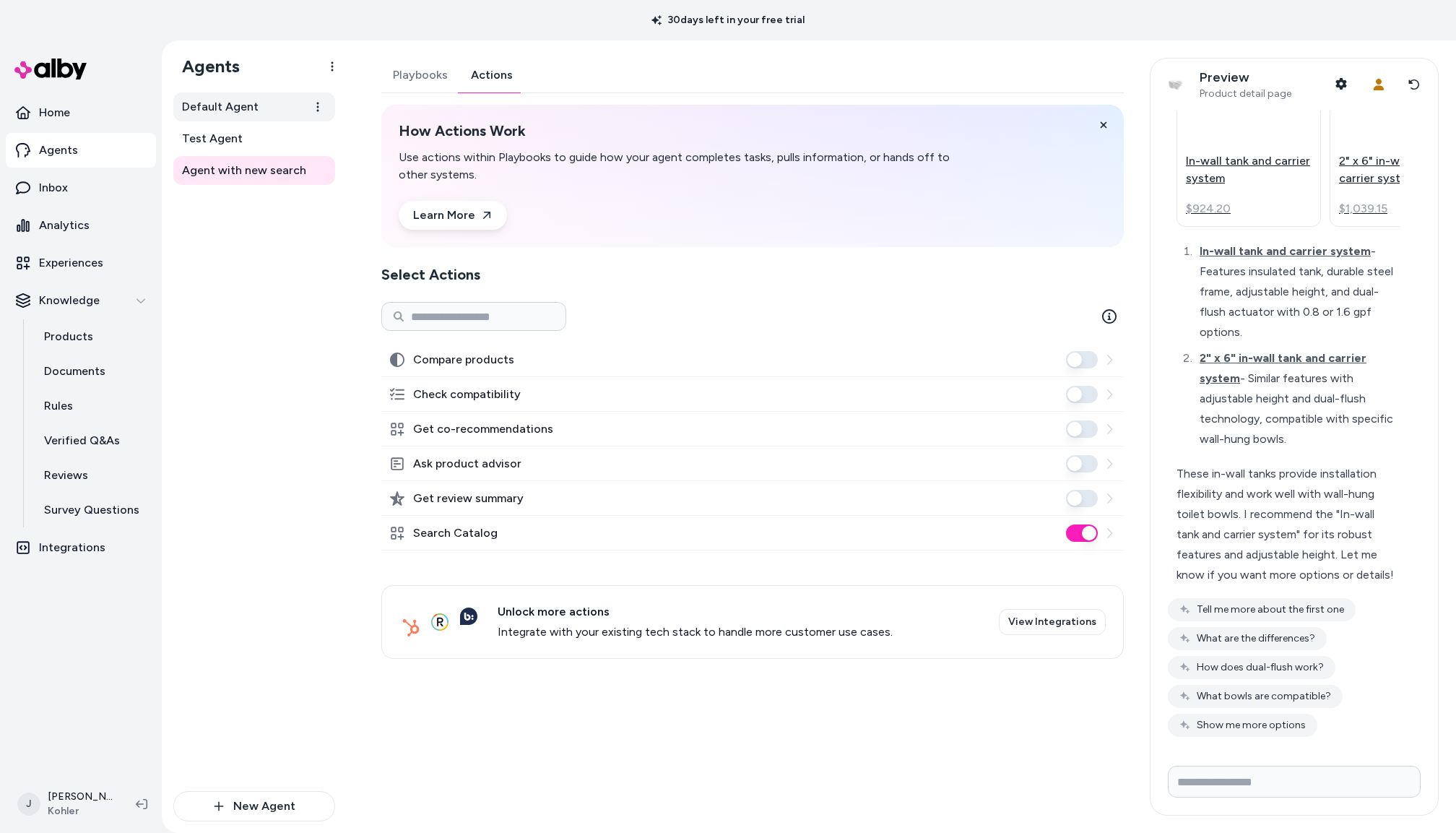
click at [212, 107] on span "Default Agent" at bounding box center [220, 107] width 77 height 17
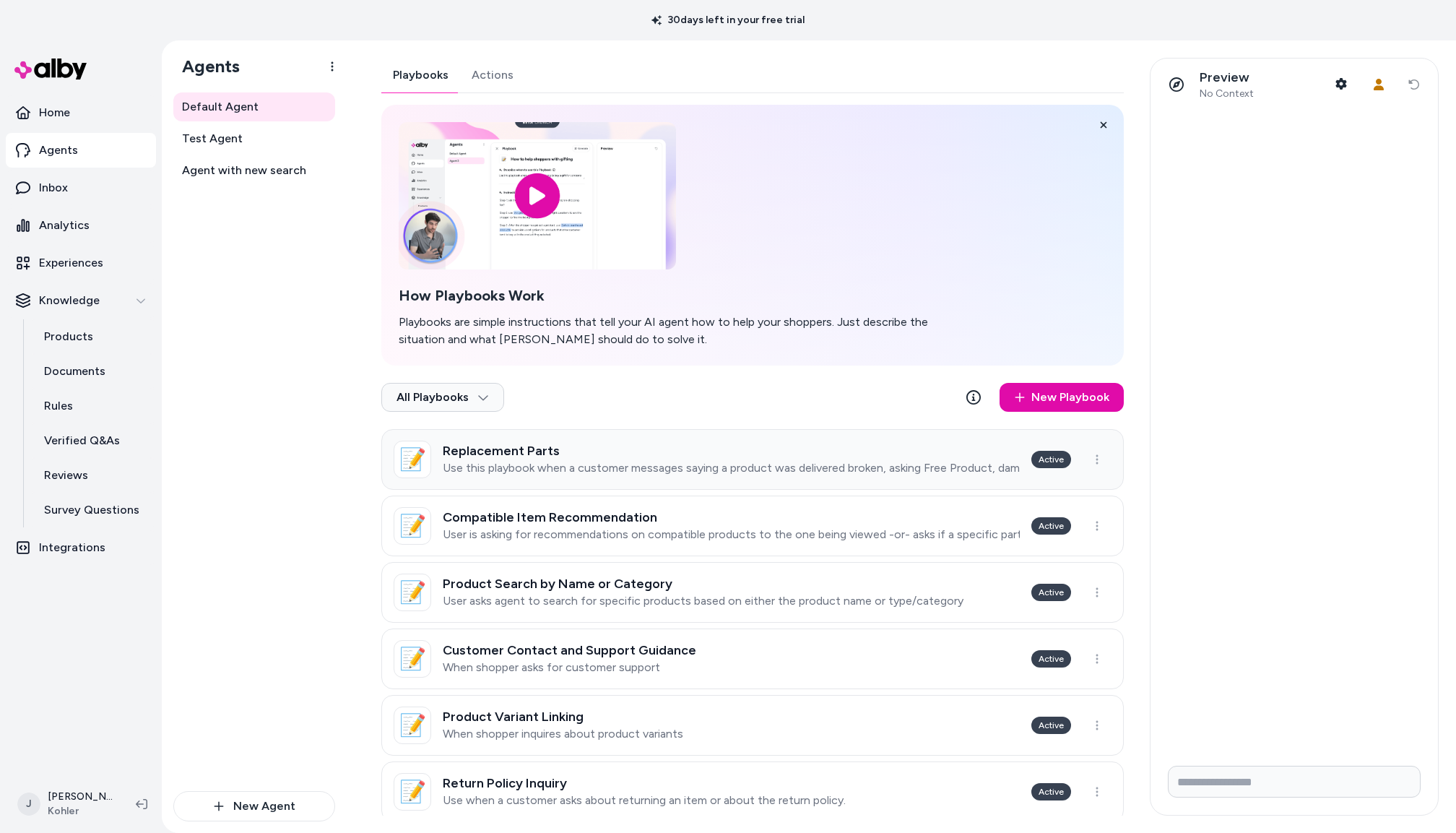
click at [741, 458] on div "Replacement Parts Use this playbook when a customer messages saying a product w…" at bounding box center [731, 460] width 577 height 32
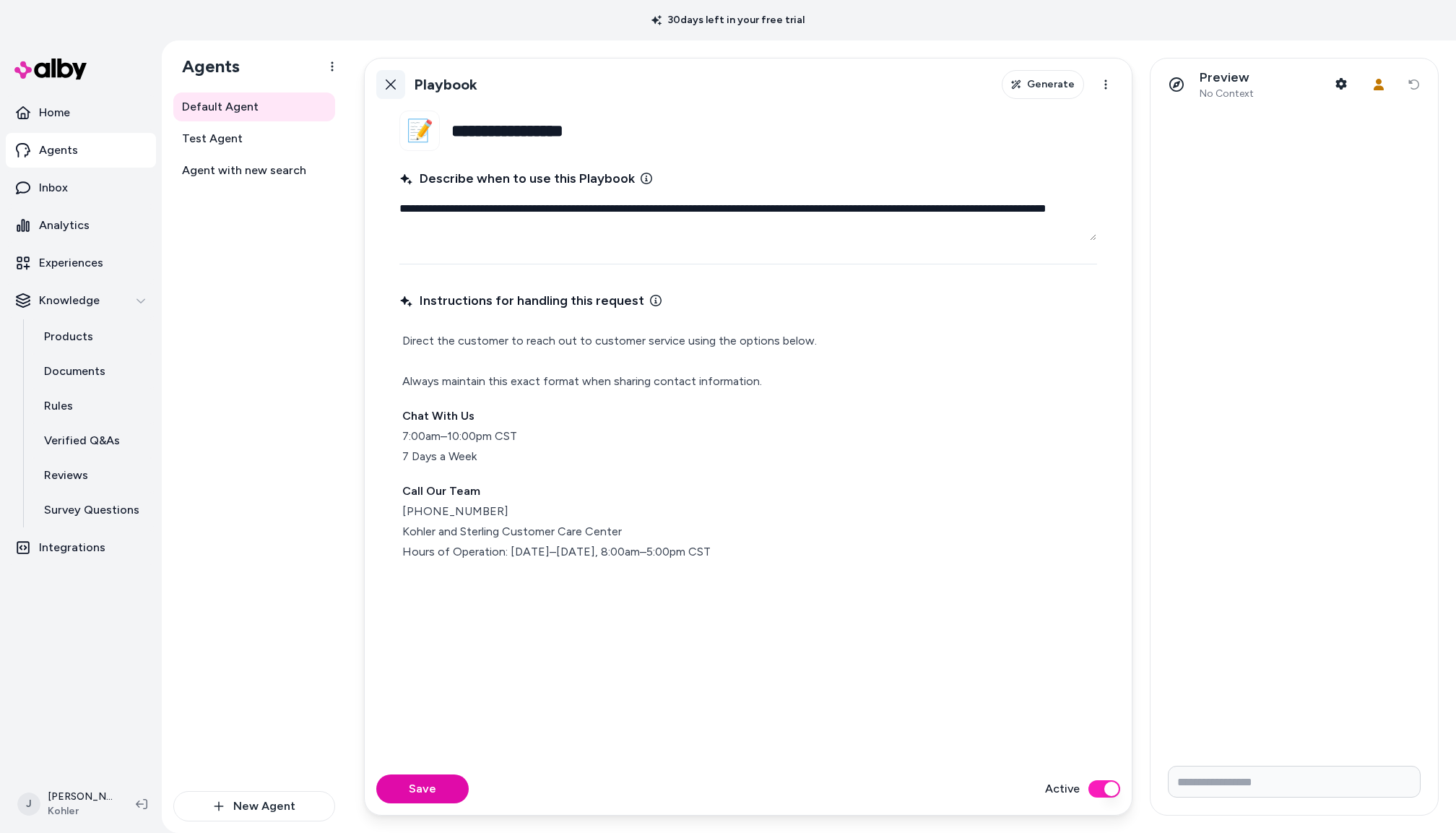
click at [391, 81] on icon at bounding box center [391, 84] width 12 height 12
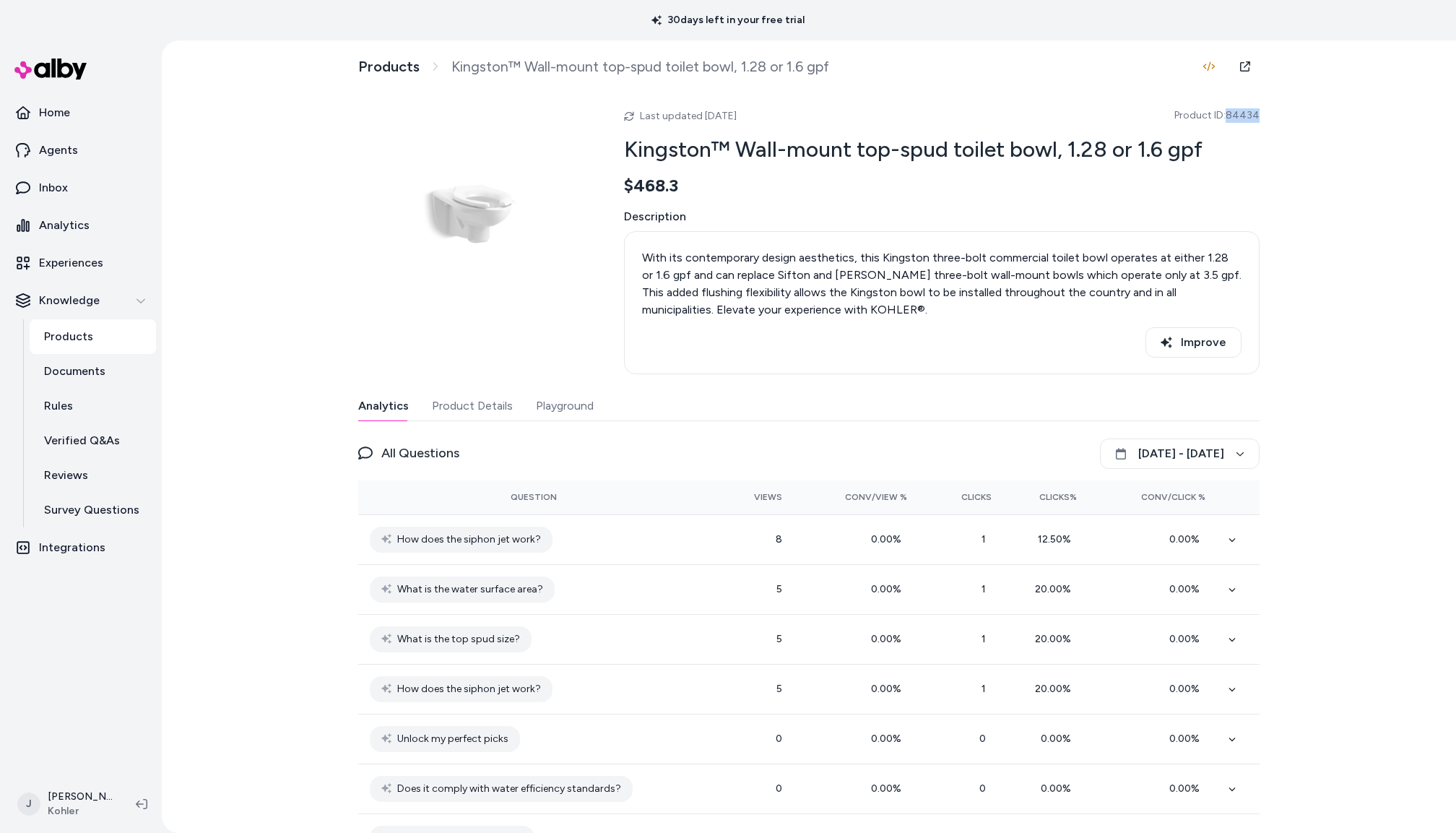
drag, startPoint x: 1258, startPoint y: 118, endPoint x: 1228, endPoint y: 119, distance: 30.0
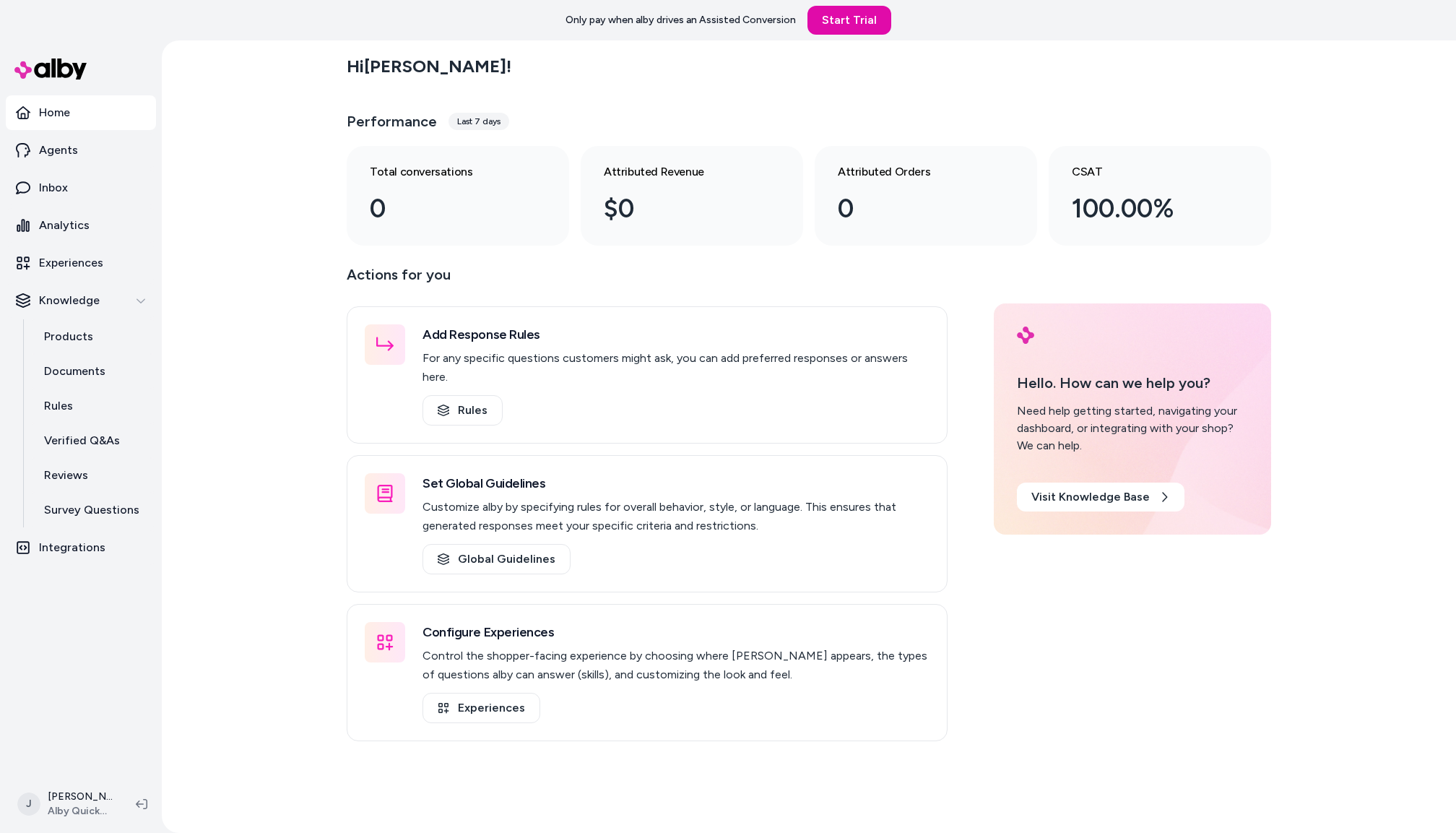
click at [246, 314] on div "Hi [PERSON_NAME] ! Performance Last 7 days Total conversations 0 Attributed Rev…" at bounding box center [809, 437] width 1294 height 793
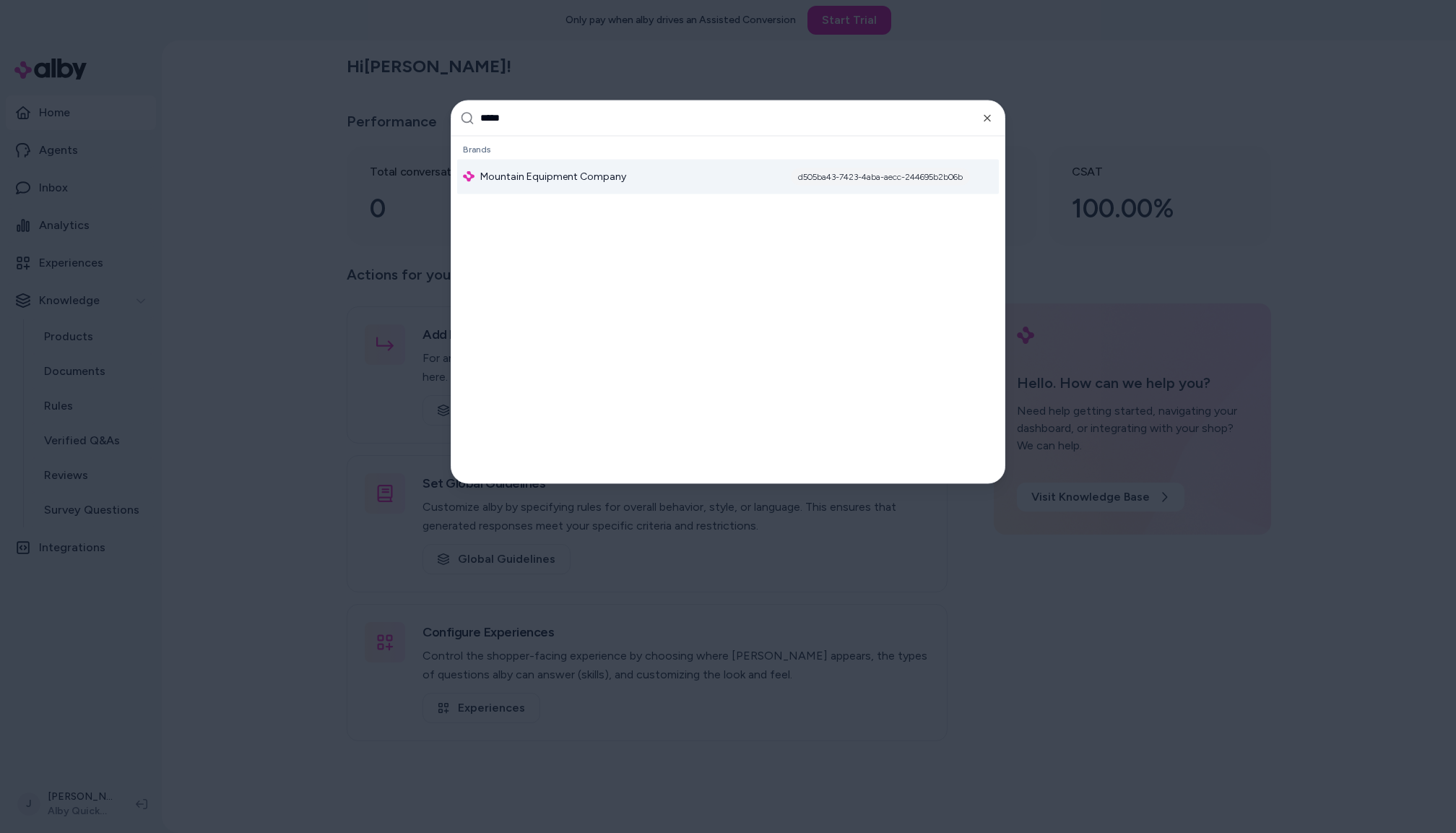
type input "*****"
click at [609, 175] on span "Mountain Equipment Company" at bounding box center [553, 176] width 146 height 14
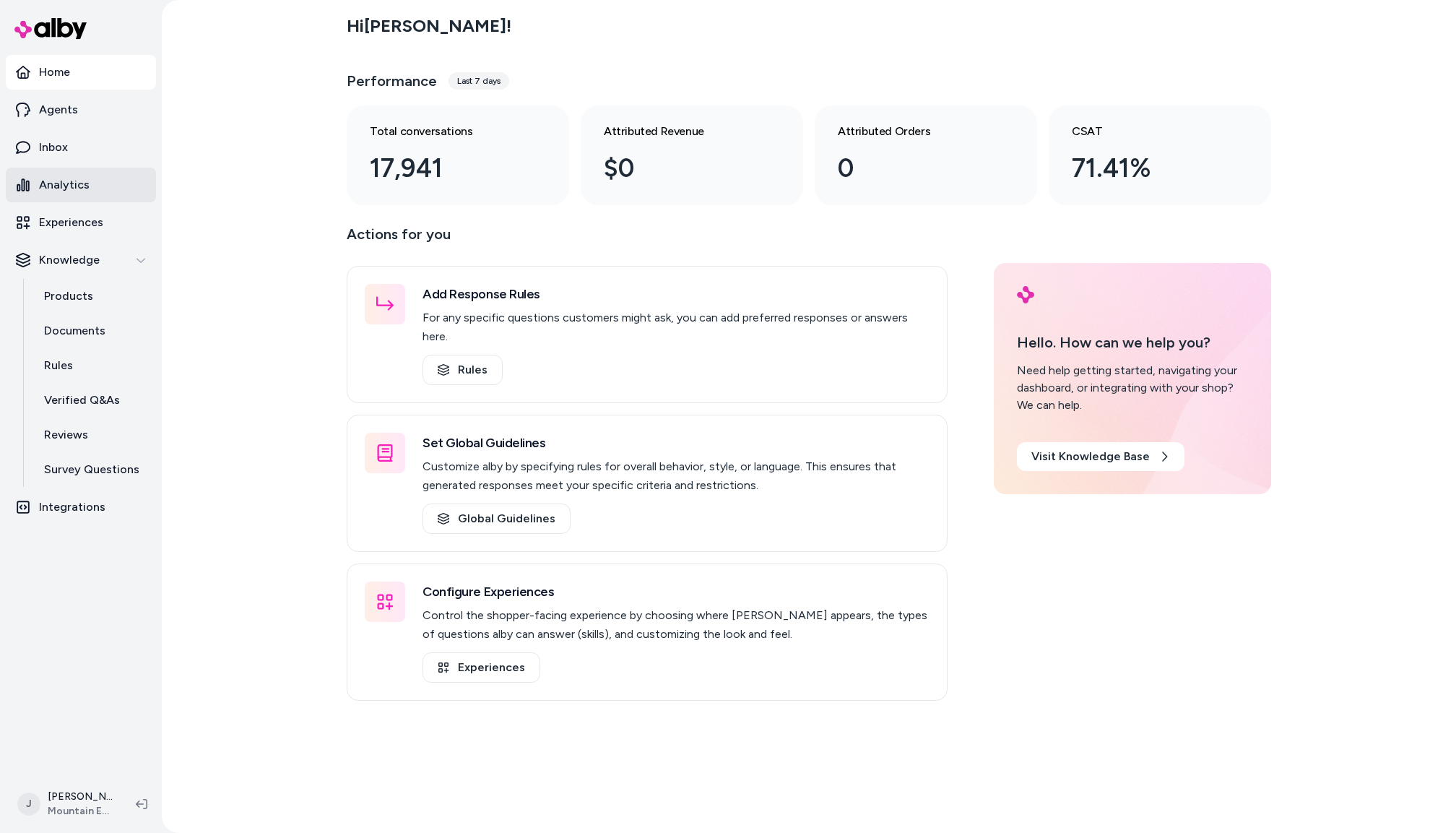
click at [96, 180] on link "Analytics" at bounding box center [81, 185] width 151 height 35
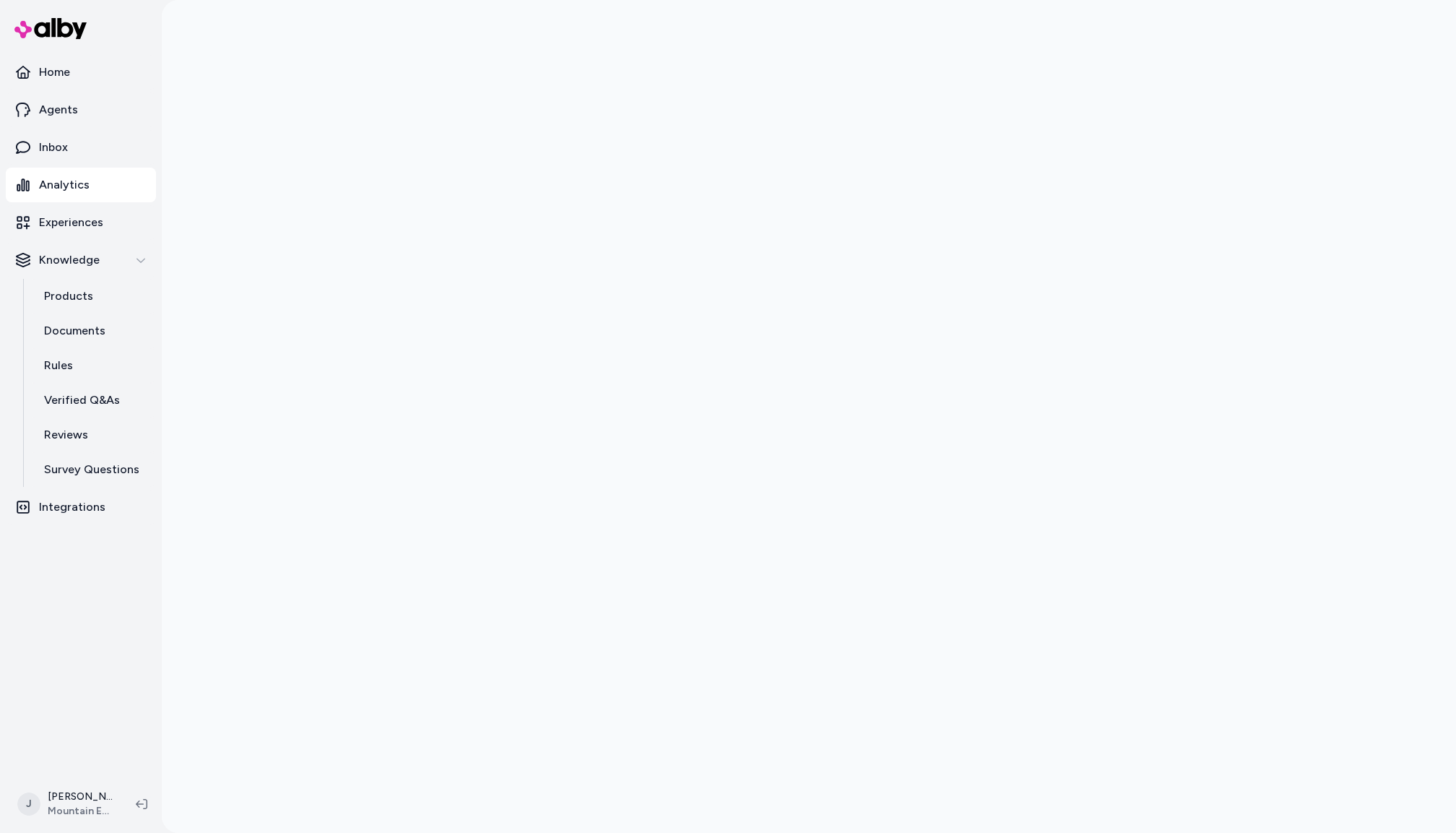
drag, startPoint x: 304, startPoint y: 94, endPoint x: 295, endPoint y: 94, distance: 9.0
click at [303, 94] on div at bounding box center [809, 416] width 1294 height 833
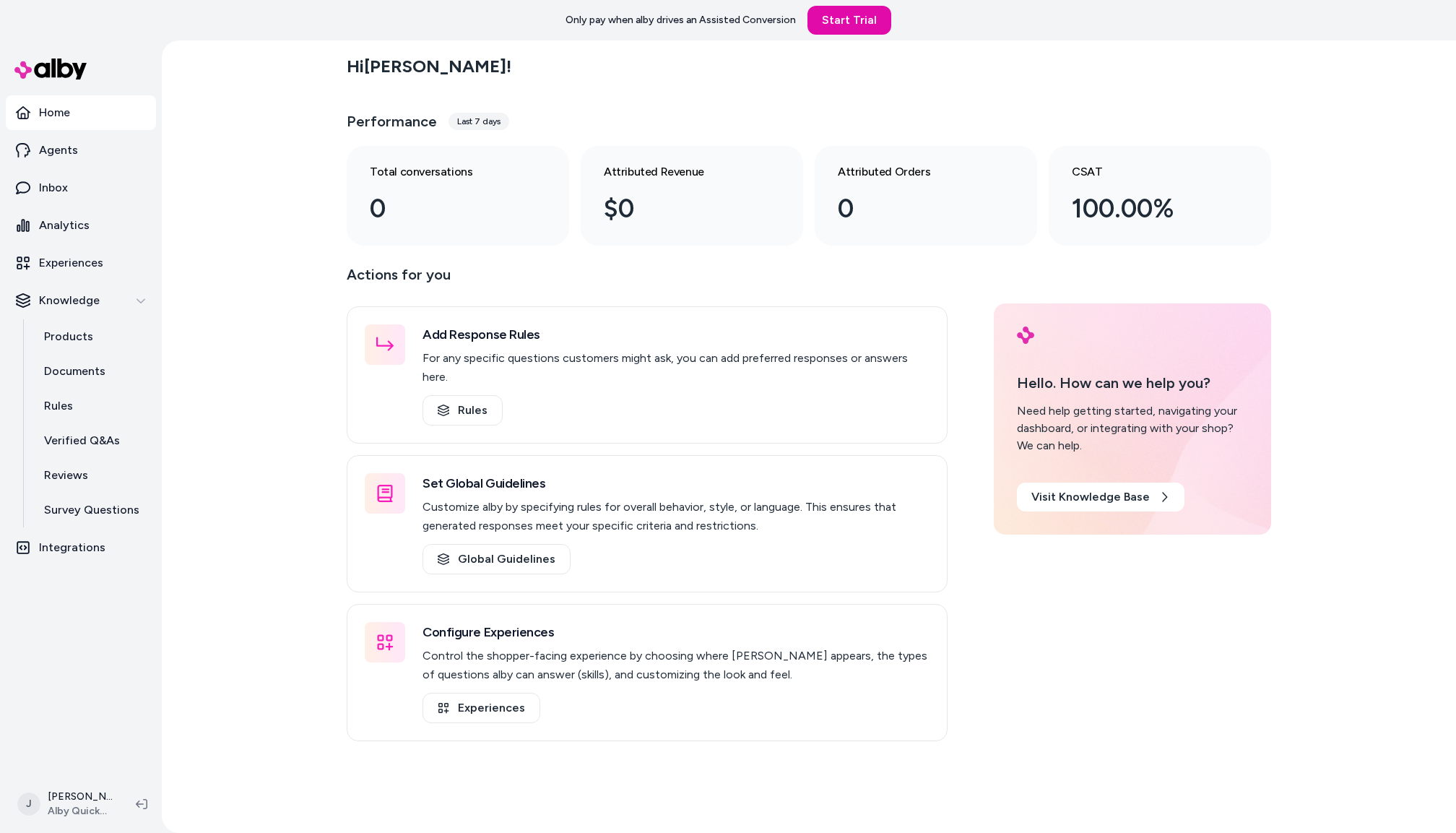
drag, startPoint x: 256, startPoint y: 180, endPoint x: 266, endPoint y: 175, distance: 11.2
click at [266, 175] on div "Hi [PERSON_NAME] ! Performance Last 7 days Total conversations 0 Attributed Rev…" at bounding box center [809, 437] width 1294 height 793
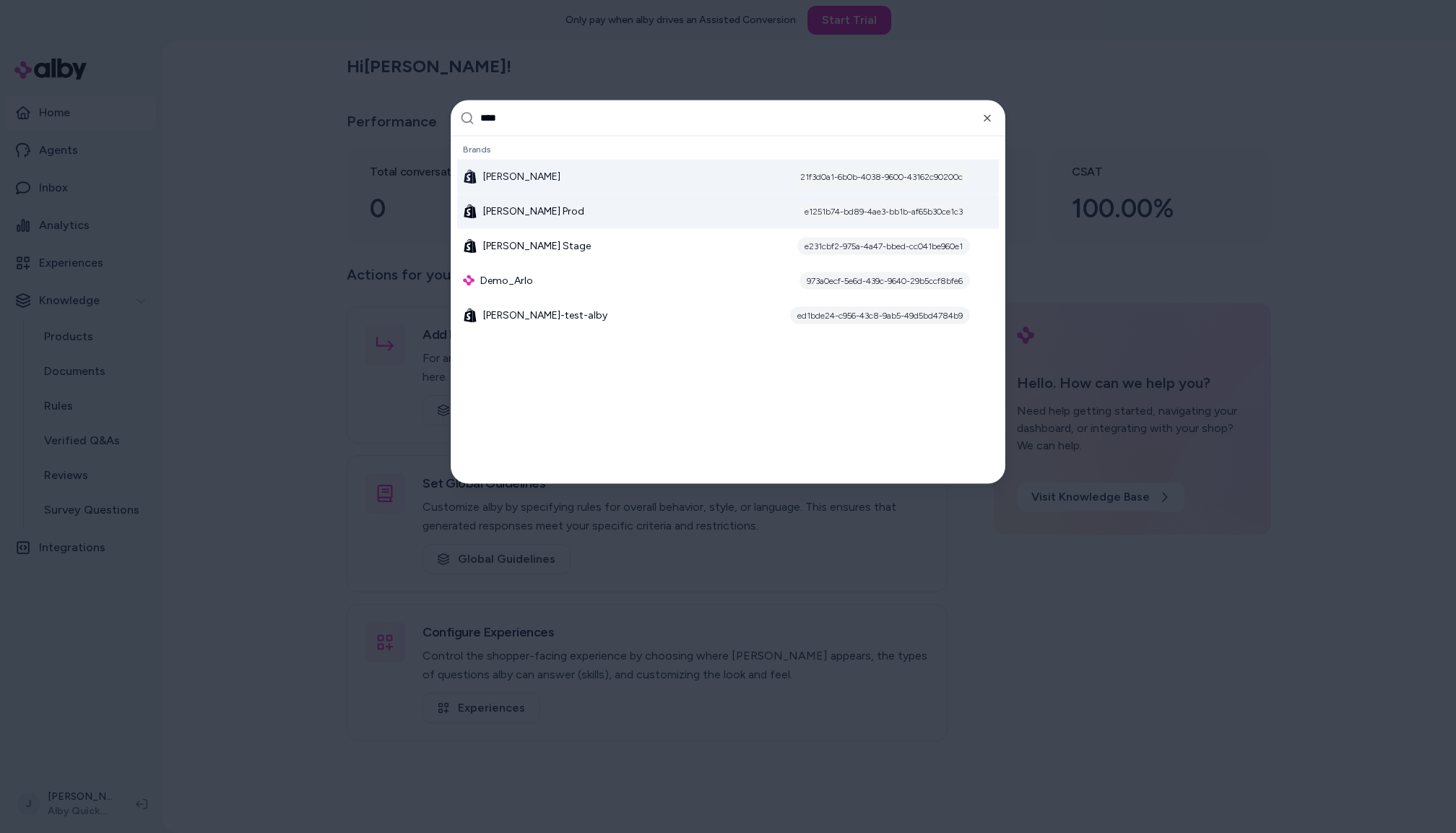
type input "****"
drag, startPoint x: 496, startPoint y: 212, endPoint x: 471, endPoint y: 111, distance: 104.0
click at [496, 212] on span "[PERSON_NAME] Prod" at bounding box center [534, 211] width 101 height 14
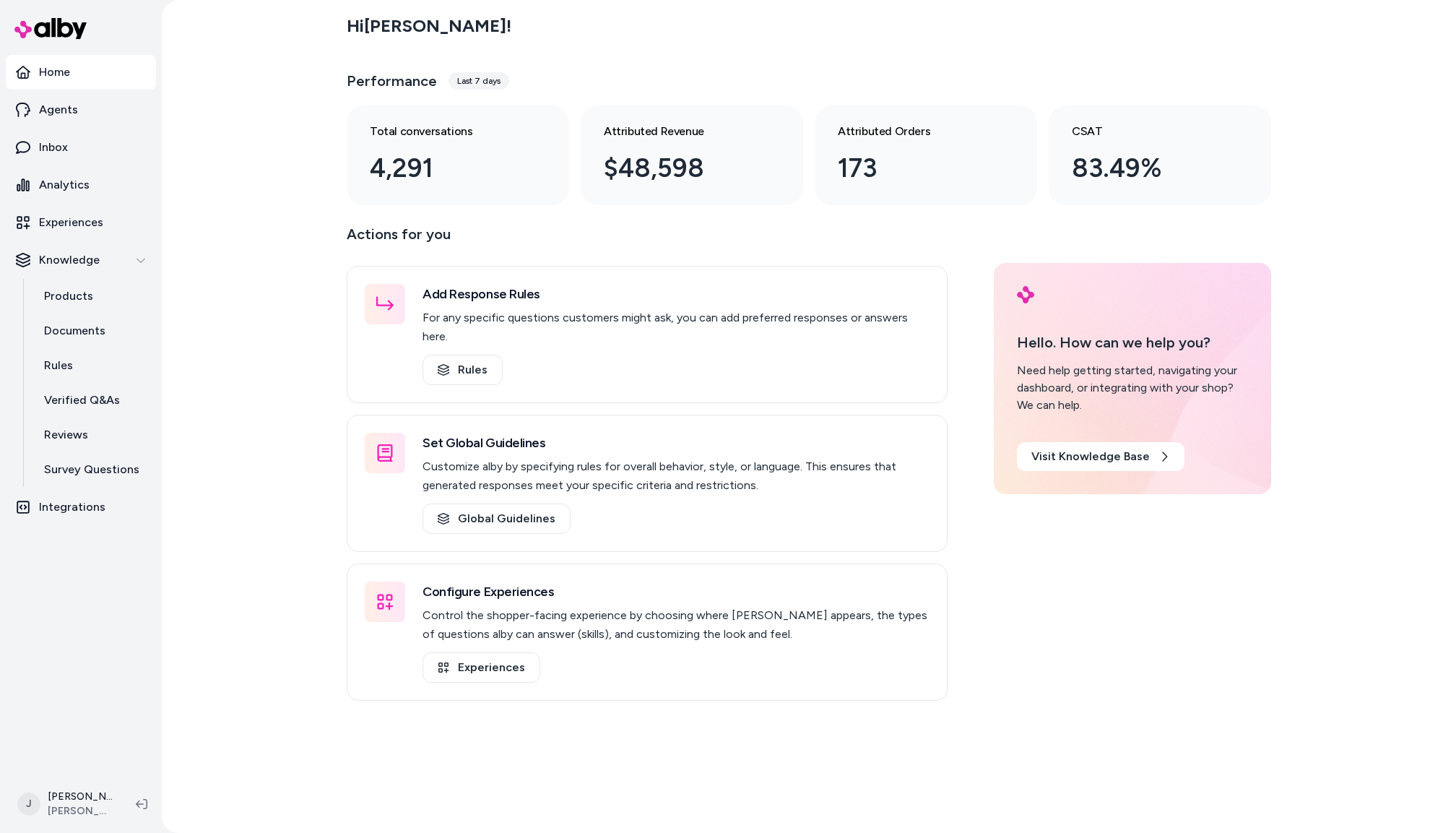
click at [271, 143] on div "Hi [PERSON_NAME] ! Performance Last 7 days Total conversations 4,291 Attributed…" at bounding box center [809, 416] width 1294 height 833
click at [250, 152] on div "Hi [PERSON_NAME] ! Performance Last 7 days Total conversations 4,291 Attributed…" at bounding box center [809, 416] width 1294 height 833
click at [253, 214] on div "Hi [PERSON_NAME] ! Performance Last 7 days Total conversations 4,291 Attributed…" at bounding box center [809, 416] width 1294 height 833
drag, startPoint x: 256, startPoint y: 288, endPoint x: 238, endPoint y: 289, distance: 18.0
click at [254, 288] on div "Hi [PERSON_NAME] ! Performance Last 7 days Total conversations 4,291 Attributed…" at bounding box center [809, 416] width 1294 height 833
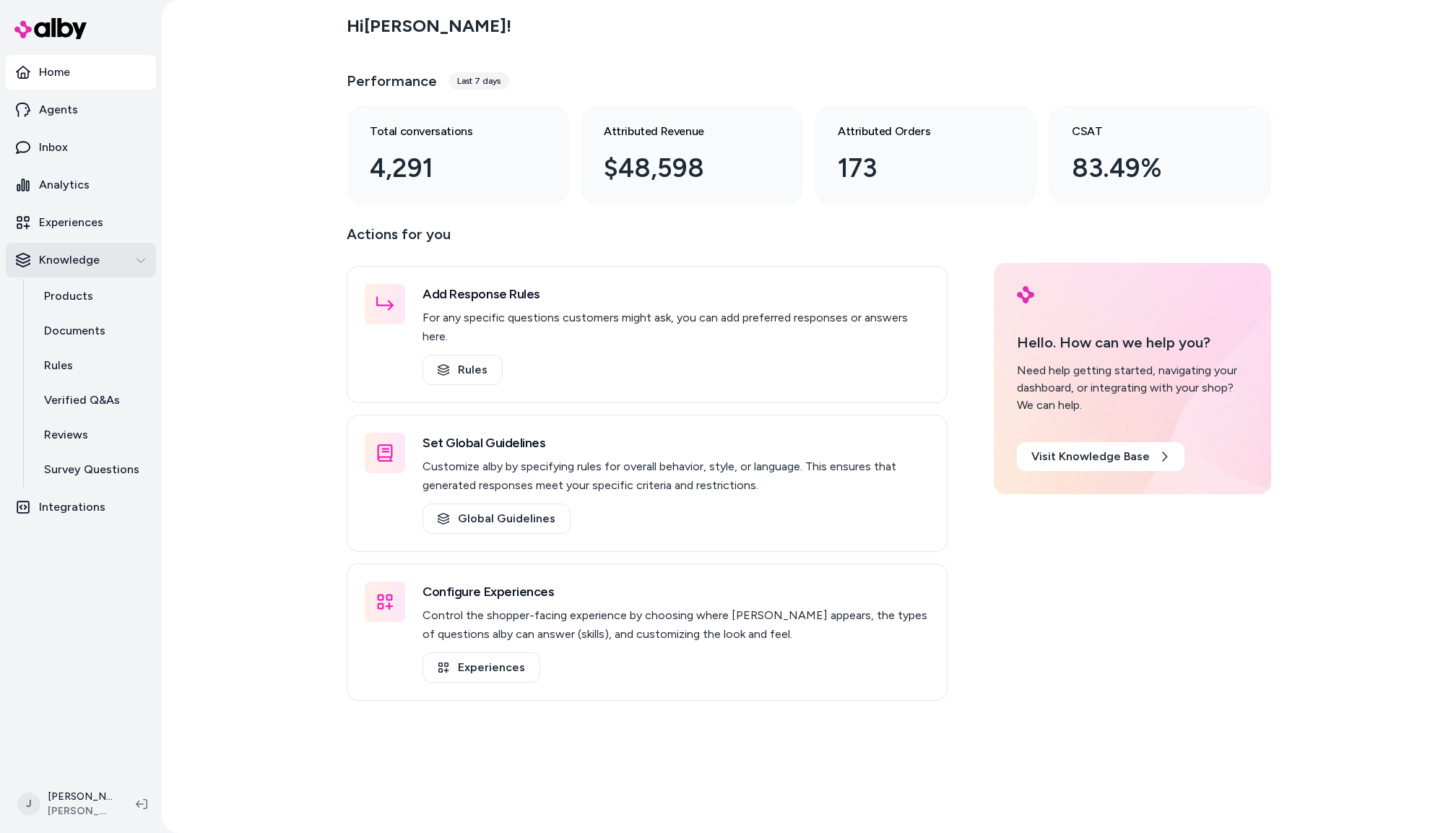
drag, startPoint x: 116, startPoint y: 537, endPoint x: 101, endPoint y: 268, distance: 269.4
click at [116, 537] on nav "Home Agents Inbox Analytics Experiences Knowledge Products Documents Rules Veri…" at bounding box center [81, 413] width 151 height 717
click at [95, 189] on link "Analytics" at bounding box center [81, 185] width 151 height 35
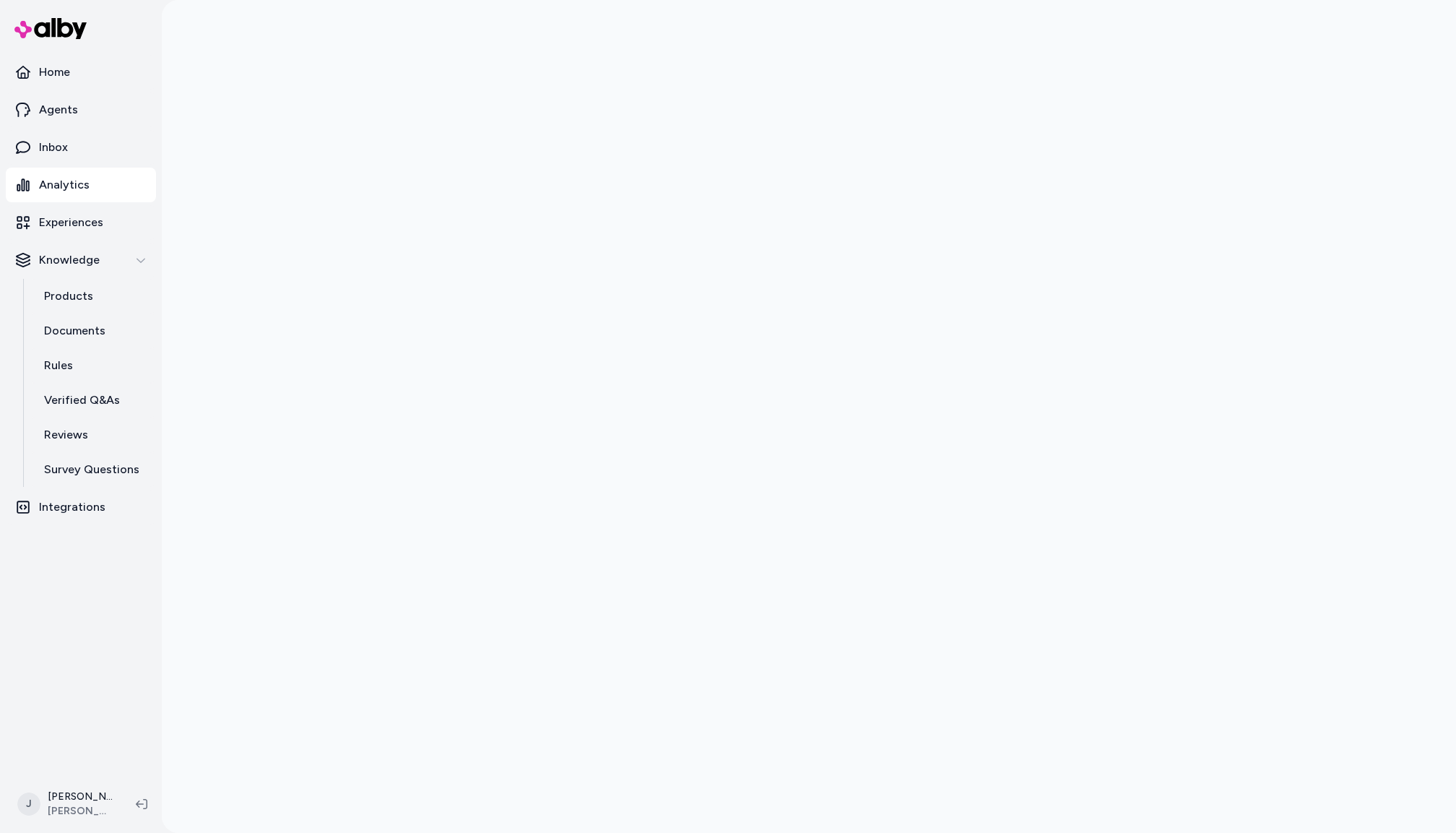
click at [231, 166] on div at bounding box center [809, 416] width 1294 height 833
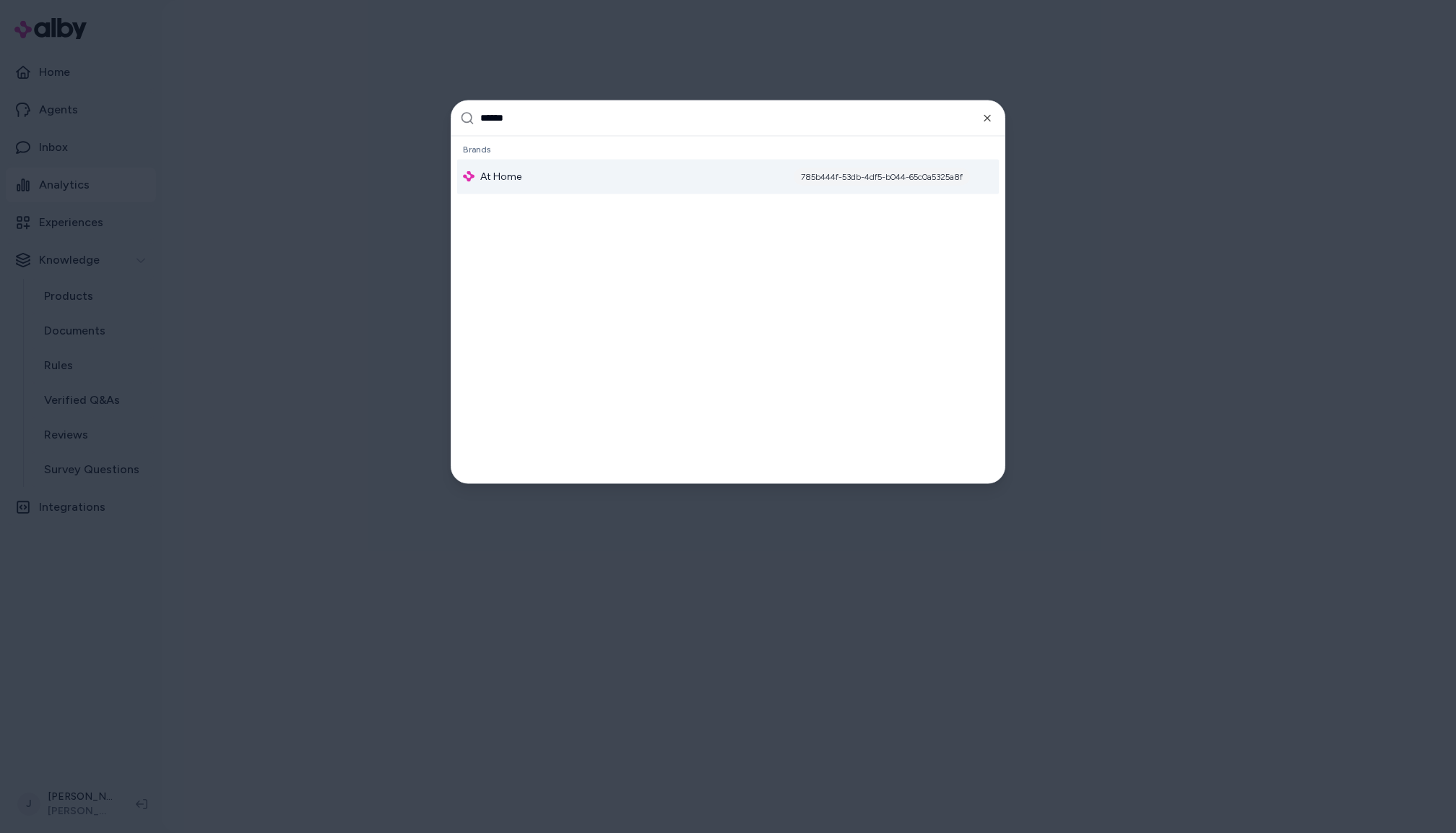
type input "******"
click at [537, 166] on div "At Home 785b444f-53db-4df5-b044-65c0a5325a8f" at bounding box center [728, 177] width 542 height 35
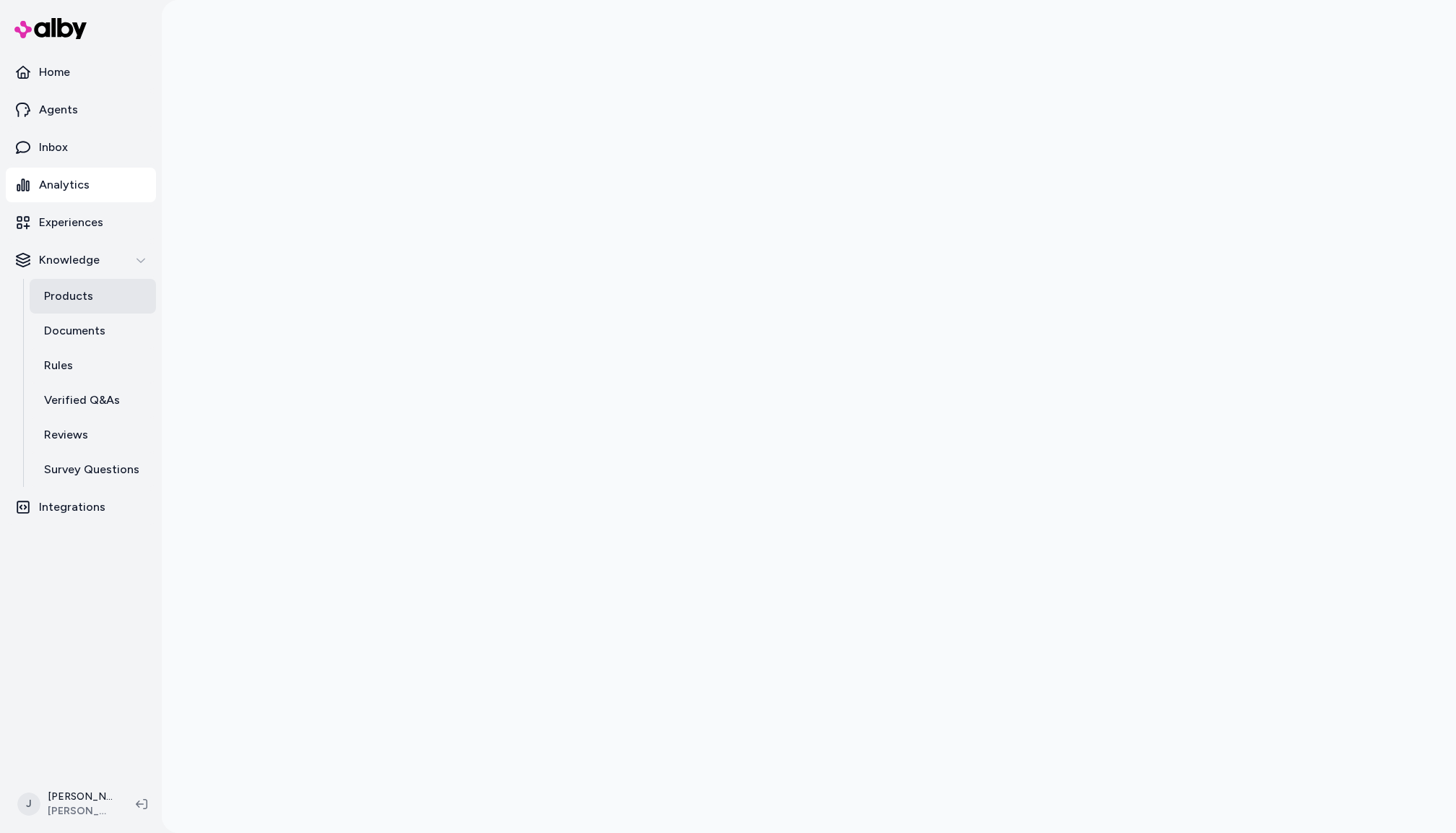
click at [76, 308] on link "Products" at bounding box center [93, 296] width 127 height 35
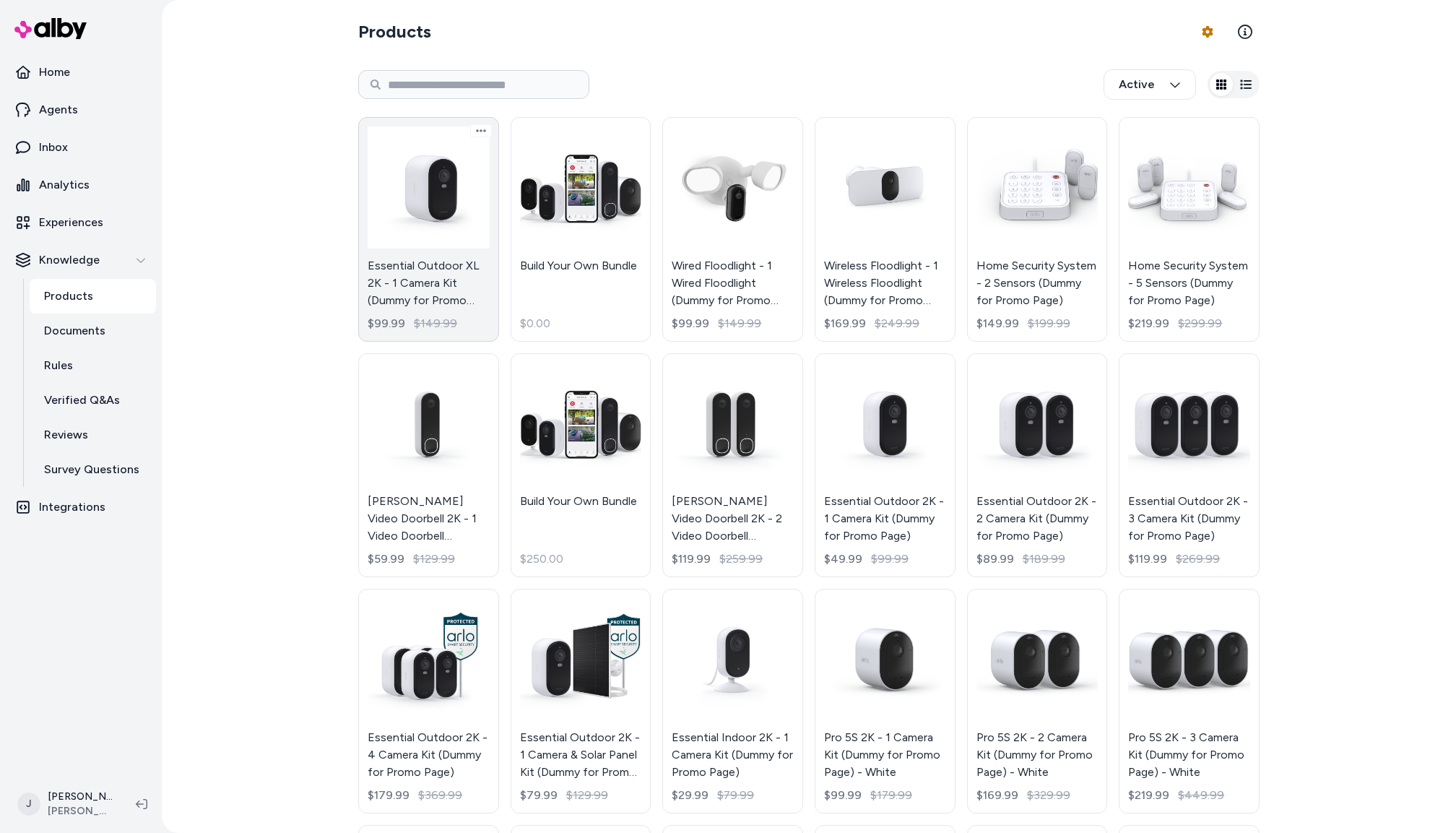
click at [453, 242] on link "Essential Outdoor XL 2K - 1 Camera Kit (Dummy for Promo Page) $99.99 $149.99" at bounding box center [429, 230] width 141 height 225
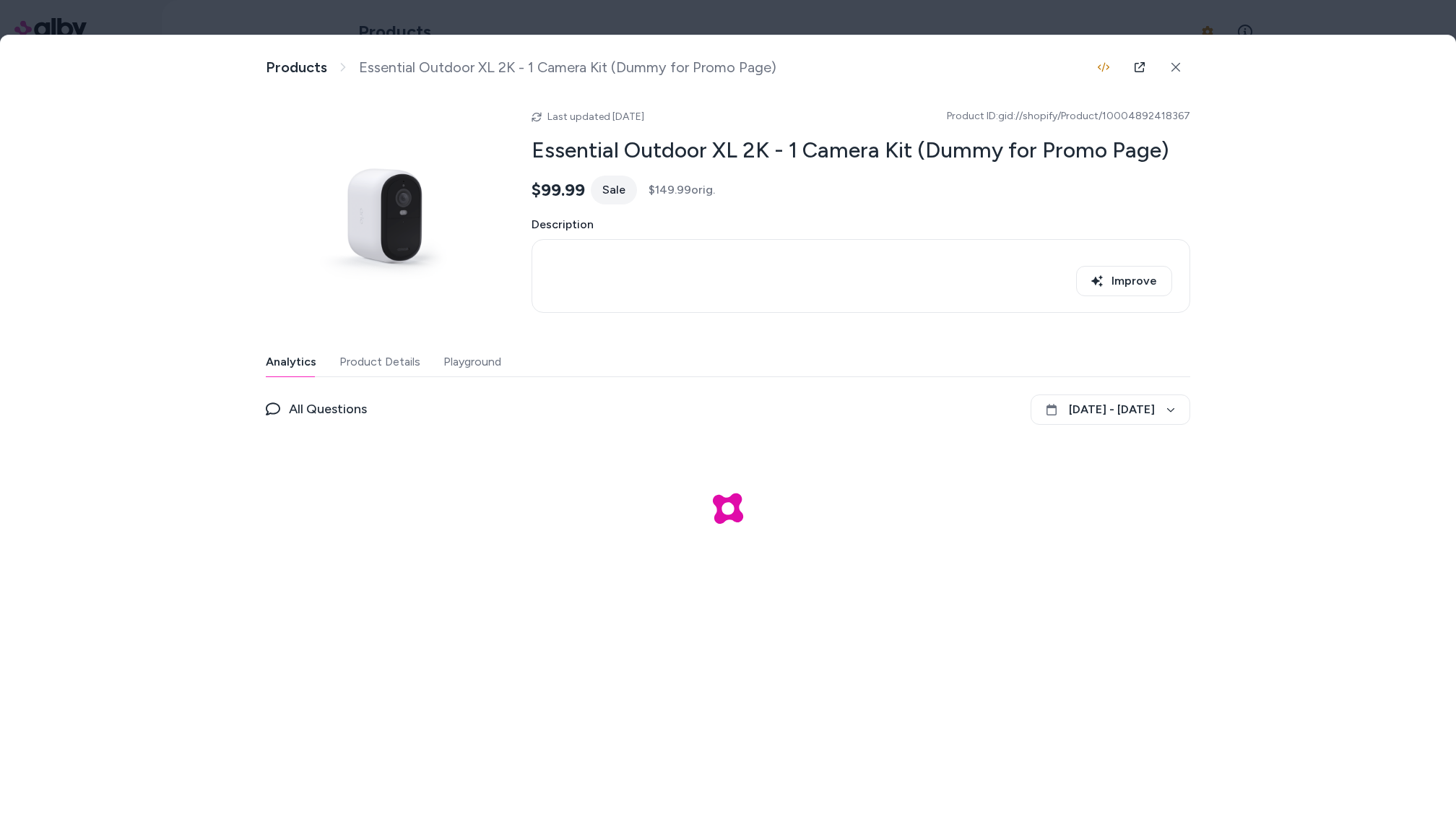
click at [381, 368] on button "Product Details" at bounding box center [380, 362] width 81 height 29
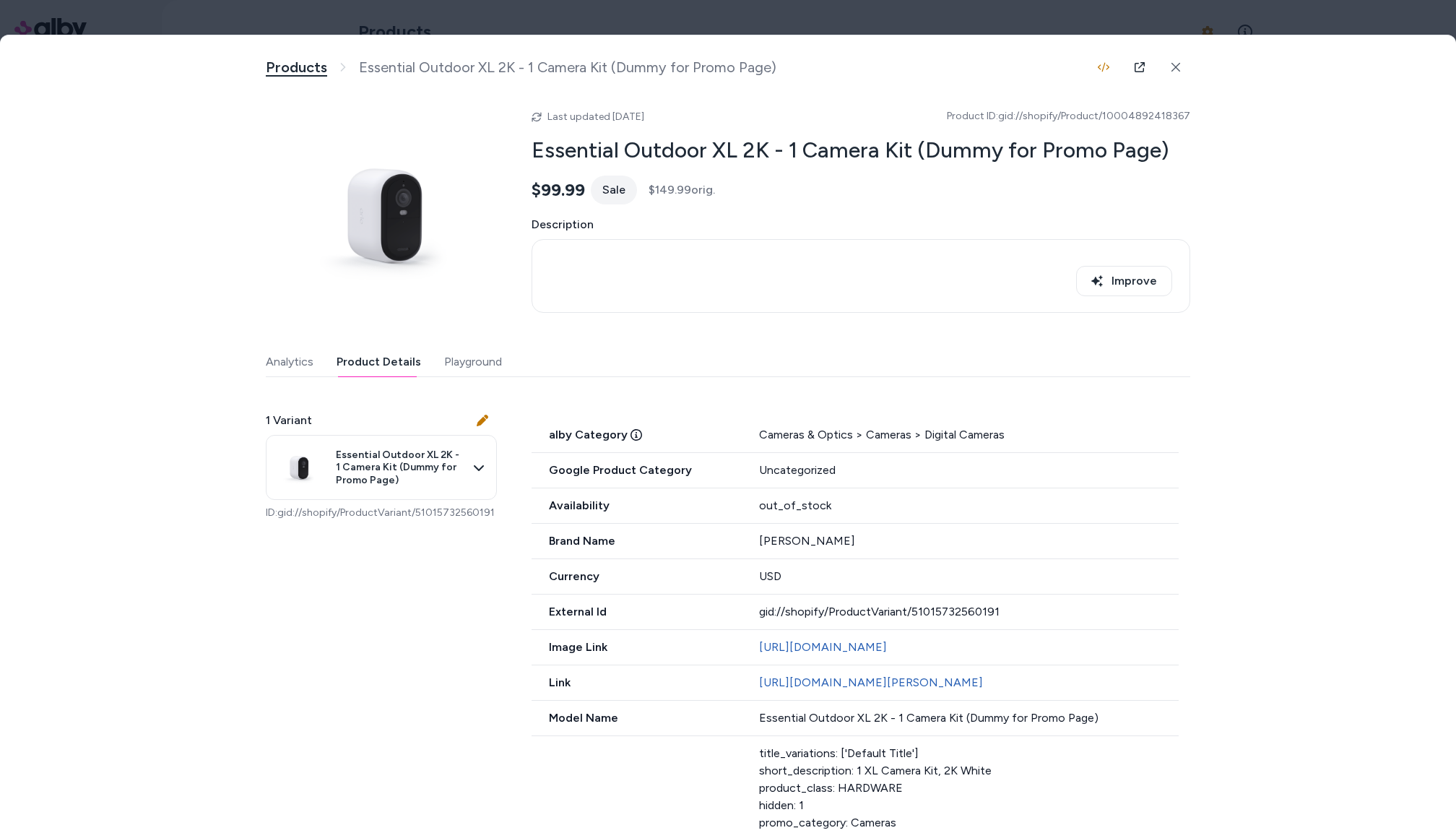
click at [313, 75] on link "Products" at bounding box center [297, 67] width 62 height 18
click at [1169, 70] on button at bounding box center [1176, 67] width 29 height 29
click at [1180, 70] on icon at bounding box center [1176, 67] width 10 height 10
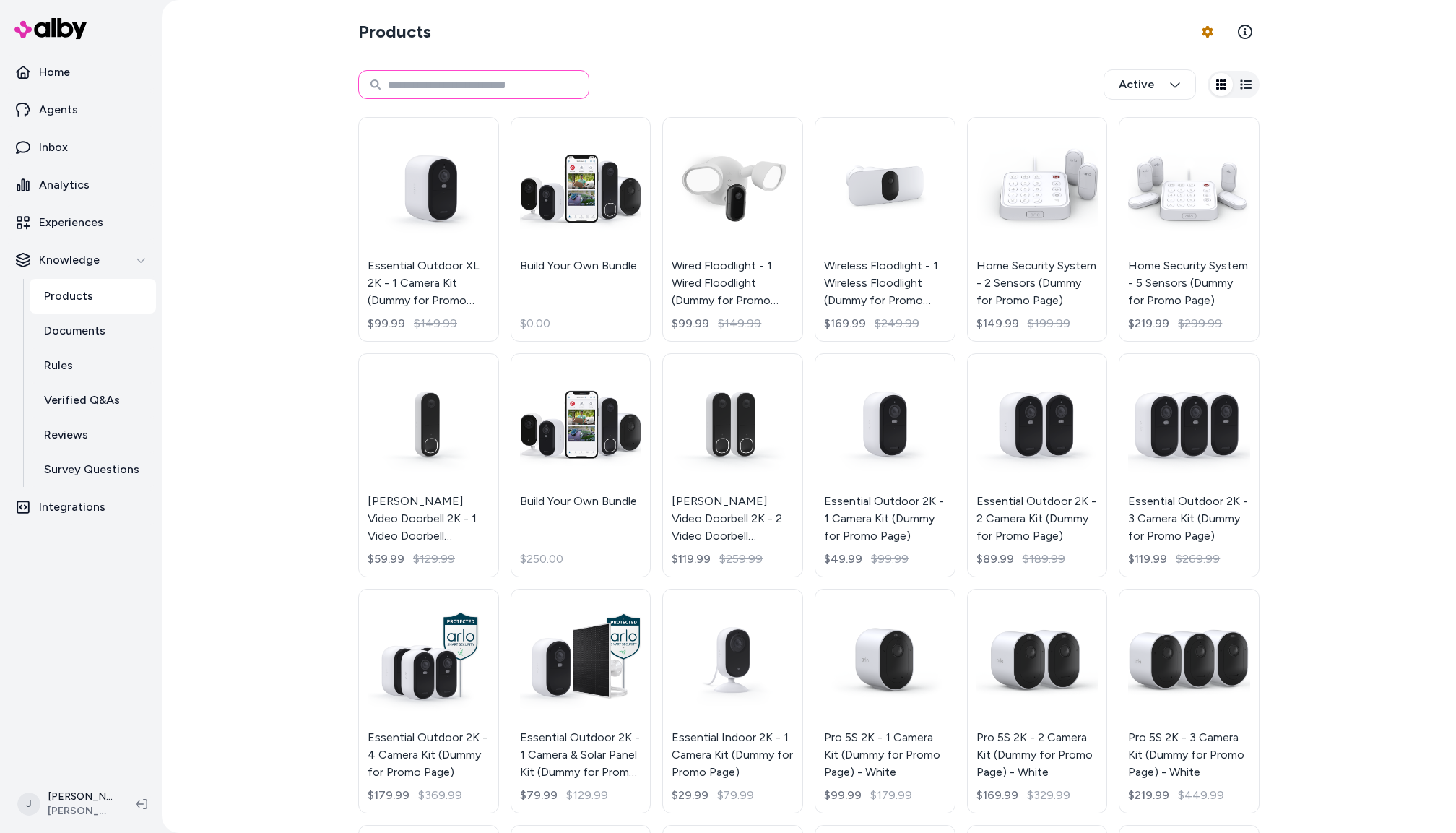
click at [482, 85] on input at bounding box center [474, 84] width 231 height 29
type input "**********"
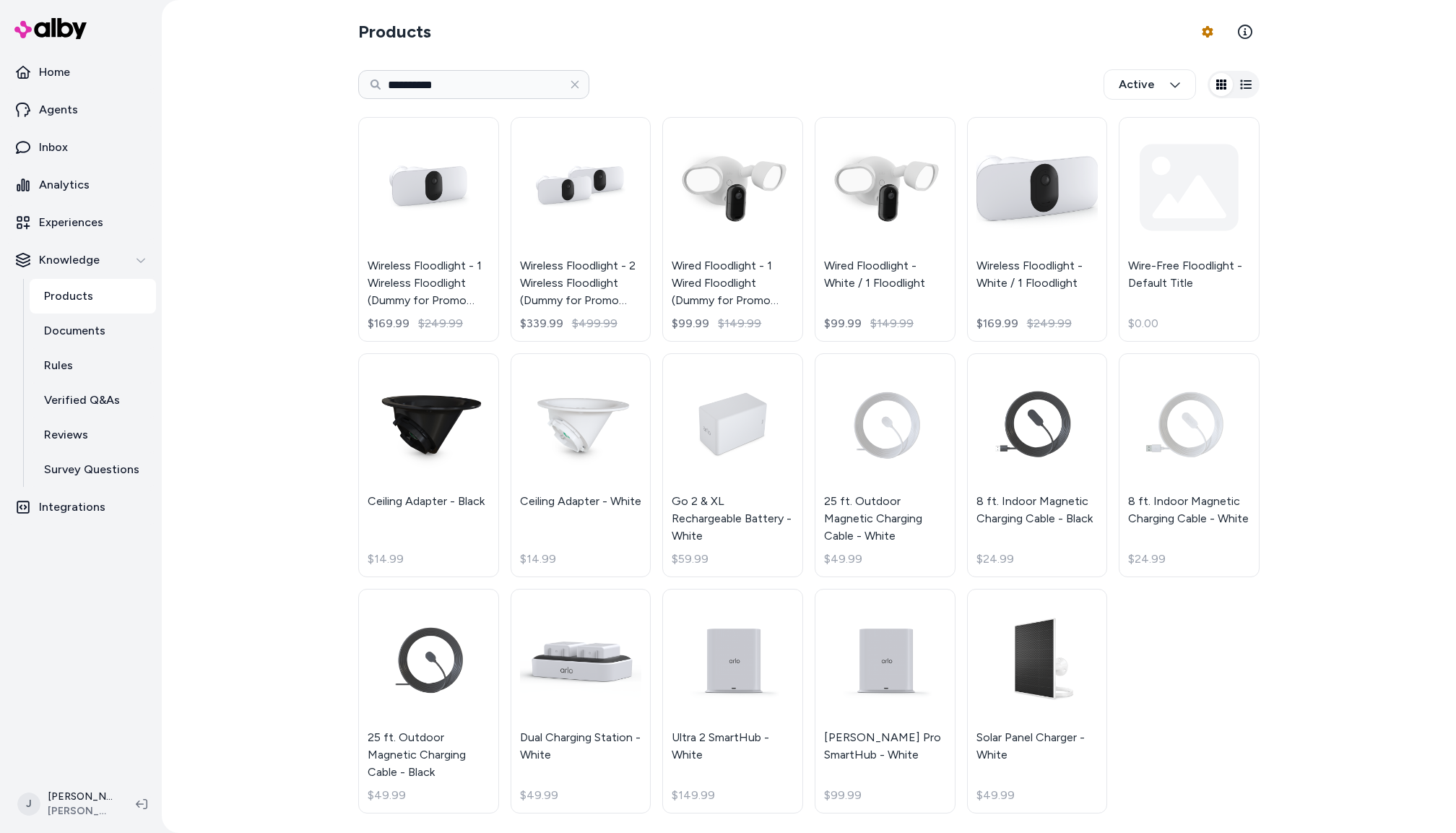
drag, startPoint x: 713, startPoint y: 235, endPoint x: 815, endPoint y: 65, distance: 198.3
click at [713, 235] on link "Wired Floodlight - 1 Wired Floodlight (Dummy for Promo Page) - White $99.99 $14…" at bounding box center [733, 230] width 141 height 225
click at [856, 247] on link "Wired Floodlight - White / 1 Floodlight $99.99 $149.99" at bounding box center [886, 230] width 141 height 225
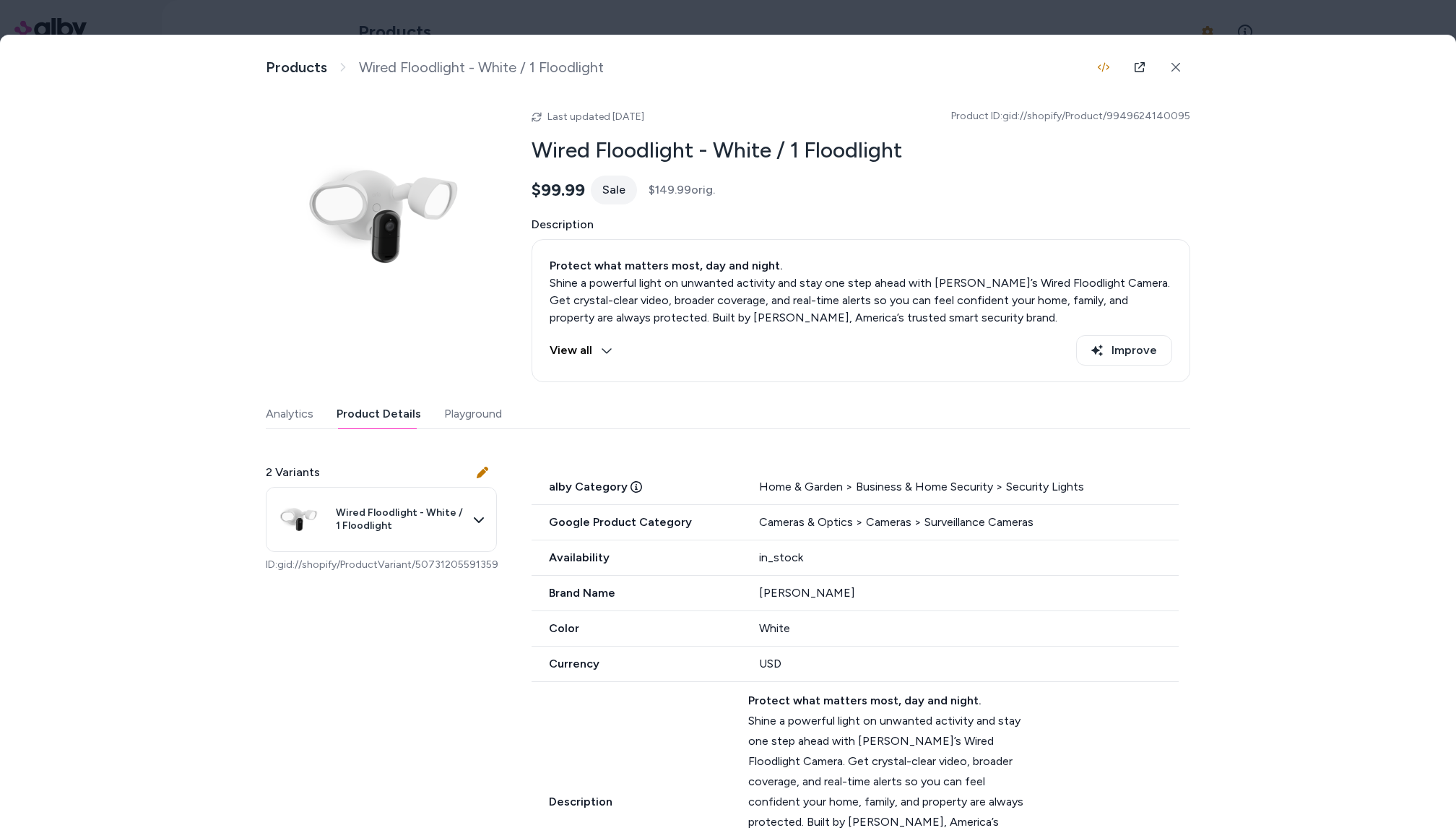
click at [387, 421] on button "Product Details" at bounding box center [379, 414] width 85 height 29
drag, startPoint x: 730, startPoint y: 514, endPoint x: 1050, endPoint y: 512, distance: 320.0
click at [1042, 510] on div "Google Product Category Cameras & Optics > Cameras > Surveillance Cameras" at bounding box center [855, 522] width 647 height 36
drag, startPoint x: 1046, startPoint y: 517, endPoint x: 760, endPoint y: 517, distance: 286.0
click at [749, 519] on div "Google Product Category Cameras & Optics > Cameras > Surveillance Cameras" at bounding box center [855, 522] width 647 height 36
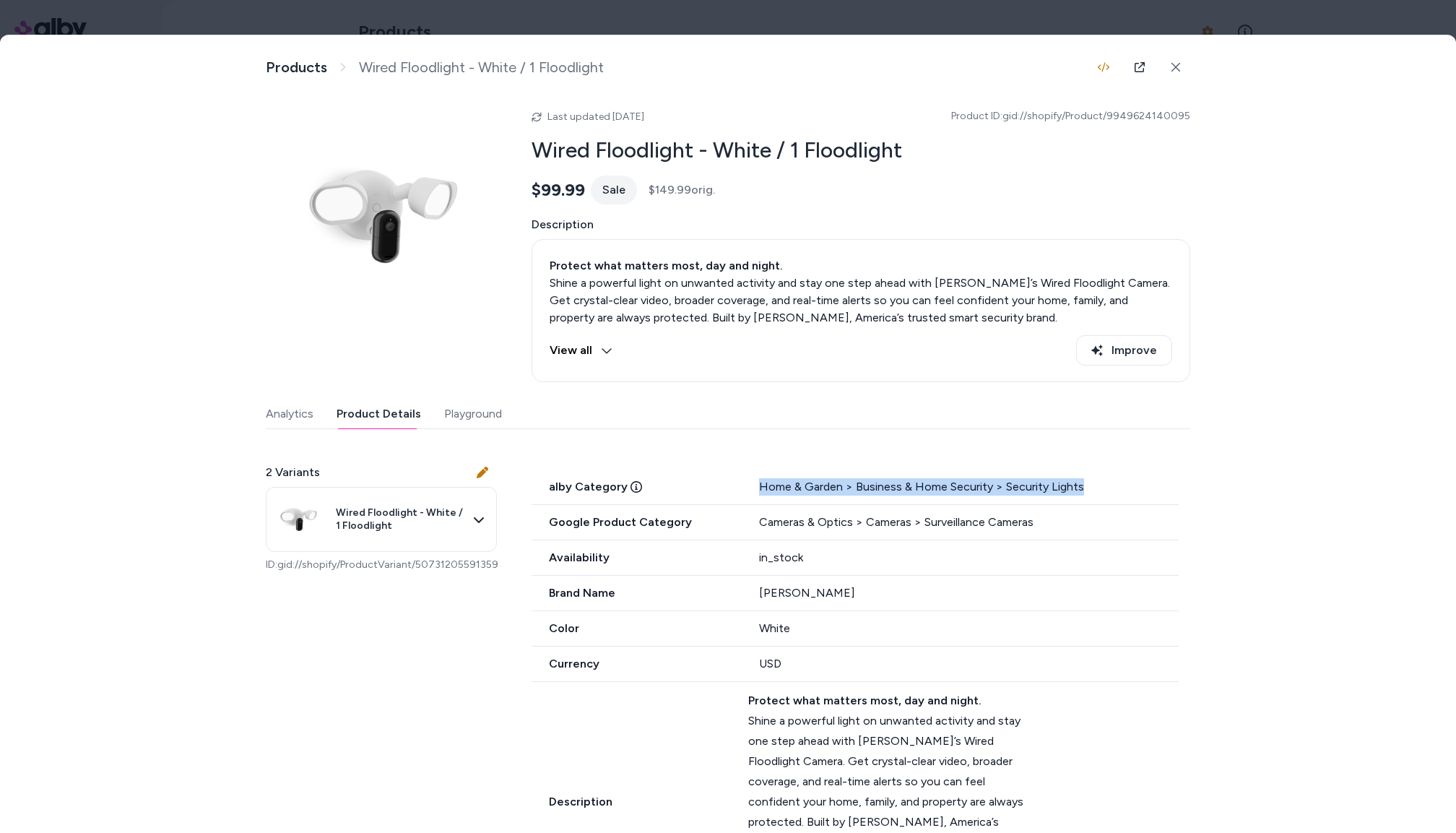
drag, startPoint x: 1090, startPoint y: 487, endPoint x: 743, endPoint y: 484, distance: 347.0
click at [743, 484] on div "alby Category Home & Garden > Business & Home Security > Security Lights" at bounding box center [855, 487] width 647 height 36
click at [818, 595] on div "ARLO" at bounding box center [969, 594] width 420 height 17
click at [628, 21] on div at bounding box center [728, 416] width 1456 height 833
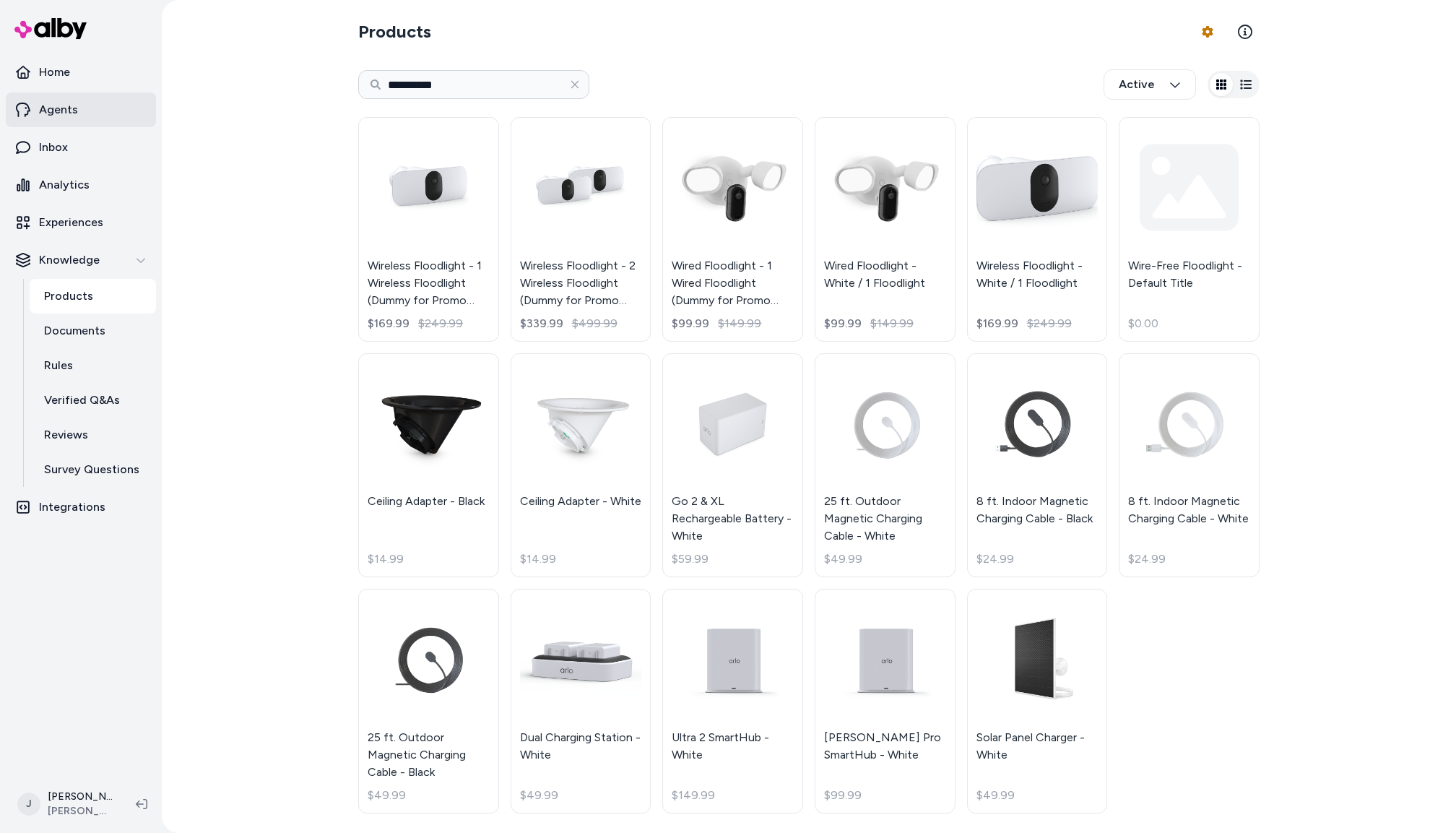
click at [58, 112] on p "Agents" at bounding box center [58, 110] width 39 height 17
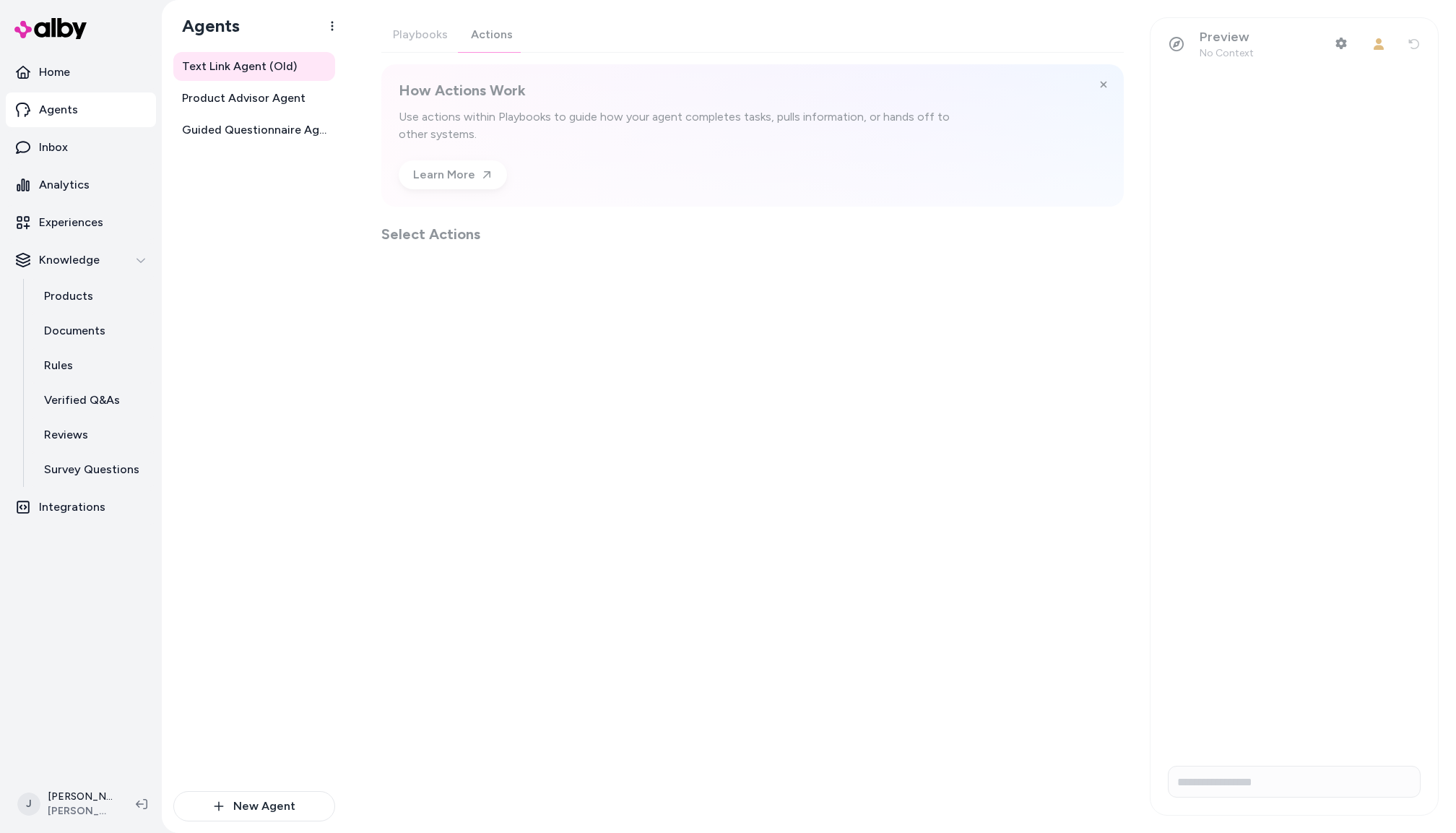
click at [490, 37] on div "Playbooks Actions How Actions Work Use actions within Playbooks to guide how yo…" at bounding box center [752, 131] width 742 height 227
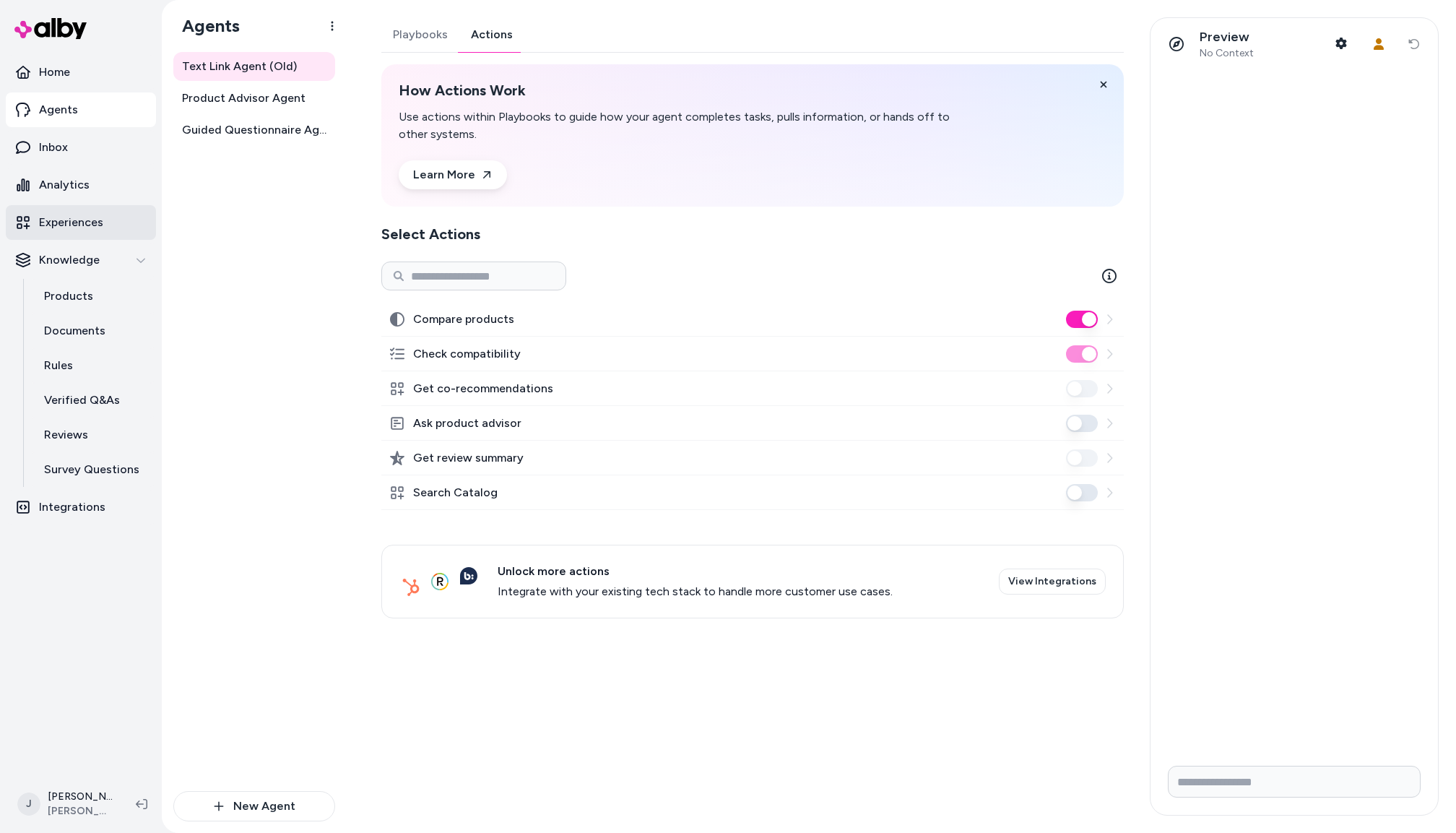
click at [100, 225] on p "Experiences" at bounding box center [71, 223] width 64 height 17
click at [222, 97] on span "Product Advisor Agent" at bounding box center [244, 98] width 124 height 17
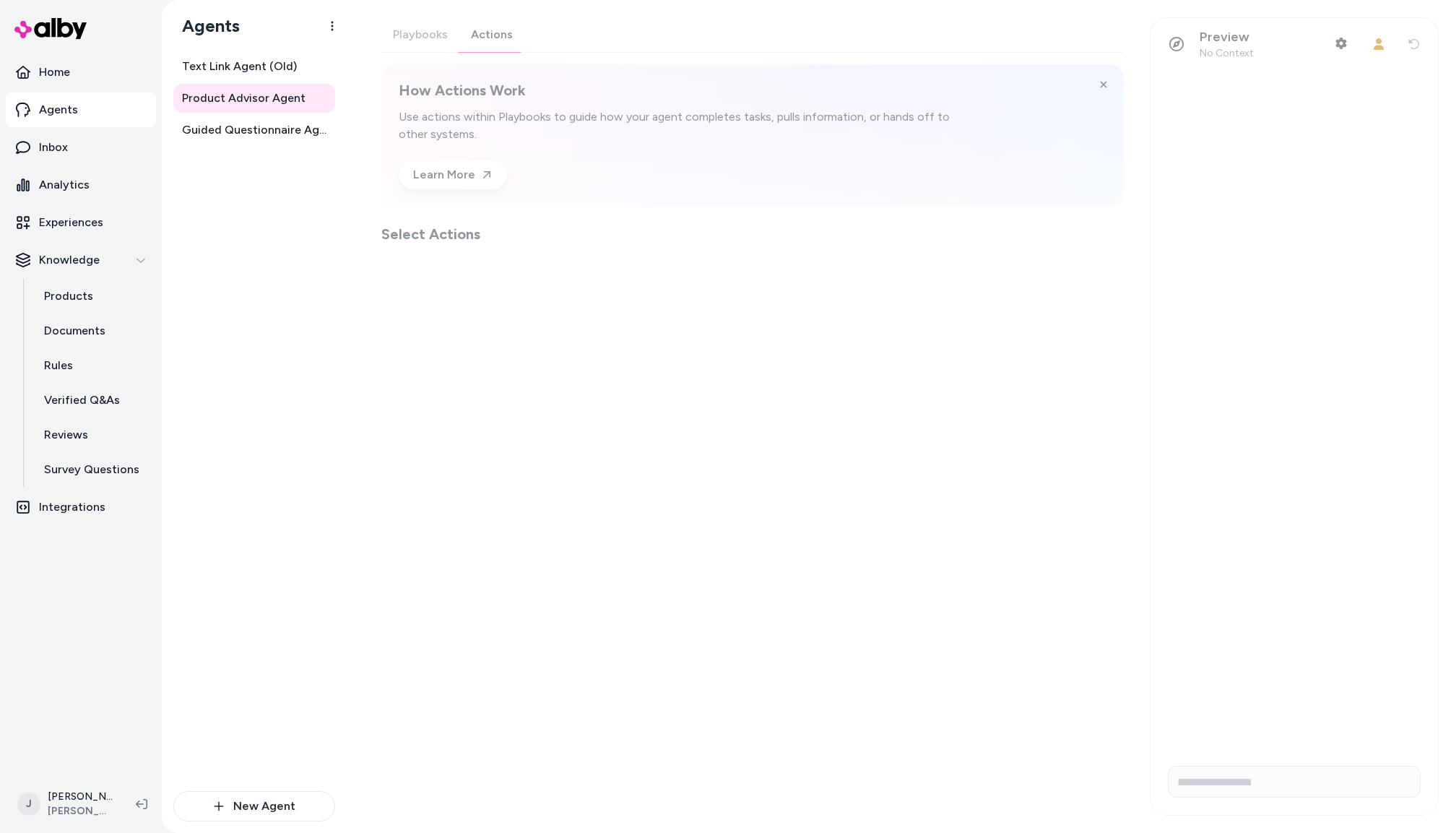
drag, startPoint x: 490, startPoint y: 34, endPoint x: 536, endPoint y: 67, distance: 56.6
click at [491, 34] on button "Actions" at bounding box center [492, 35] width 65 height 35
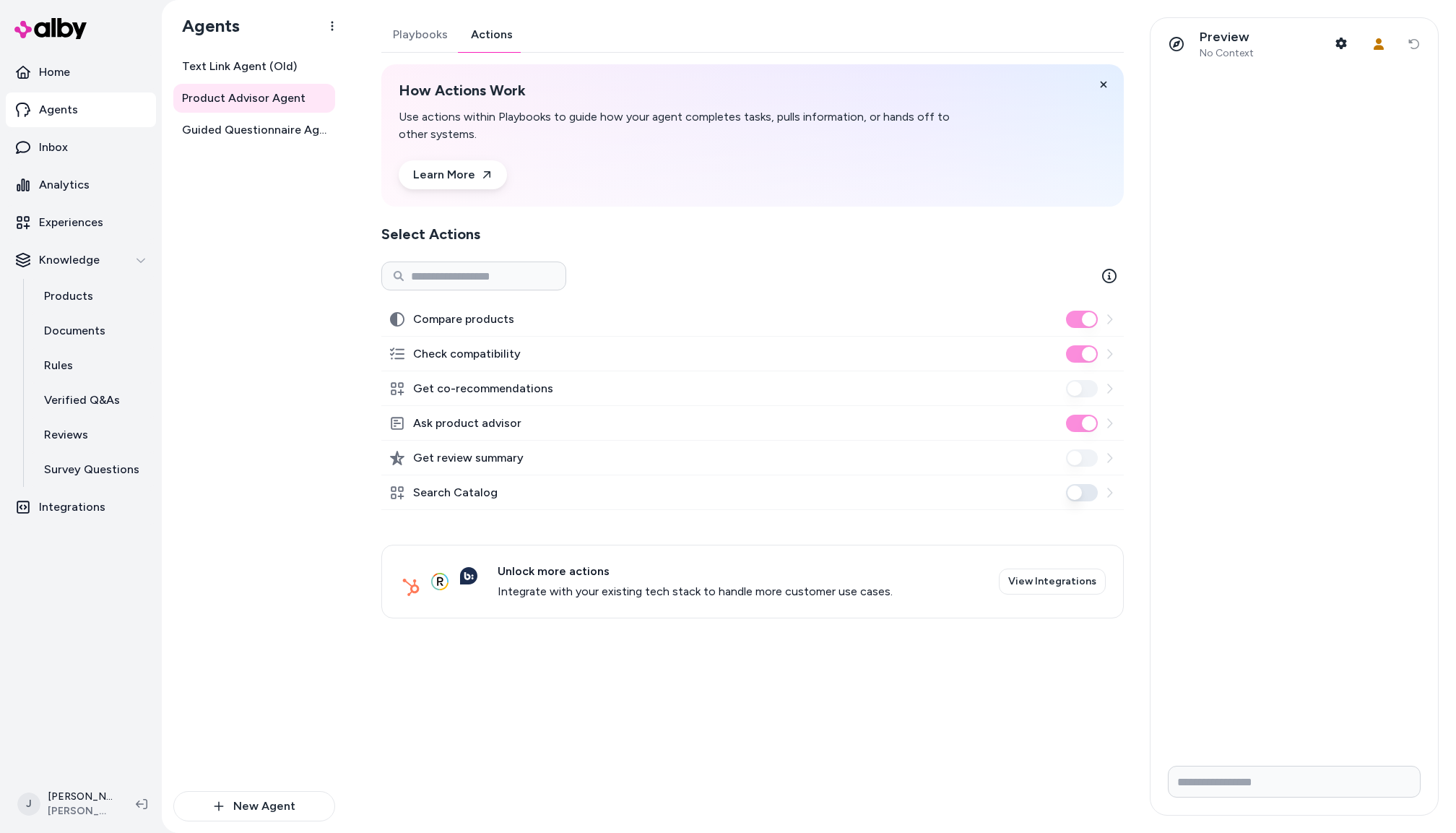
click at [1094, 495] on button "Search Catalog" at bounding box center [1082, 493] width 32 height 17
click at [88, 438] on link "Reviews" at bounding box center [93, 435] width 127 height 35
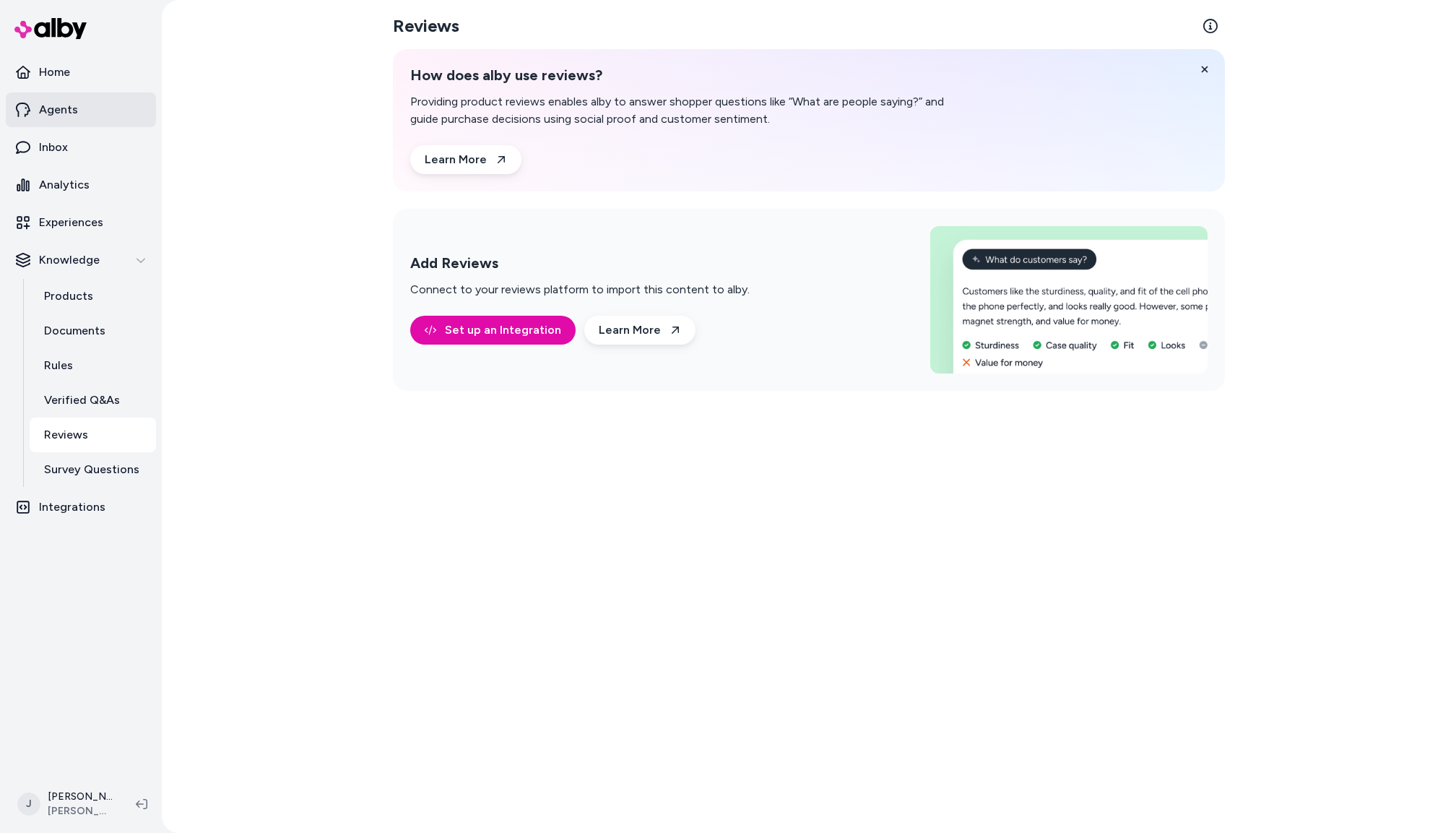
click at [86, 109] on link "Agents" at bounding box center [81, 110] width 151 height 35
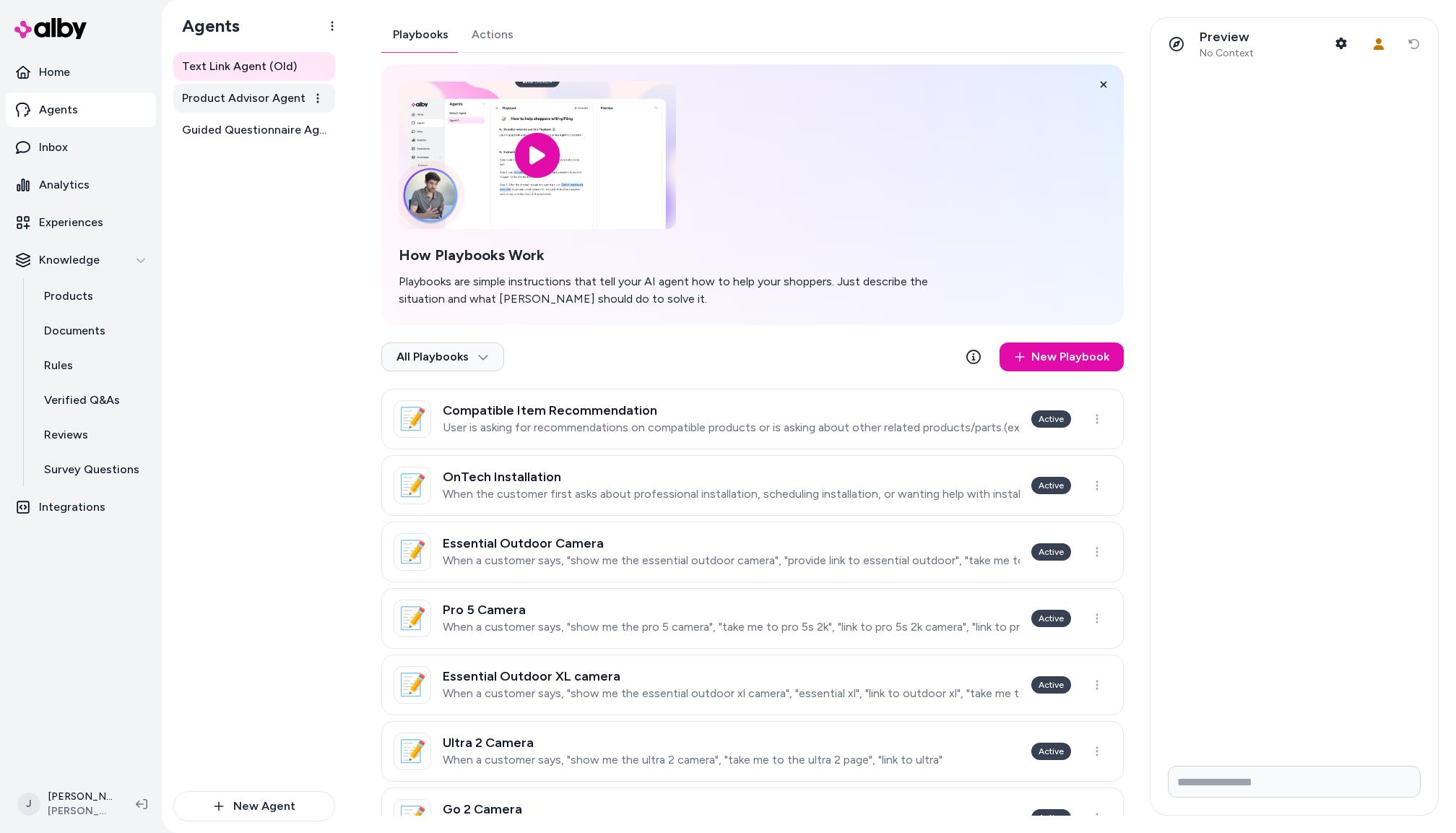
click at [250, 98] on span "Product Advisor Agent" at bounding box center [244, 98] width 124 height 17
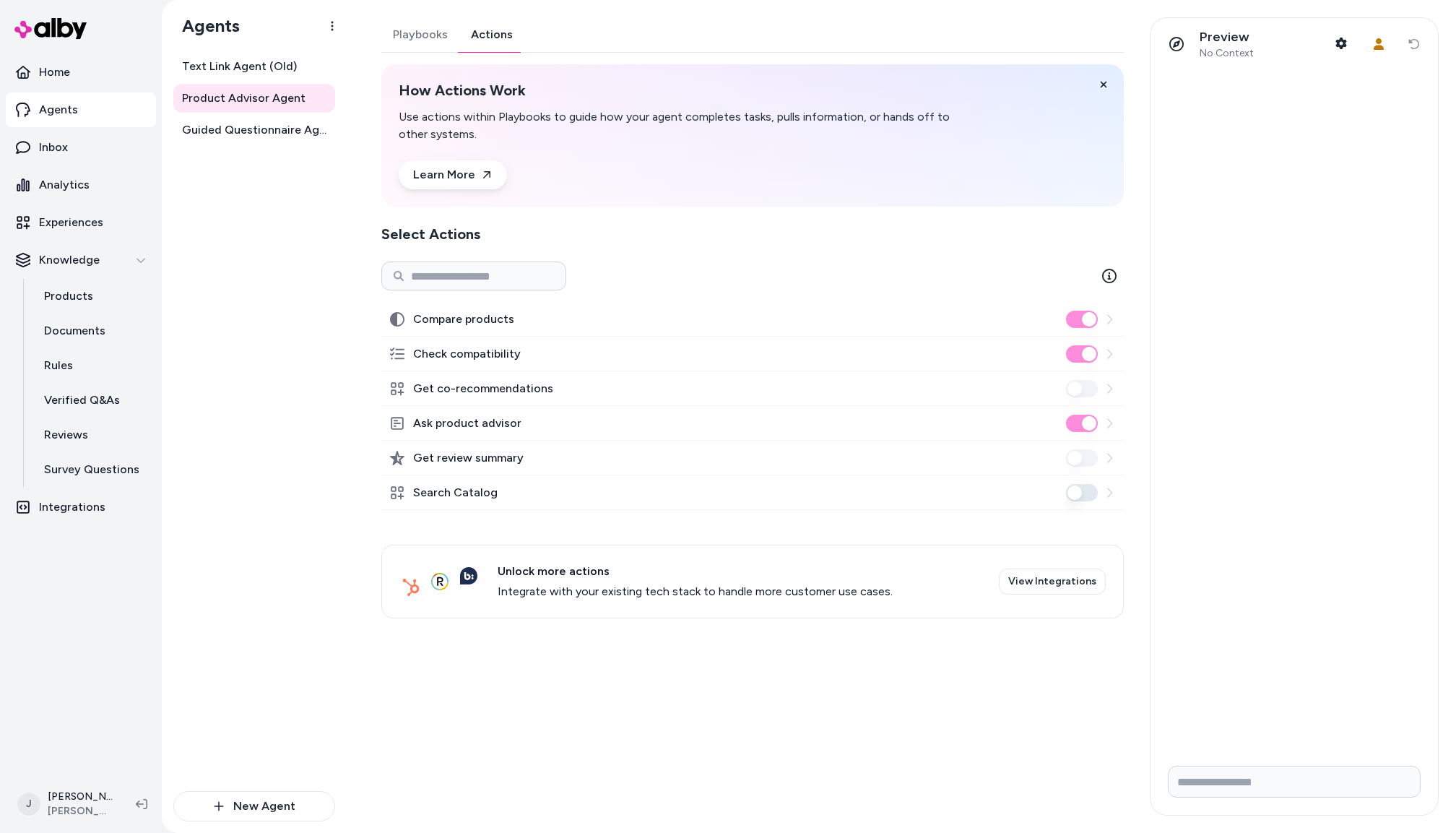
click at [498, 33] on button "Actions" at bounding box center [492, 35] width 65 height 35
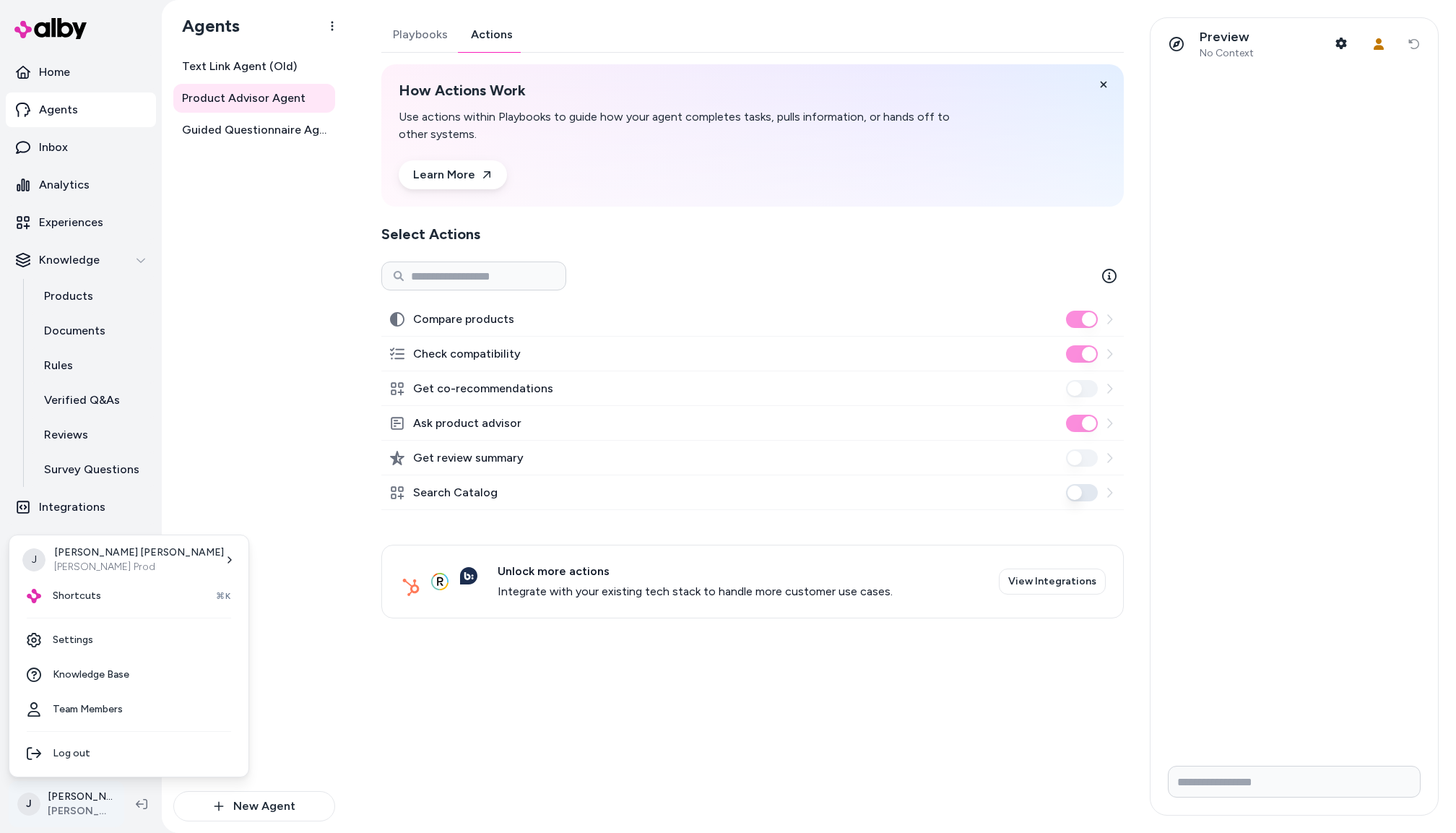
click at [71, 799] on html "Home Agents Inbox Analytics Experiences Knowledge Products Documents Rules Veri…" at bounding box center [728, 416] width 1456 height 833
click at [93, 644] on link "Settings" at bounding box center [128, 640] width 227 height 35
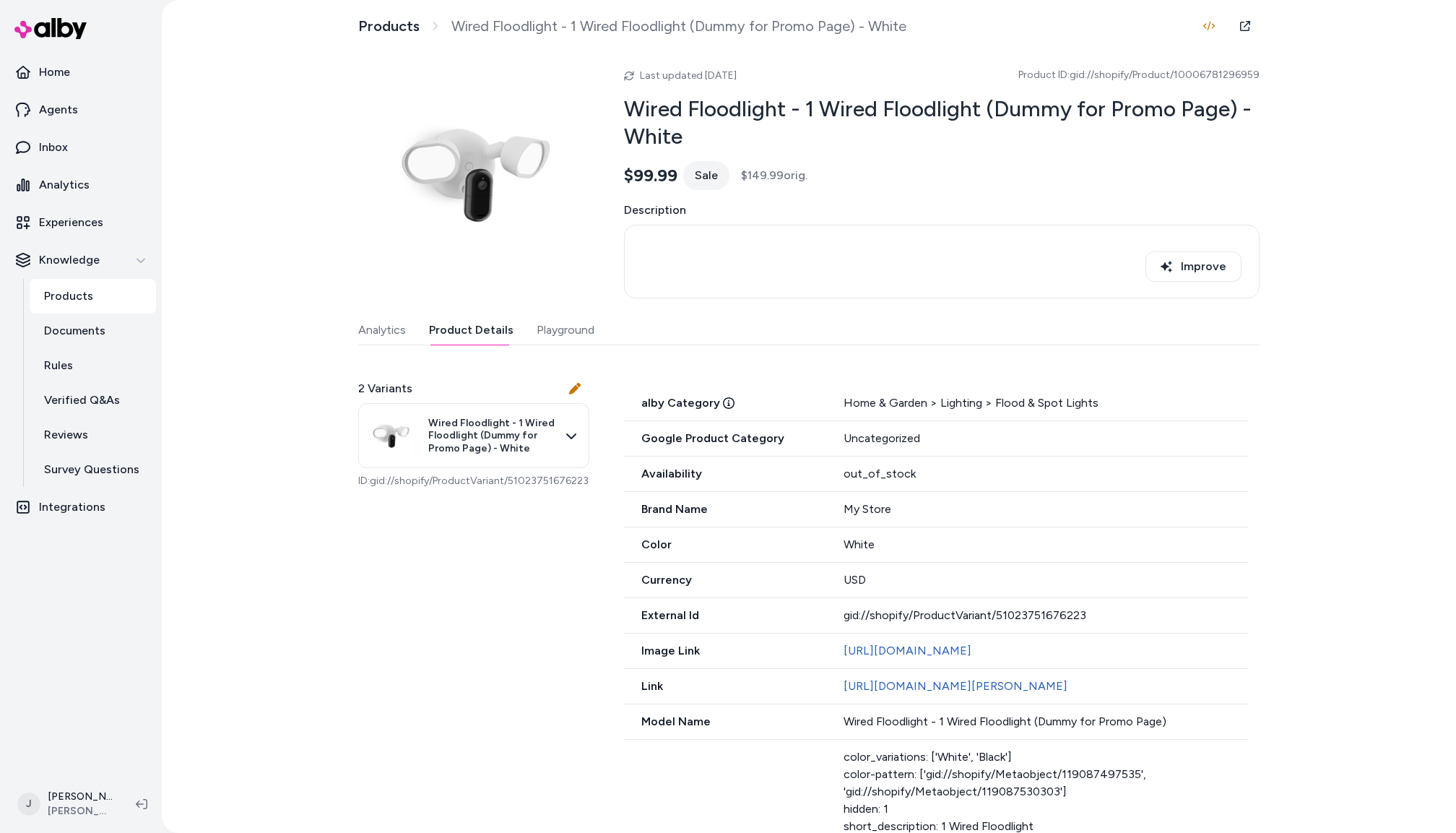
drag, startPoint x: 472, startPoint y: 337, endPoint x: 486, endPoint y: 337, distance: 14.0
click at [472, 337] on button "Product Details" at bounding box center [471, 330] width 85 height 29
click at [958, 435] on div "Uncategorized" at bounding box center [1046, 439] width 405 height 17
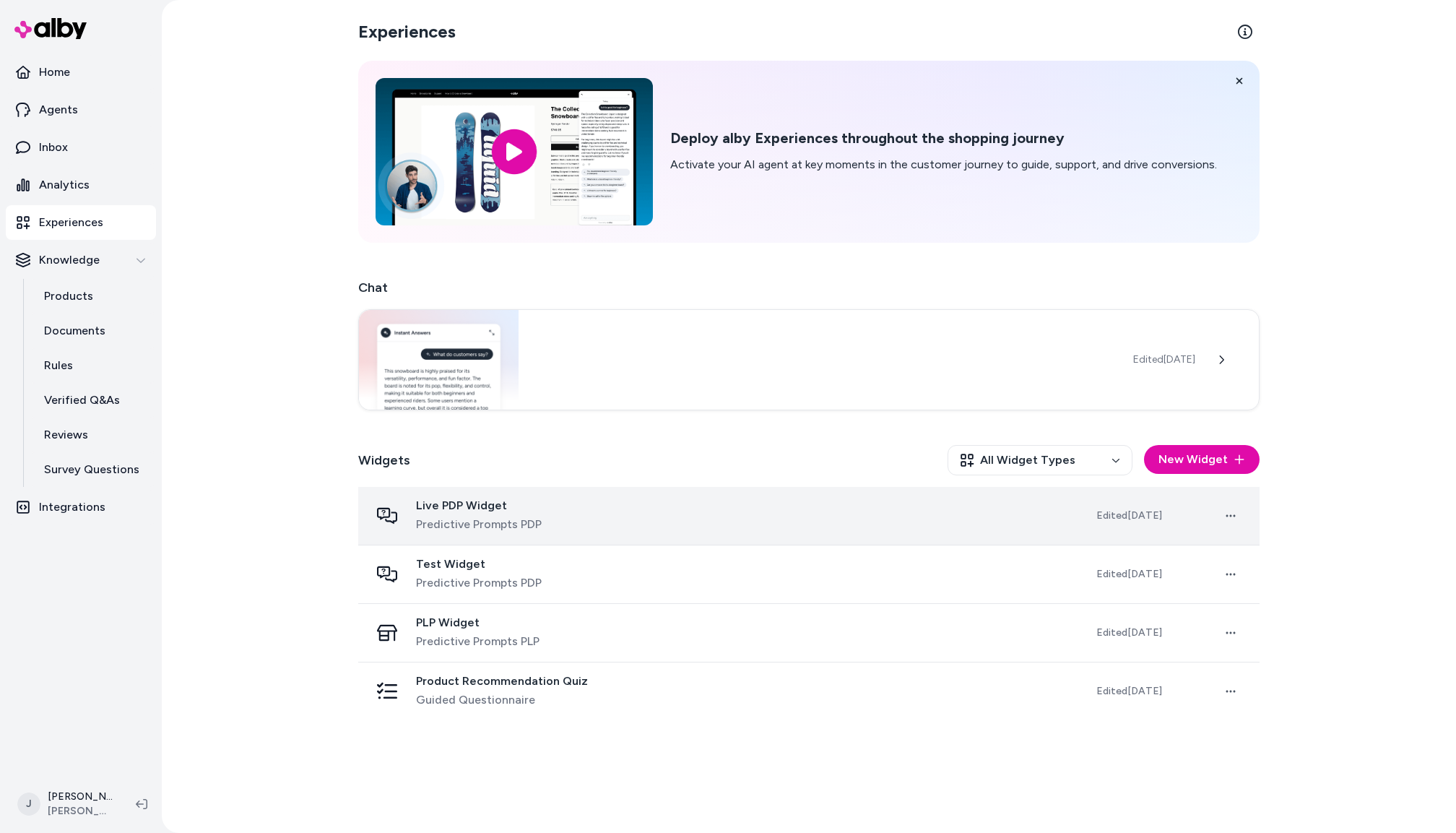
click at [656, 515] on div "Live PDP Widget Predictive Prompts PDP" at bounding box center [722, 516] width 703 height 35
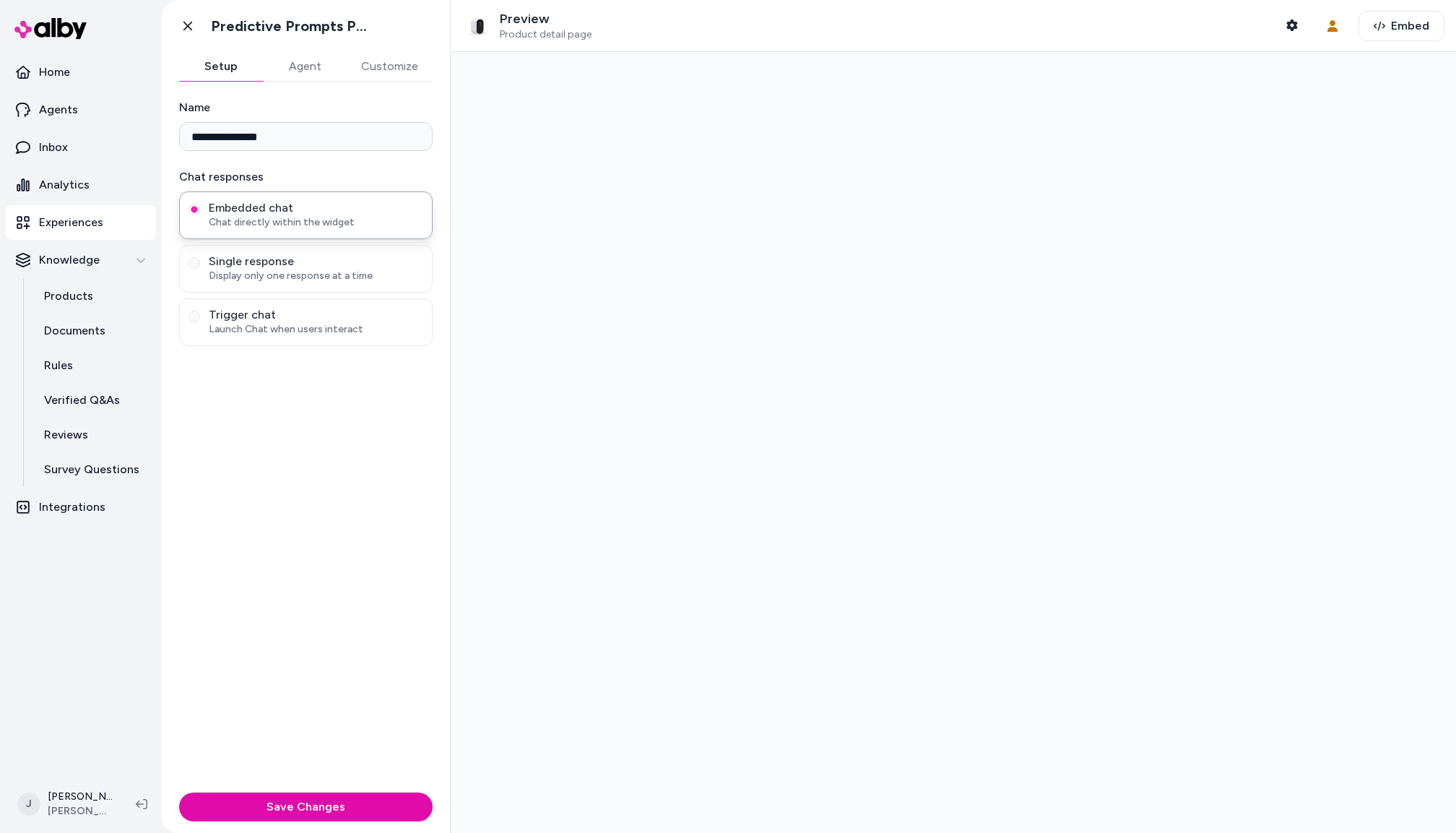
click at [288, 66] on button "Agent" at bounding box center [305, 67] width 84 height 29
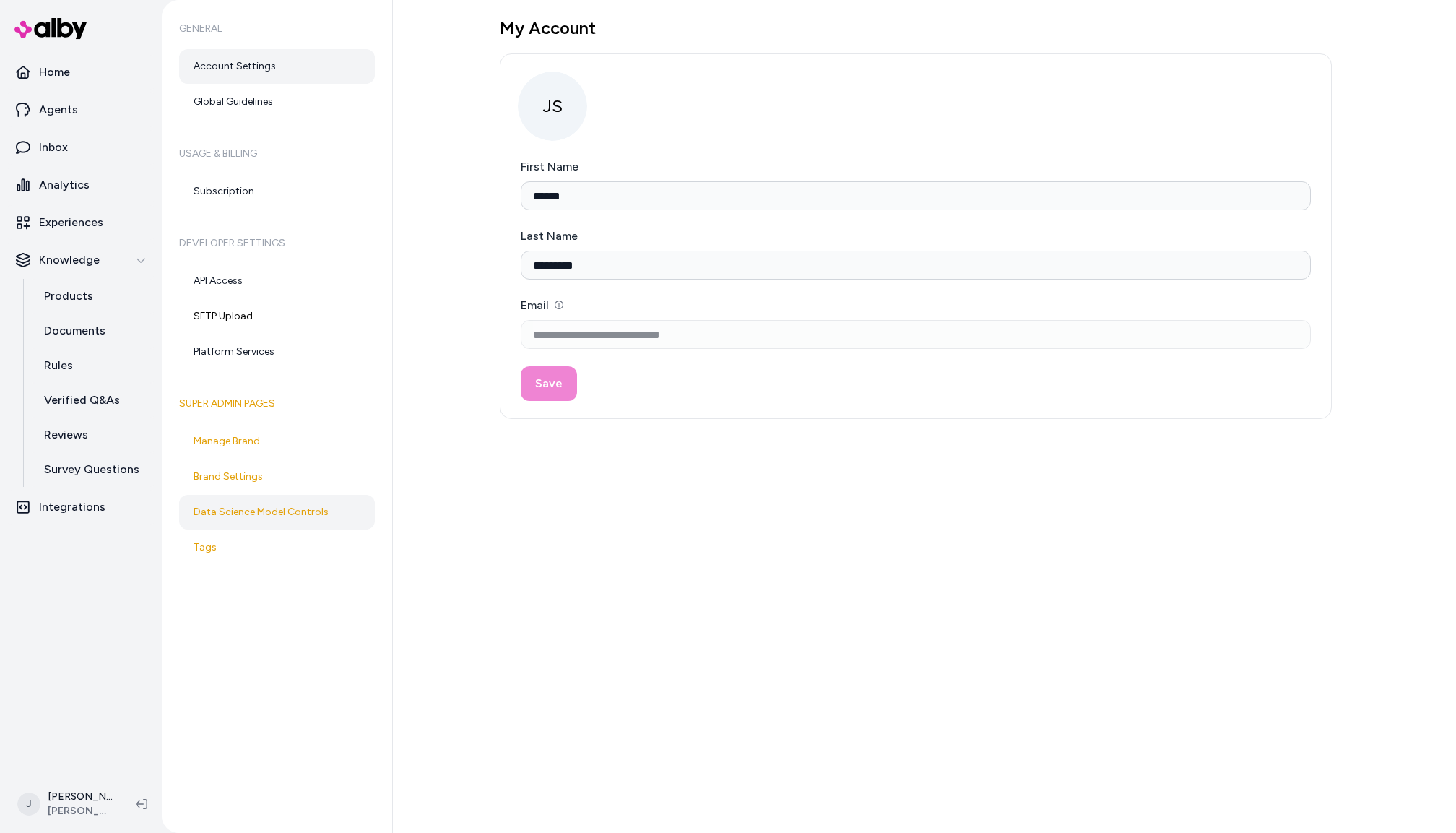
click at [281, 506] on link "Data Science Model Controls" at bounding box center [276, 513] width 196 height 35
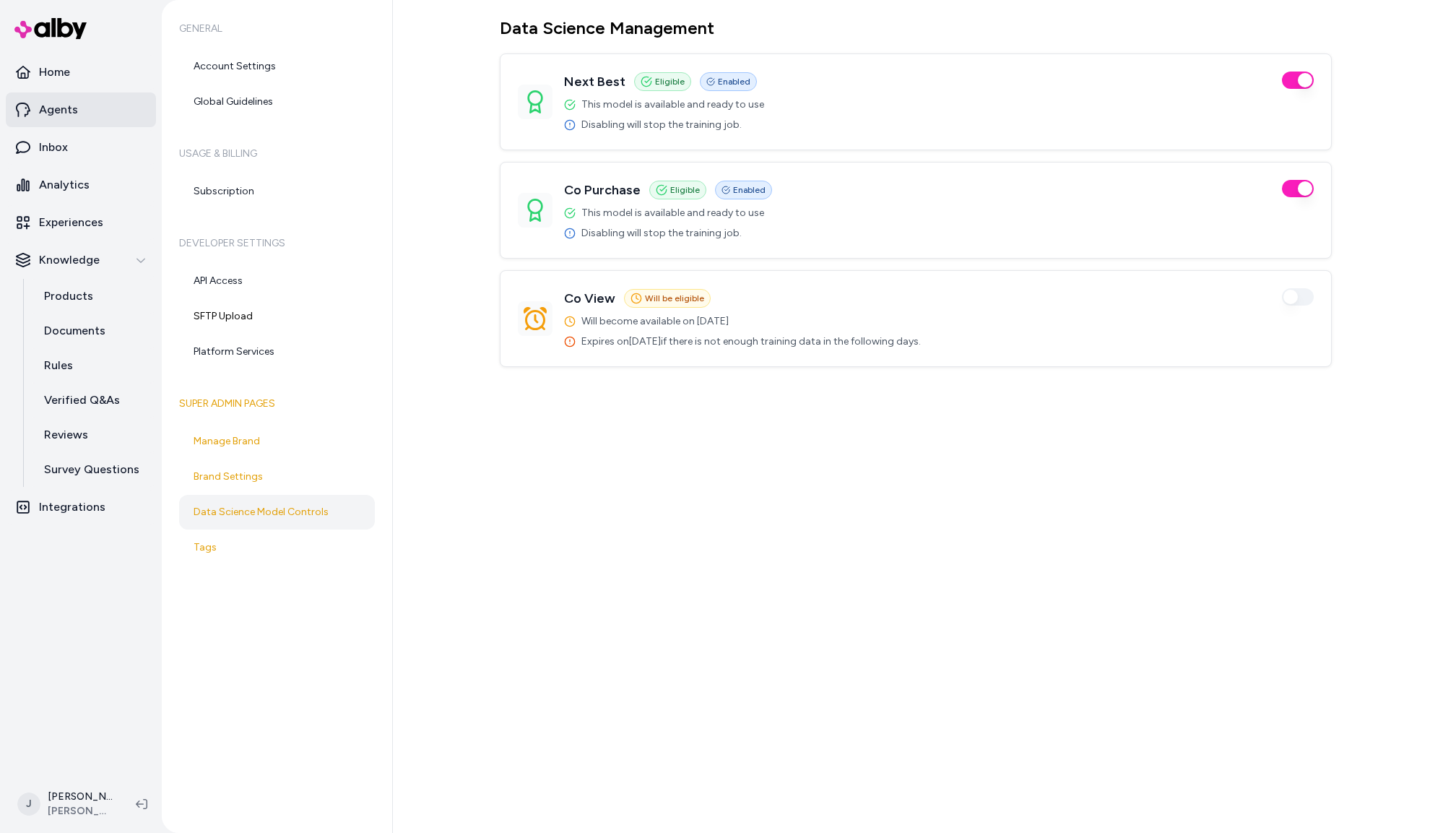
click at [59, 108] on p "Agents" at bounding box center [58, 110] width 39 height 17
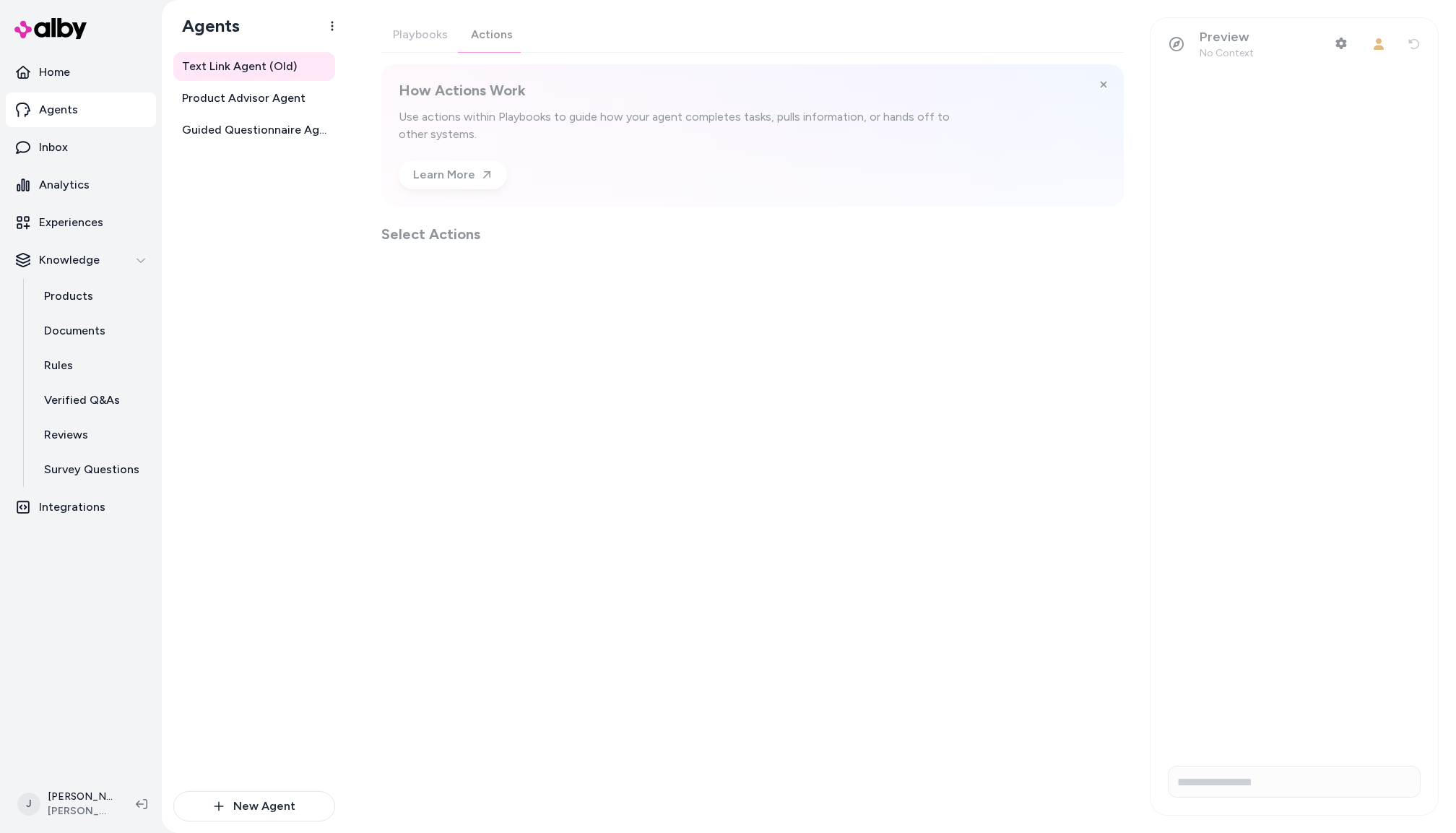
drag, startPoint x: 482, startPoint y: 26, endPoint x: 545, endPoint y: 125, distance: 117.3
click at [481, 26] on div "Playbooks Actions How Actions Work Use actions within Playbooks to guide how yo…" at bounding box center [752, 131] width 742 height 227
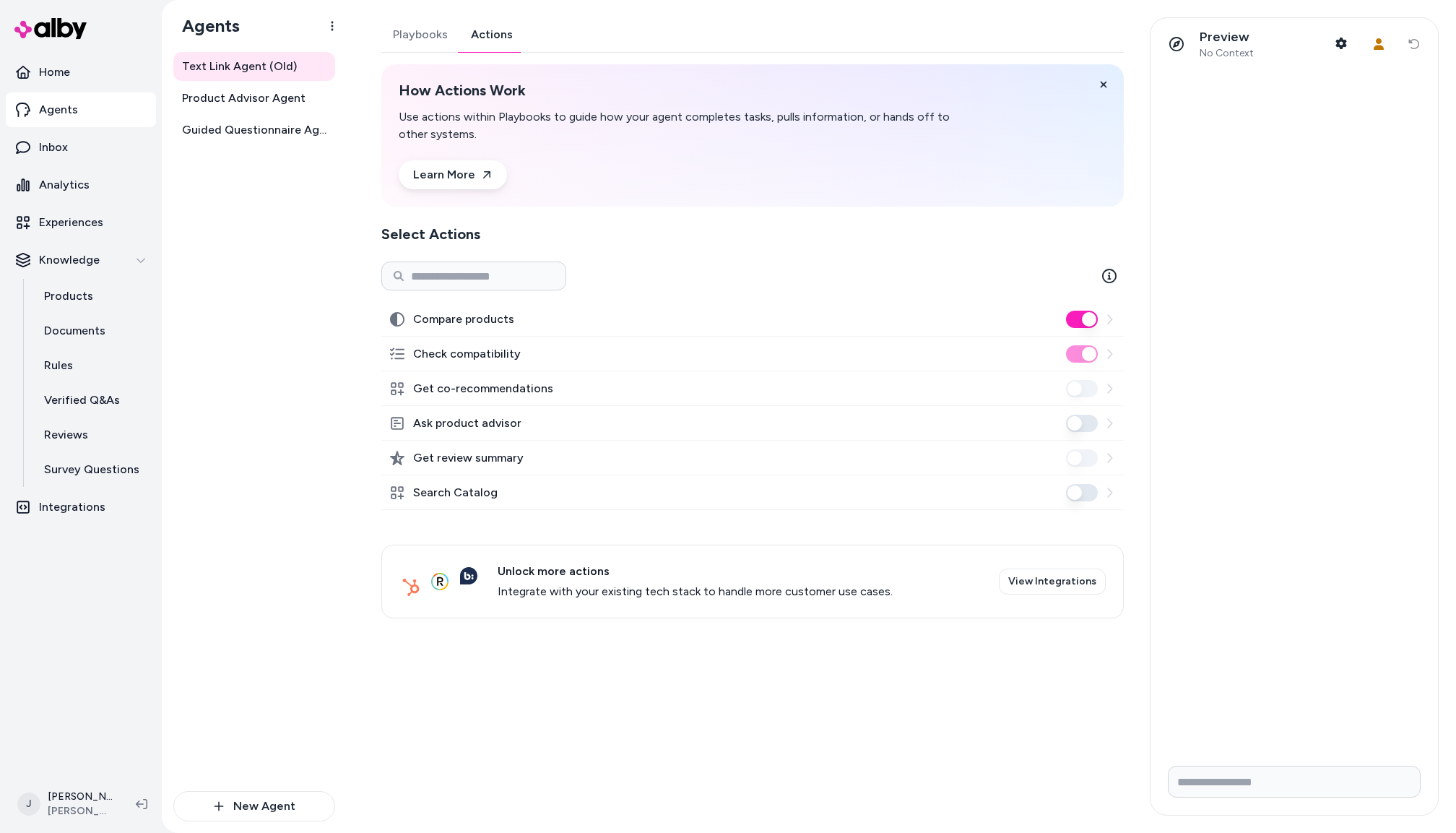
drag, startPoint x: 245, startPoint y: 267, endPoint x: 257, endPoint y: 274, distance: 13.9
click at [245, 268] on div "Text Link Agent (Old) Product Advisor Agent Guided Questionnaire Agent" at bounding box center [254, 422] width 162 height 739
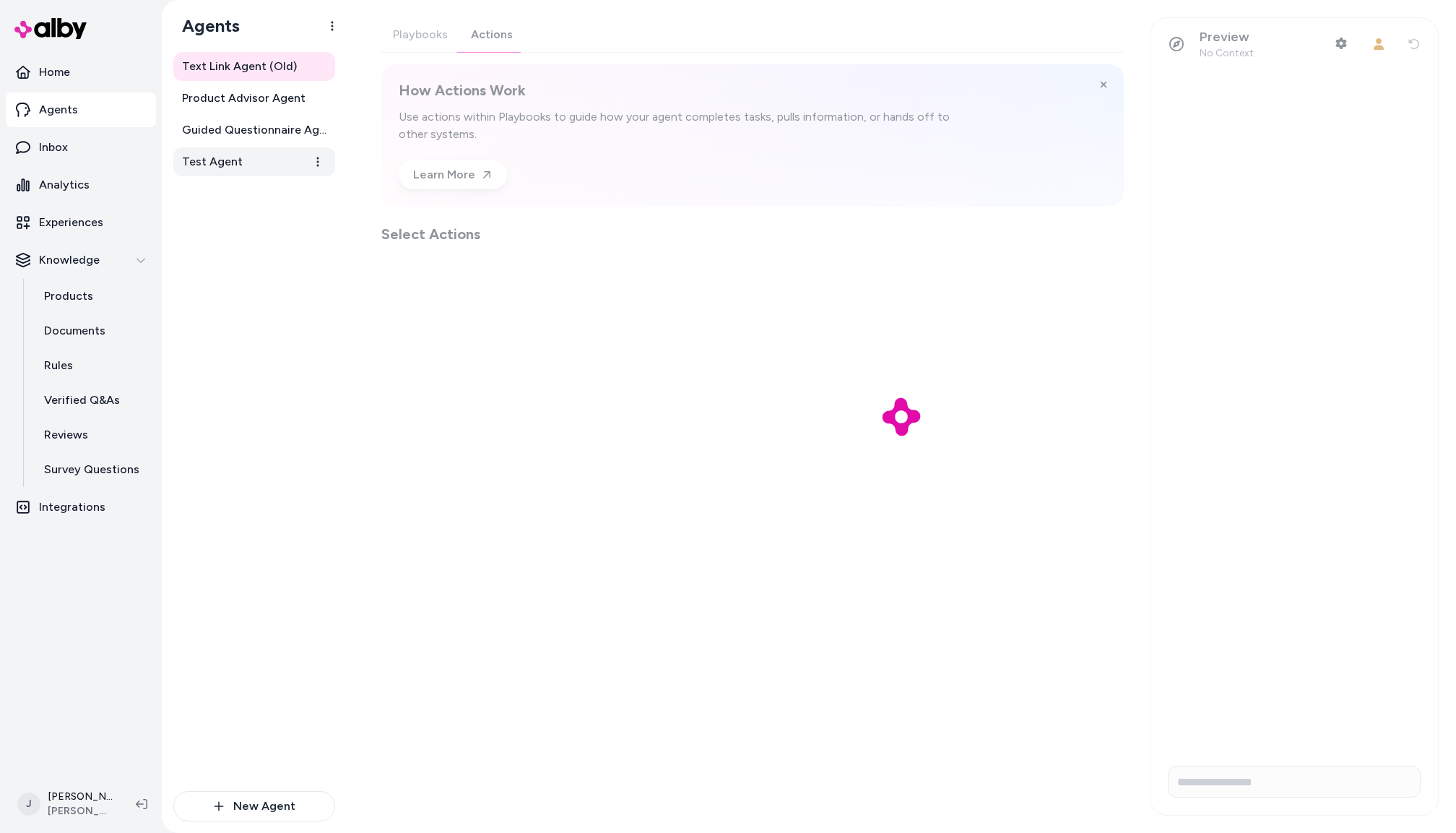
click at [239, 162] on link "Test Agent" at bounding box center [254, 162] width 162 height 29
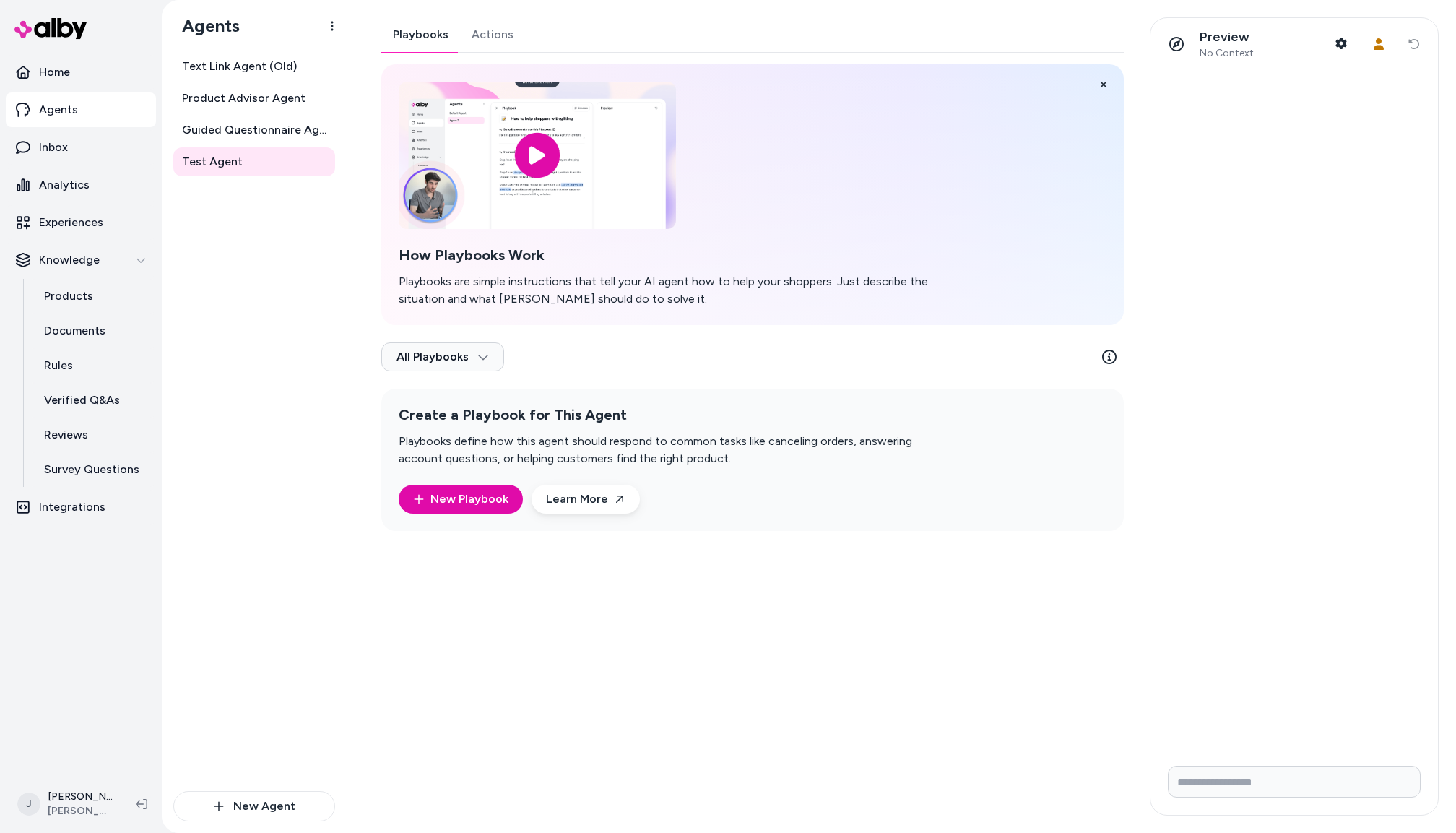
click at [481, 33] on button "Actions" at bounding box center [493, 35] width 65 height 35
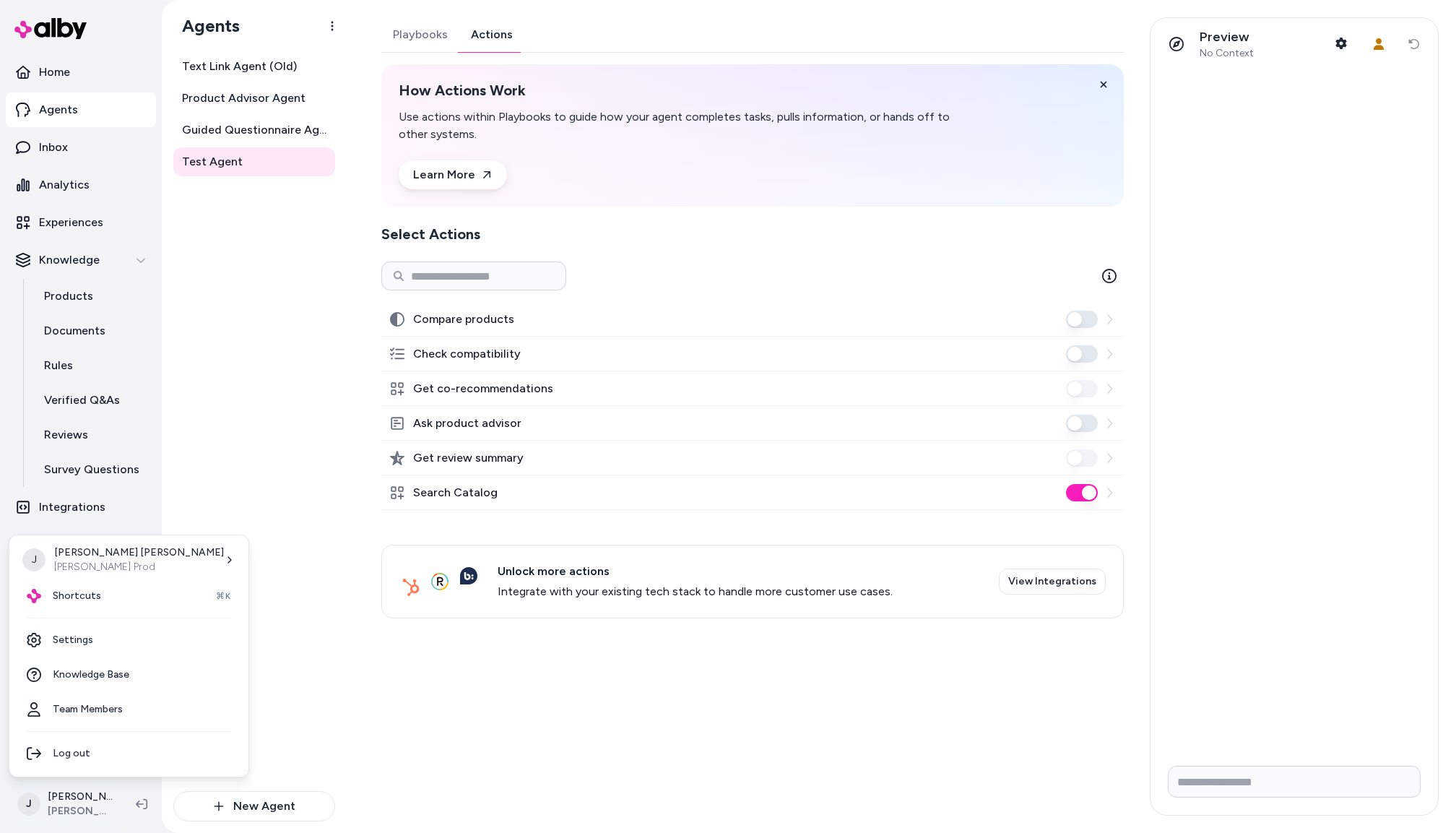
click at [88, 809] on html "Home Agents Inbox Analytics Experiences Knowledge Products Documents Rules Veri…" at bounding box center [728, 416] width 1456 height 833
click at [520, 745] on html "Home Agents Inbox Analytics Experiences Knowledge Products Documents Rules Veri…" at bounding box center [728, 416] width 1456 height 833
click at [86, 808] on html "Home Agents Inbox Analytics Experiences Knowledge Products Documents Rules Veri…" at bounding box center [728, 416] width 1456 height 833
click at [92, 632] on link "Settings" at bounding box center [128, 640] width 227 height 35
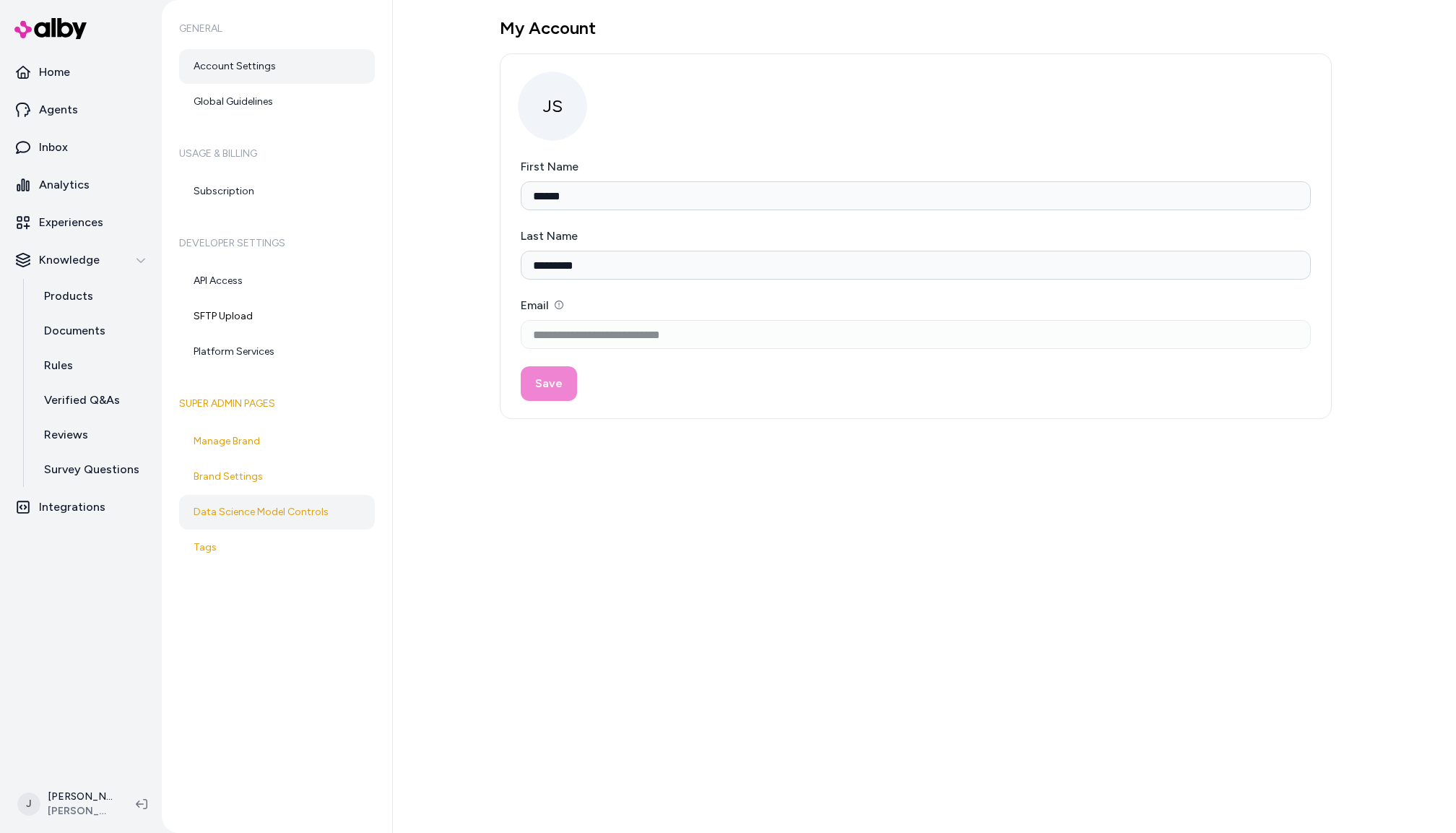
click at [252, 520] on link "Data Science Model Controls" at bounding box center [276, 513] width 196 height 35
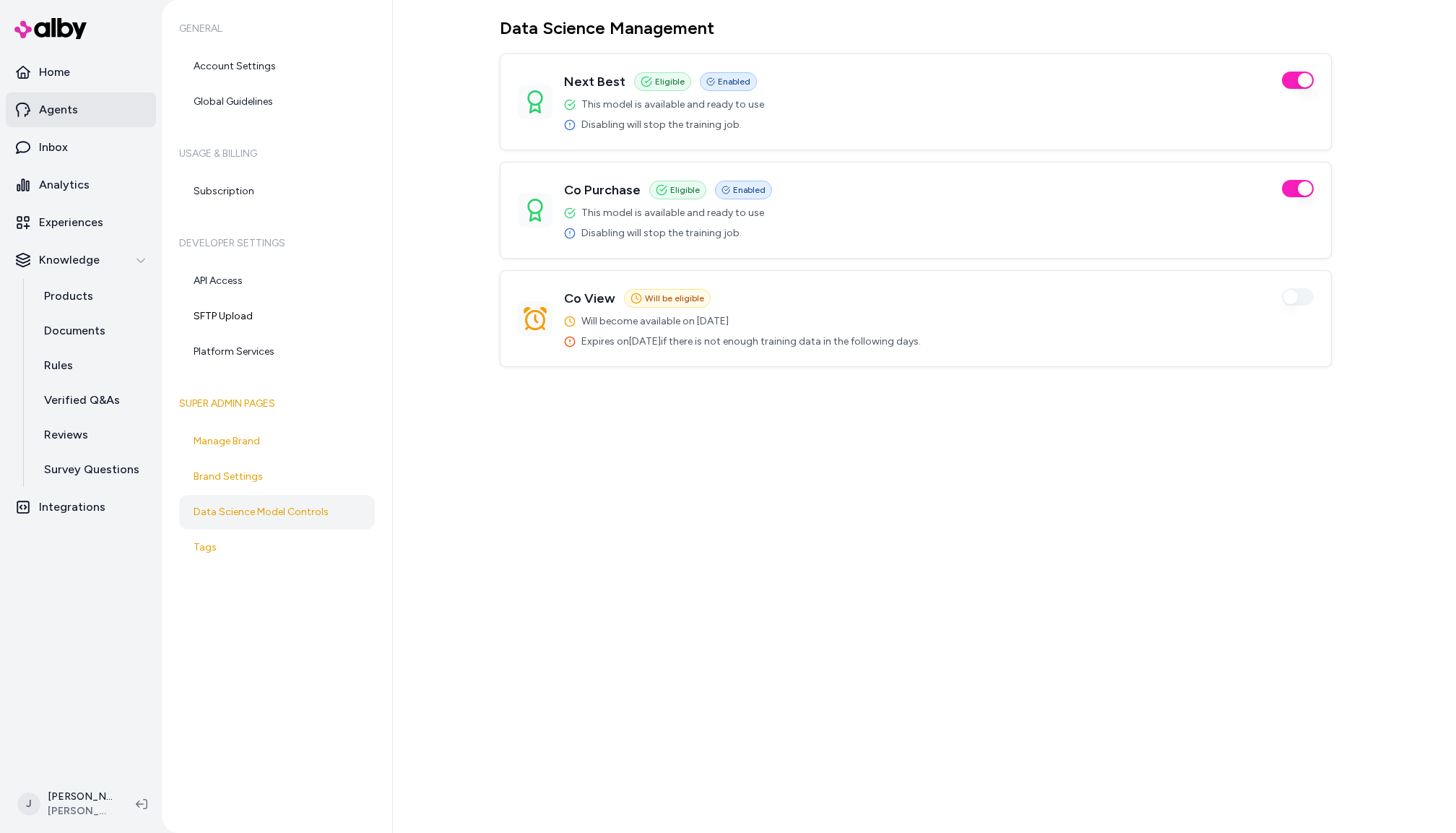
click at [76, 117] on link "Agents" at bounding box center [81, 110] width 151 height 35
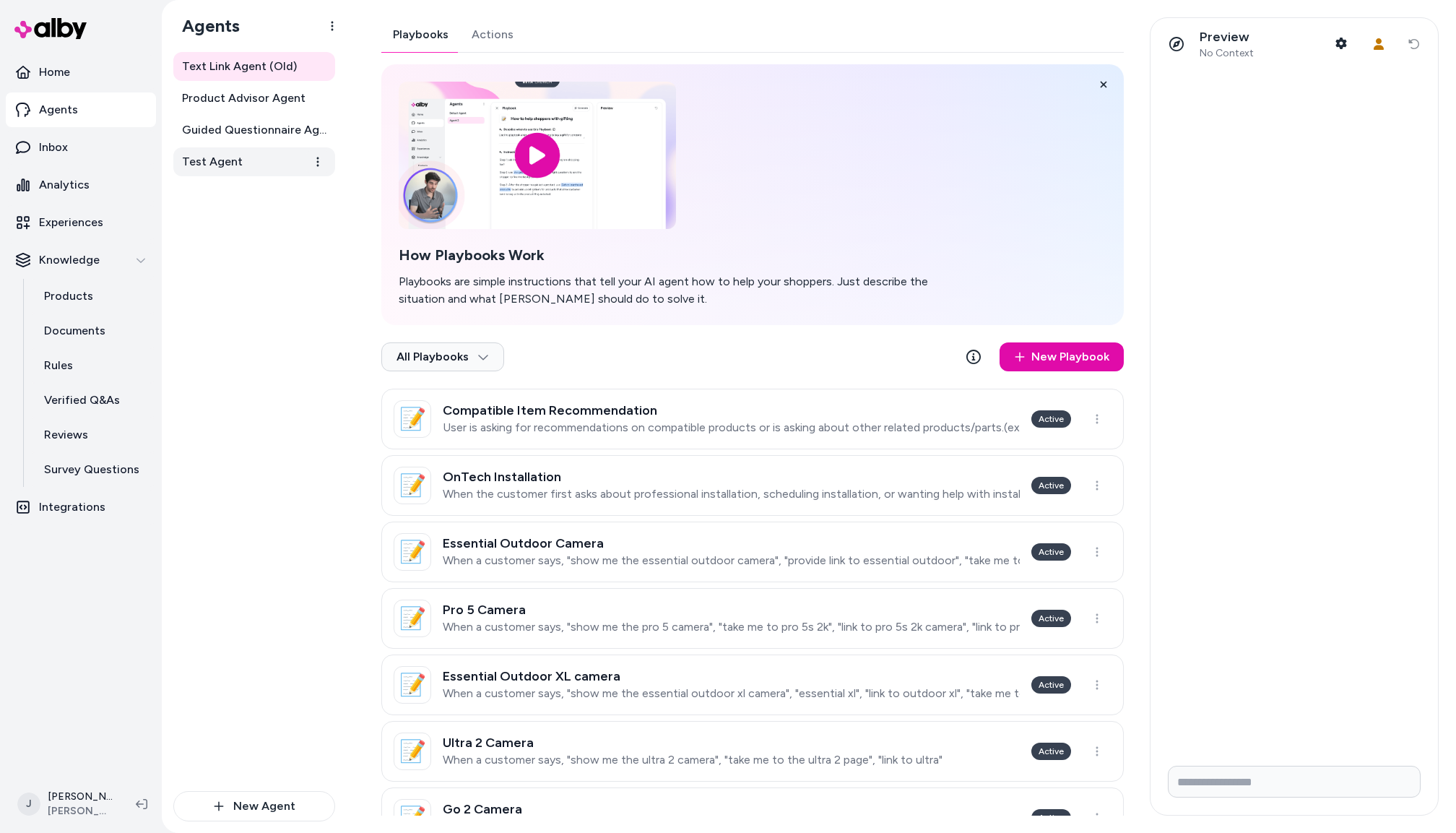
click at [249, 162] on link "Test Agent" at bounding box center [254, 162] width 162 height 29
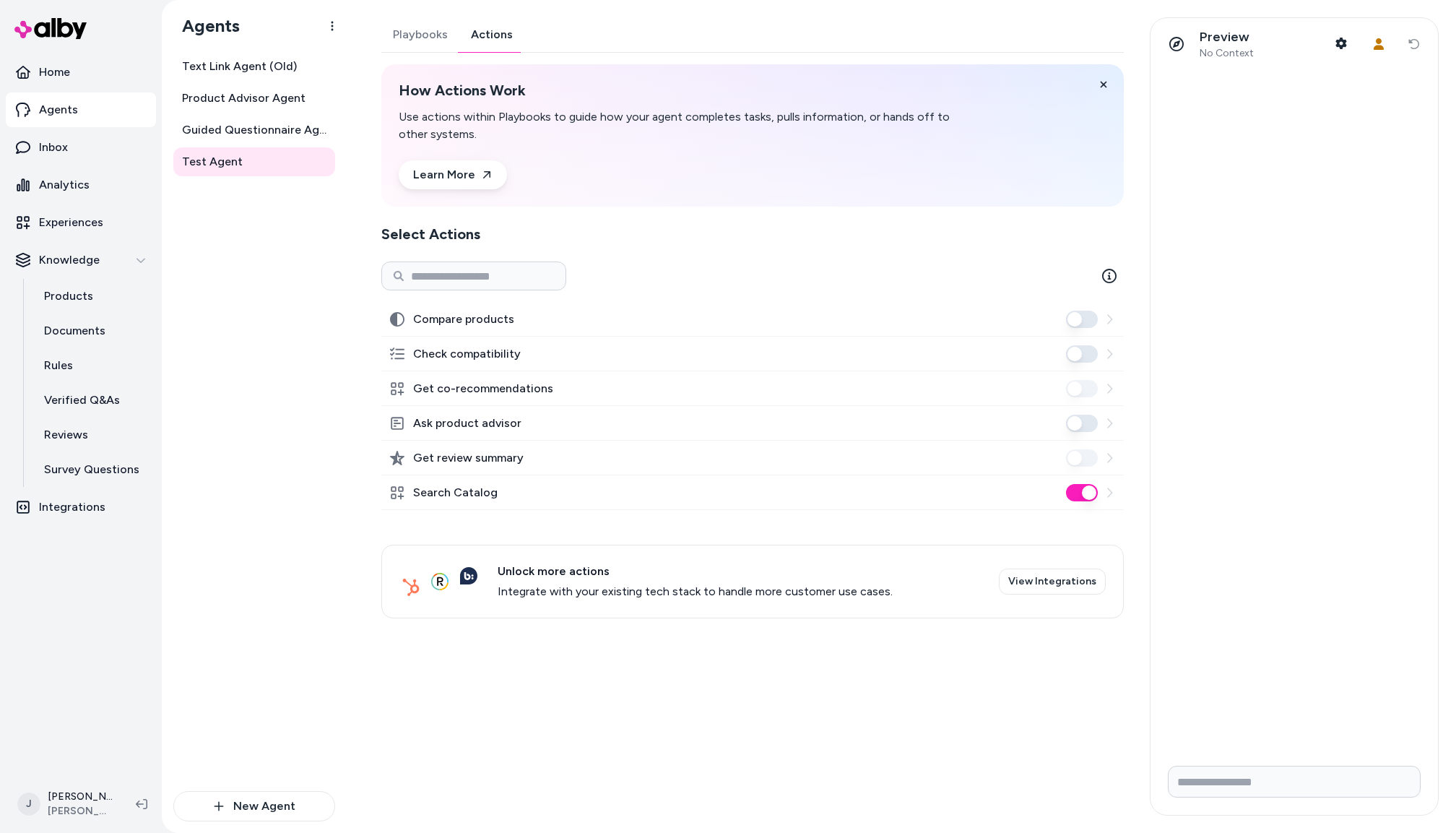
drag, startPoint x: 507, startPoint y: 41, endPoint x: 508, endPoint y: 64, distance: 23.0
click at [507, 41] on button "Actions" at bounding box center [492, 35] width 65 height 35
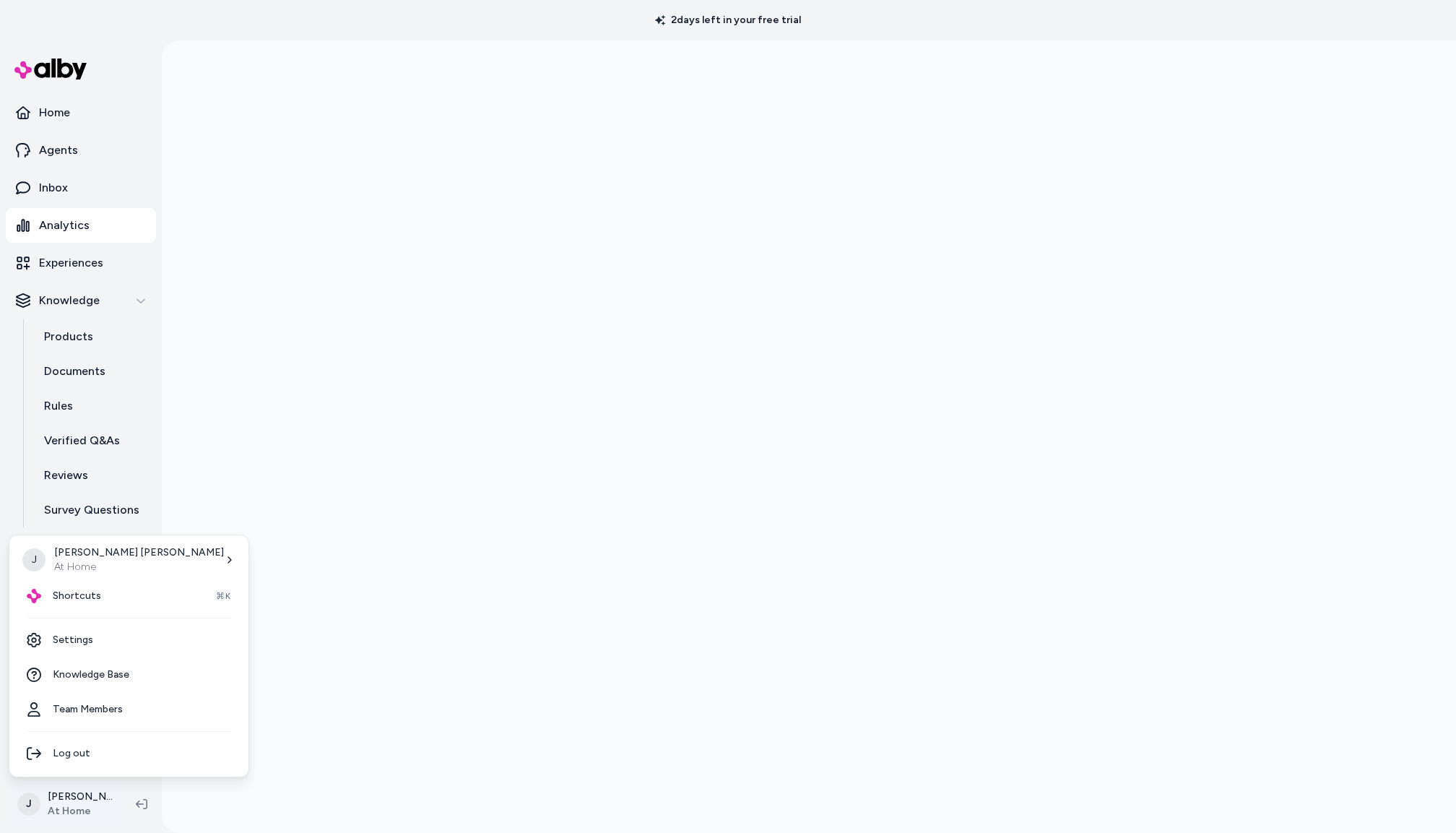
click at [76, 794] on html "2 days left in your free trial Home Agents Inbox Analytics Experiences Knowledg…" at bounding box center [728, 416] width 1456 height 833
drag, startPoint x: 315, startPoint y: 640, endPoint x: 307, endPoint y: 642, distance: 8.2
click at [315, 640] on html "2 days left in your free trial Home Agents Inbox Analytics Experiences Knowledg…" at bounding box center [728, 416] width 1456 height 833
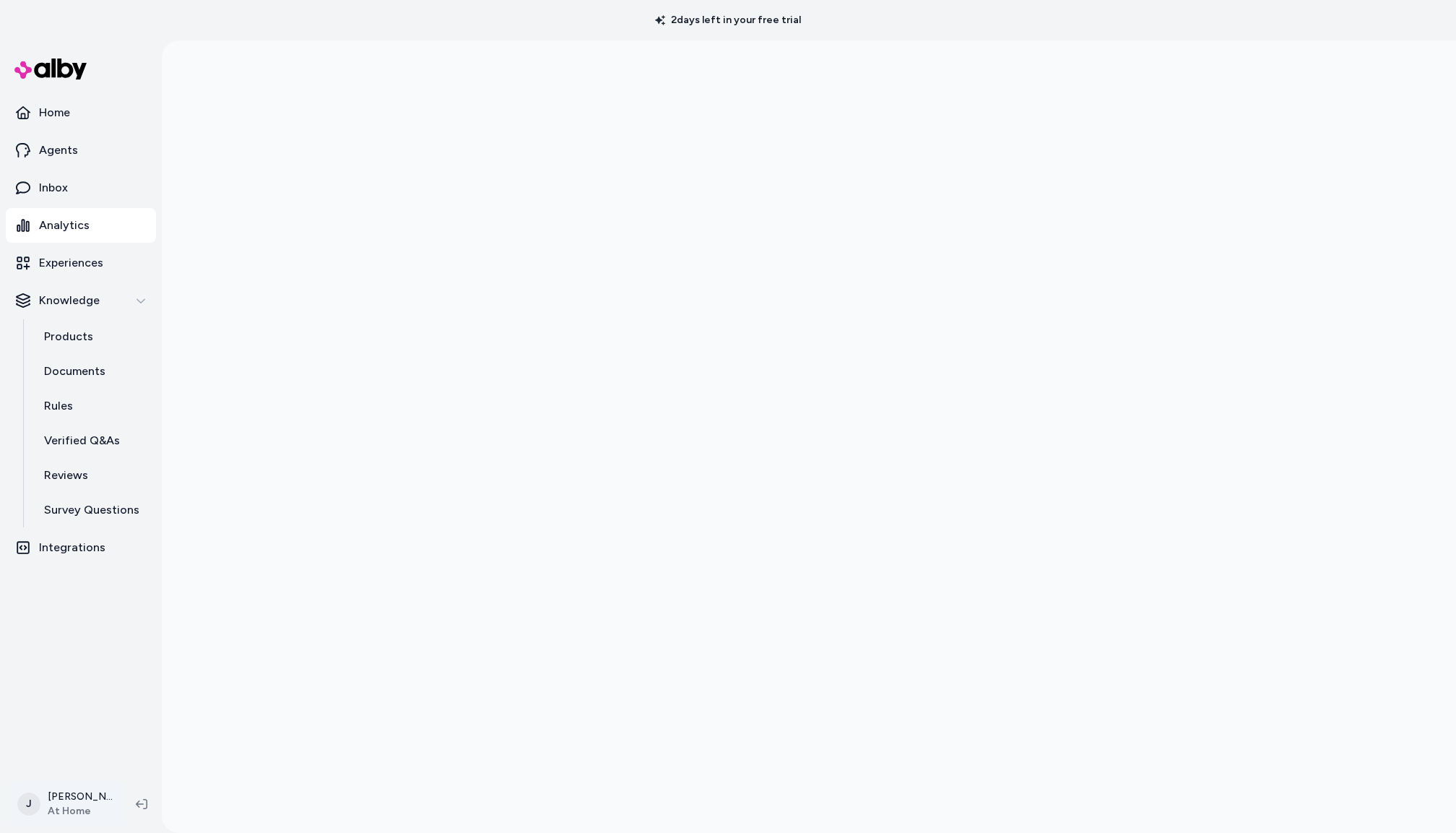
click at [58, 804] on html "2 days left in your free trial Home Agents Inbox Analytics Experiences Knowledg…" at bounding box center [728, 416] width 1456 height 833
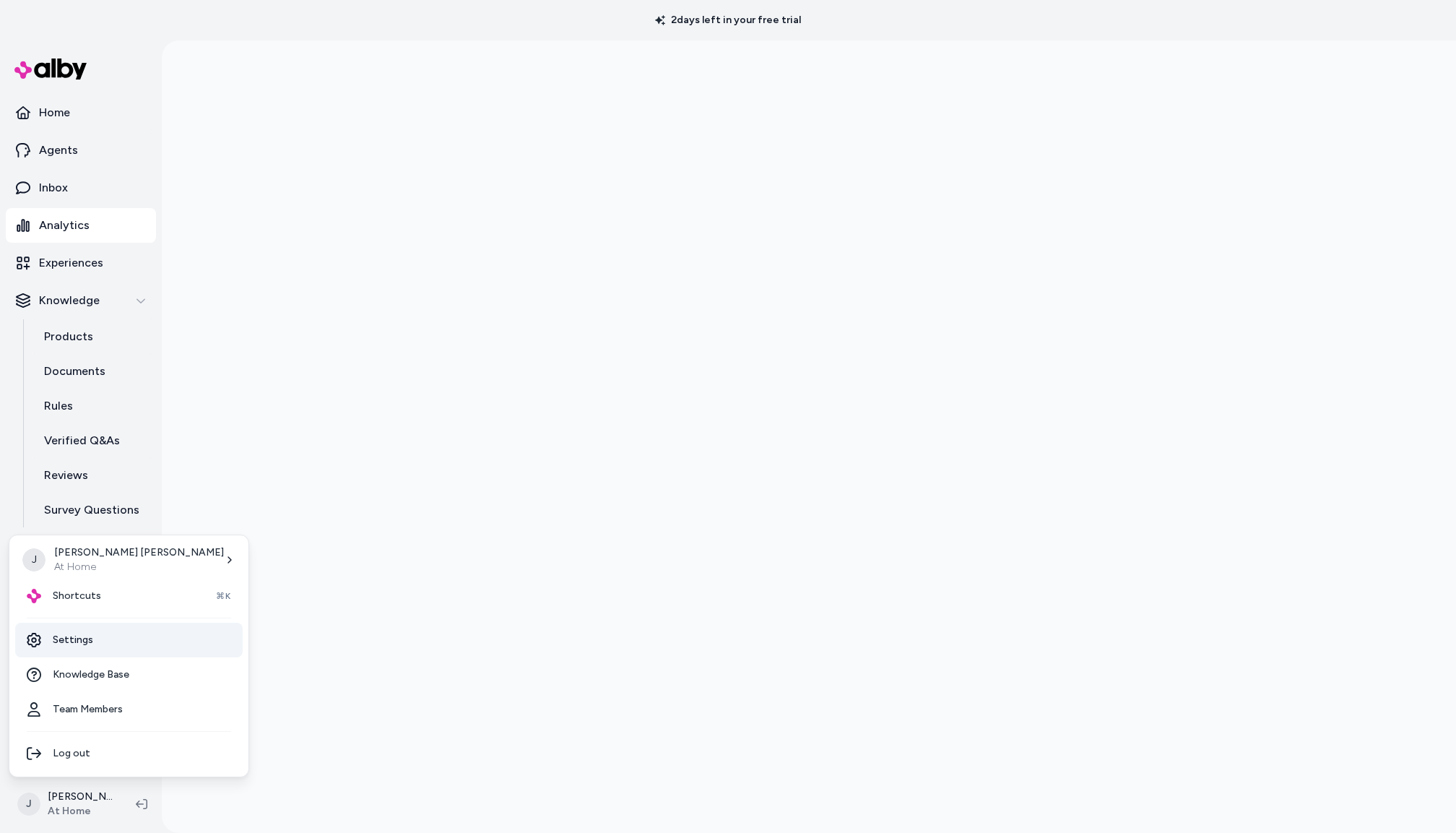
click at [73, 640] on link "Settings" at bounding box center [128, 640] width 227 height 35
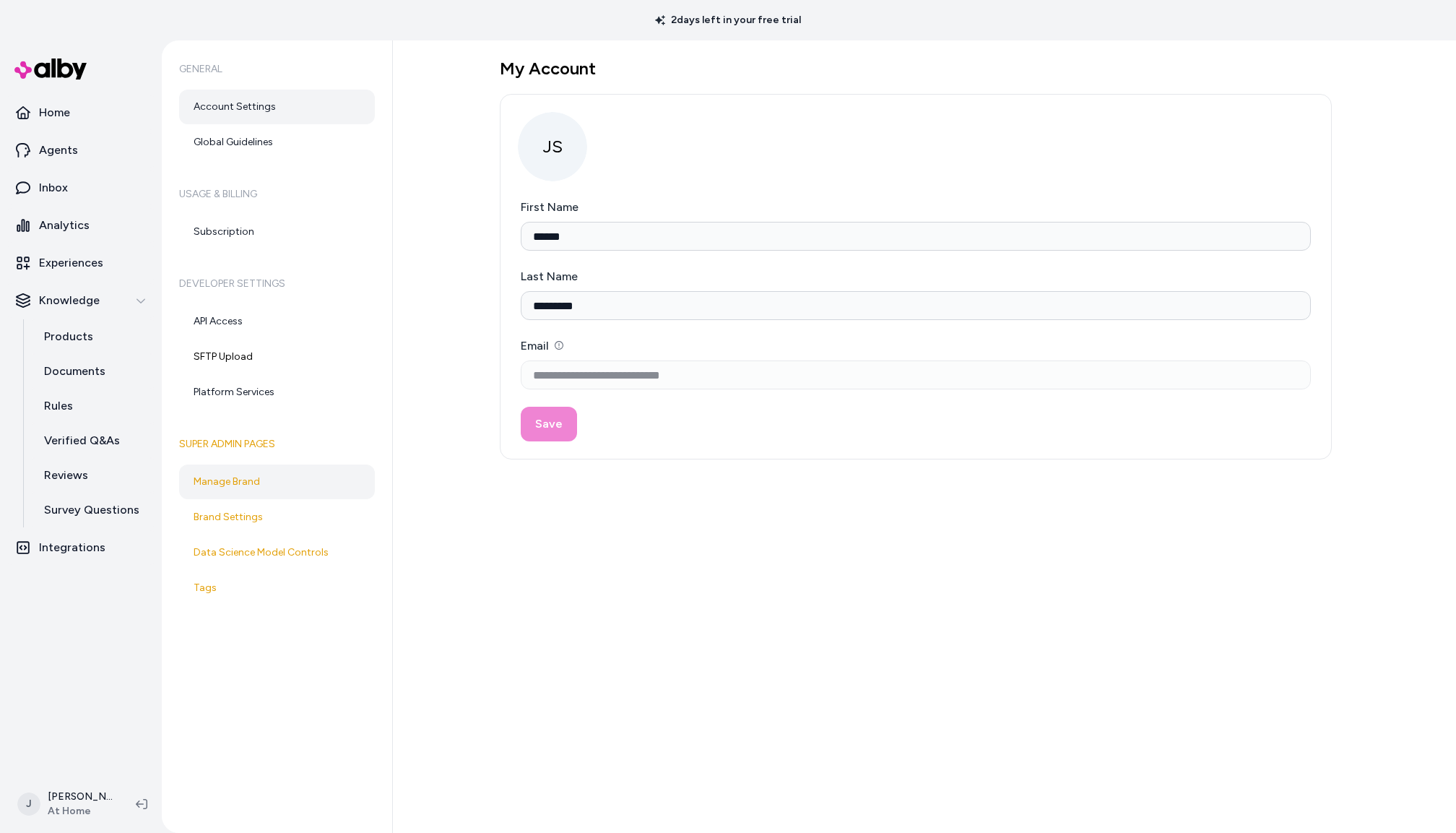
click at [249, 478] on link "Manage Brand" at bounding box center [276, 482] width 196 height 35
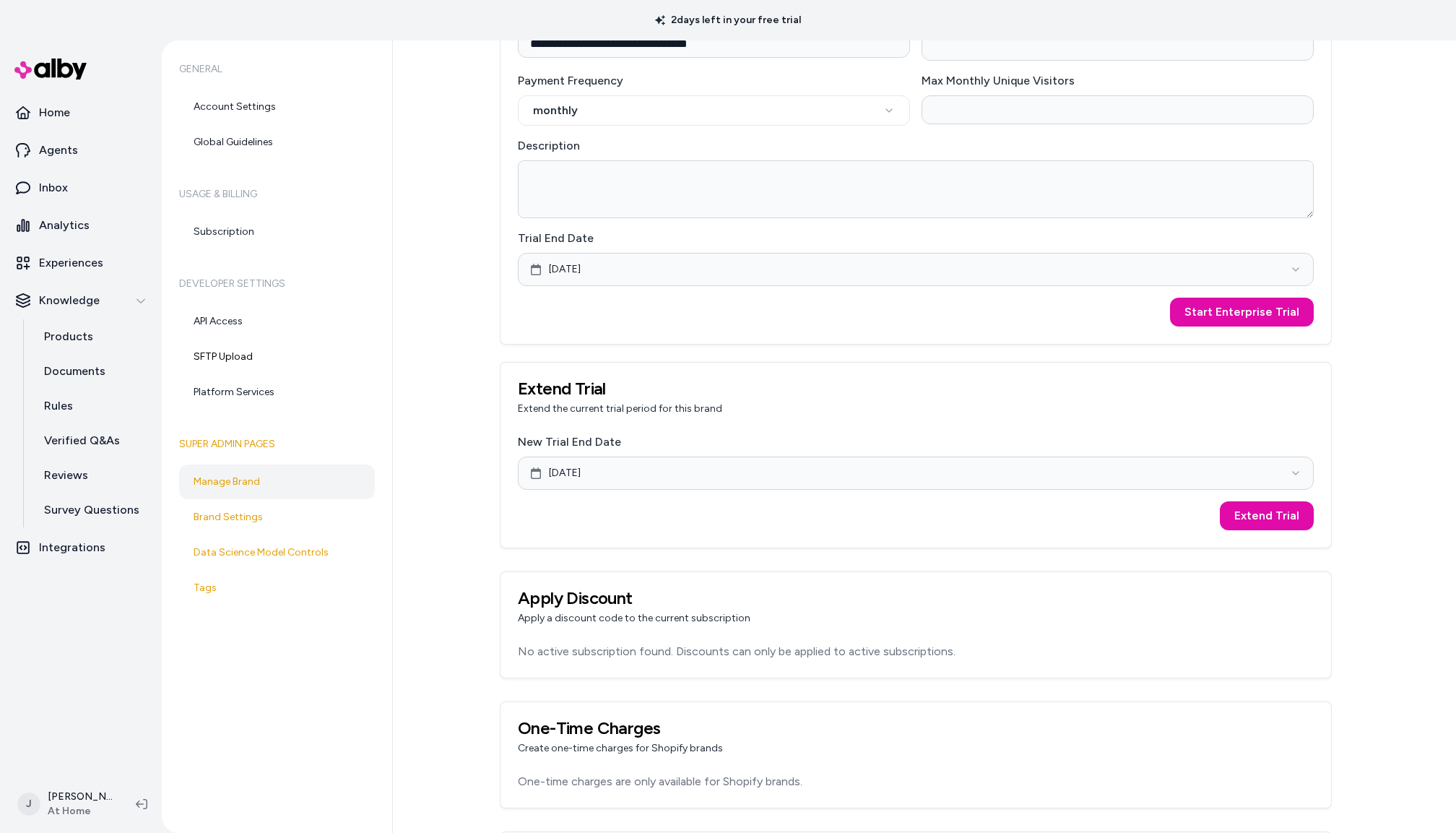
scroll to position [870, 0]
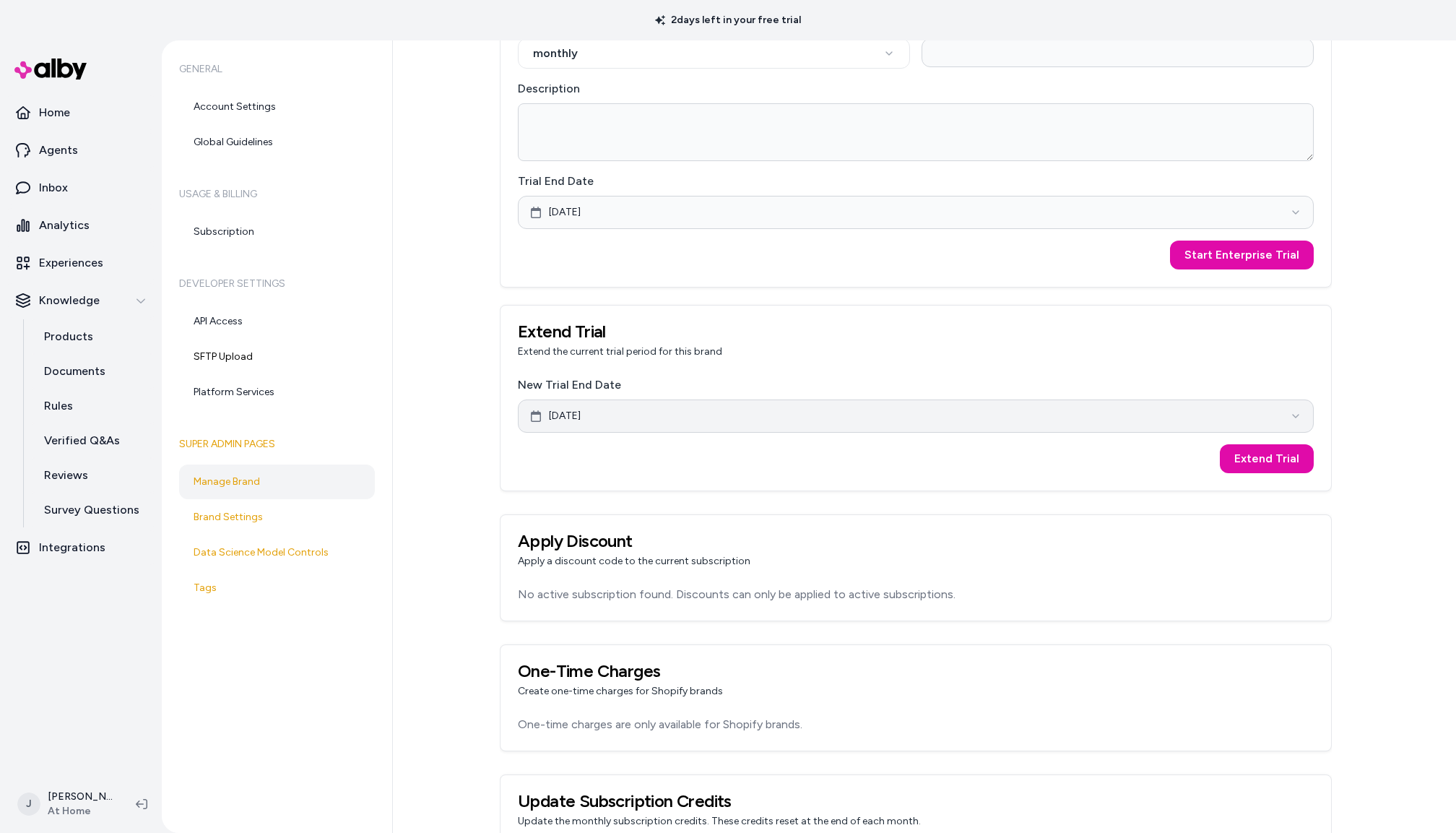
click at [840, 419] on button "[DATE]" at bounding box center [916, 416] width 796 height 33
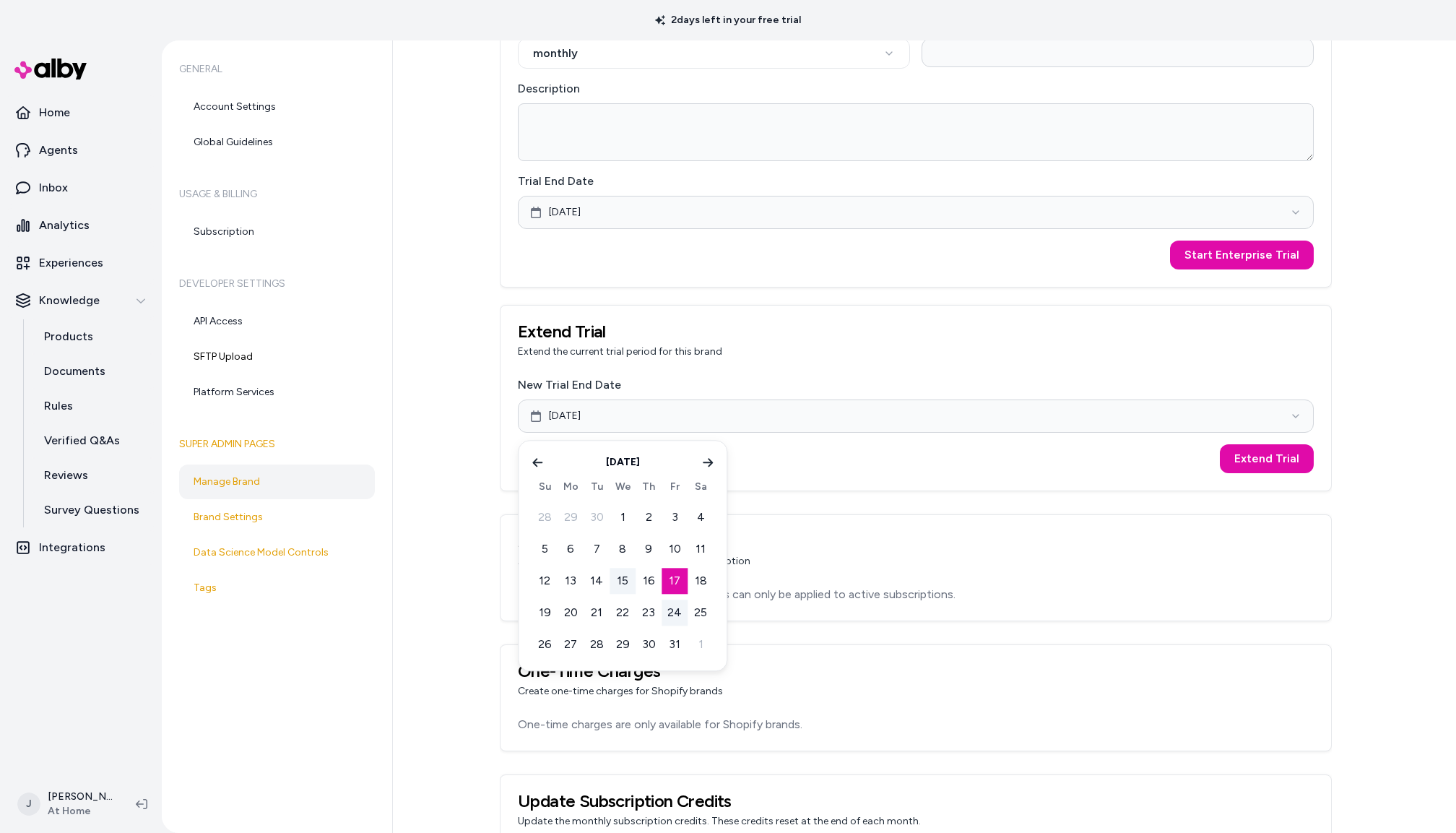
click at [669, 609] on button "24" at bounding box center [674, 613] width 26 height 26
click at [1236, 460] on button "Extend Trial" at bounding box center [1267, 459] width 94 height 29
